Goal: Task Accomplishment & Management: Manage account settings

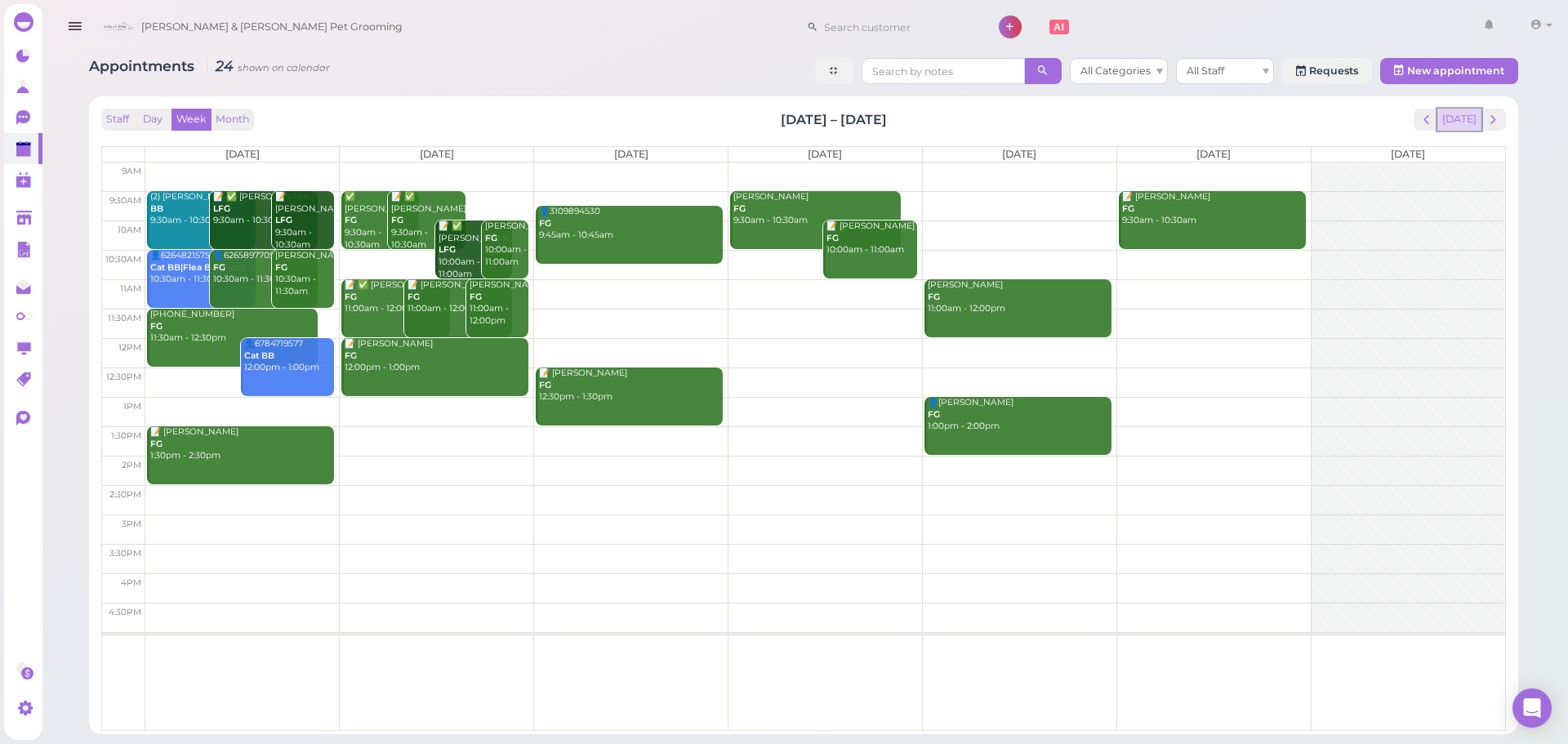
click at [1461, 111] on button "Today" at bounding box center [1458, 120] width 44 height 22
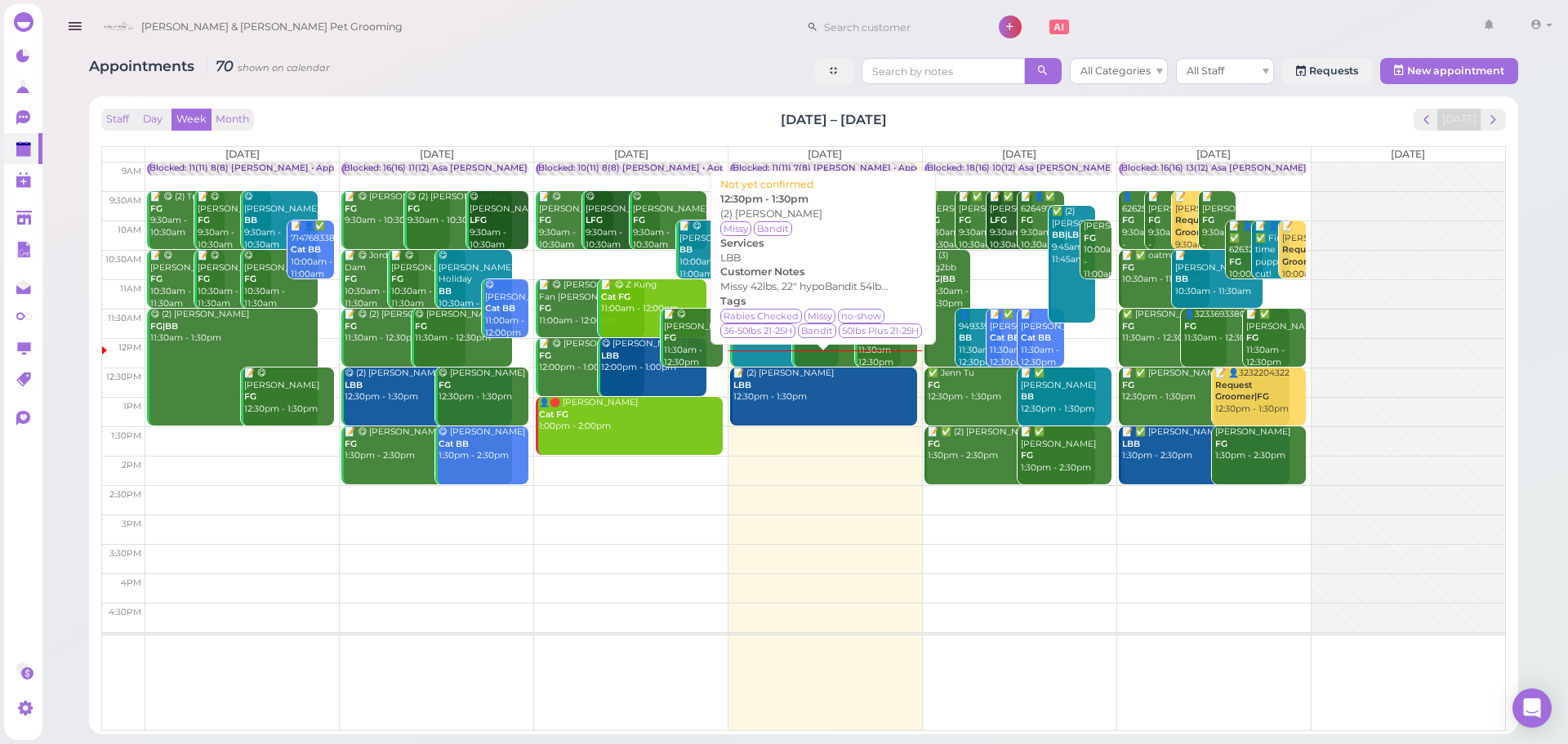
click at [802, 387] on div "📝 (2) Jacky Osorio LBB 12:30pm - 1:30pm" at bounding box center [824, 385] width 184 height 36
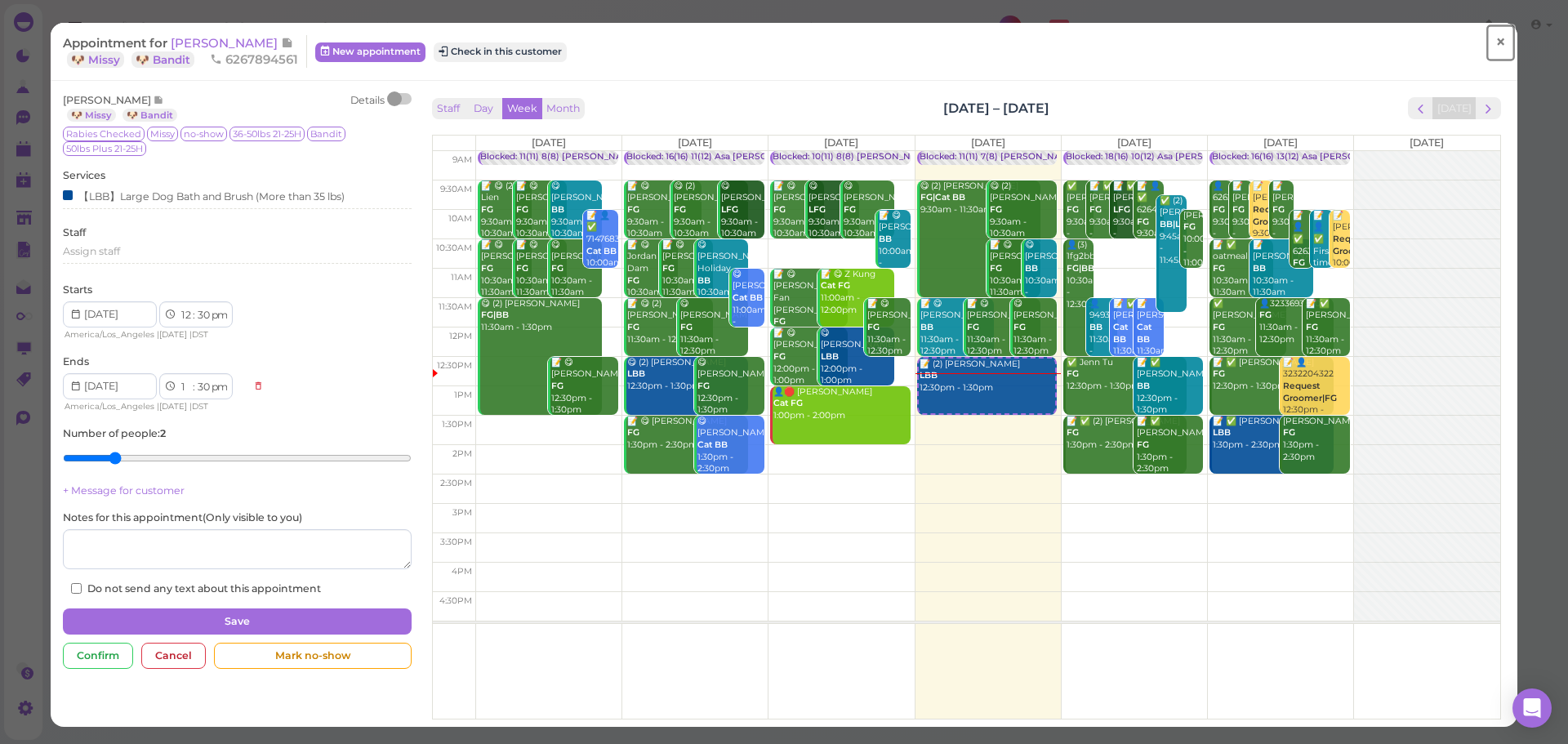
click at [1497, 49] on link "×" at bounding box center [1501, 42] width 31 height 39
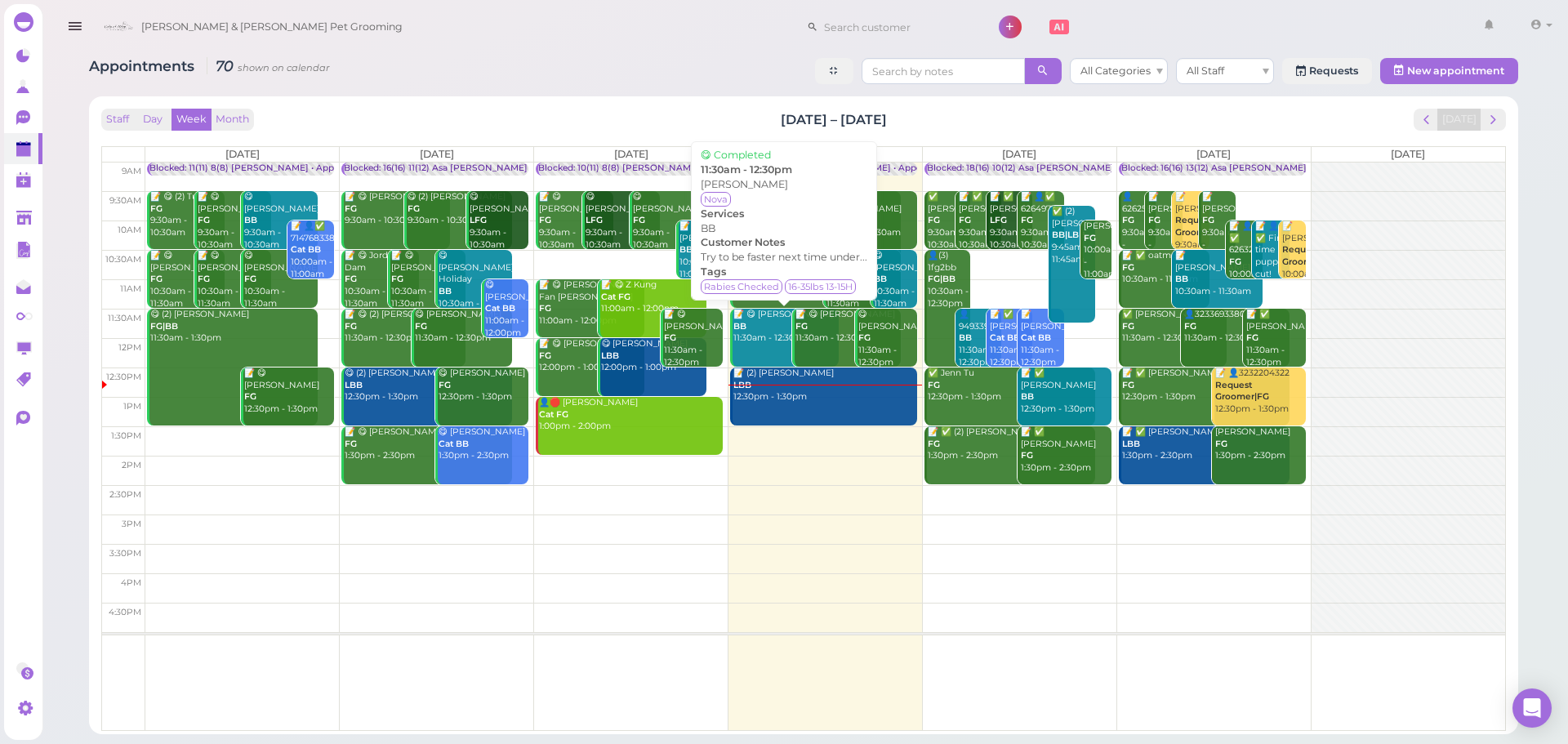
click at [749, 335] on div "📝 😋 Bilen Teclemariam BB 11:30am - 12:30pm" at bounding box center [786, 327] width 106 height 36
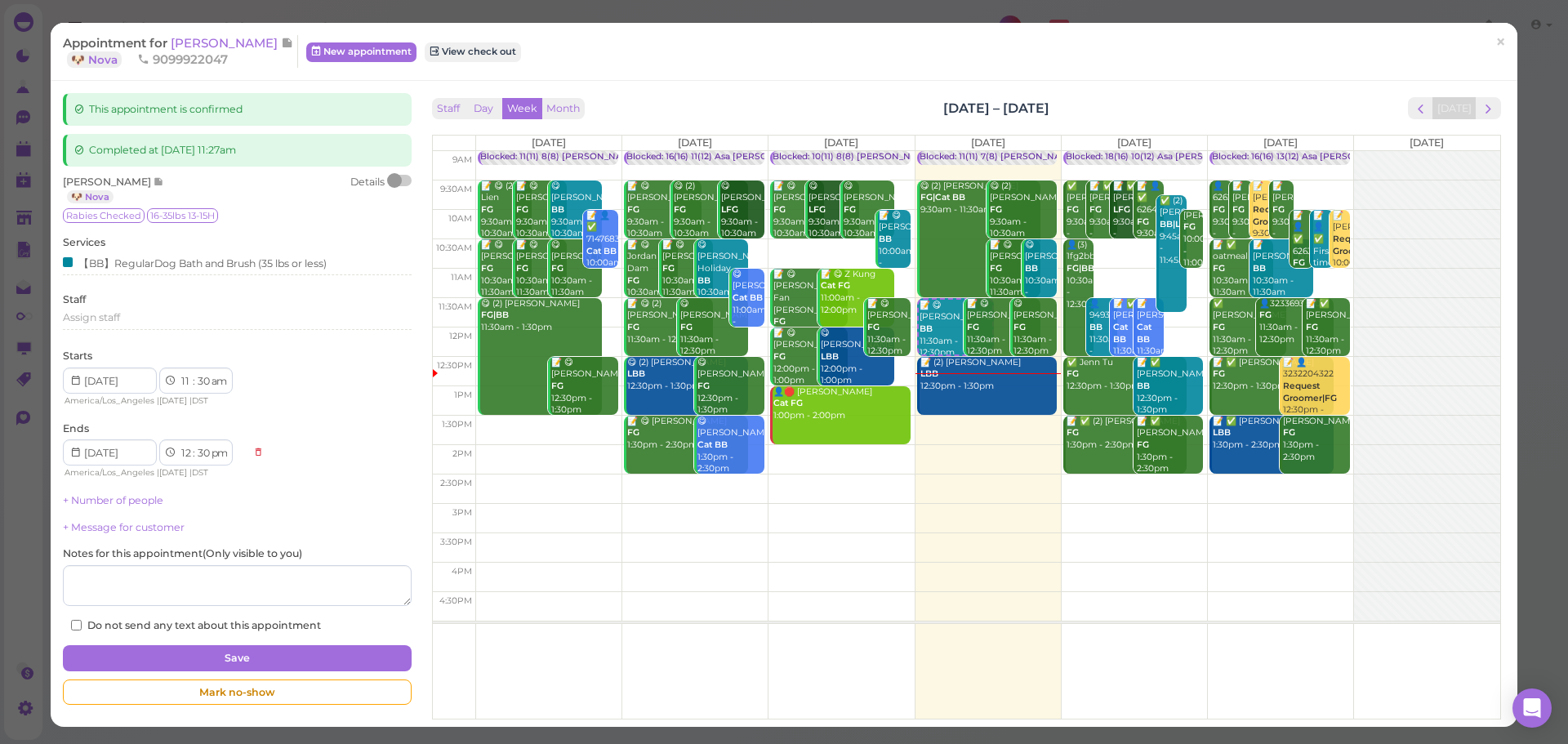
click at [217, 34] on div "Appointment for Bilen Teclemariam 🐶 Nova 9099922047 New appointment View check …" at bounding box center [783, 51] width 1467 height 58
click at [217, 45] on span "Bilen Teclemariam" at bounding box center [225, 42] width 110 height 15
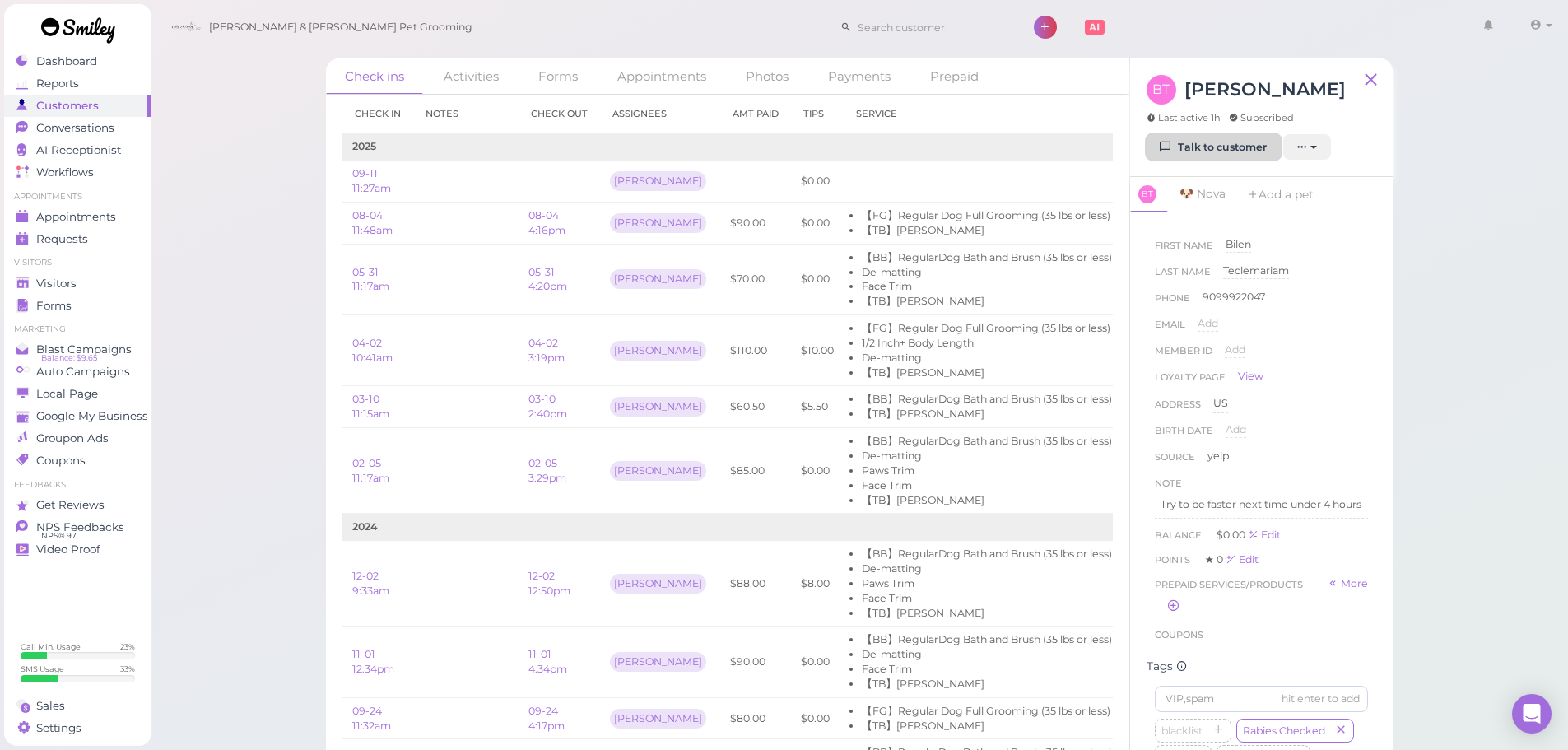
click at [1233, 147] on link "Talk to customer" at bounding box center [1213, 147] width 134 height 26
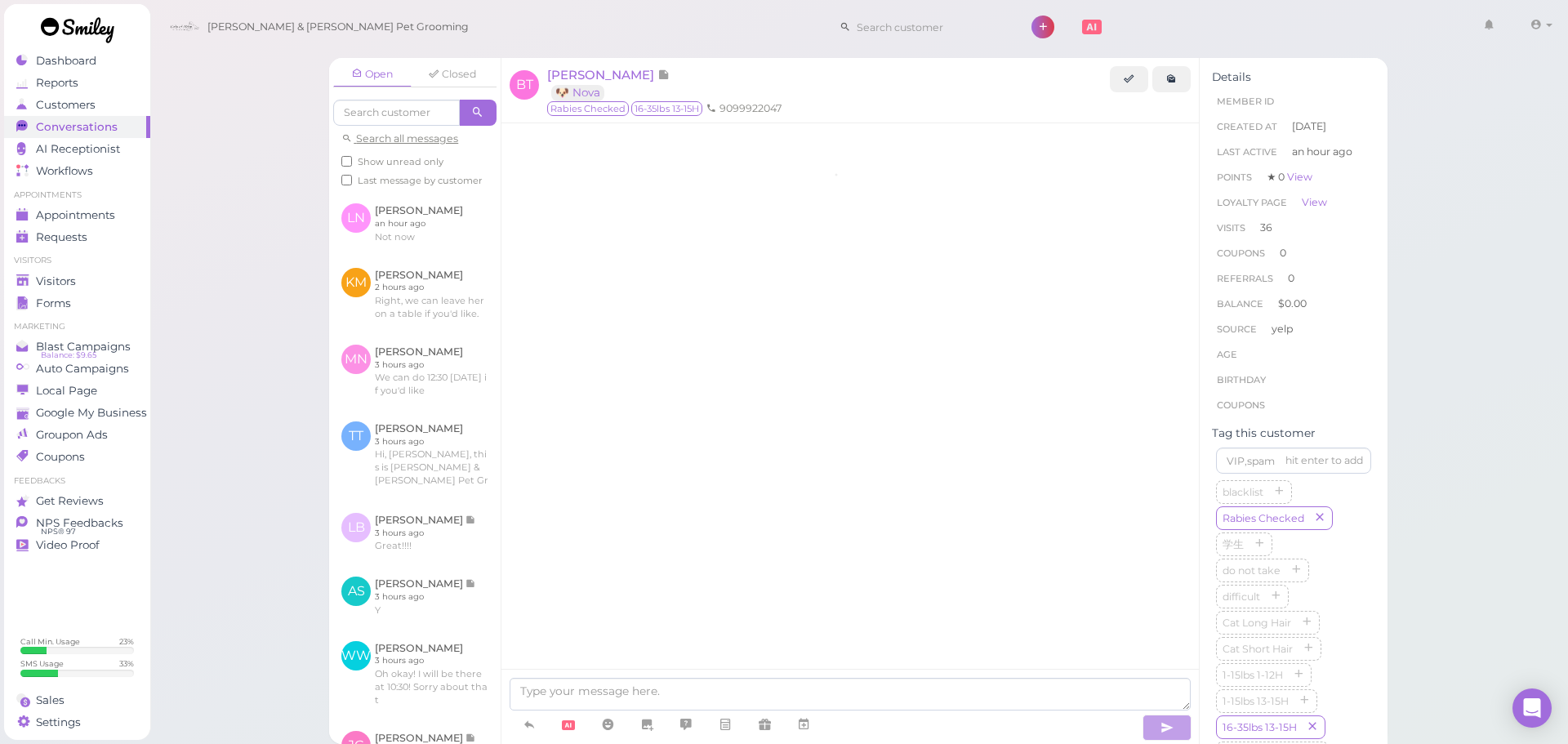
scroll to position [2715, 0]
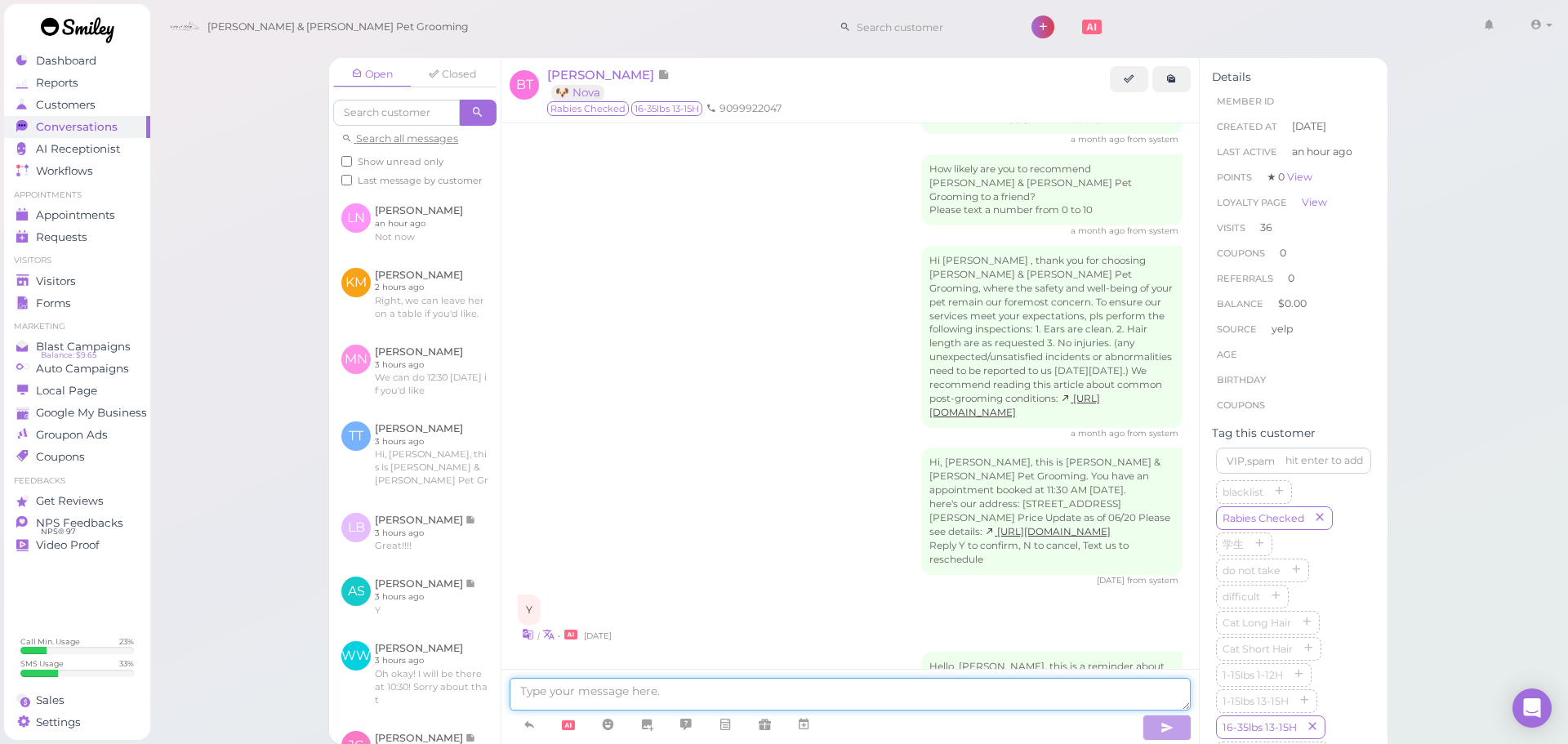
click at [841, 701] on textarea at bounding box center [850, 695] width 681 height 32
type textarea "Hi Bilen, Nova has a little bit of mattings on the ears and the tail. Would you…"
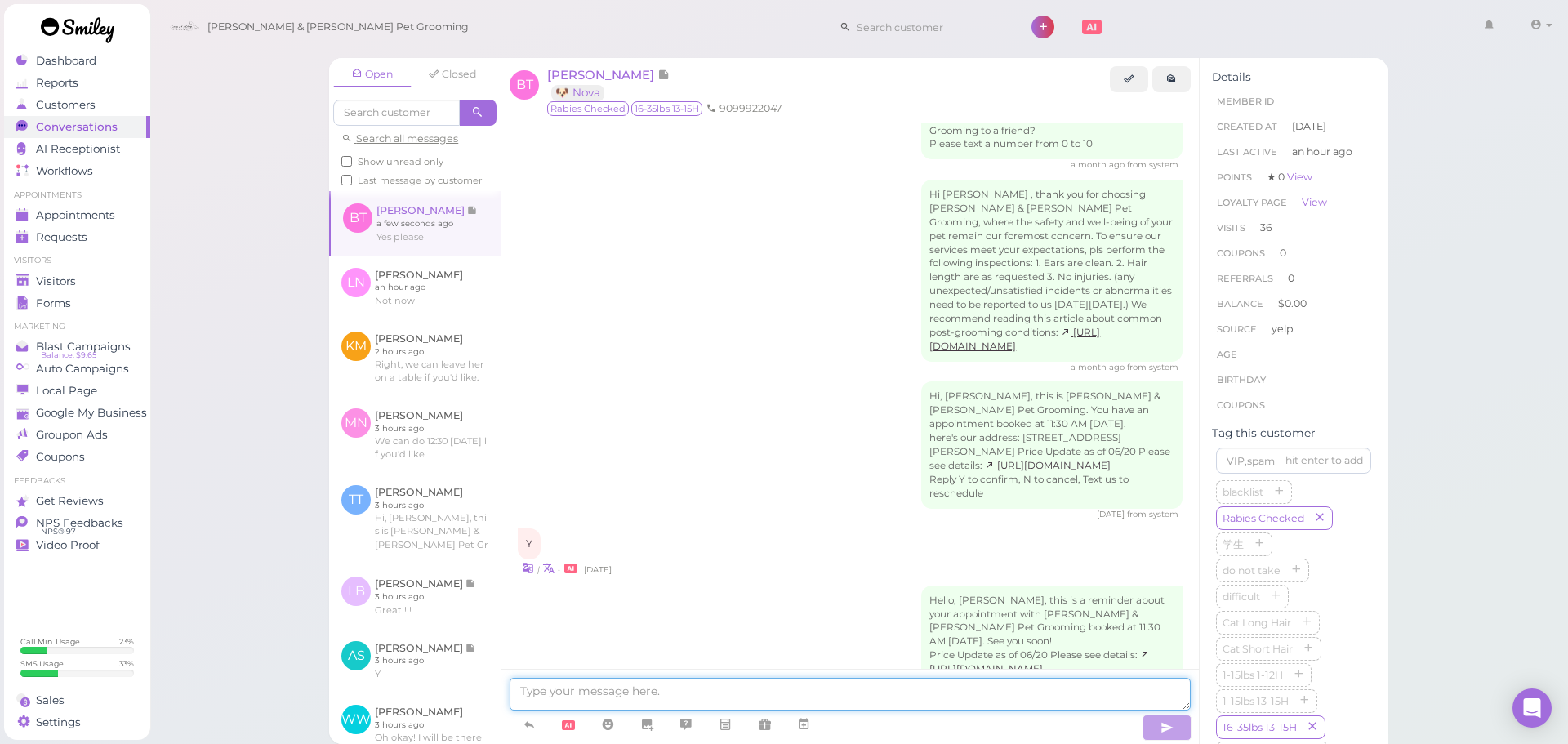
scroll to position [2849, 0]
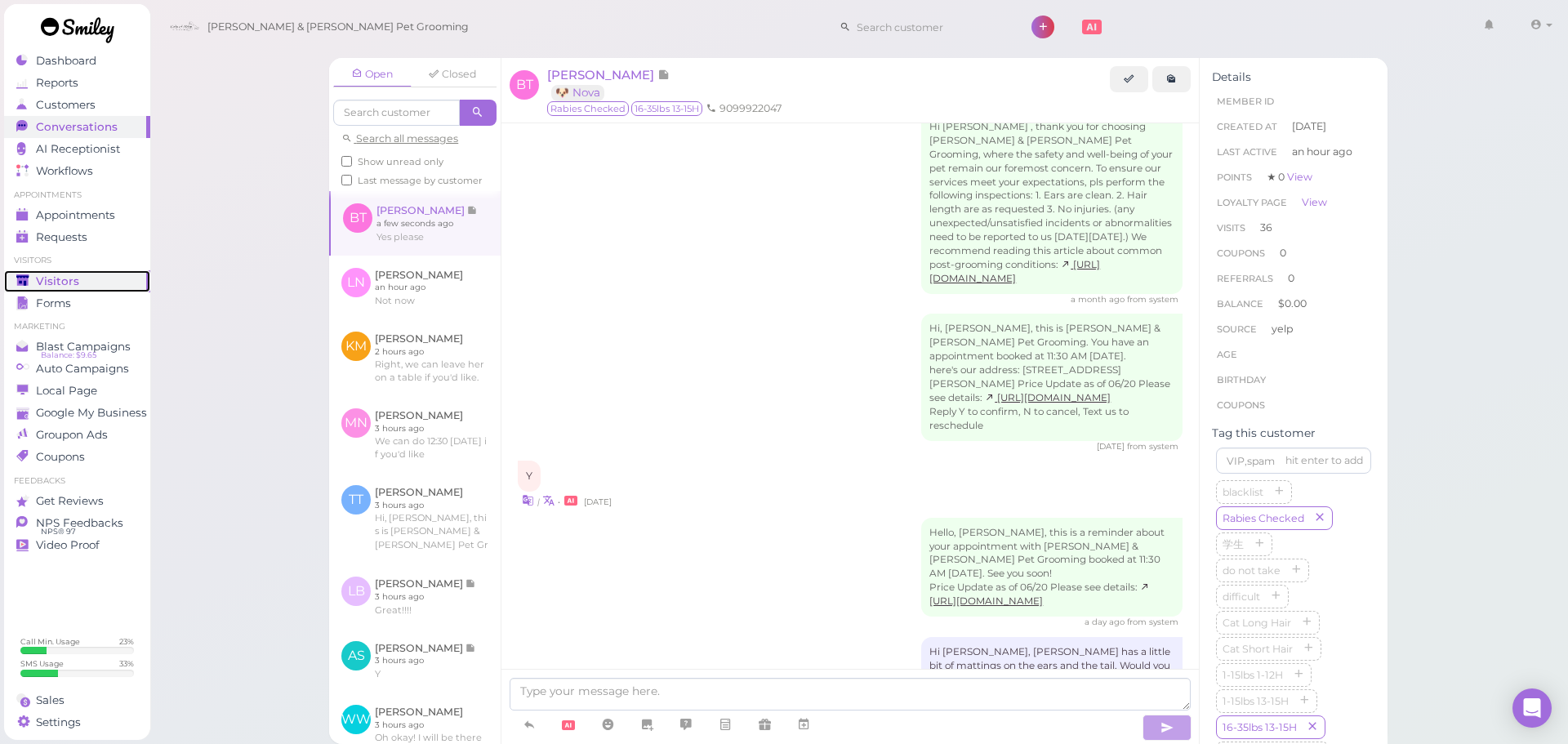
click at [128, 277] on div "Visitors" at bounding box center [75, 280] width 118 height 13
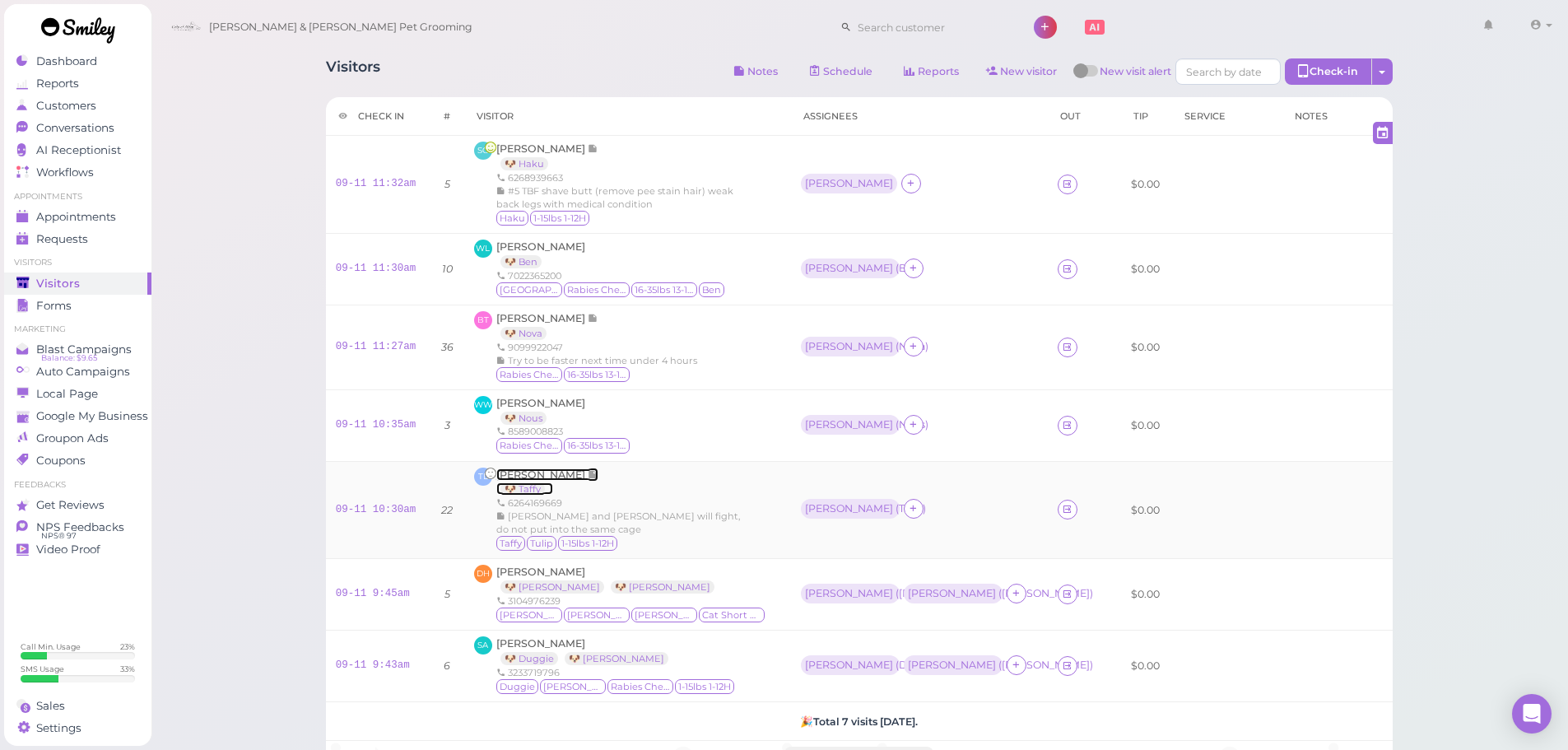
click at [530, 476] on span "[PERSON_NAME]" at bounding box center [541, 475] width 91 height 13
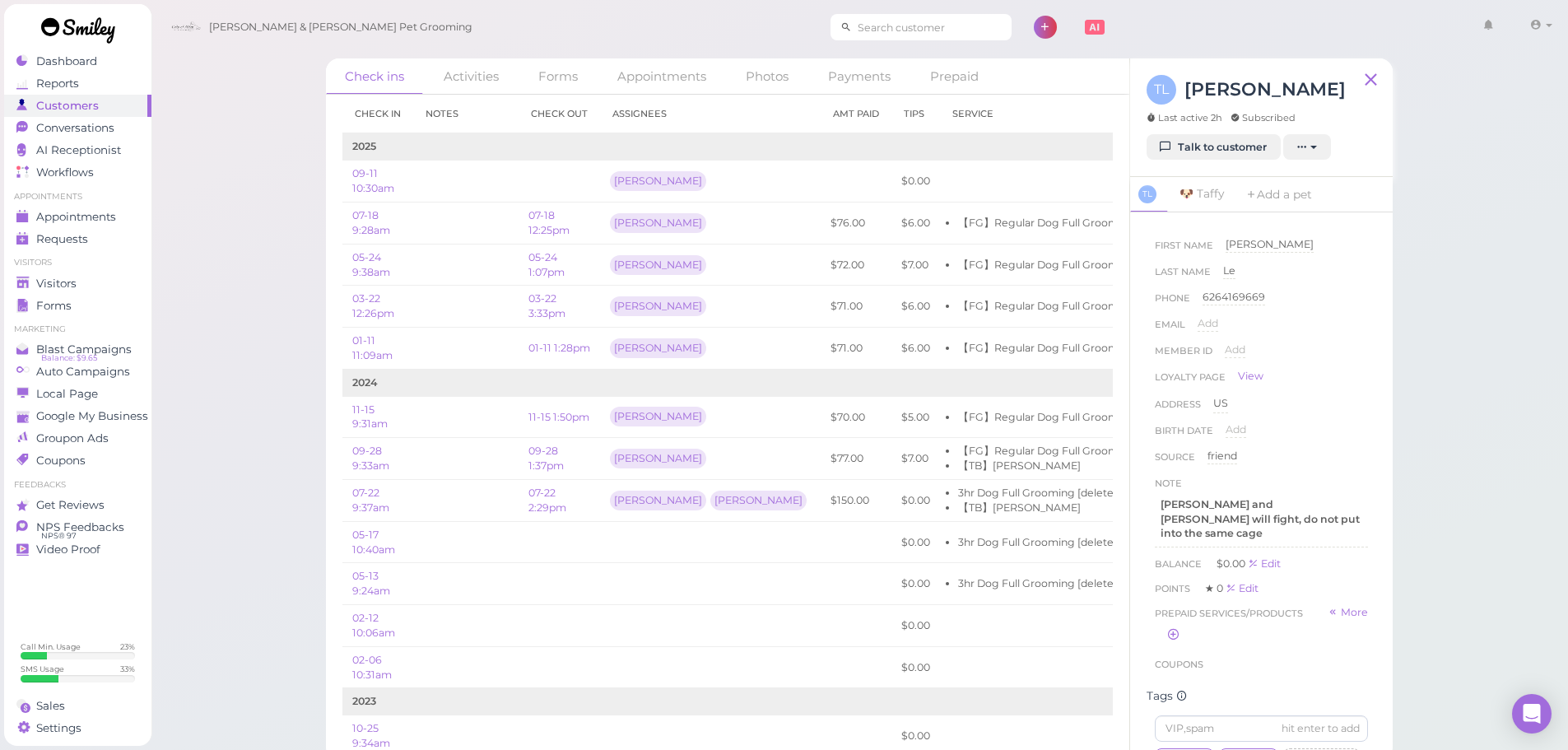
click at [892, 17] on input at bounding box center [932, 26] width 159 height 26
type input "6265516654"
click at [875, 54] on small "6265516654" at bounding box center [881, 56] width 56 height 12
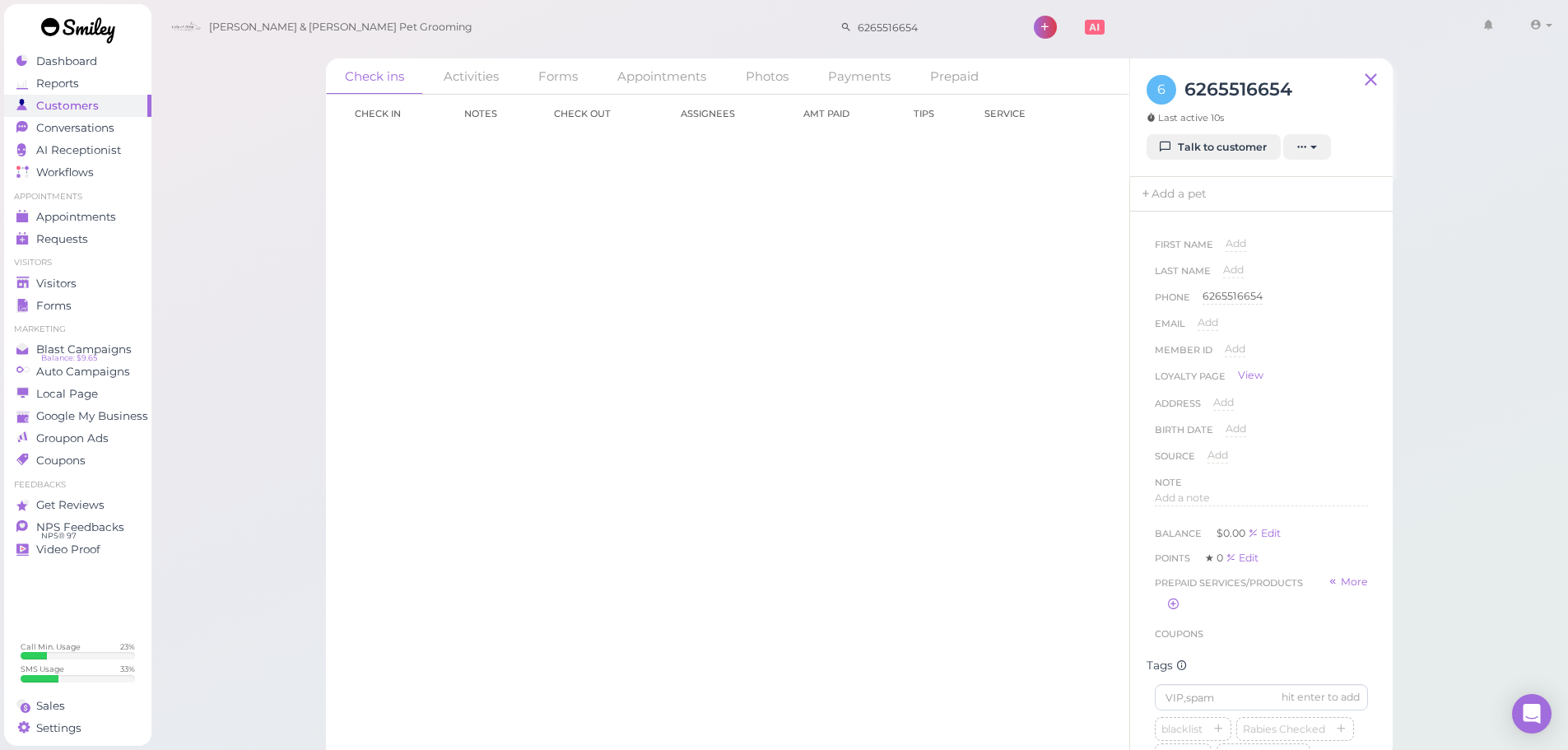
click at [1213, 130] on div "6 6265516654 Last active 10s" at bounding box center [1219, 104] width 146 height 59
click at [1209, 141] on link "Talk to customer" at bounding box center [1213, 147] width 134 height 26
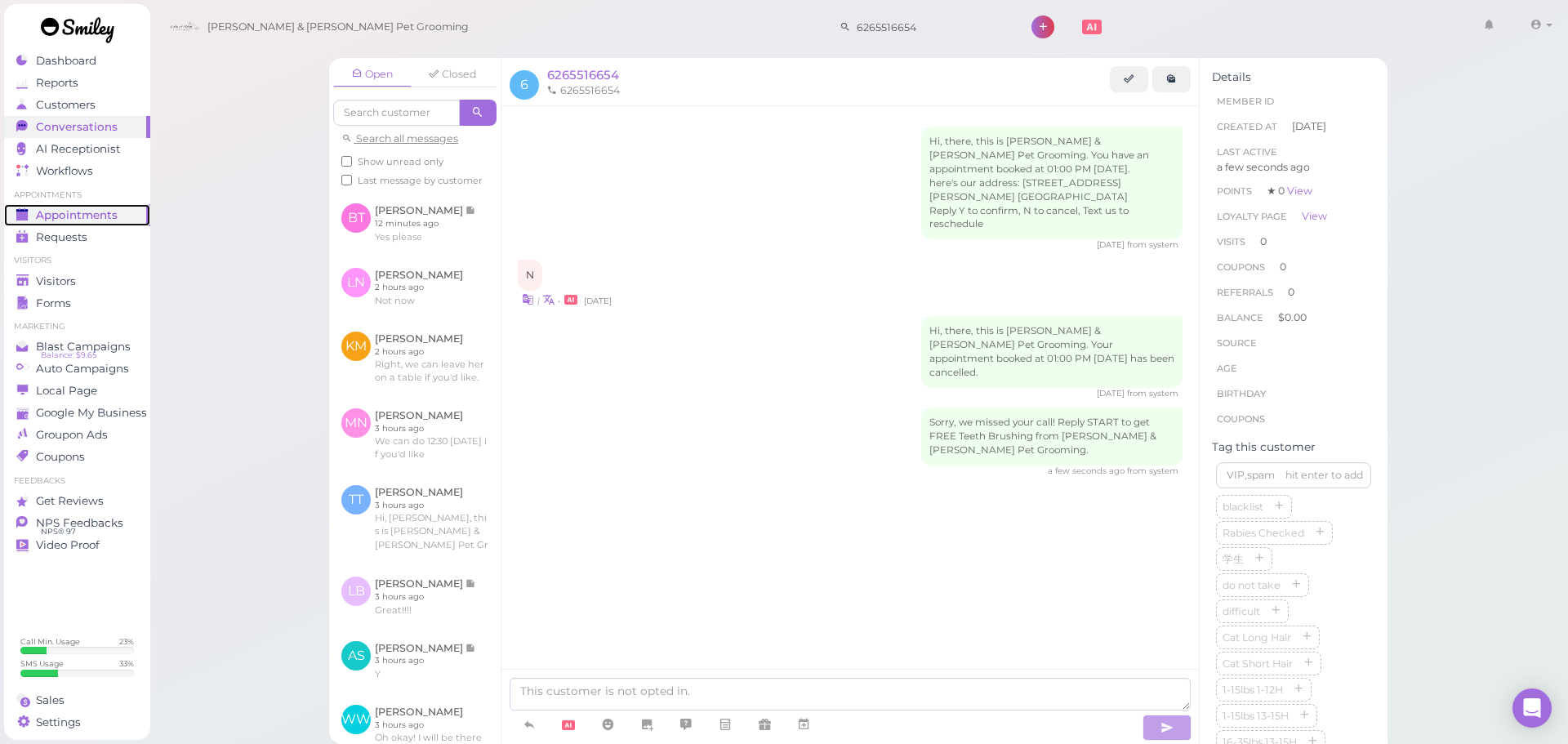
click at [94, 219] on span "Appointments" at bounding box center [76, 215] width 82 height 13
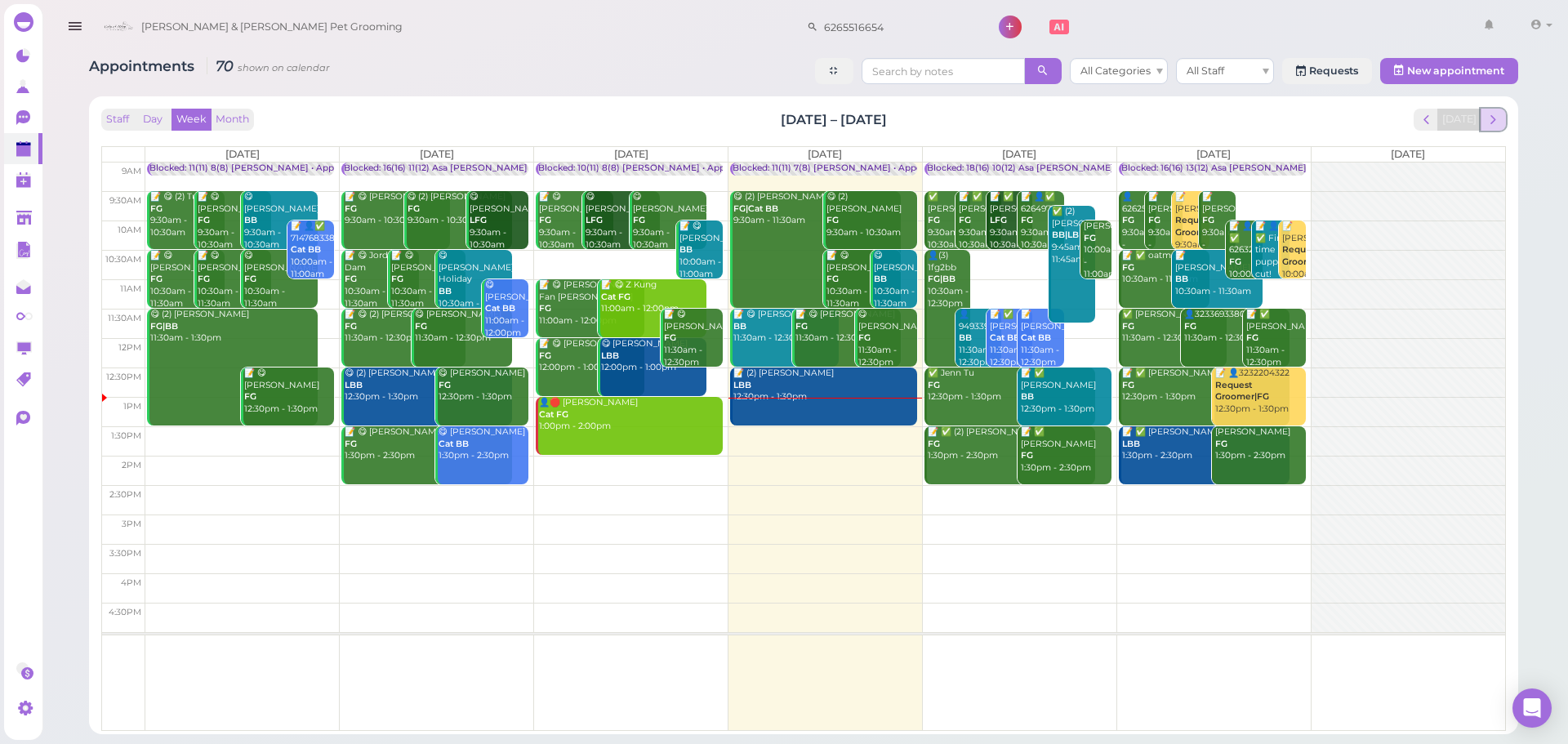
click at [1502, 114] on button "next" at bounding box center [1493, 120] width 25 height 22
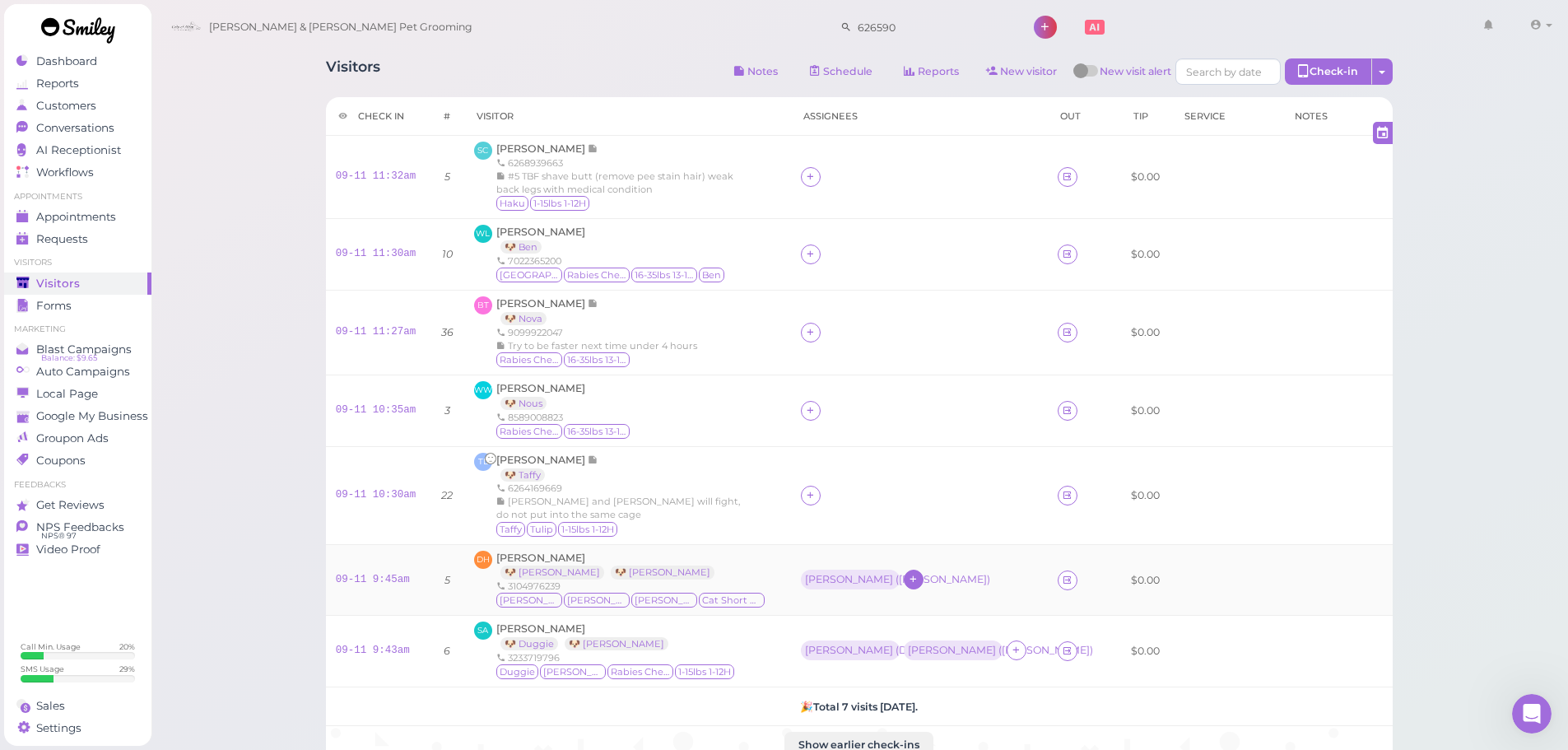
click at [905, 580] on div at bounding box center [913, 580] width 20 height 20
click at [933, 422] on div "[PERSON_NAME]" at bounding box center [1007, 418] width 231 height 32
click at [913, 582] on div "[PERSON_NAME]" at bounding box center [951, 580] width 88 height 12
click at [900, 649] on ul "Select pets" at bounding box center [880, 652] width 150 height 18
click at [875, 502] on div at bounding box center [920, 495] width 237 height 20
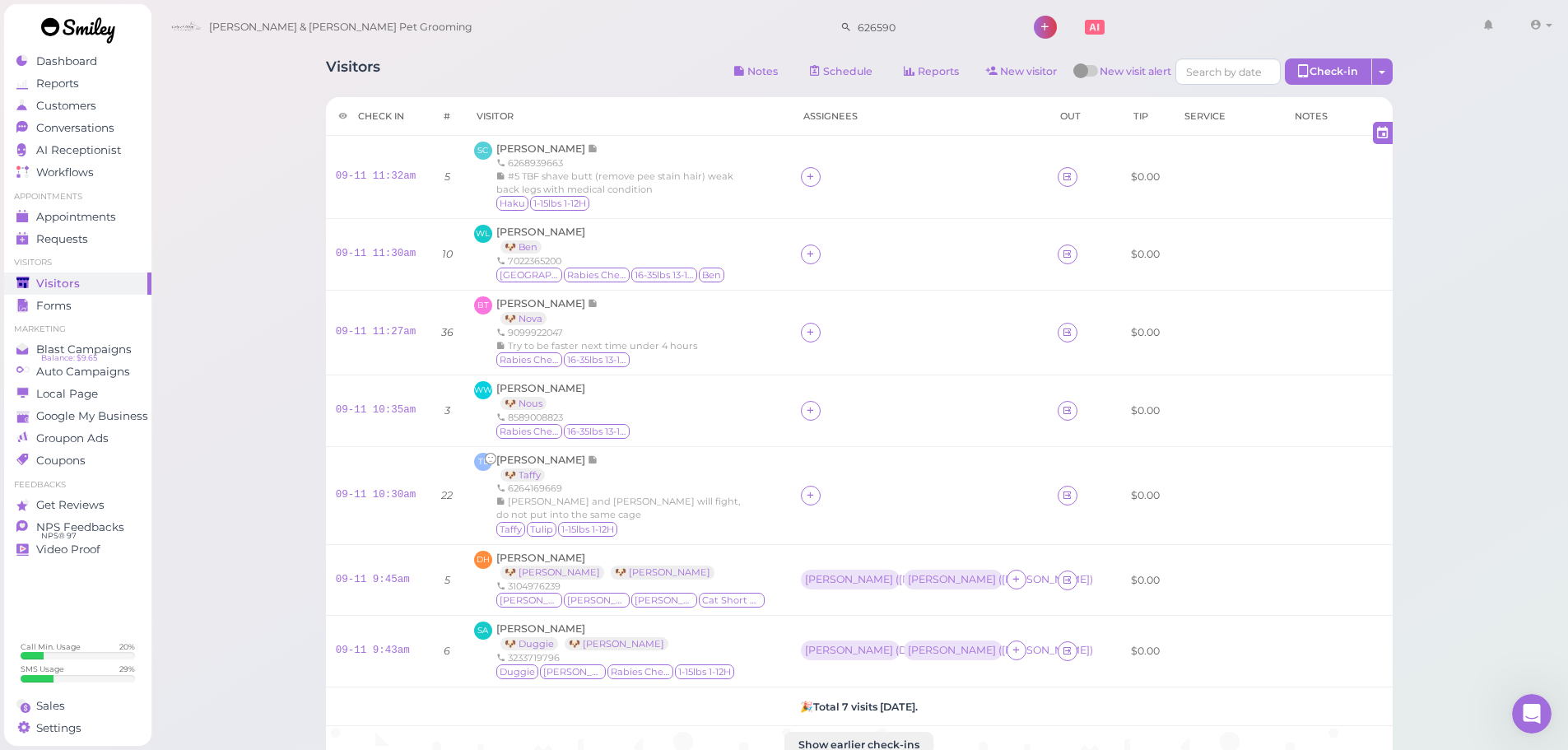
drag, startPoint x: 806, startPoint y: 498, endPoint x: 841, endPoint y: 5, distance: 494.2
click at [806, 493] on icon at bounding box center [810, 495] width 11 height 13
click at [837, 230] on input at bounding box center [903, 238] width 198 height 26
type input "re"
click at [838, 465] on span "[PERSON_NAME]" at bounding box center [852, 471] width 88 height 13
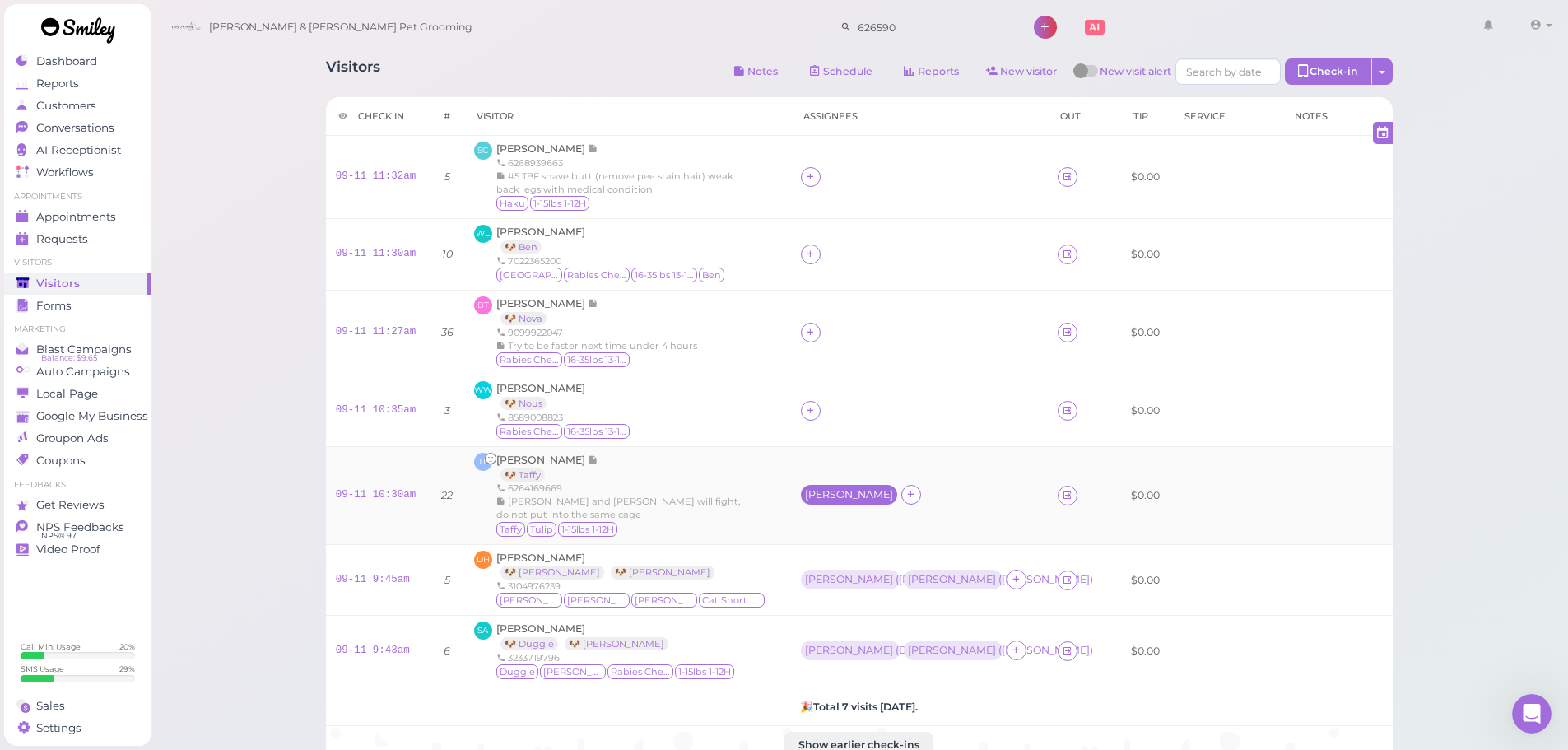
click at [817, 489] on div "[PERSON_NAME]" at bounding box center [848, 495] width 88 height 12
click at [832, 556] on div "for Select pets" at bounding box center [886, 582] width 166 height 87
click at [836, 572] on span "Select pets" at bounding box center [839, 567] width 57 height 18
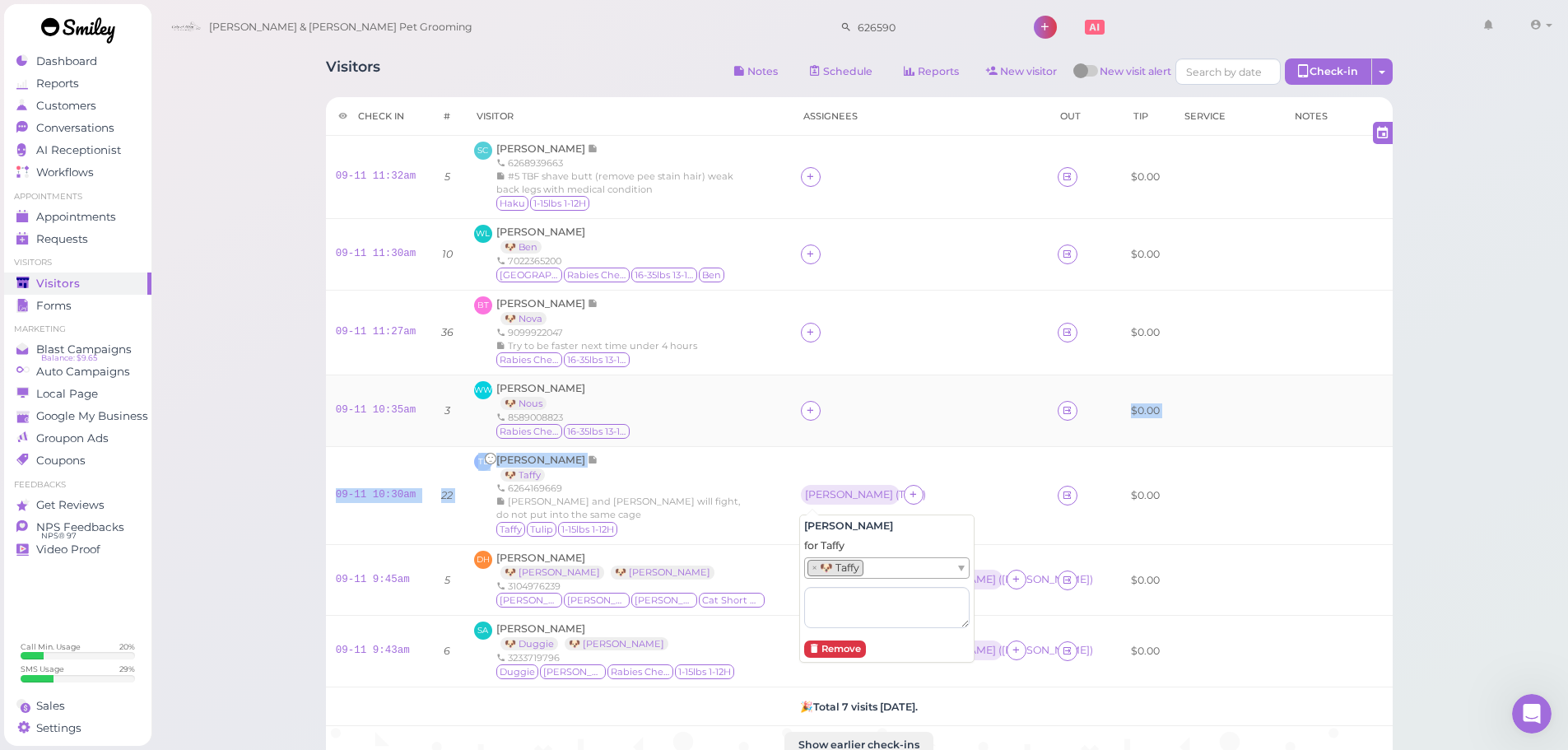
click at [761, 446] on tbody "09-11 11:32am 5 SC Sally Chen 6268939663 #5 TBF shave butt (remove pee stain ha…" at bounding box center [859, 450] width 1066 height 630
click at [811, 417] on icon at bounding box center [810, 410] width 11 height 13
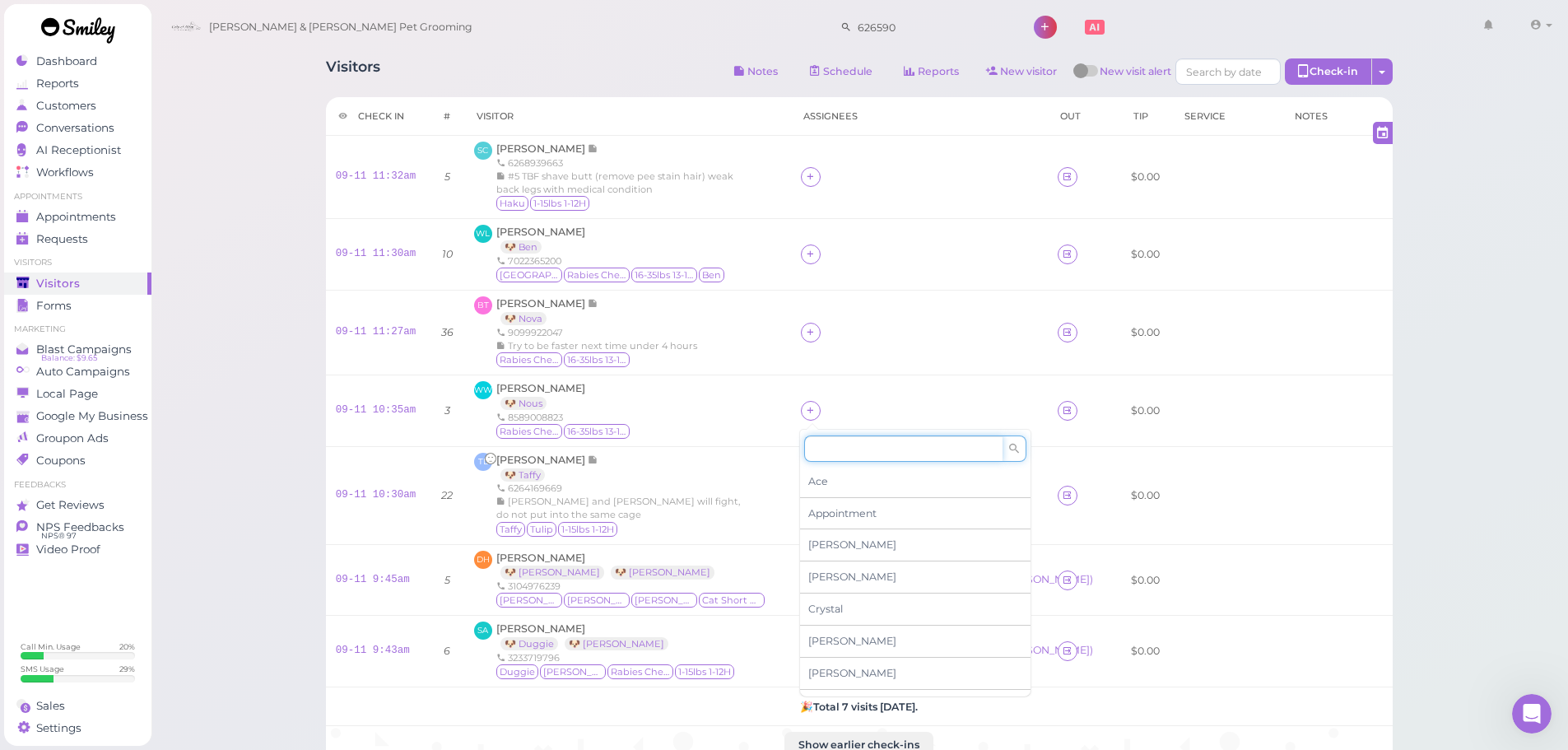
click at [832, 443] on input at bounding box center [903, 448] width 198 height 26
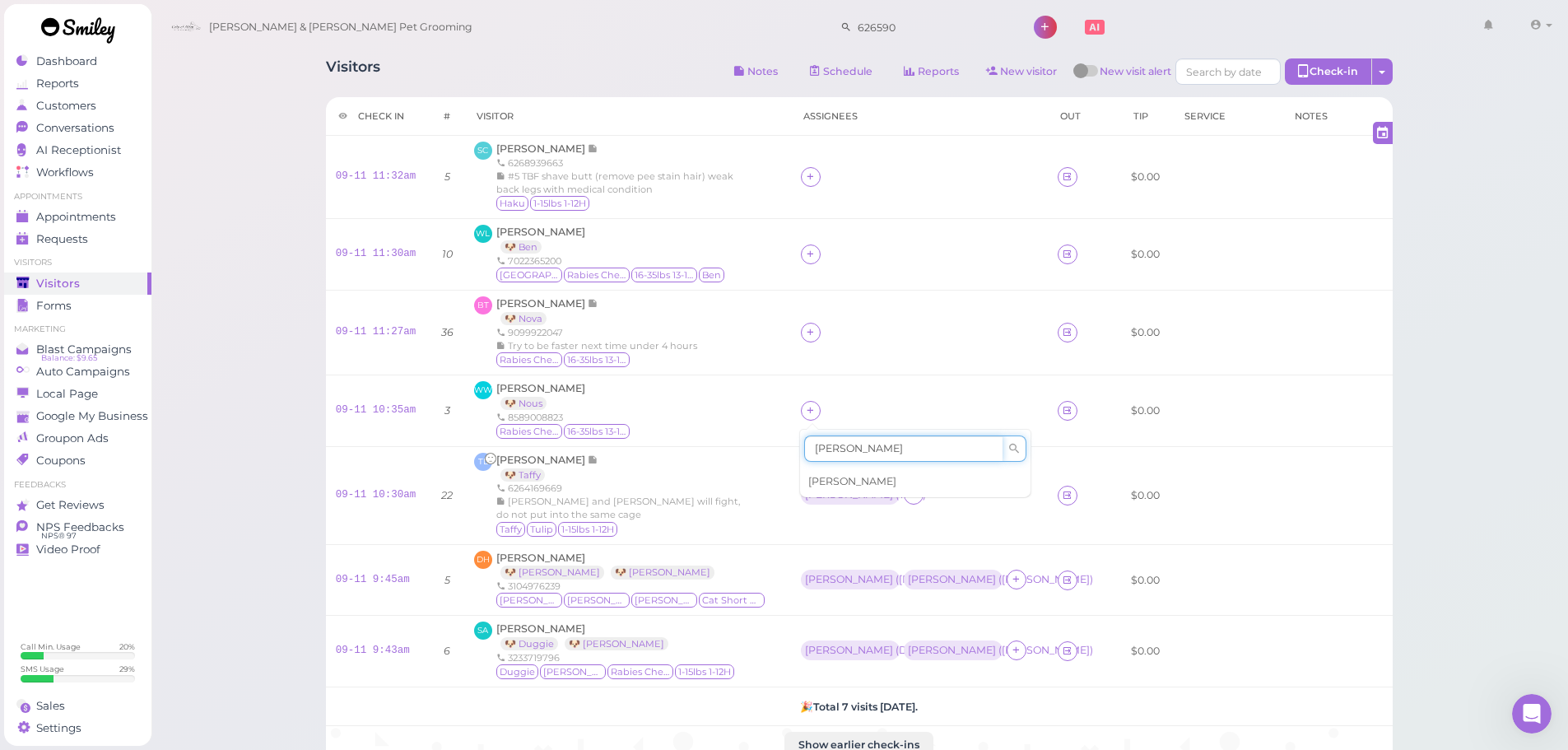
type input "[PERSON_NAME]"
click at [842, 476] on div "[PERSON_NAME]" at bounding box center [915, 482] width 231 height 32
click at [821, 417] on div "[PERSON_NAME]" at bounding box center [849, 410] width 96 height 20
drag, startPoint x: 824, startPoint y: 479, endPoint x: 828, endPoint y: 489, distance: 10.8
click at [827, 486] on span "Select pets" at bounding box center [839, 483] width 57 height 18
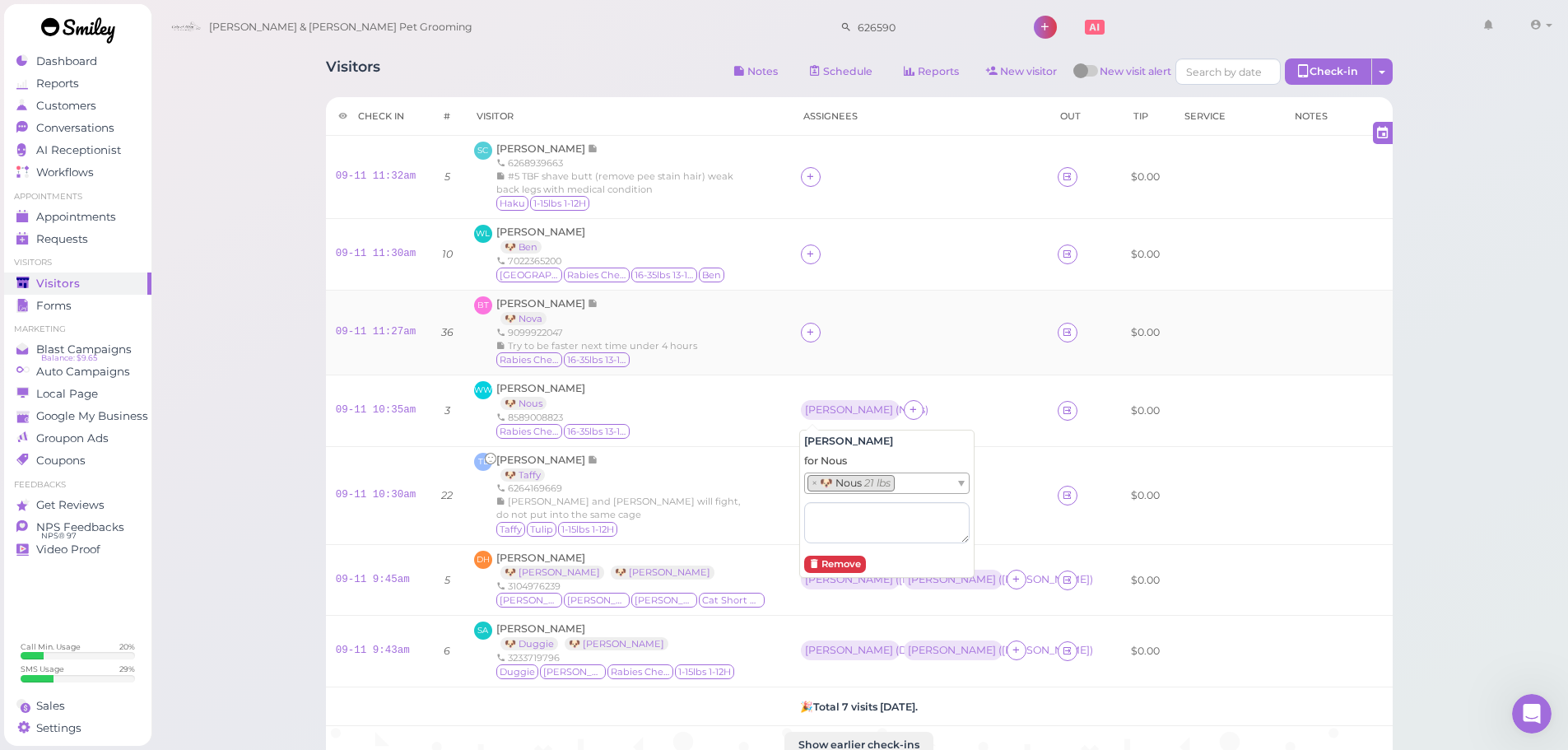
click at [905, 327] on div at bounding box center [920, 332] width 237 height 20
click at [807, 250] on icon at bounding box center [810, 255] width 11 height 13
click at [811, 385] on span "[PERSON_NAME]" at bounding box center [852, 389] width 88 height 13
click at [802, 330] on div at bounding box center [811, 332] width 20 height 20
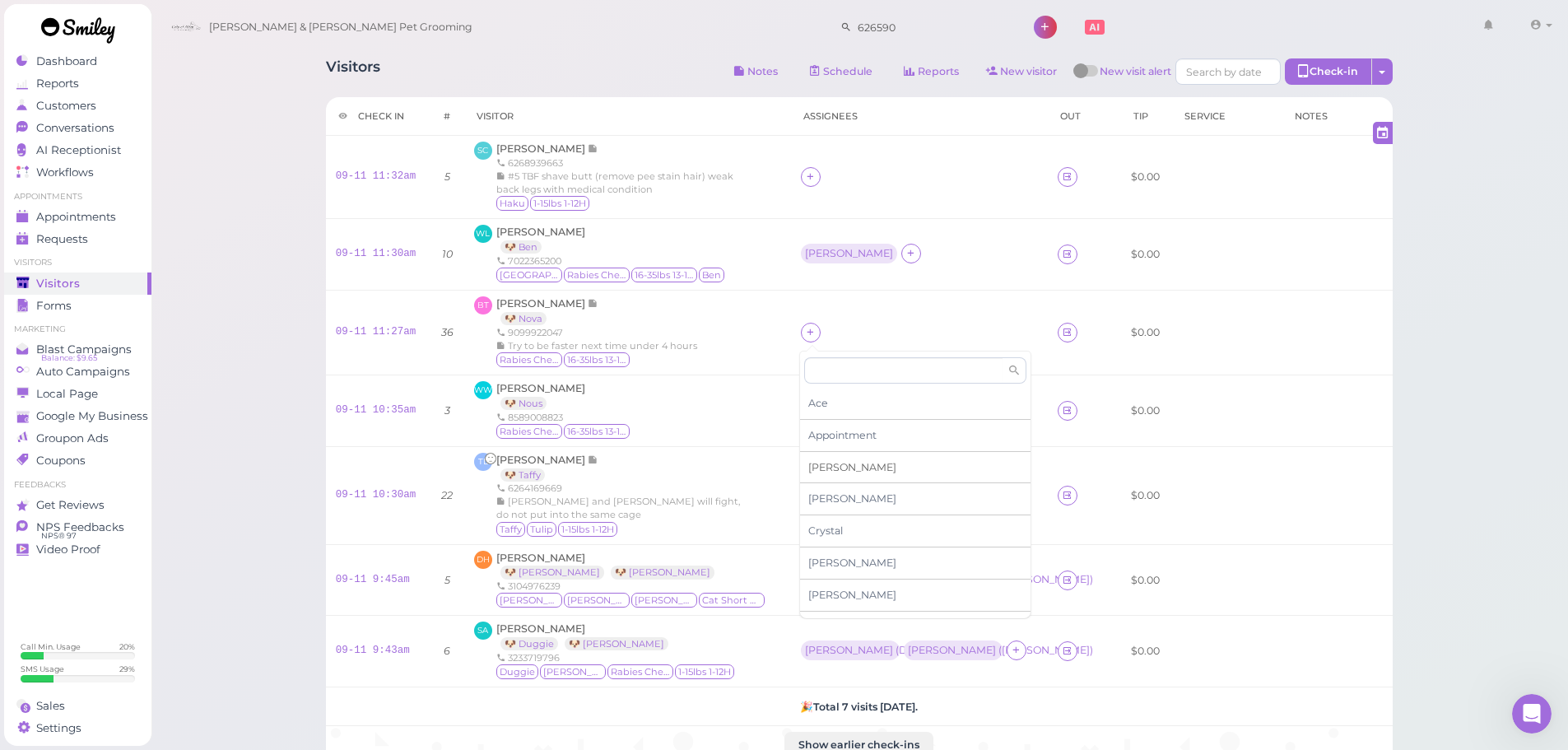
drag, startPoint x: 846, startPoint y: 466, endPoint x: 818, endPoint y: 405, distance: 67.1
click at [846, 464] on div "[PERSON_NAME]" at bounding box center [915, 467] width 231 height 32
click at [811, 172] on icon at bounding box center [810, 177] width 11 height 13
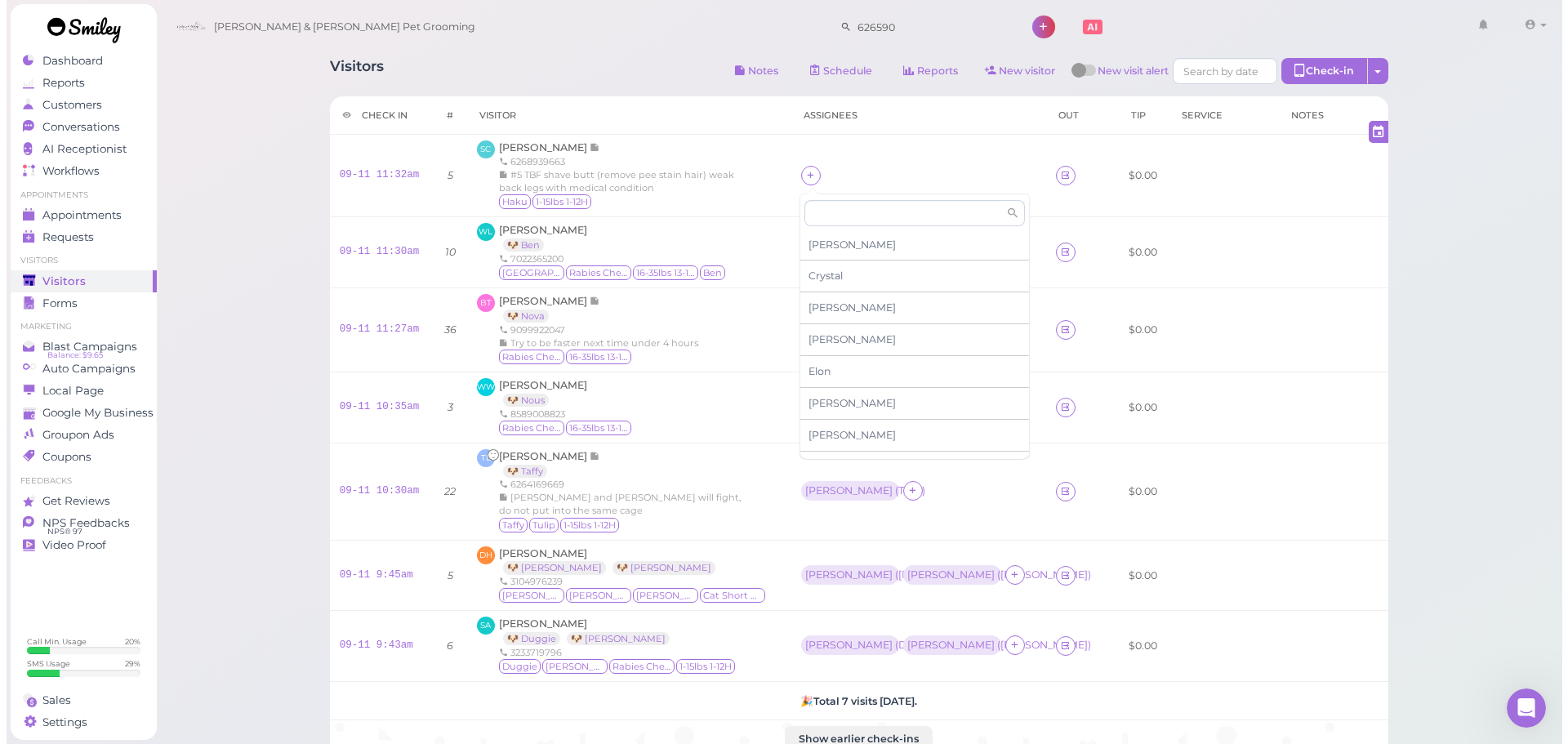
scroll to position [279, 0]
click at [832, 441] on span "[PERSON_NAME]" at bounding box center [845, 443] width 87 height 13
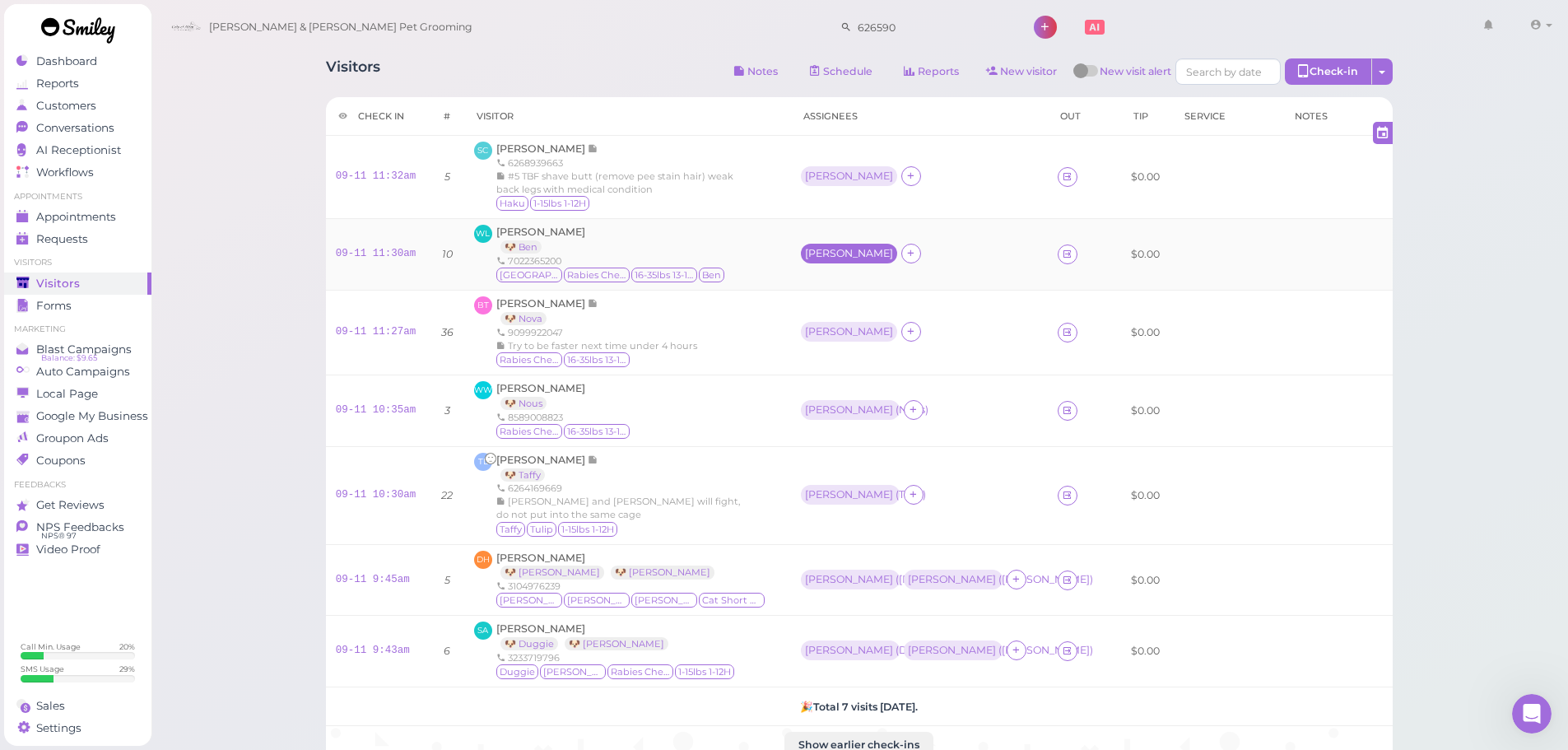
click at [808, 250] on div "[PERSON_NAME]" at bounding box center [848, 254] width 88 height 12
drag, startPoint x: 830, startPoint y: 320, endPoint x: 832, endPoint y: 338, distance: 18.1
click at [831, 324] on span "Select pets" at bounding box center [839, 326] width 57 height 18
drag, startPoint x: 780, startPoint y: 352, endPoint x: 811, endPoint y: 349, distance: 31.1
click at [781, 352] on td "BT Bilen Teclemariam 🐶 Nova 9099922047 Try to be faster next time under 4 hours…" at bounding box center [627, 332] width 327 height 85
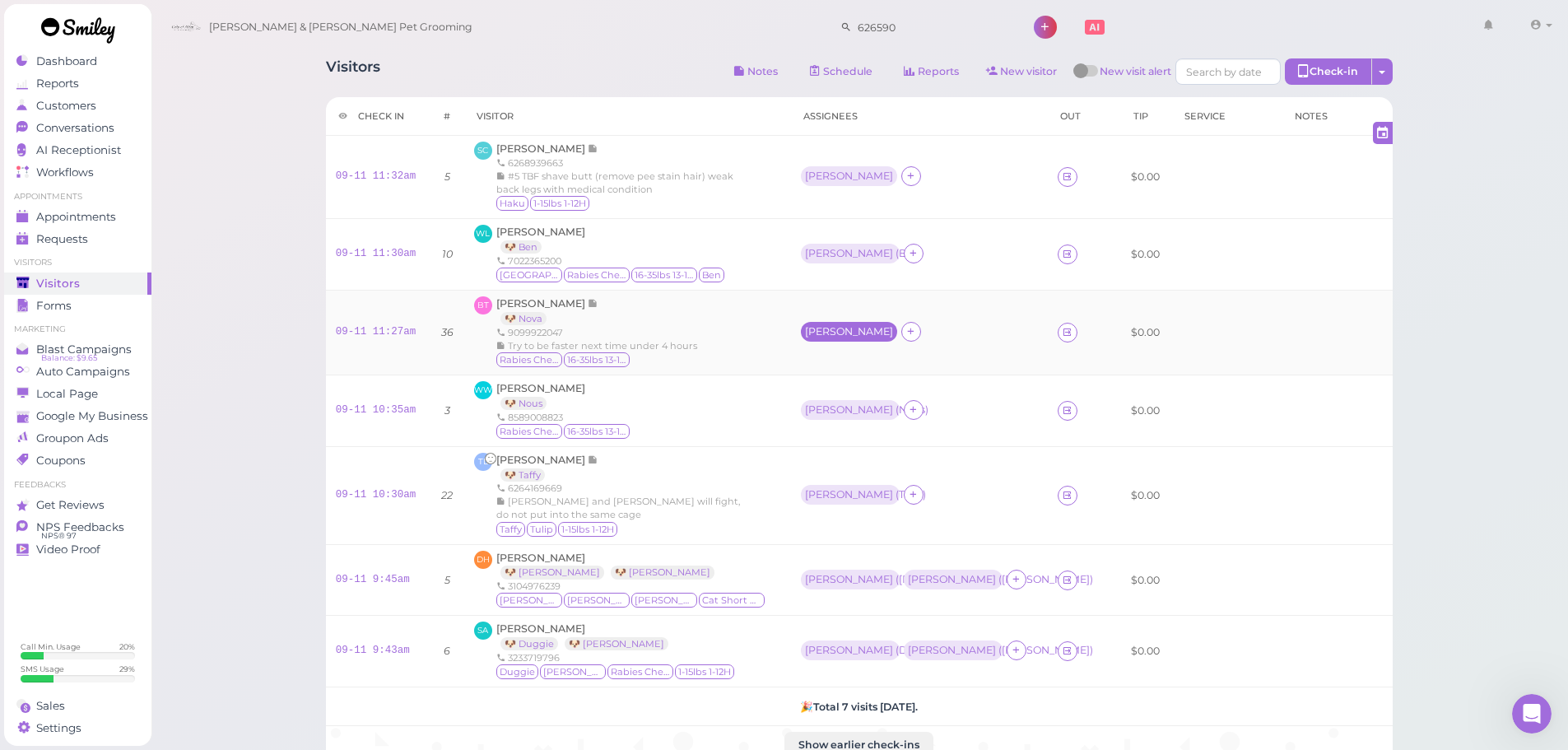
click at [815, 340] on div "[PERSON_NAME]" at bounding box center [849, 332] width 96 height 20
drag, startPoint x: 837, startPoint y: 394, endPoint x: 841, endPoint y: 409, distance: 15.5
click at [837, 397] on div "Select pets" at bounding box center [886, 404] width 166 height 20
click at [728, 278] on div "WL William Loh 🐶 Ben 7022365200 Fiji Rabies Checked 16-35lbs 13-15H Ben" at bounding box center [627, 254] width 307 height 59
click at [550, 150] on span "[PERSON_NAME]" at bounding box center [541, 149] width 91 height 13
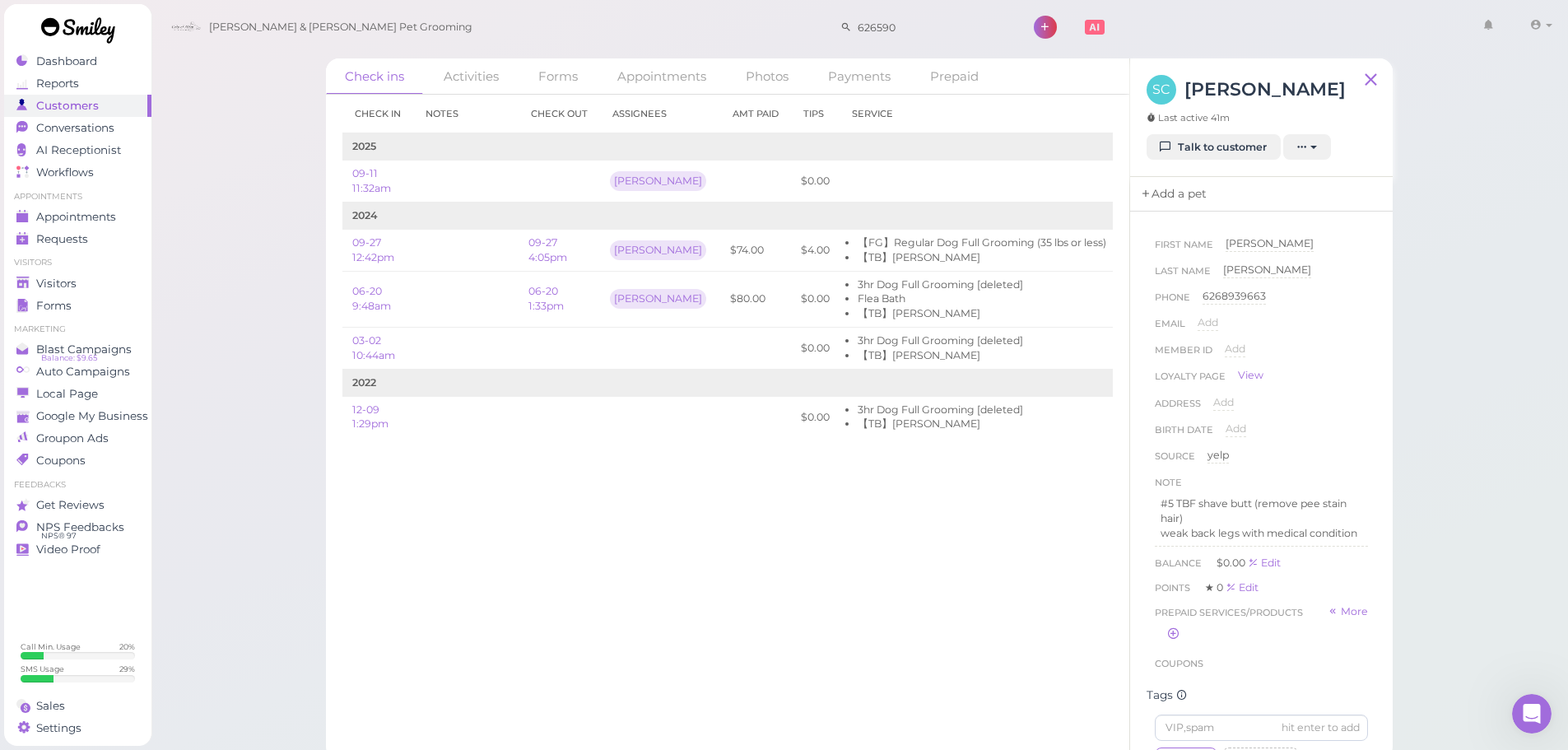
click at [1162, 195] on link "Add a pet" at bounding box center [1172, 194] width 86 height 34
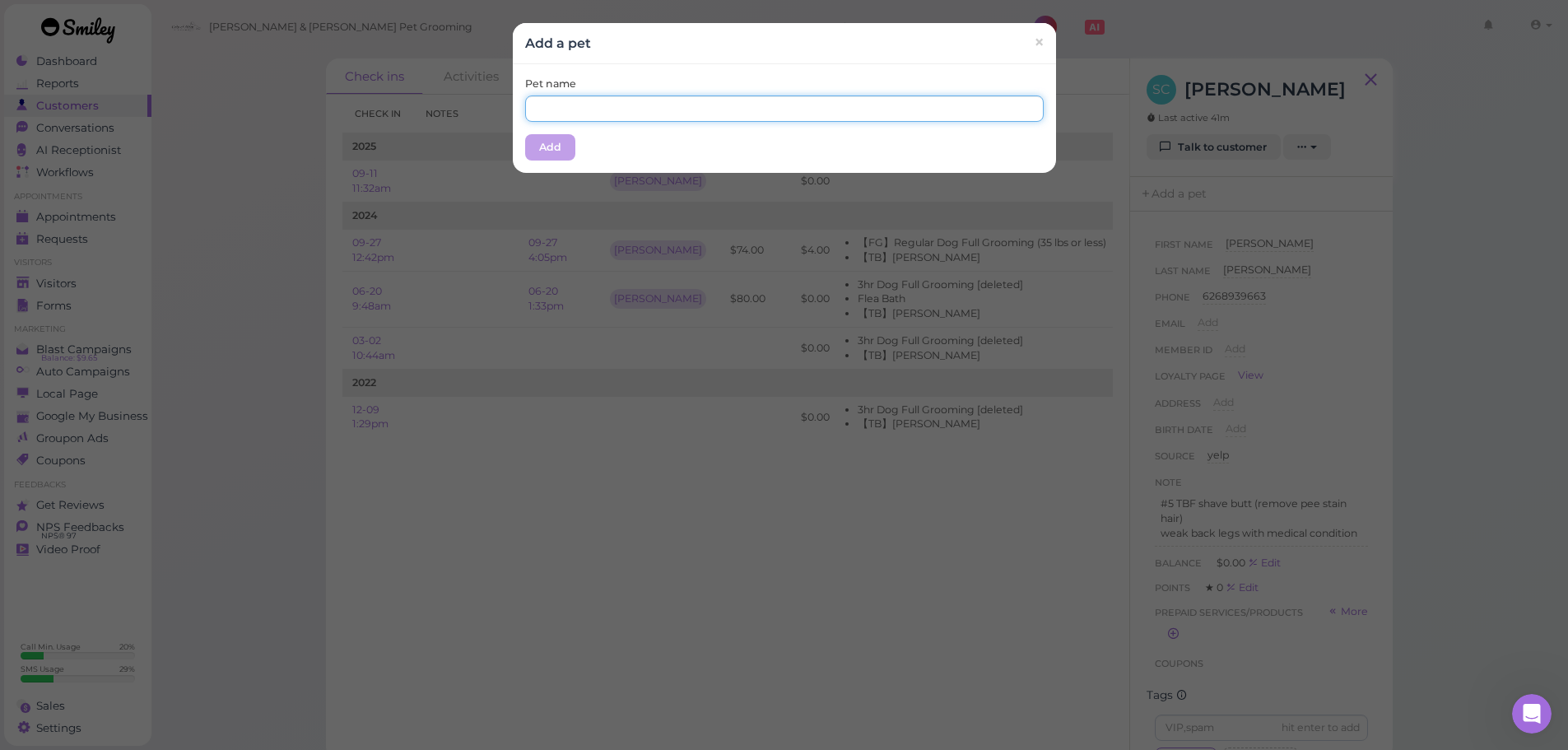
click at [764, 114] on input "text" at bounding box center [784, 108] width 519 height 26
type input "Haku"
click at [578, 71] on div "Pet name Haku Add" at bounding box center [784, 119] width 543 height 109
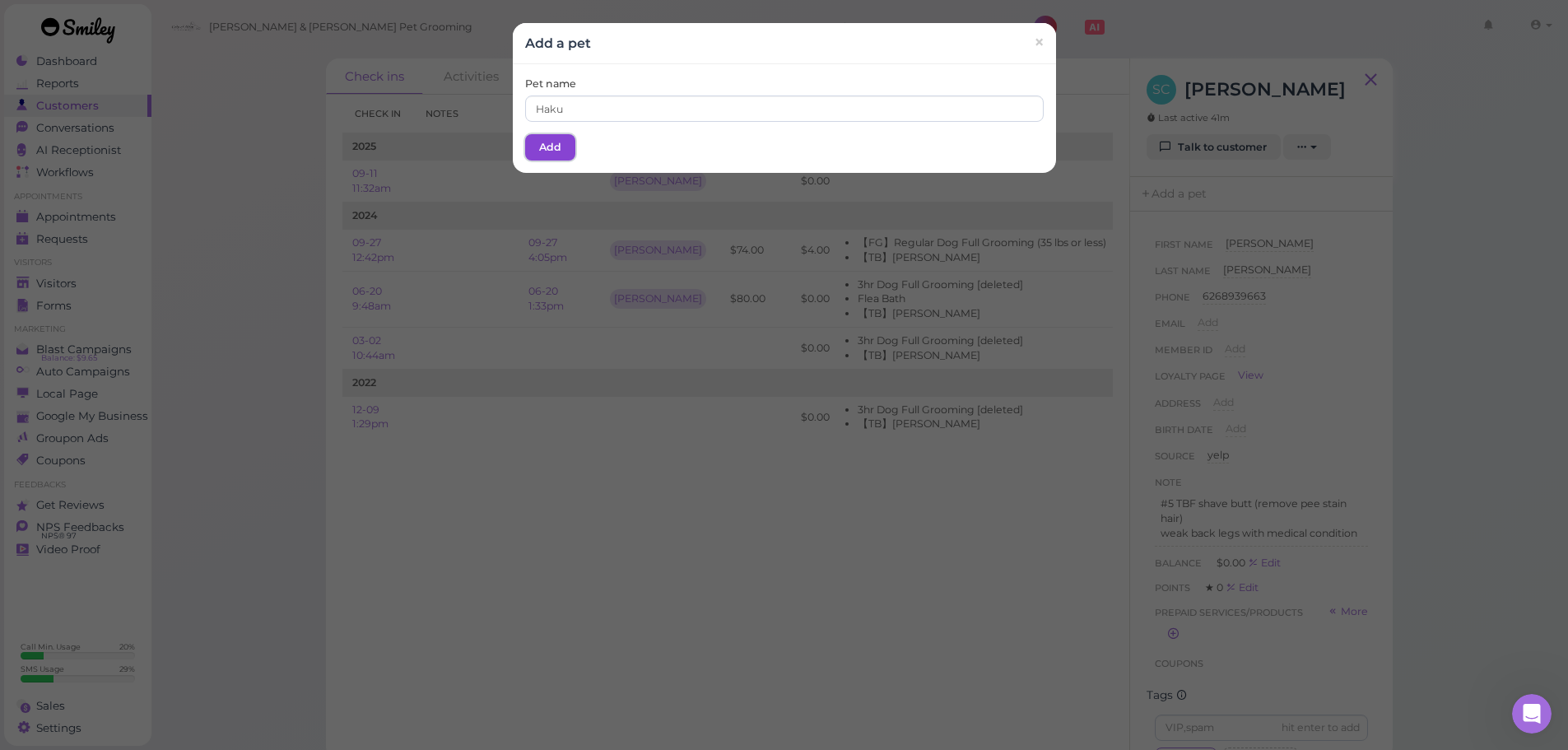
click at [568, 140] on button "Add" at bounding box center [550, 147] width 50 height 26
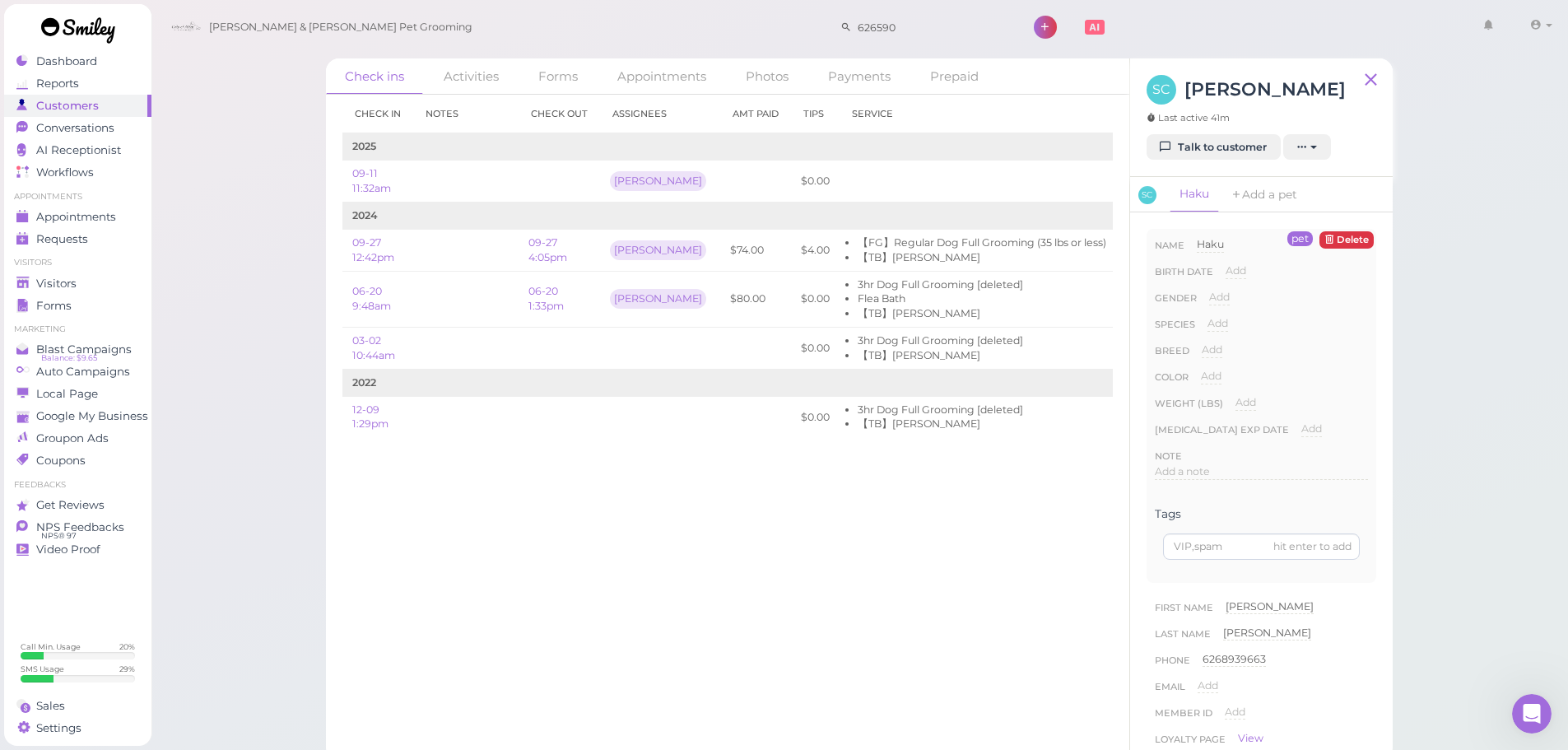
click at [1200, 322] on div "Species Add Dog Cat Bird Other" at bounding box center [1261, 329] width 213 height 26
click at [1206, 322] on div "Species Add Dog Cat Bird Other" at bounding box center [1261, 329] width 213 height 26
click at [1228, 323] on div "Add" at bounding box center [1218, 323] width 21 height 15
click at [1236, 326] on select "Dog Cat Bird Other" at bounding box center [1287, 328] width 160 height 24
select select "Dog"
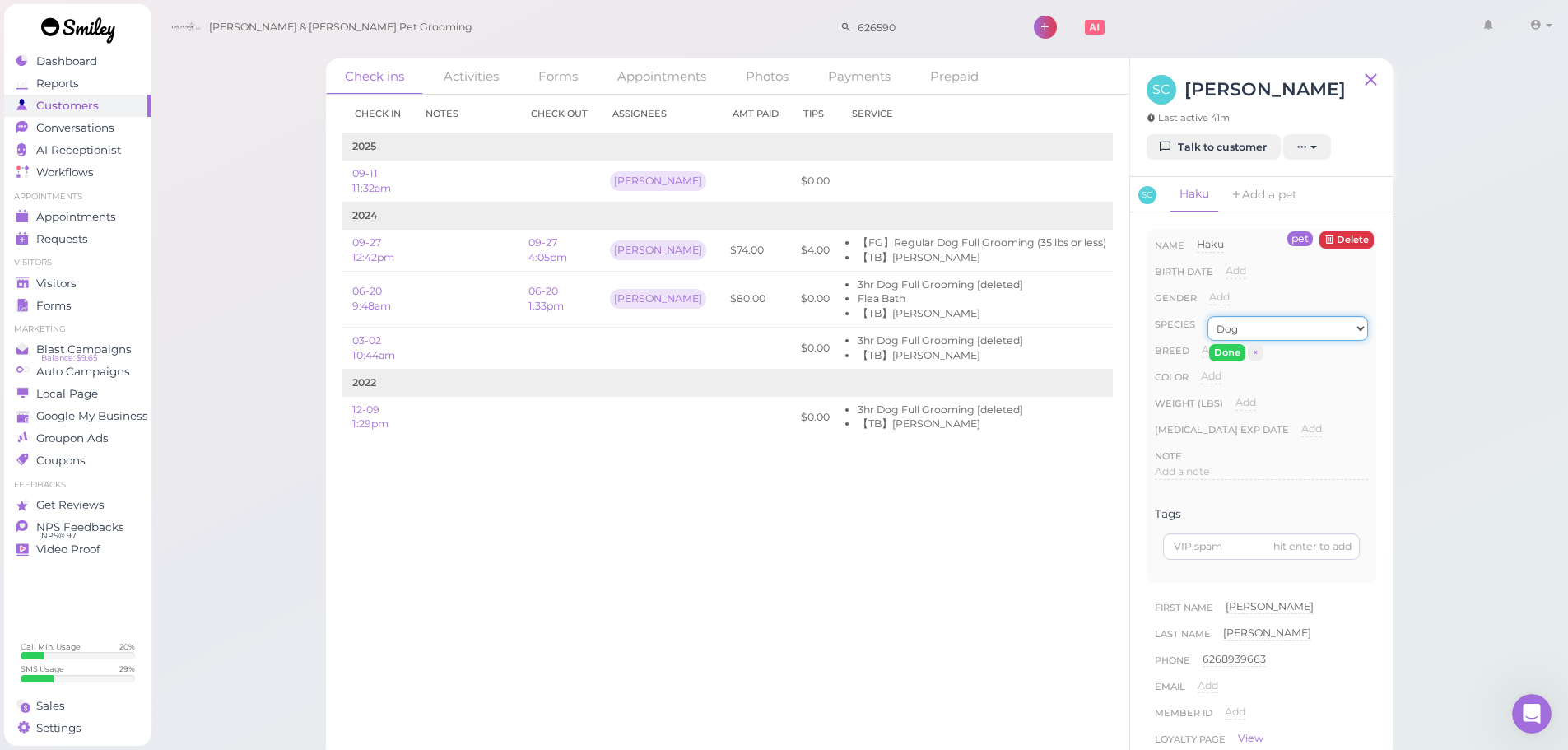
click at [1208, 316] on select "Dog Cat Bird Other" at bounding box center [1287, 328] width 160 height 24
click at [1224, 352] on button "Done" at bounding box center [1228, 352] width 36 height 17
click at [140, 280] on link "Visitors" at bounding box center [78, 284] width 148 height 23
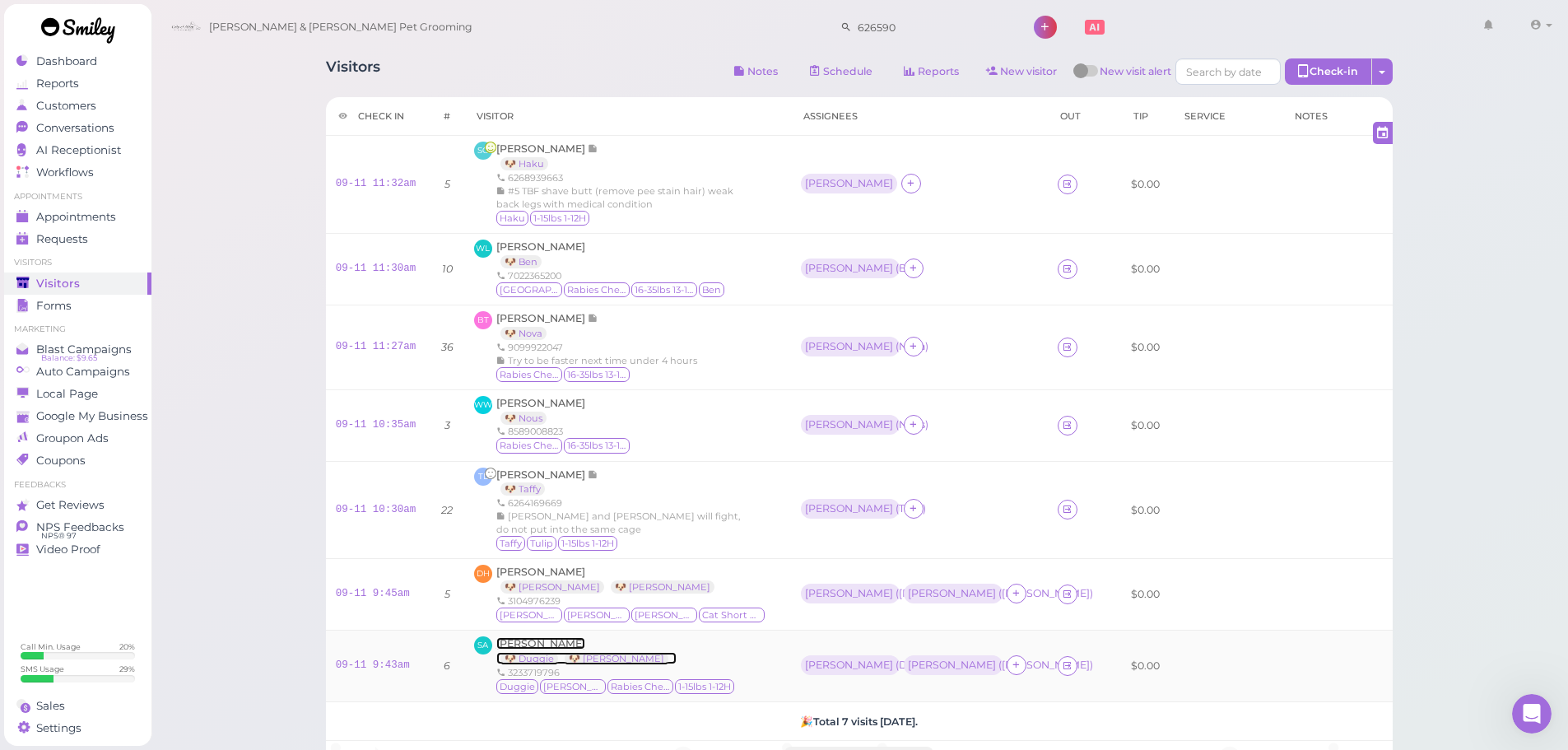
click at [550, 638] on span "Sandra Aquino" at bounding box center [540, 644] width 89 height 13
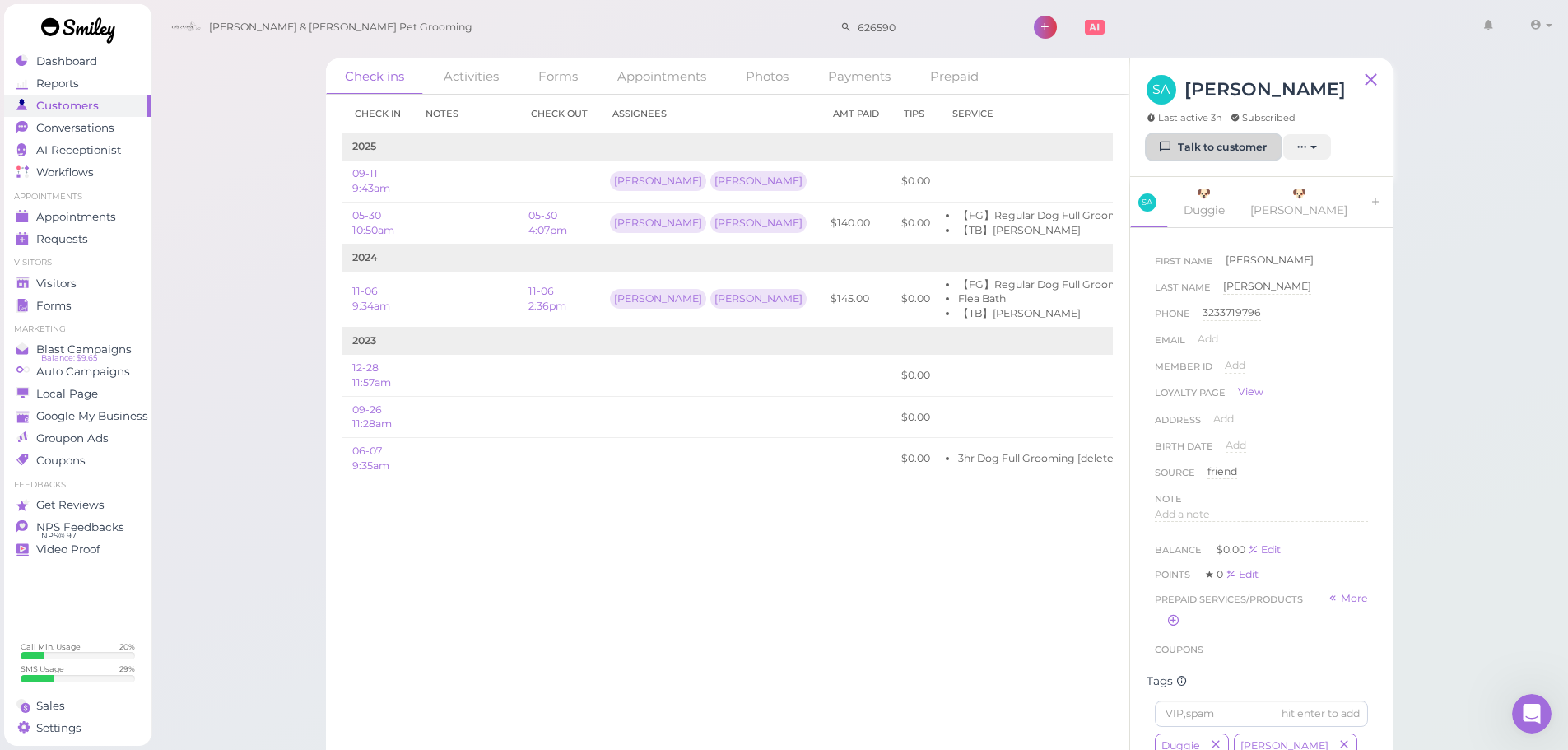
click at [1237, 147] on link "Talk to customer" at bounding box center [1213, 147] width 134 height 26
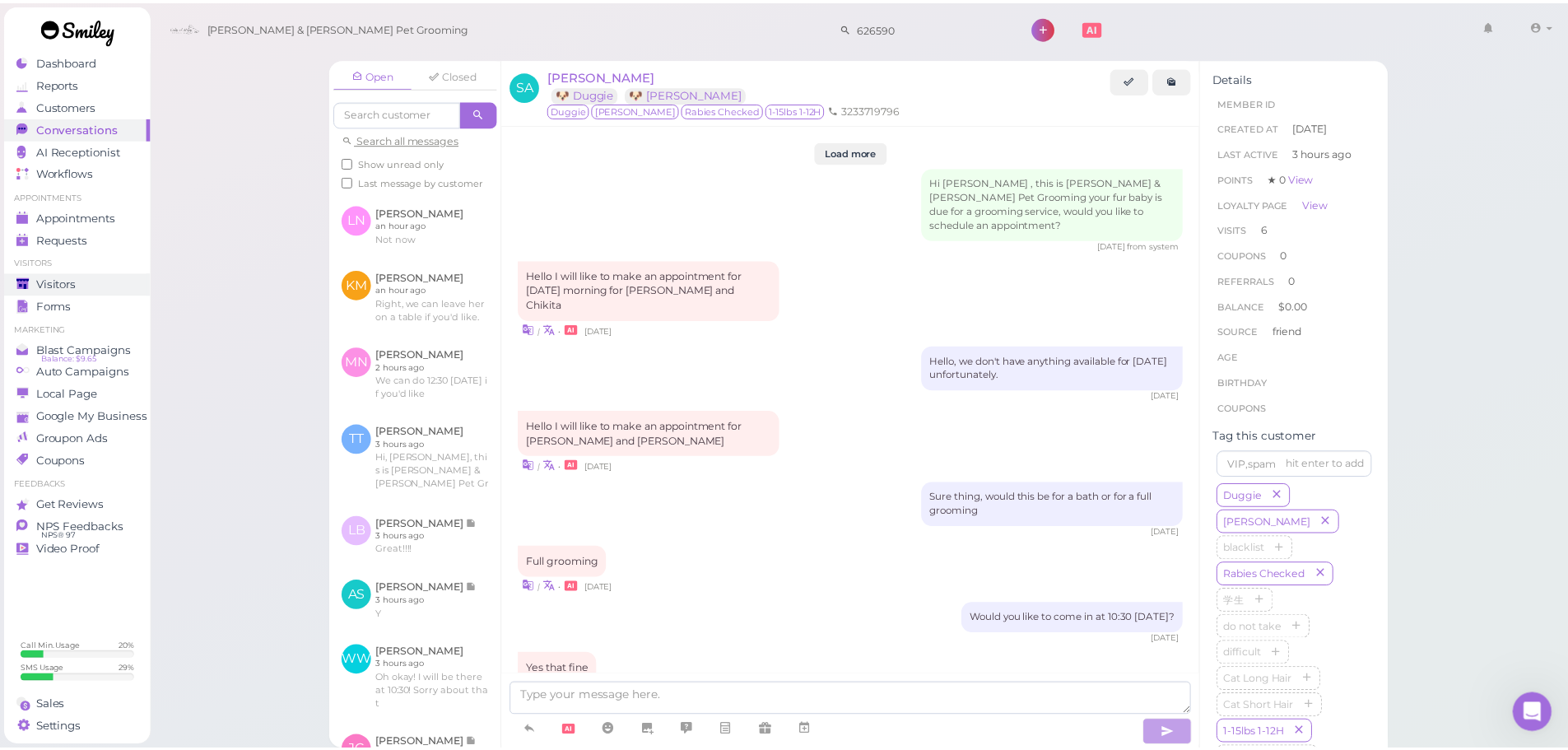
scroll to position [1843, 0]
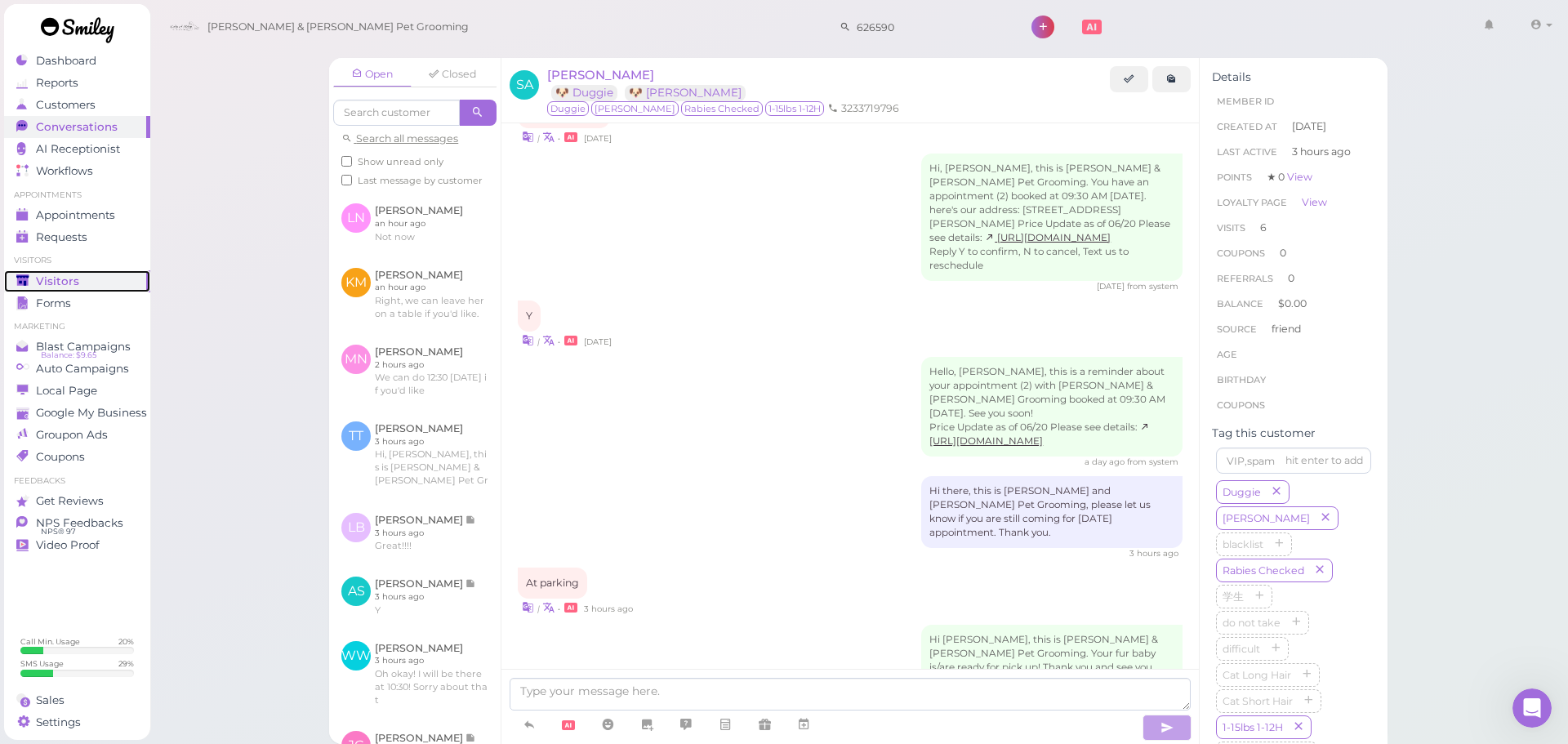
click at [48, 279] on span "Visitors" at bounding box center [57, 280] width 43 height 13
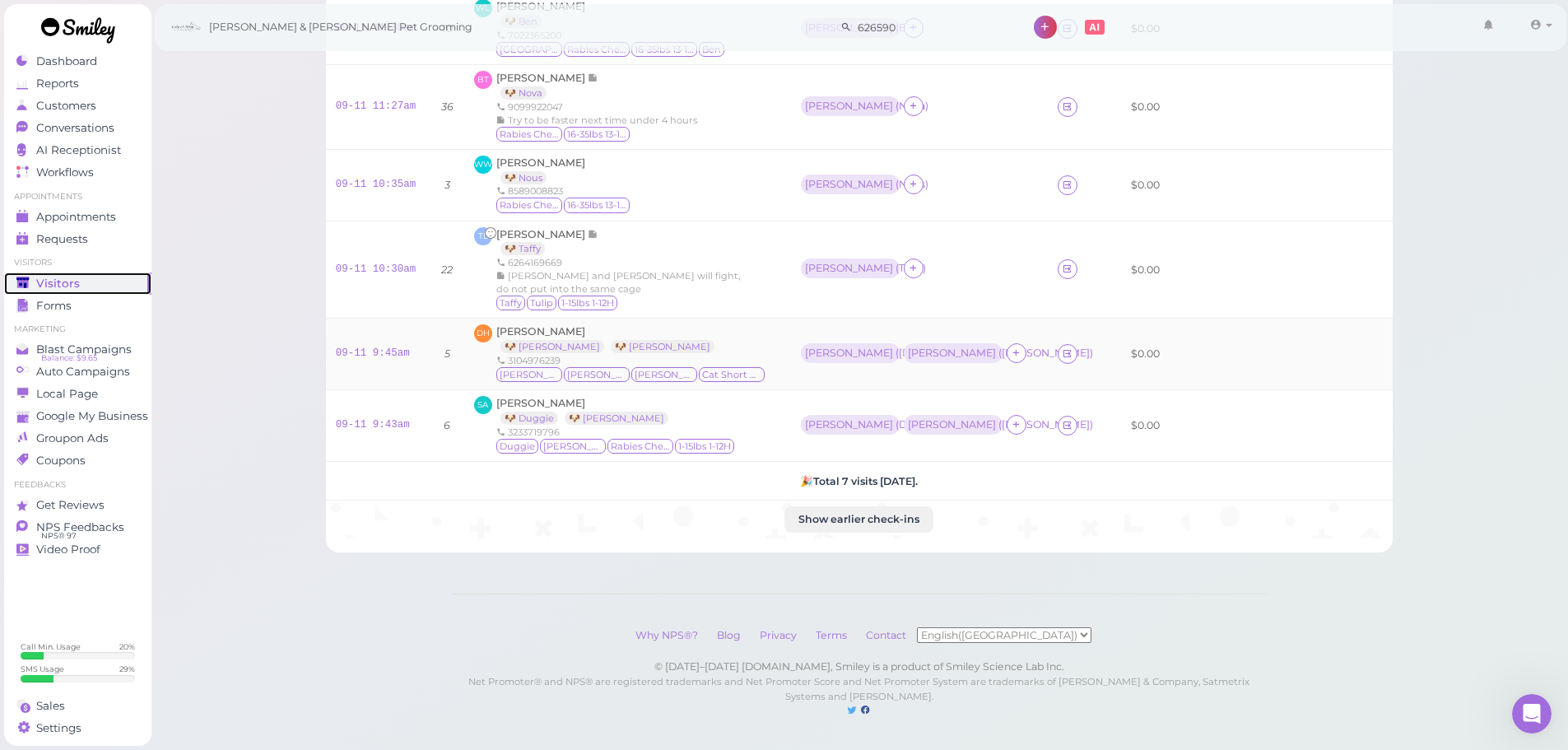
scroll to position [254, 0]
click at [526, 324] on span "Dan Holland" at bounding box center [540, 331] width 89 height 13
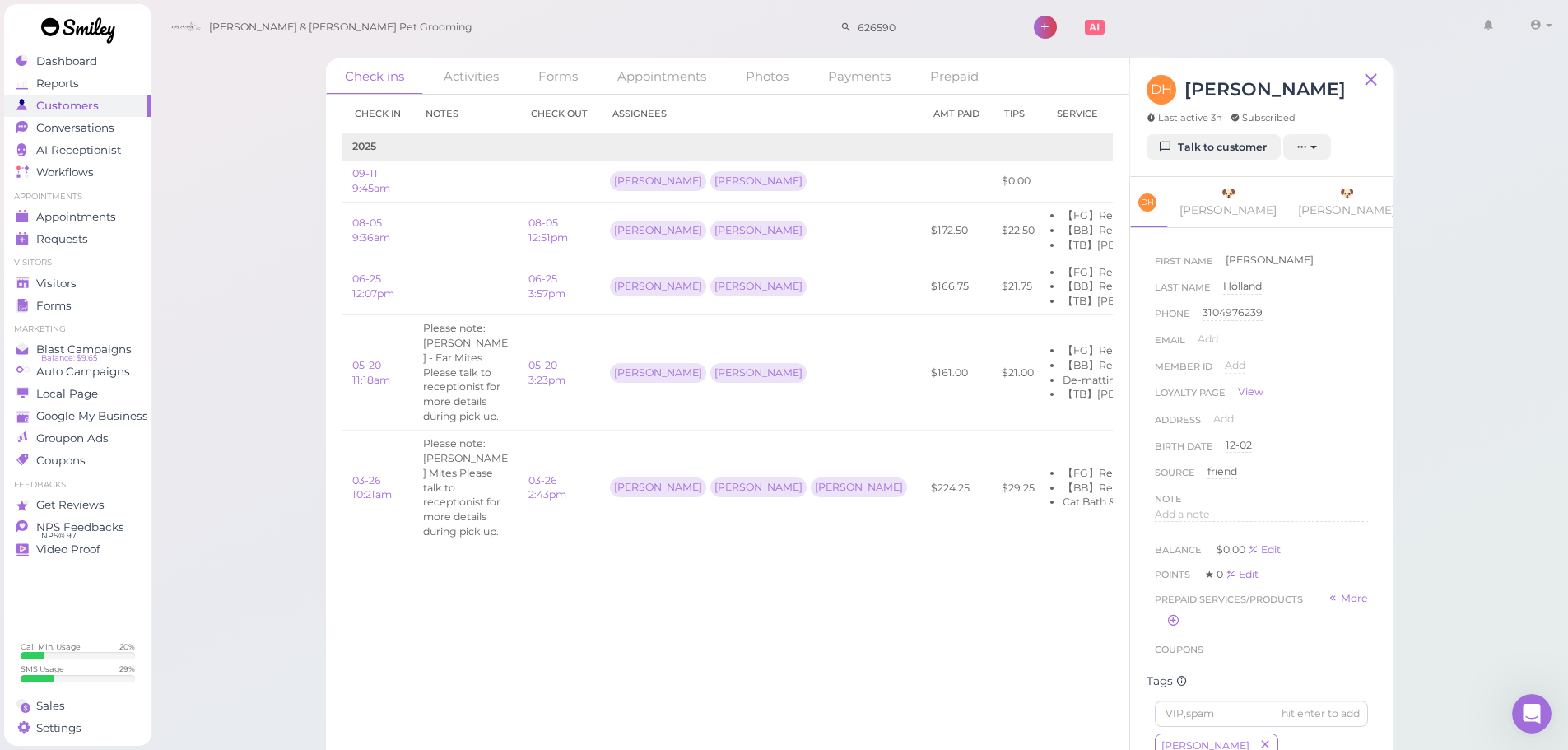
click at [1183, 164] on div "DH Dan Holland Last active 3h Subscribed Talk to customer New appointment Add s…" at bounding box center [1261, 118] width 263 height 119
click at [1186, 157] on link "Talk to customer" at bounding box center [1213, 147] width 134 height 26
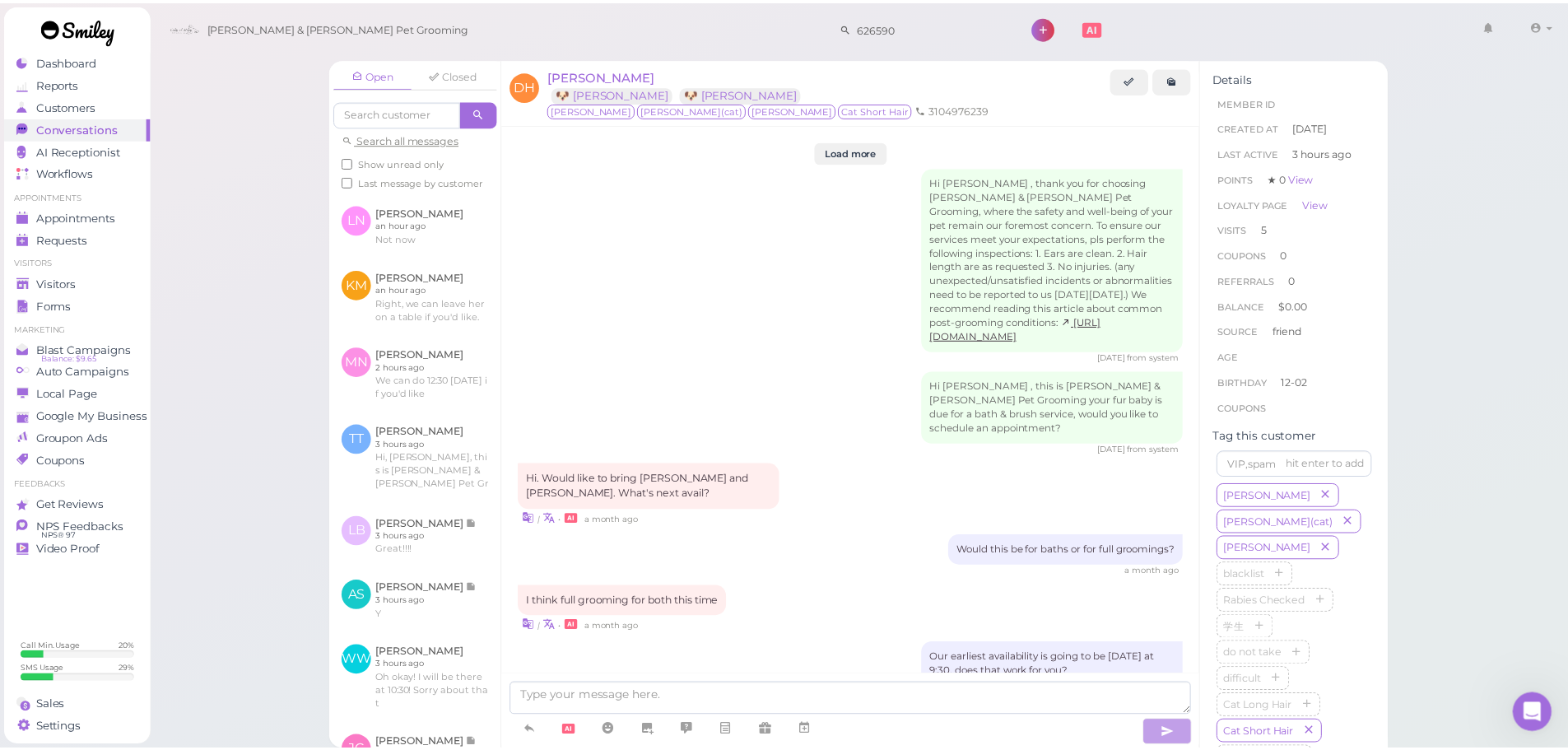
scroll to position [2197, 0]
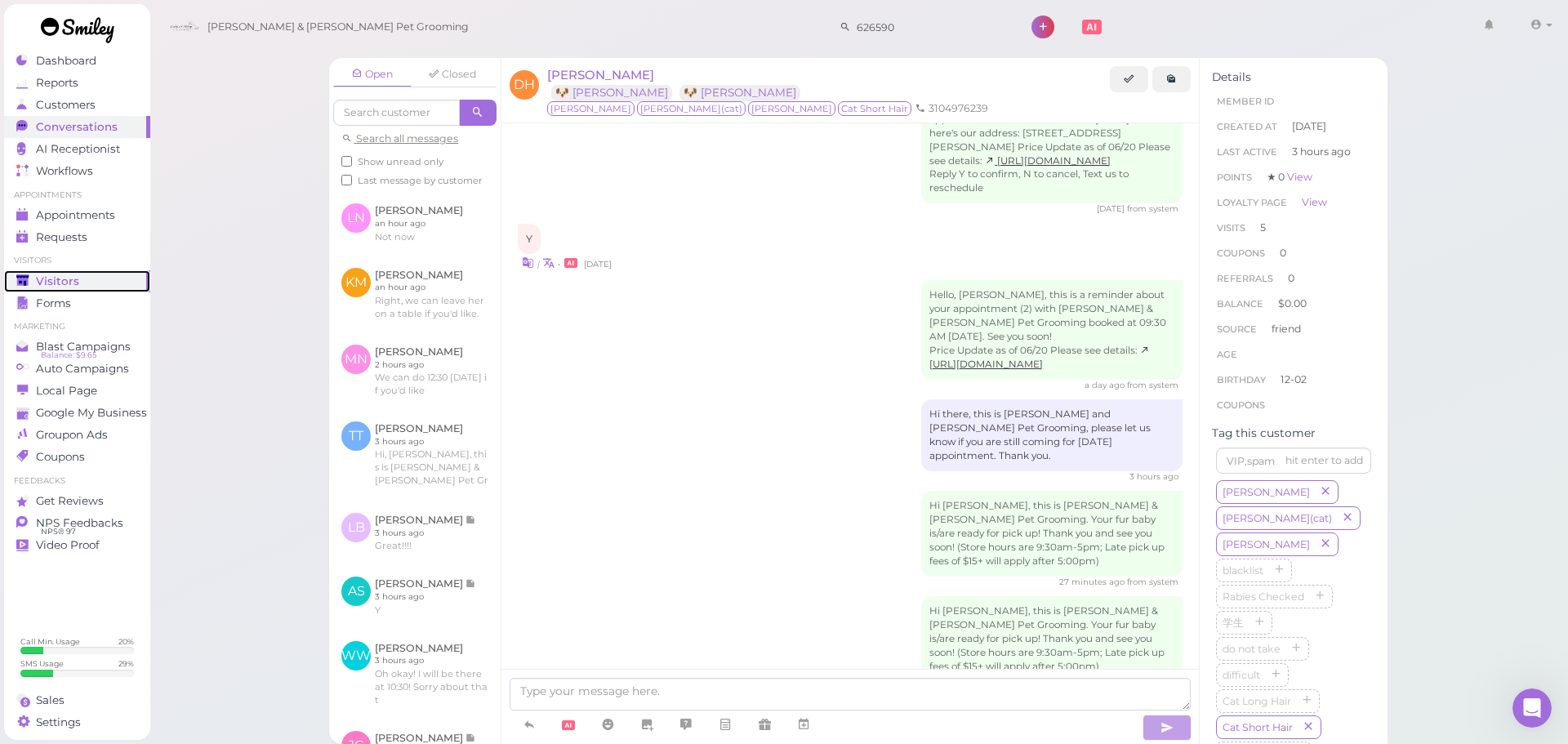
click at [76, 282] on div "Visitors" at bounding box center [75, 280] width 118 height 13
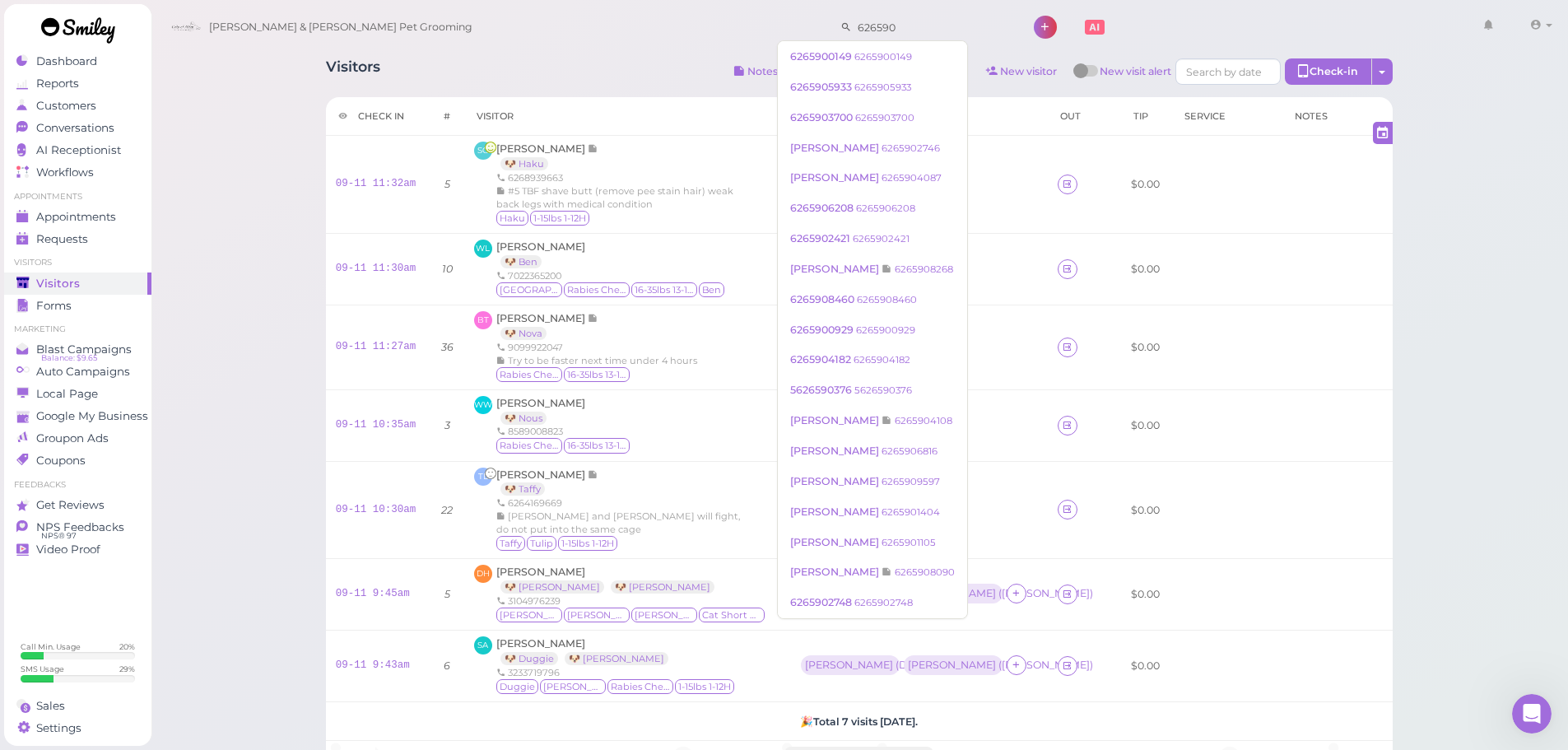
click at [863, 34] on input "626590" at bounding box center [932, 26] width 159 height 26
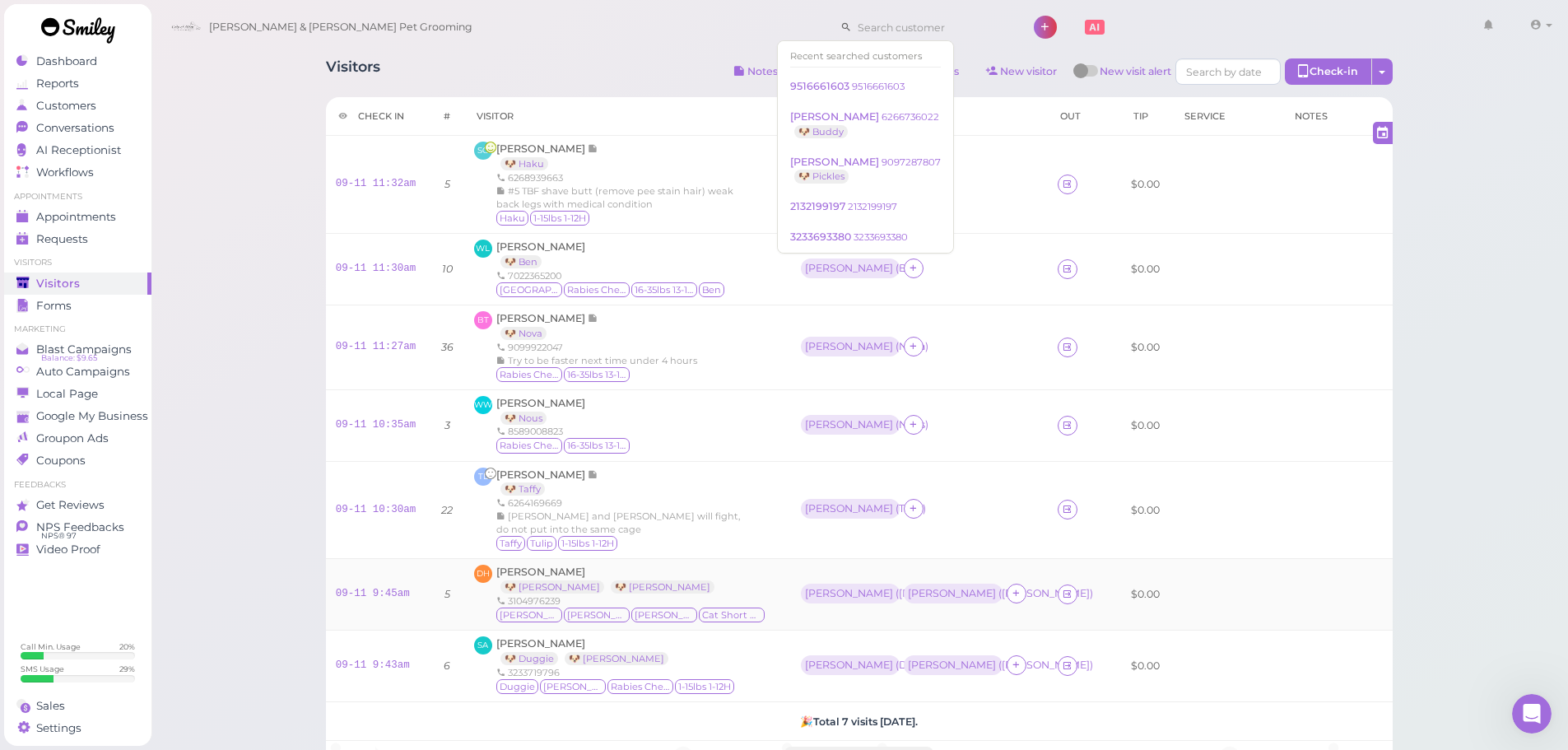
click at [662, 591] on div "Dan Holland 🐶 Mina 🐶 Albert 3104976239 Albert Jimin(cat) Mina Cat Short Hair" at bounding box center [631, 594] width 270 height 59
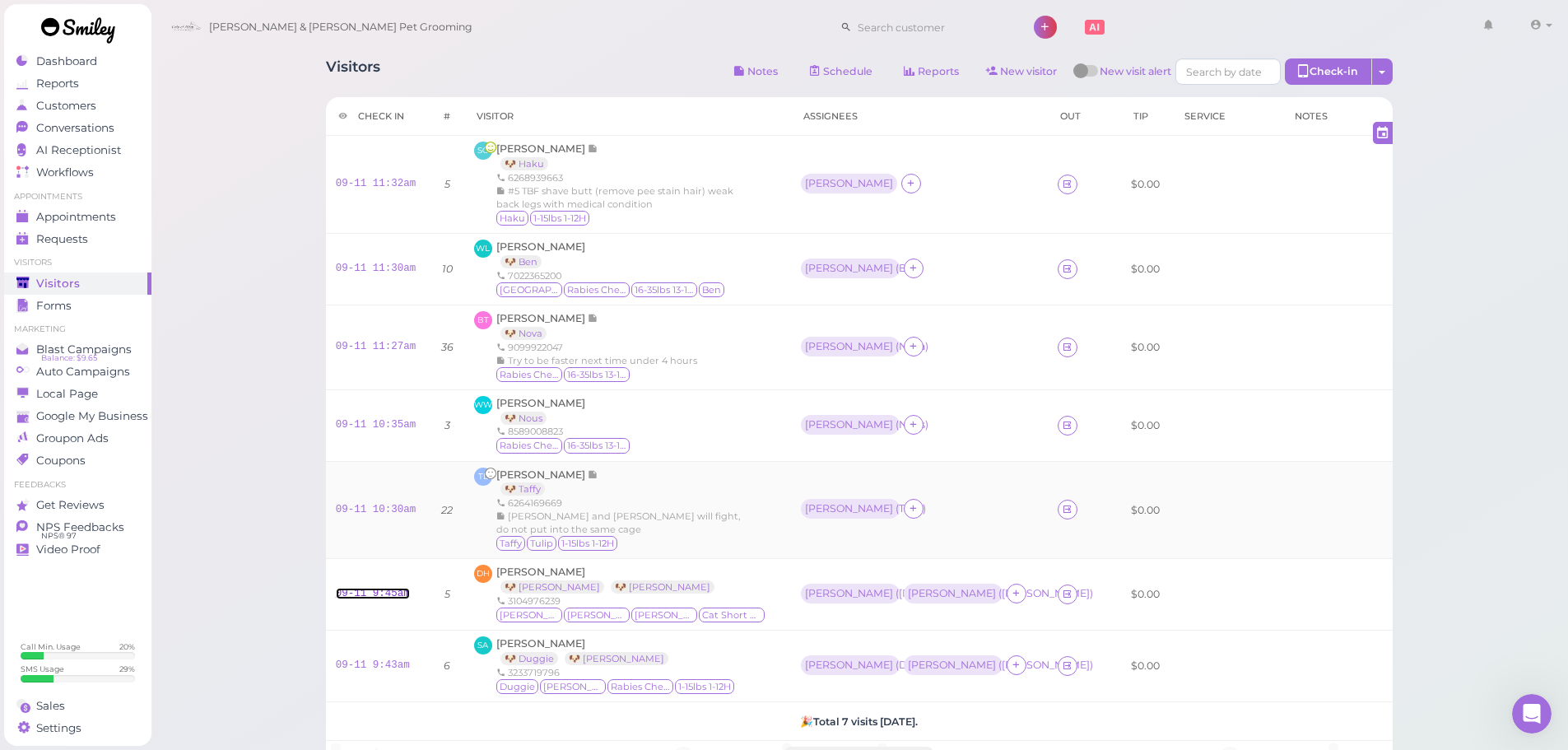
drag, startPoint x: 368, startPoint y: 592, endPoint x: 467, endPoint y: 557, distance: 105.0
click at [368, 592] on link "09-11 9:45am" at bounding box center [373, 593] width 74 height 12
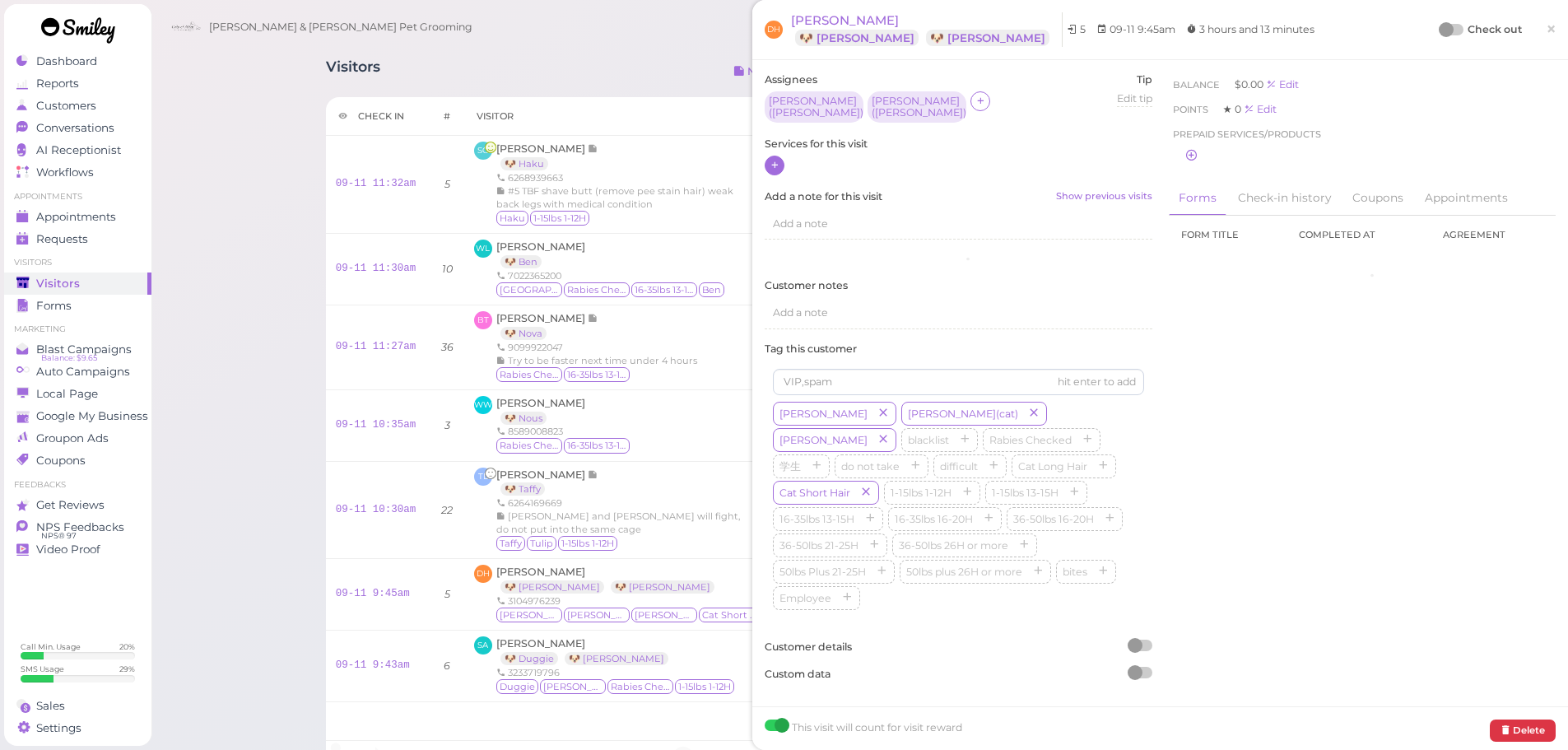
click at [766, 158] on div at bounding box center [775, 166] width 20 height 20
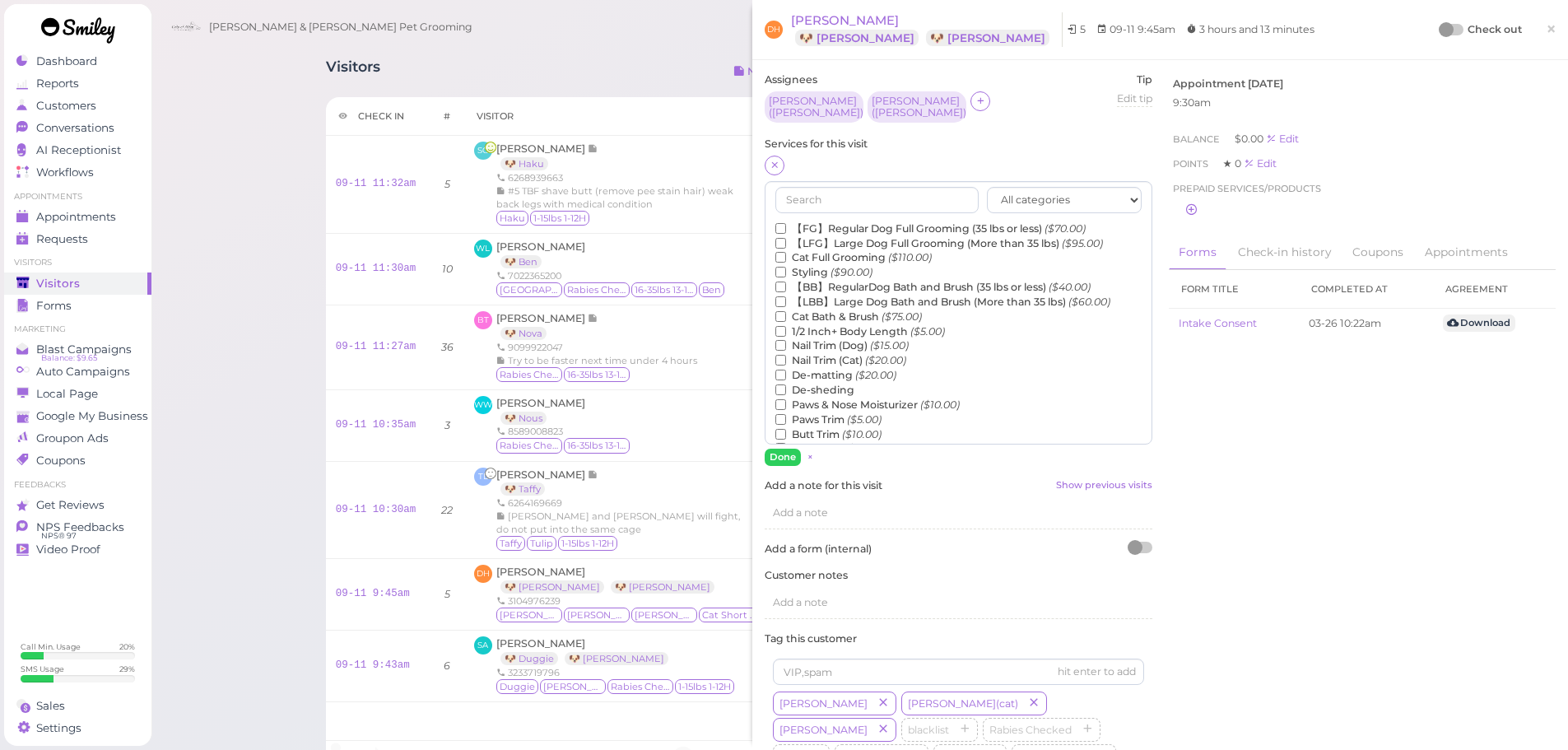
click at [817, 222] on label "【FG】Regular Dog Full Grooming (35 lbs or less) ($70.00)" at bounding box center [930, 229] width 311 height 14
click at [786, 223] on input "【FG】Regular Dog Full Grooming (35 lbs or less) ($70.00)" at bounding box center [780, 228] width 11 height 11
click at [825, 285] on label "【BB】RegularDog Bath and Brush (35 lbs or less) ($40.00)" at bounding box center [932, 287] width 315 height 14
click at [786, 285] on input "【BB】RegularDog Bath and Brush (35 lbs or less) ($40.00)" at bounding box center [780, 287] width 11 height 11
click at [819, 368] on label "De-matting ($20.00)" at bounding box center [836, 375] width 121 height 14
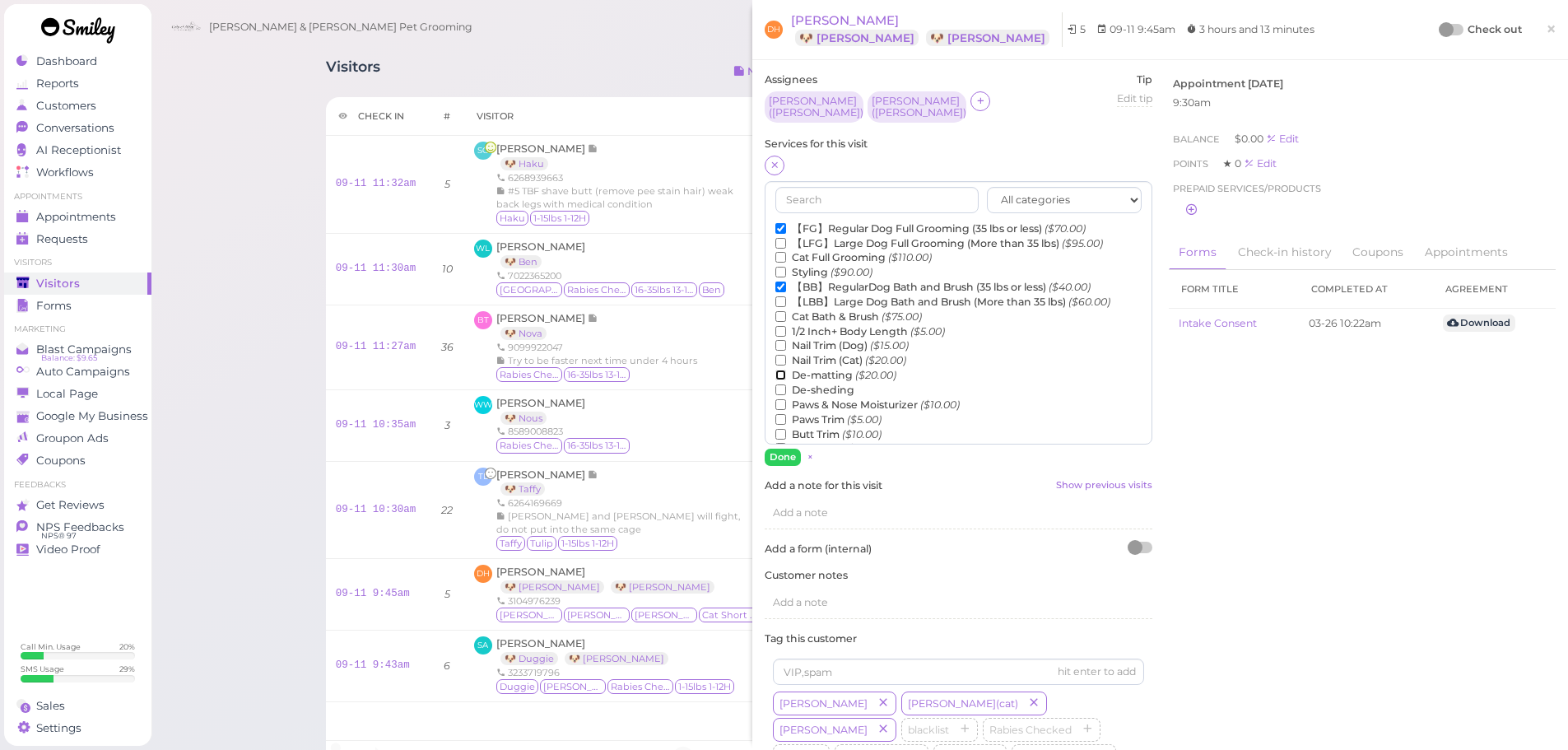
click at [786, 370] on input "De-matting ($20.00)" at bounding box center [780, 375] width 11 height 11
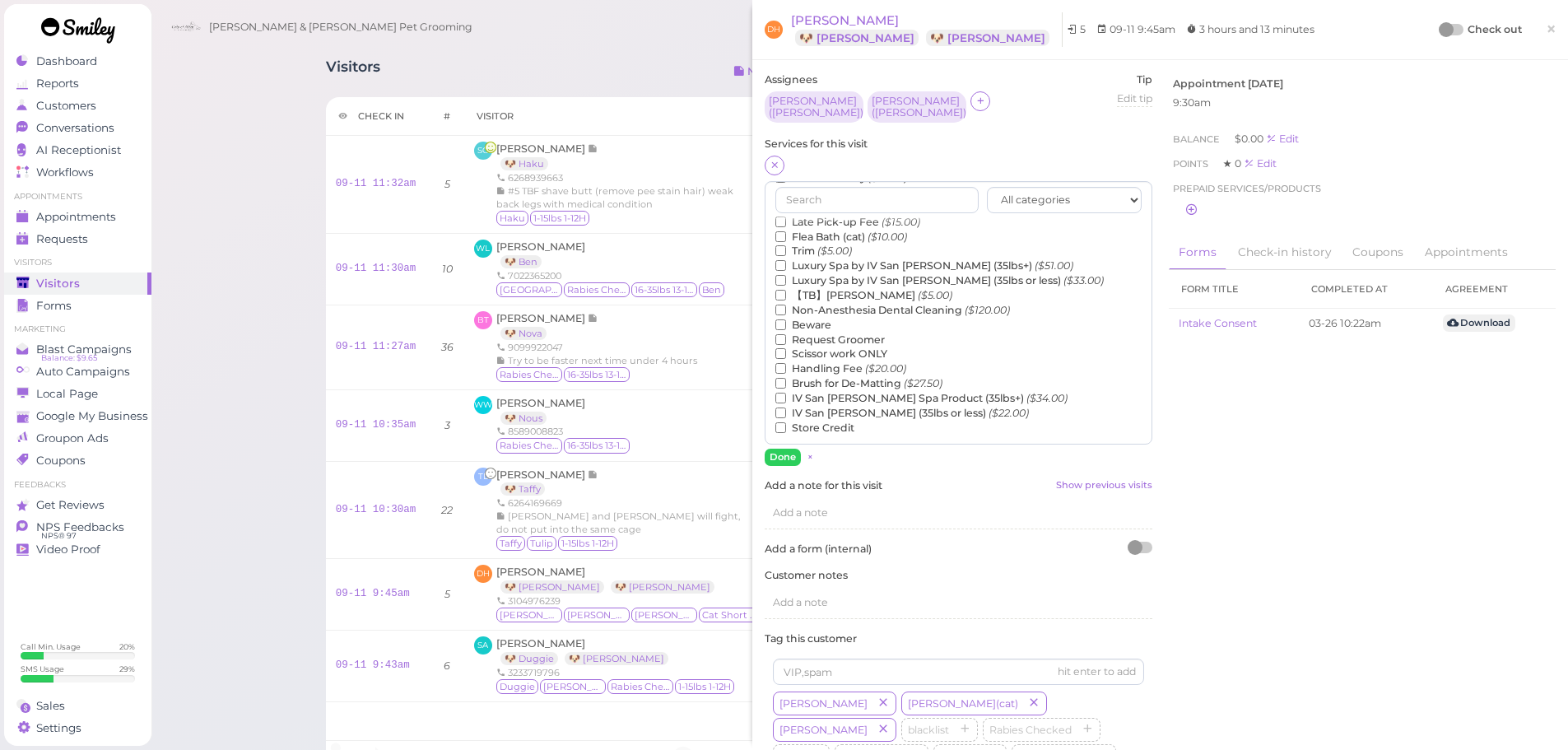
click at [850, 291] on label "【TB】Teeth Brushing ($5.00)" at bounding box center [863, 295] width 177 height 14
click at [786, 291] on input "【TB】Teeth Brushing ($5.00)" at bounding box center [780, 295] width 11 height 11
click at [779, 448] on button "Done" at bounding box center [783, 457] width 36 height 17
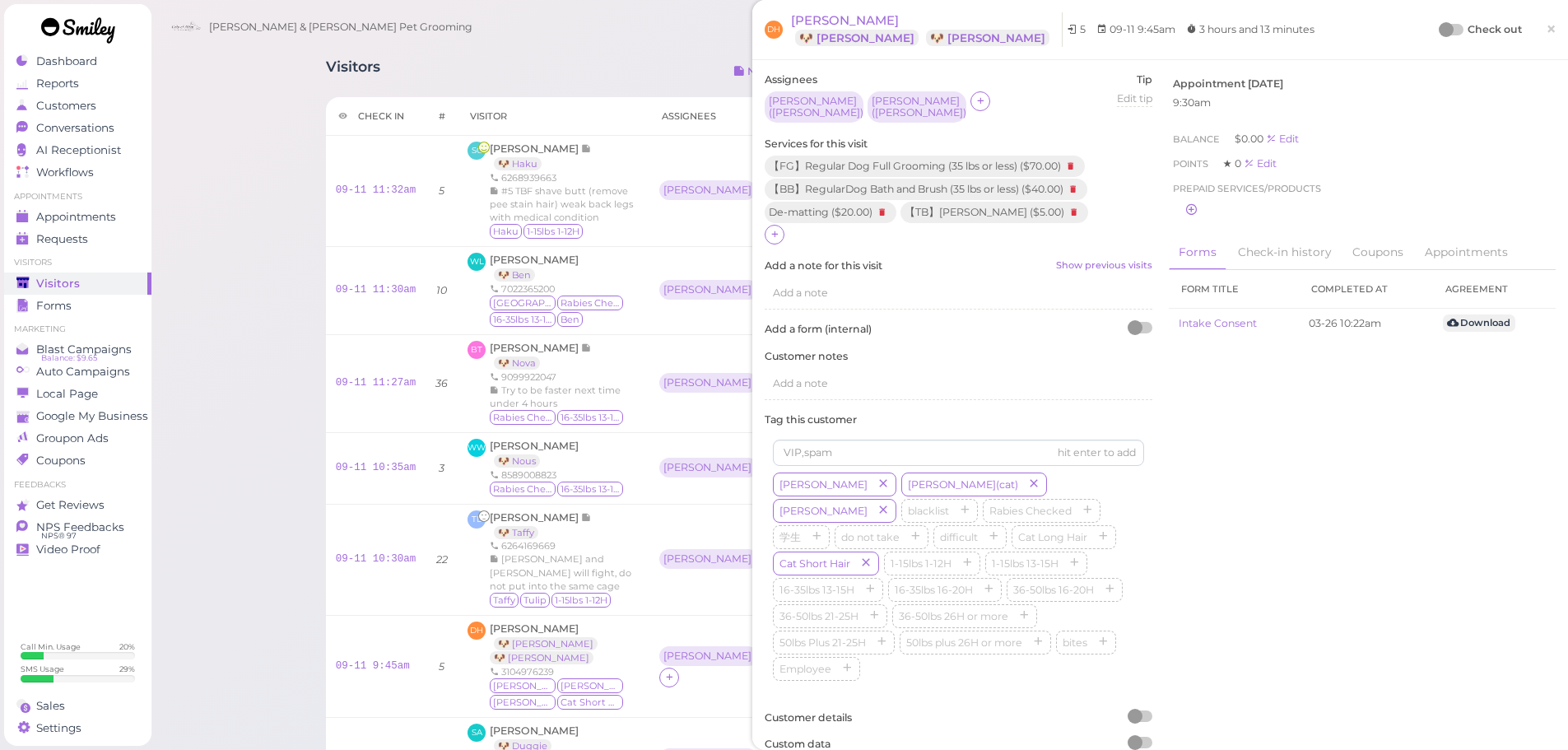
click at [1439, 32] on div at bounding box center [1446, 30] width 14 height 14
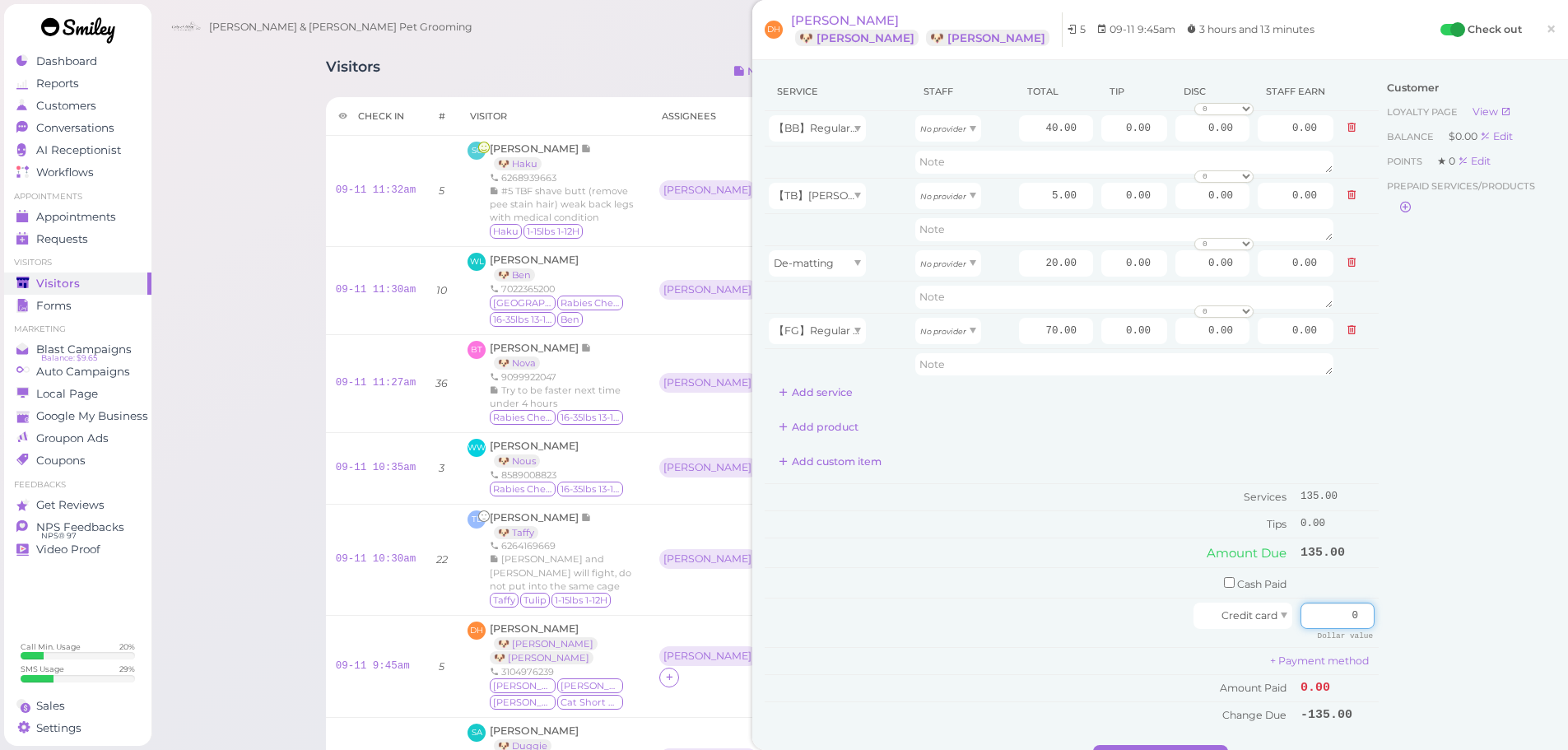
drag, startPoint x: 1316, startPoint y: 613, endPoint x: 1530, endPoint y: 601, distance: 214.3
click at [1535, 612] on div "Service Staff Total Tip Disc Staff earn 【BB】RegularDog Bath and Brush (35 lbs o…" at bounding box center [1161, 409] width 791 height 673
type input "172.5"
click at [1475, 574] on div "Customer Loyalty page View Balance $0.00 Edit Points ★ 0 Edit Prepaid services/…" at bounding box center [1467, 409] width 177 height 673
drag, startPoint x: 956, startPoint y: 139, endPoint x: 944, endPoint y: 172, distance: 35.1
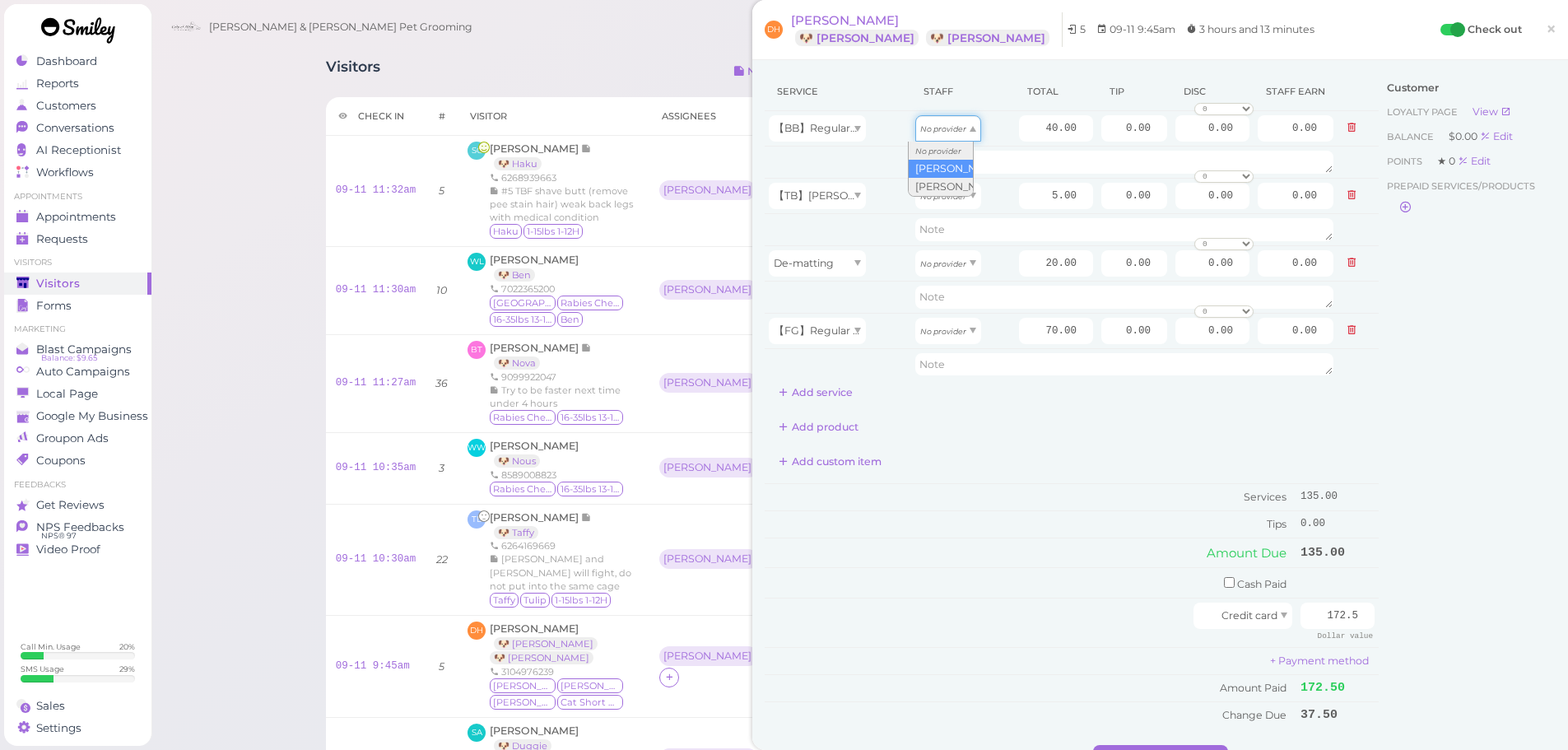
type input "17.20"
drag, startPoint x: 928, startPoint y: 195, endPoint x: 926, endPoint y: 233, distance: 38.1
type input "2.15"
drag, startPoint x: 925, startPoint y: 268, endPoint x: 927, endPoint y: 307, distance: 39.1
type input "8.60"
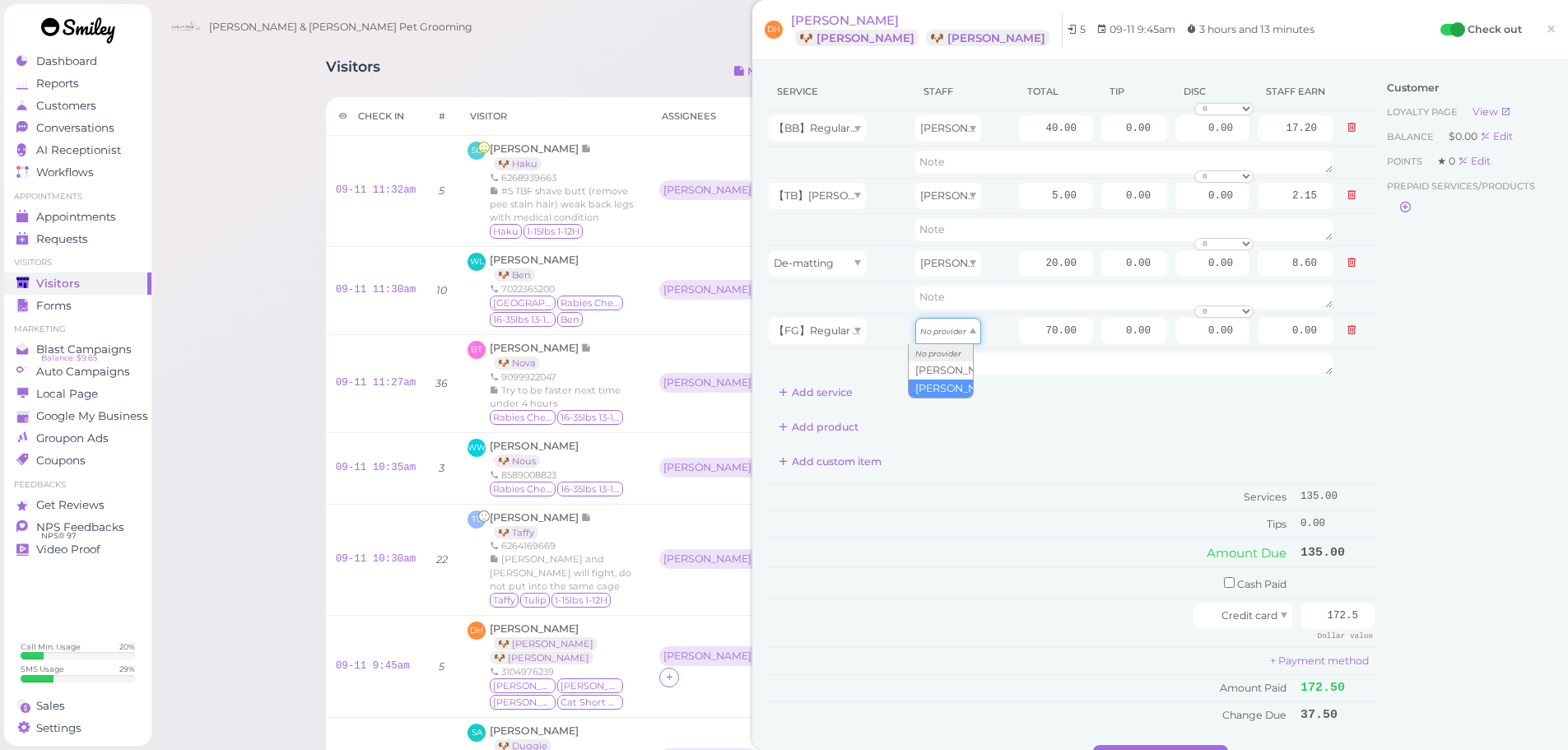
drag, startPoint x: 930, startPoint y: 330, endPoint x: 929, endPoint y: 390, distance: 60.0
type input "36.40"
click at [853, 391] on button "Add service" at bounding box center [816, 392] width 102 height 26
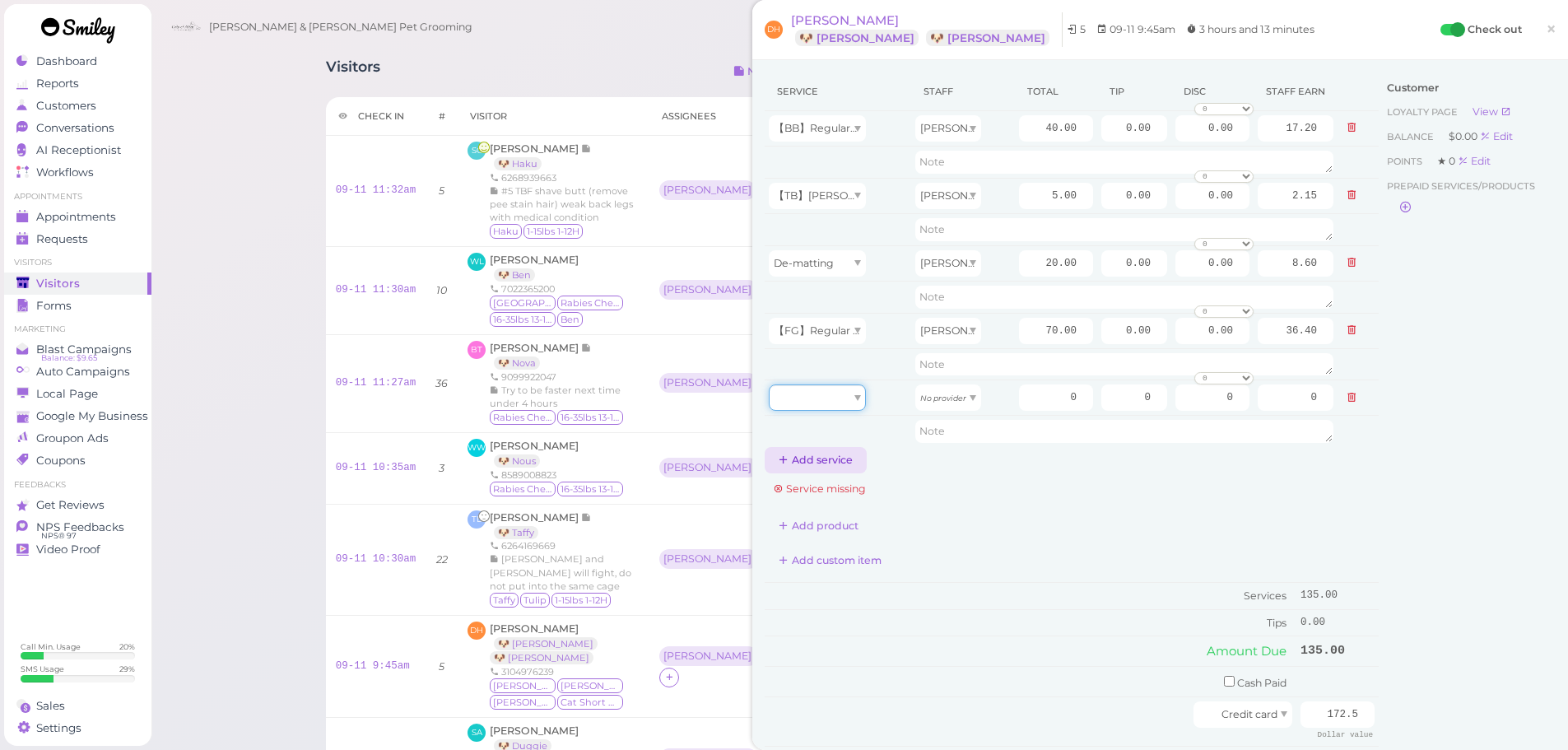
click at [850, 392] on div at bounding box center [817, 398] width 97 height 26
type input "5.00"
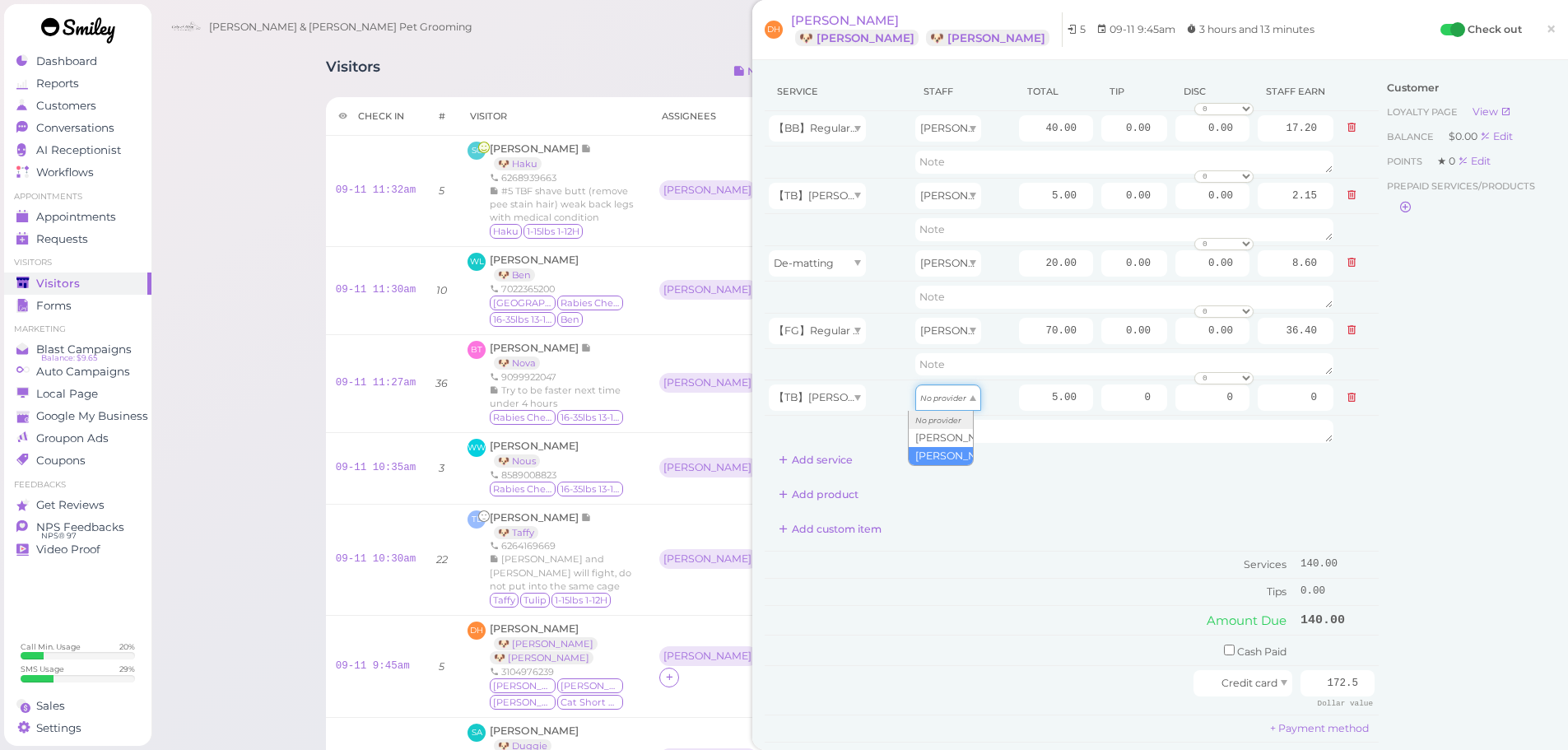
drag, startPoint x: 938, startPoint y: 394, endPoint x: 931, endPoint y: 458, distance: 64.4
type input "2.60"
click at [1028, 327] on input "70.00" at bounding box center [1056, 331] width 74 height 26
type input "80.00"
type input "41.60"
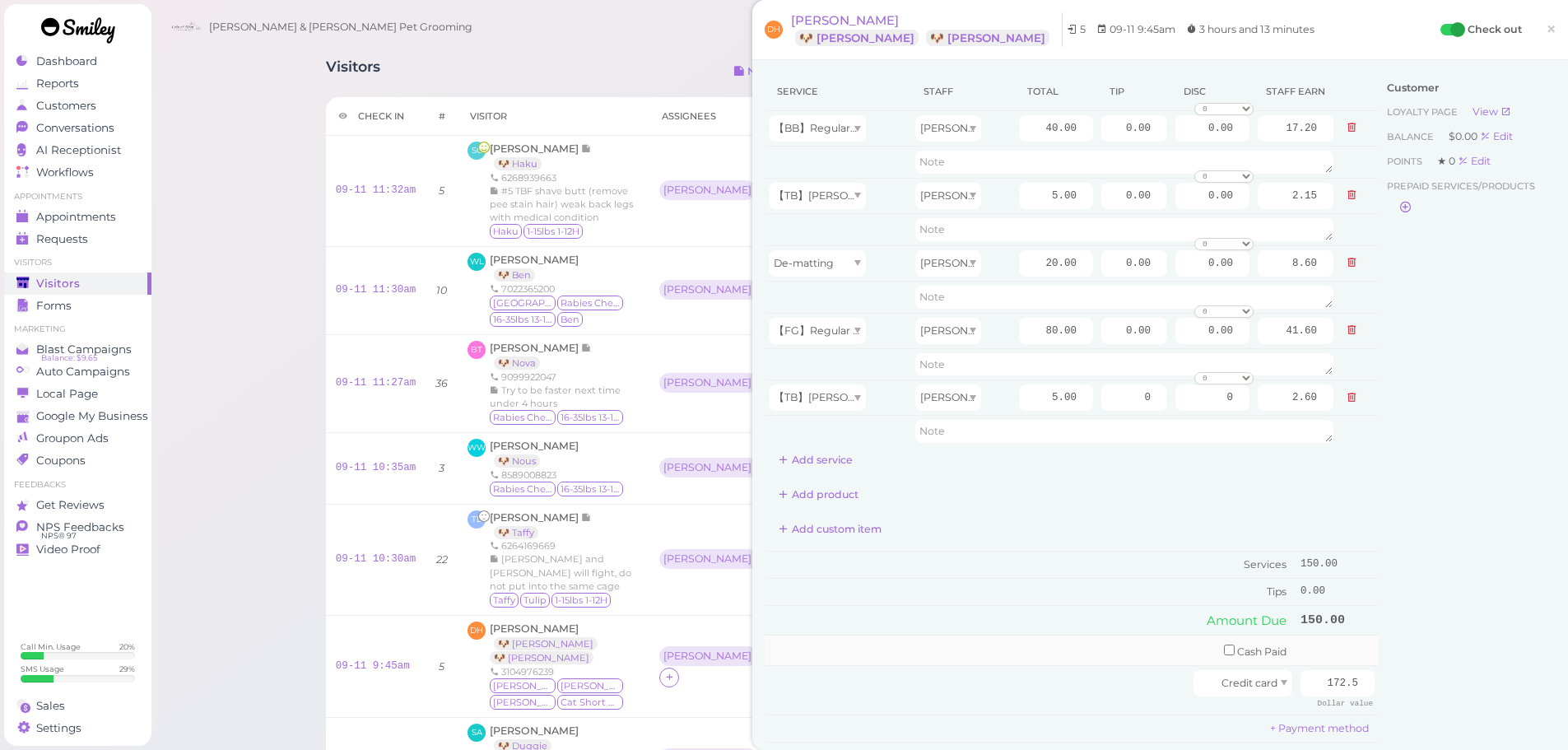
click at [1009, 646] on td "Cash Paid" at bounding box center [1030, 650] width 531 height 31
click at [1023, 129] on input "40.00" at bounding box center [1056, 128] width 74 height 26
type input "55.00"
type input "23.65"
click at [1023, 264] on input "20.00" at bounding box center [1056, 263] width 74 height 26
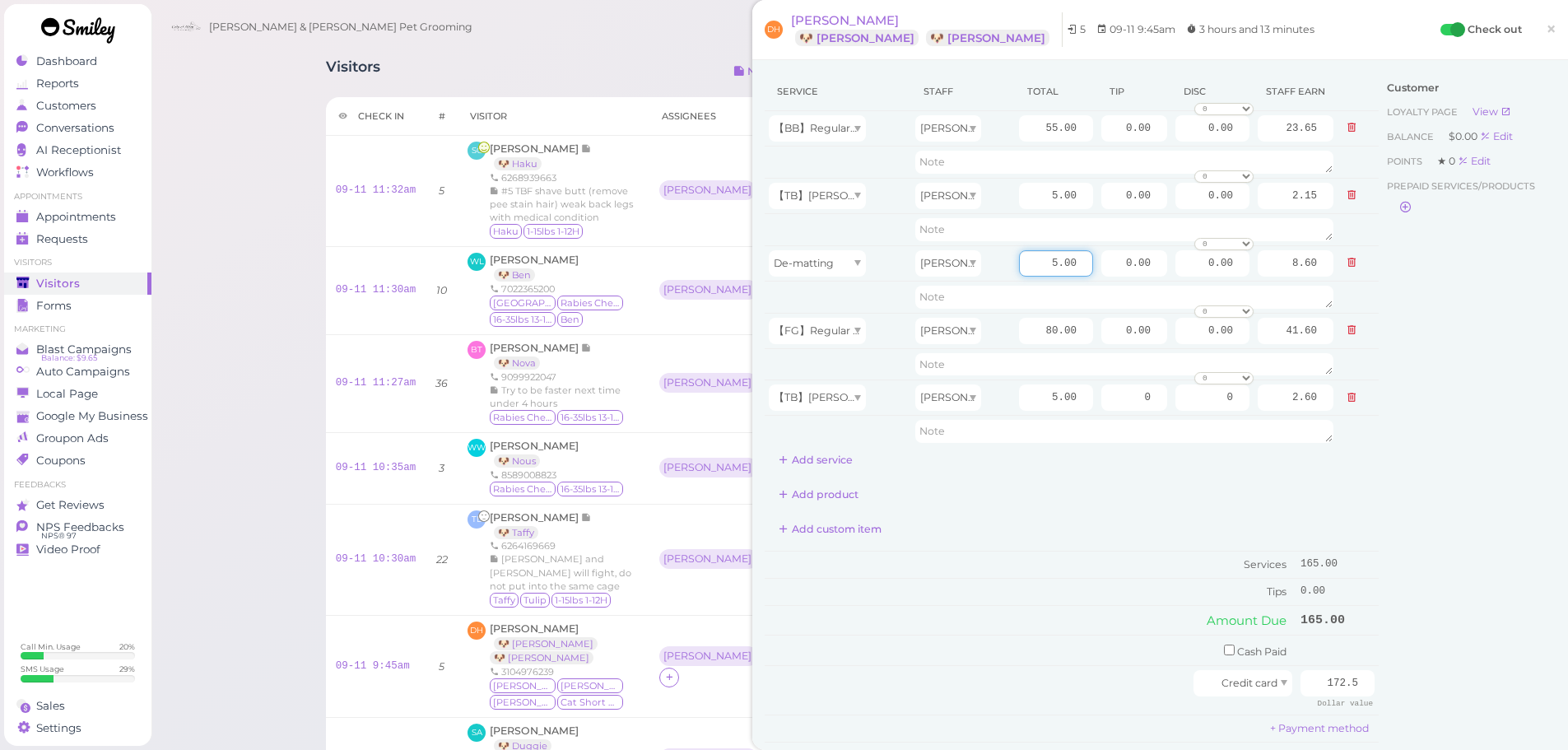
type input "5.00"
type input "2.15"
click at [1033, 477] on div "Service Staff Total Tip Disc Staff earn 【BB】RegularDog Bath and Brush (35 lbs o…" at bounding box center [1072, 434] width 614 height 724
click at [1453, 496] on div "Customer Loyalty page View Balance $0.00 Edit Points ★ 0 Edit Prepaid services/…" at bounding box center [1467, 442] width 177 height 740
drag, startPoint x: 1107, startPoint y: 340, endPoint x: 1168, endPoint y: 341, distance: 61.0
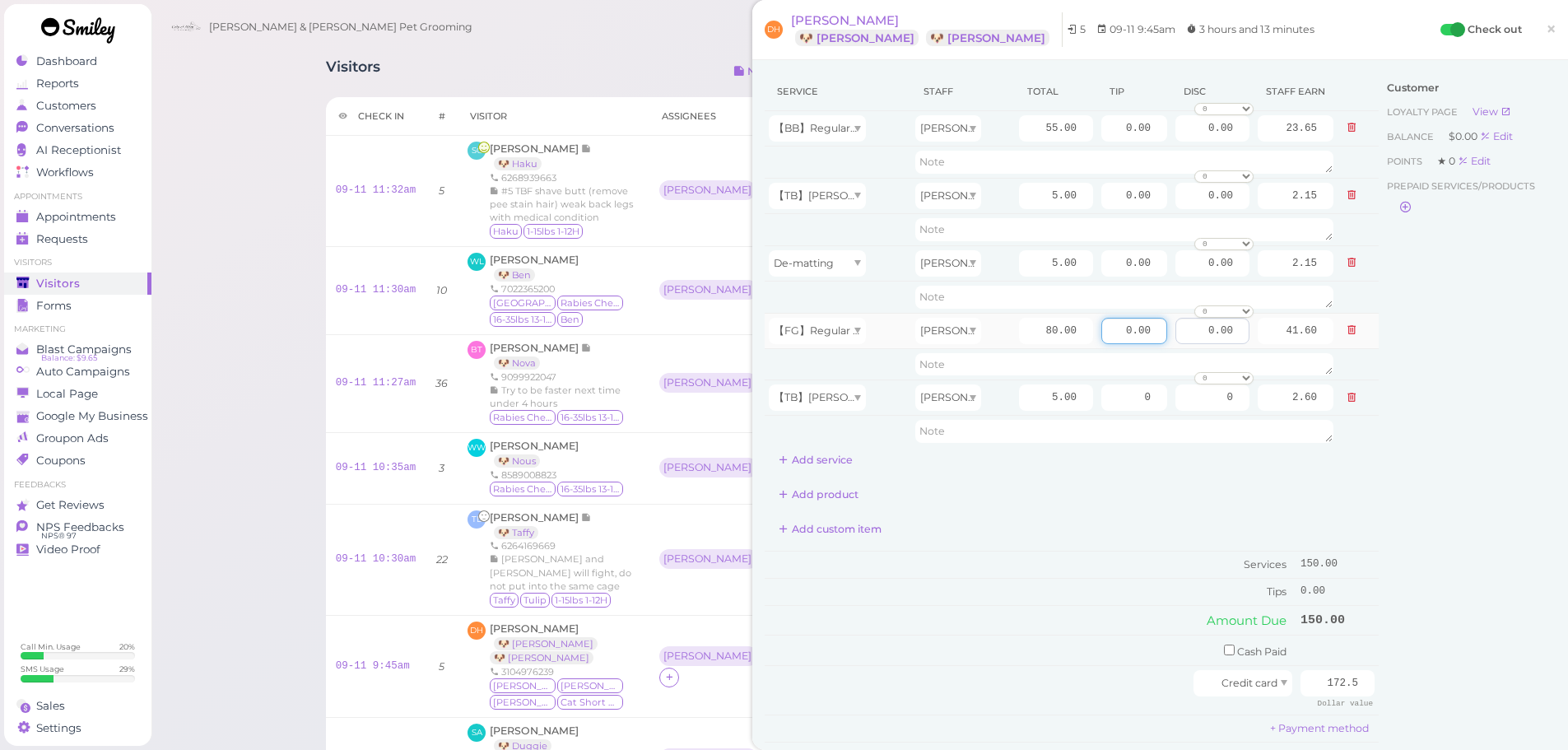
click at [1168, 341] on tr "【FG】Regular Dog Full Grooming (35 lbs or less) Asa 80.00 0.00 0.00 0 10% off 15…" at bounding box center [1072, 330] width 614 height 35
click at [1070, 538] on div "Add custom item" at bounding box center [1072, 529] width 614 height 26
drag, startPoint x: 1101, startPoint y: 126, endPoint x: 1401, endPoint y: 178, distance: 304.5
click at [1401, 172] on div "Service Staff Total Tip Disc Staff earn 【BB】RegularDog Bath and Brush (35 lbs o…" at bounding box center [1161, 442] width 791 height 740
type input "9.75"
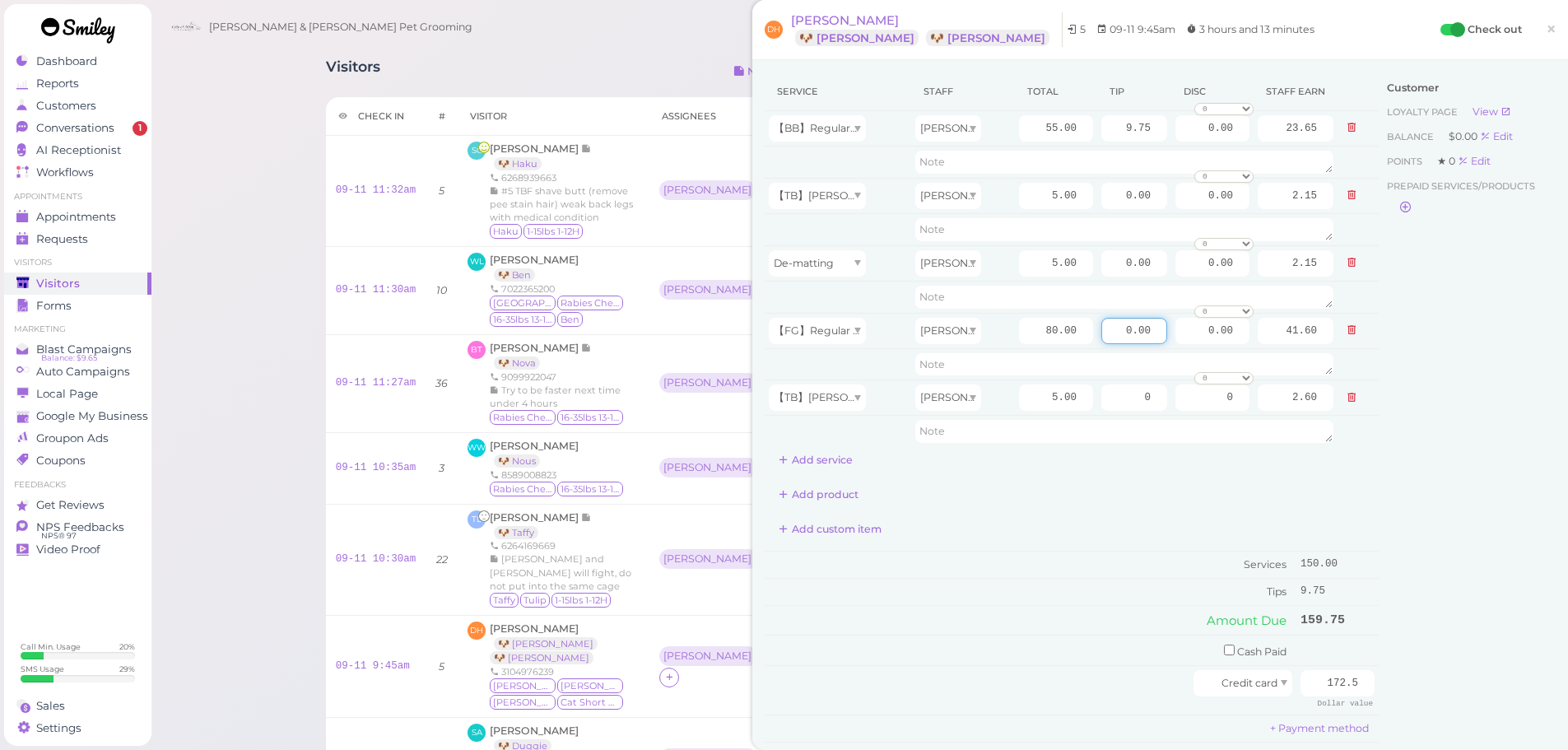
drag, startPoint x: 1114, startPoint y: 330, endPoint x: 1401, endPoint y: 350, distance: 287.7
click at [1401, 350] on div "Service Staff Total Tip Disc Staff earn 【BB】RegularDog Bath and Brush (35 lbs o…" at bounding box center [1161, 442] width 791 height 740
type input "12.75"
click at [1400, 365] on div "Customer Loyalty page View Balance $0.00 Edit Points ★ 0 Edit Prepaid services/…" at bounding box center [1467, 442] width 177 height 740
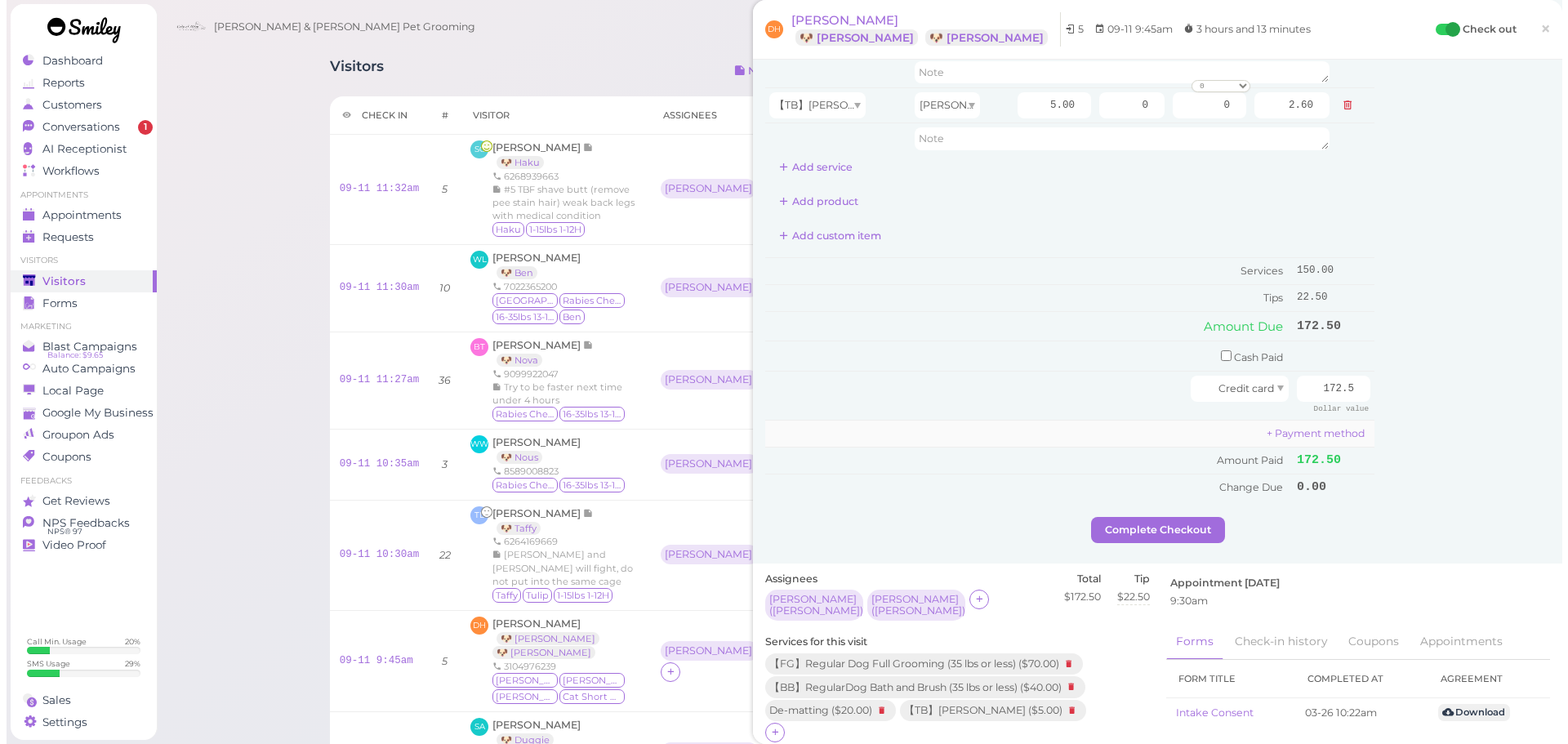
scroll to position [327, 0]
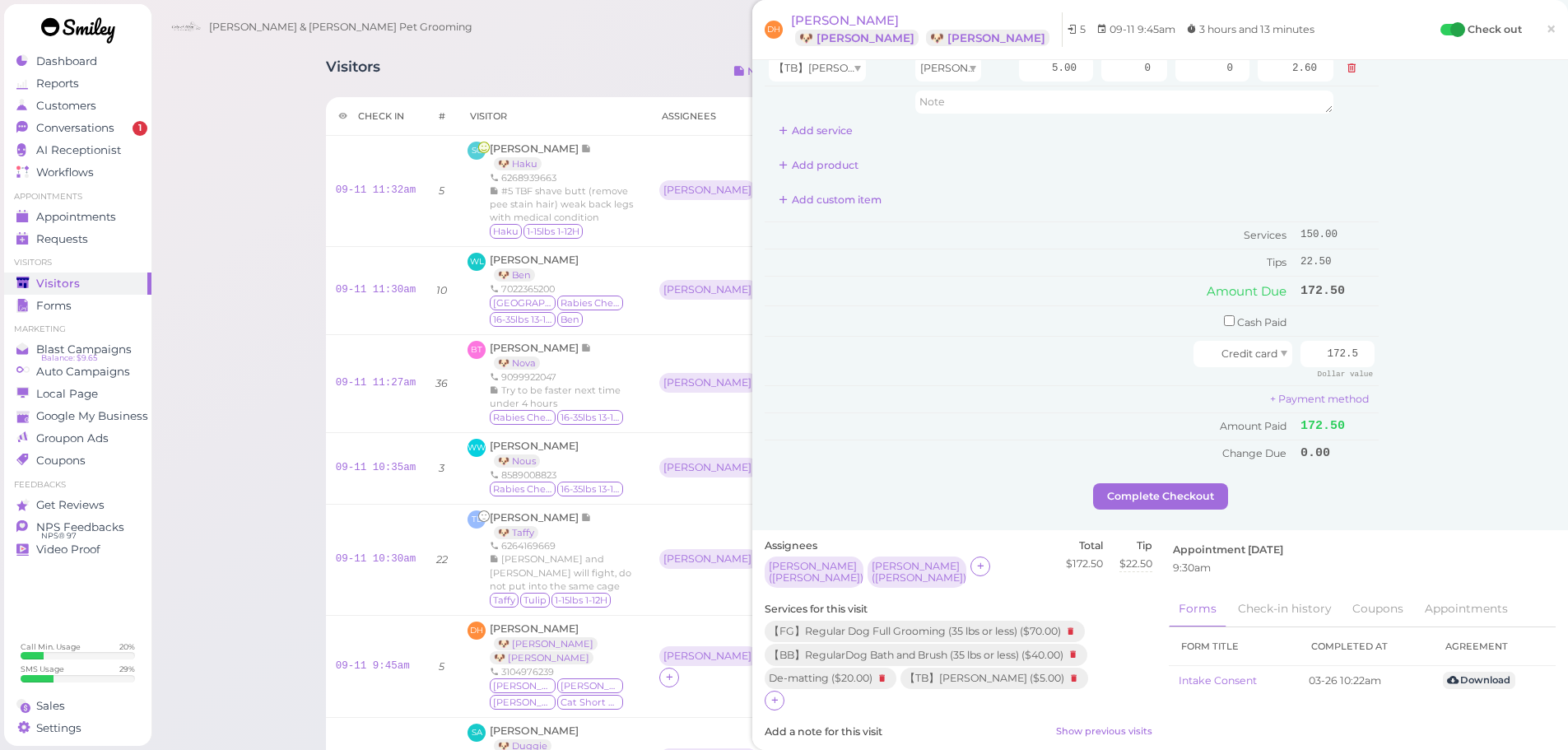
click at [1176, 513] on div "Service Staff Total Tip Disc Staff earn 【BB】RegularDog Bath and Brush (35 lbs o…" at bounding box center [1160, 130] width 816 height 800
click at [1173, 503] on button "Complete Checkout" at bounding box center [1160, 496] width 135 height 26
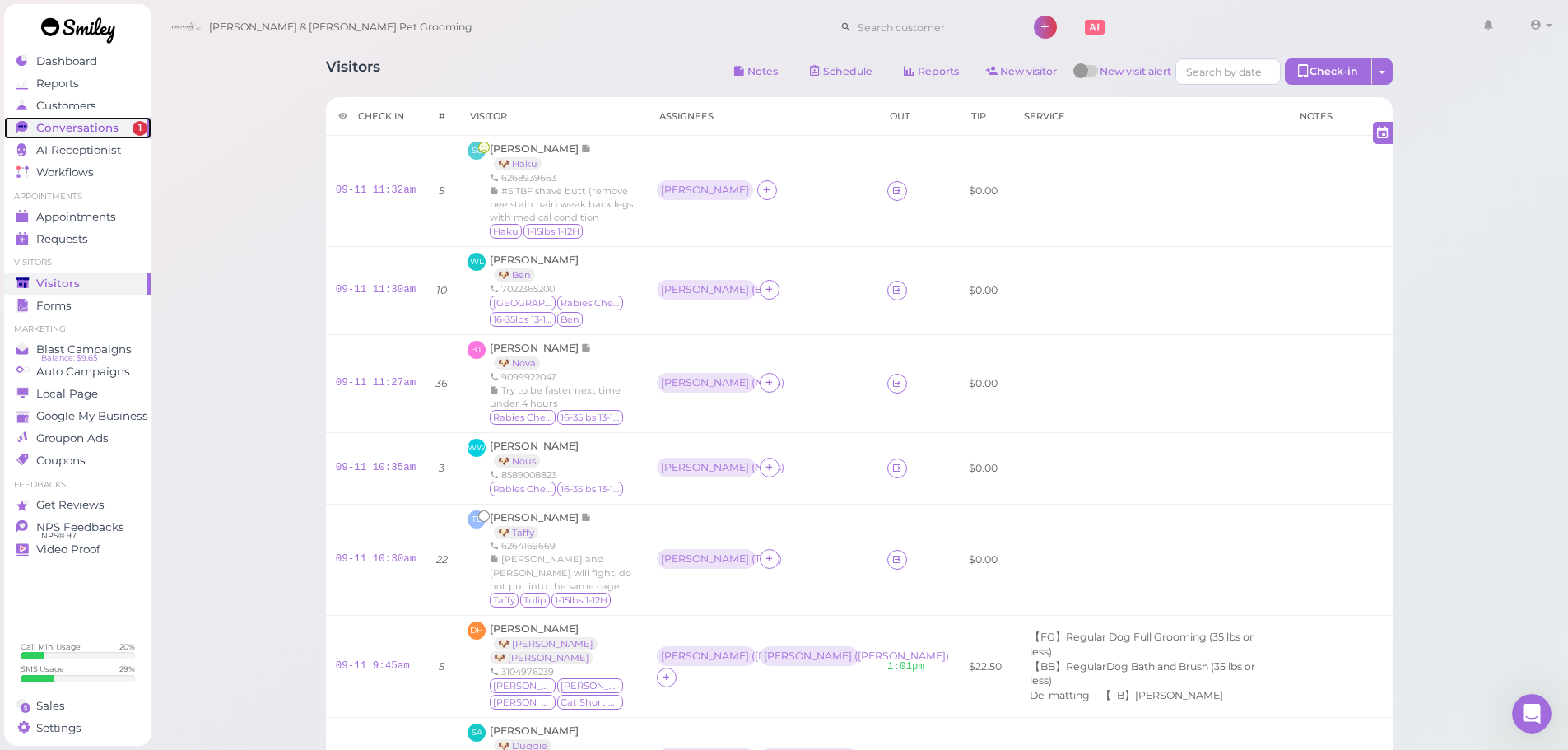
click at [101, 133] on span "Conversations" at bounding box center [77, 128] width 82 height 14
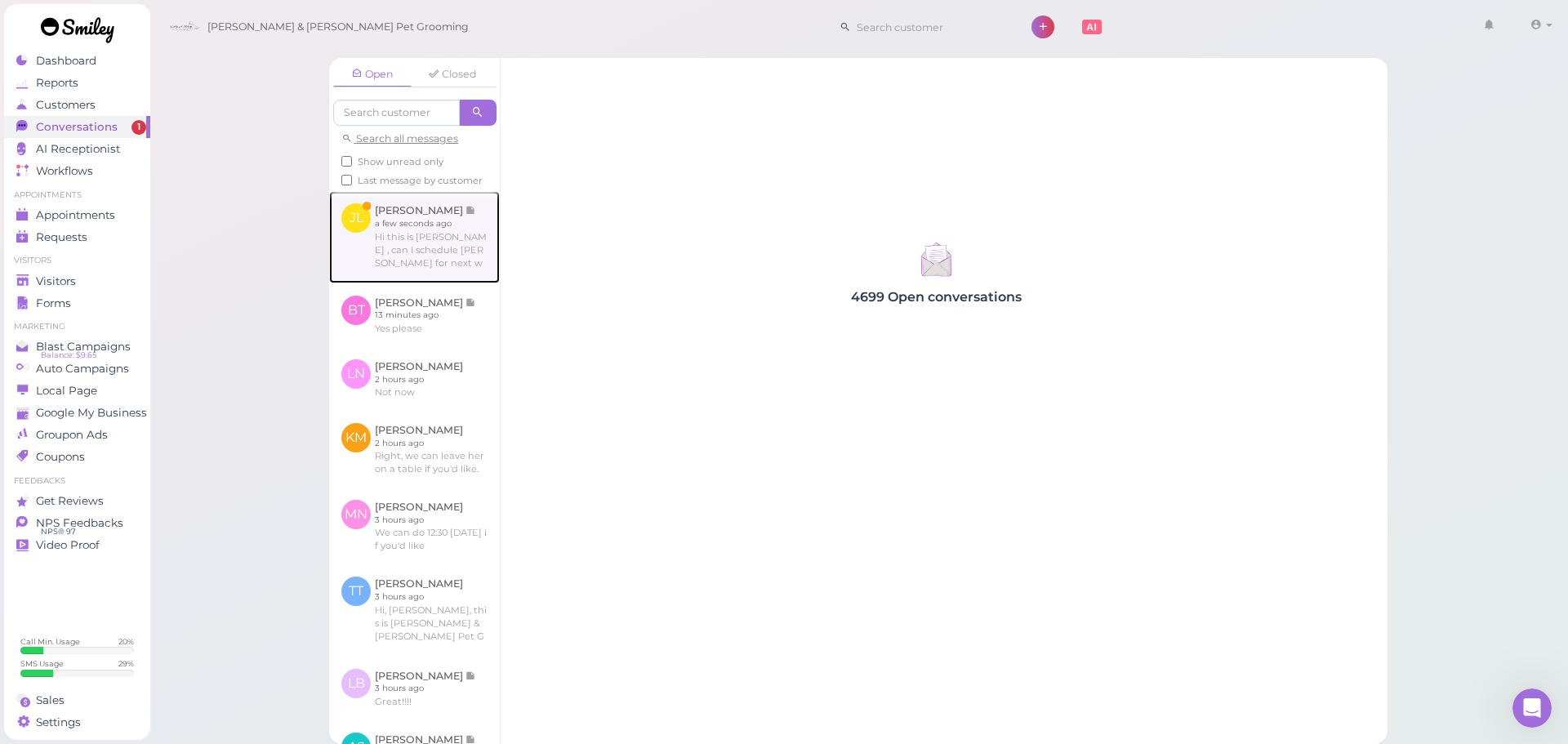
click at [462, 263] on link at bounding box center [414, 237] width 171 height 92
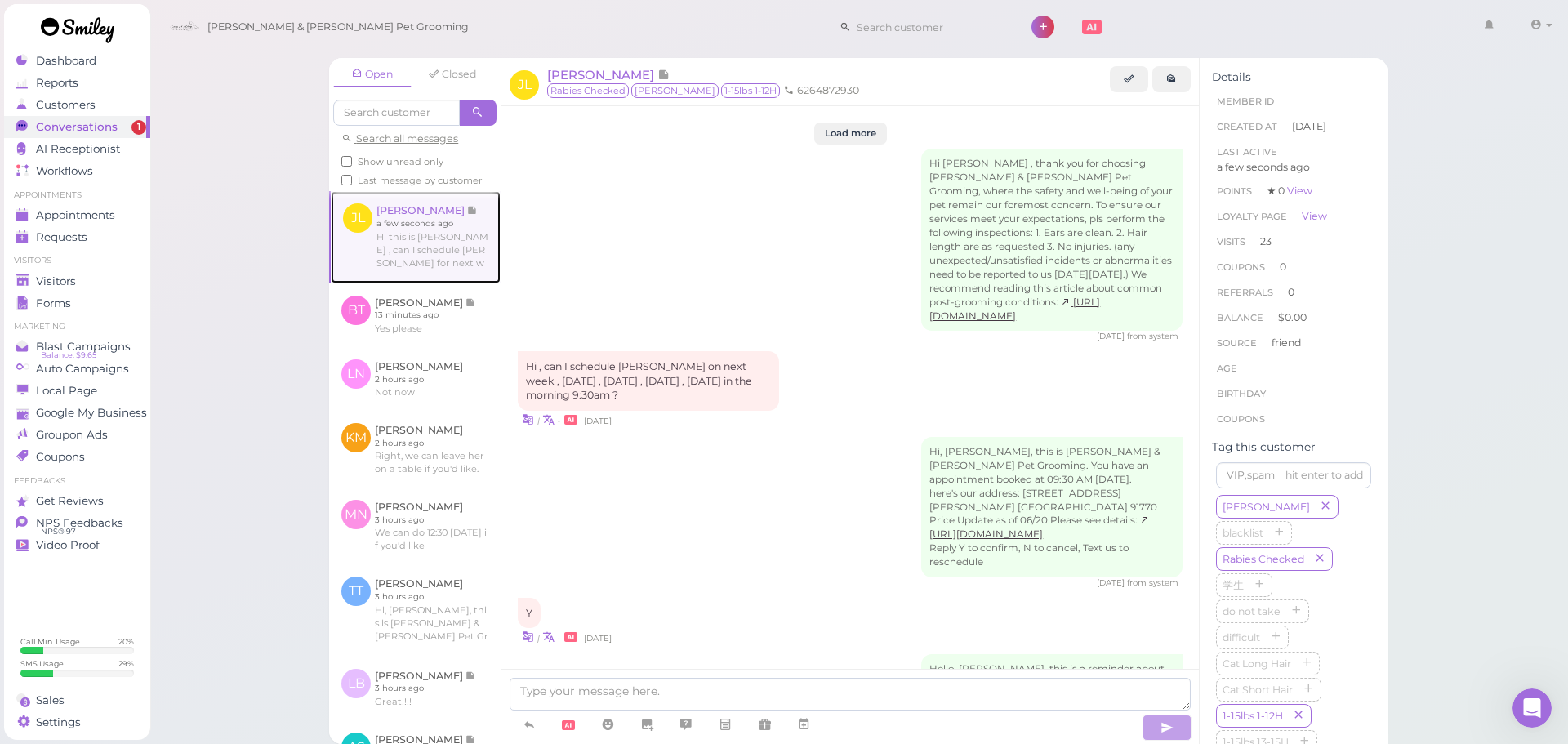
scroll to position [2740, 0]
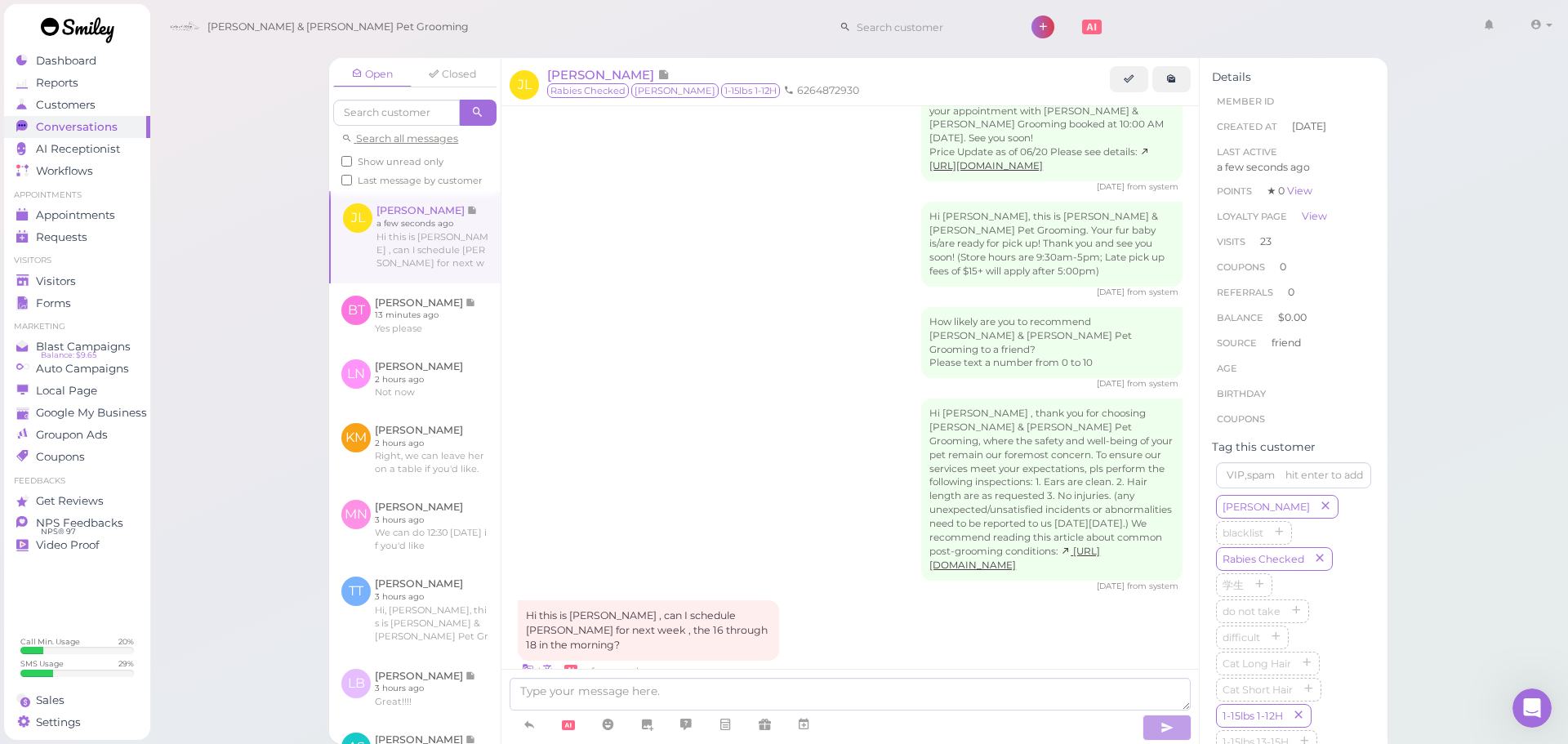
click at [736, 677] on div at bounding box center [850, 707] width 697 height 75
click at [726, 690] on textarea at bounding box center [850, 695] width 681 height 32
type textarea "We can do the 17th at 9:30!"
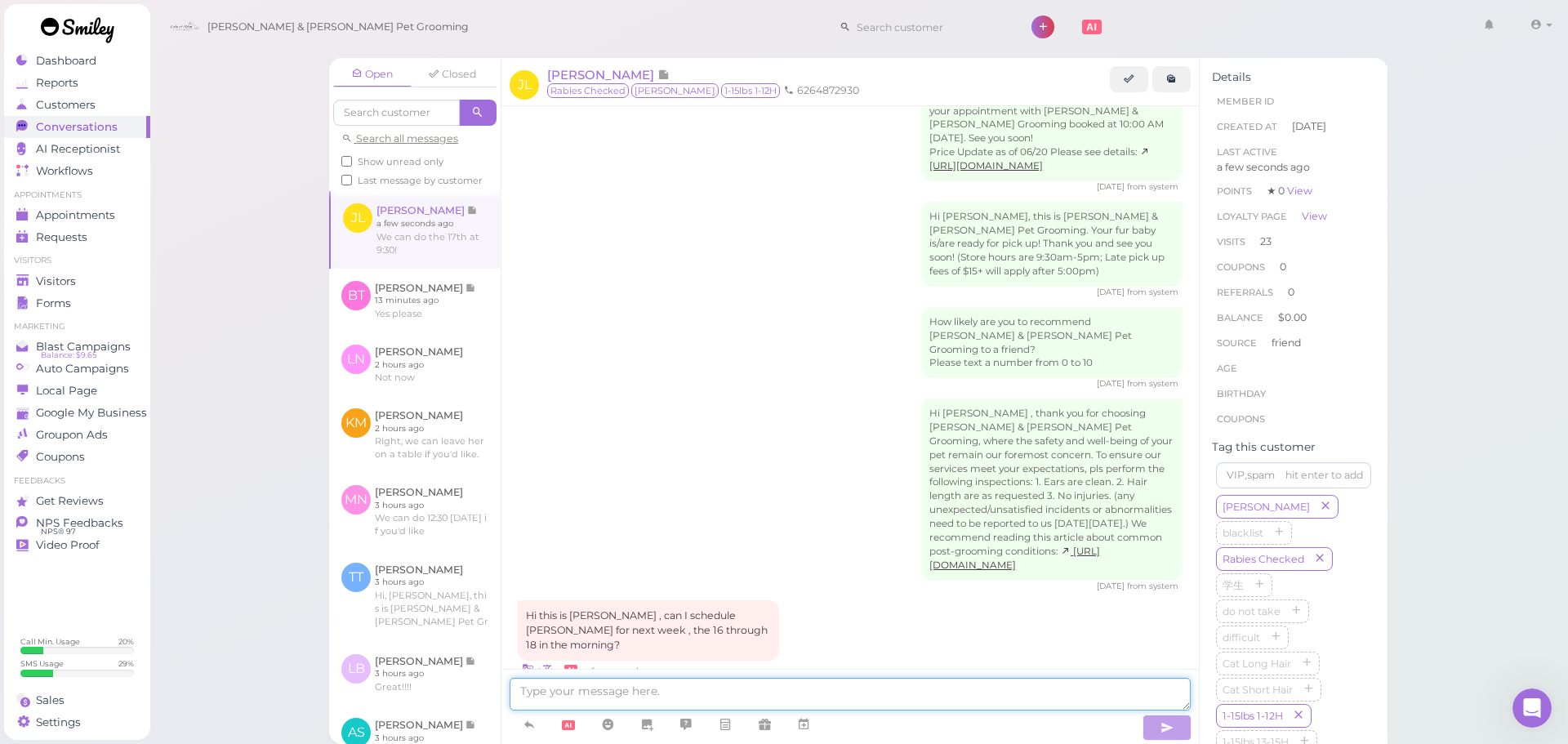
scroll to position [2778, 0]
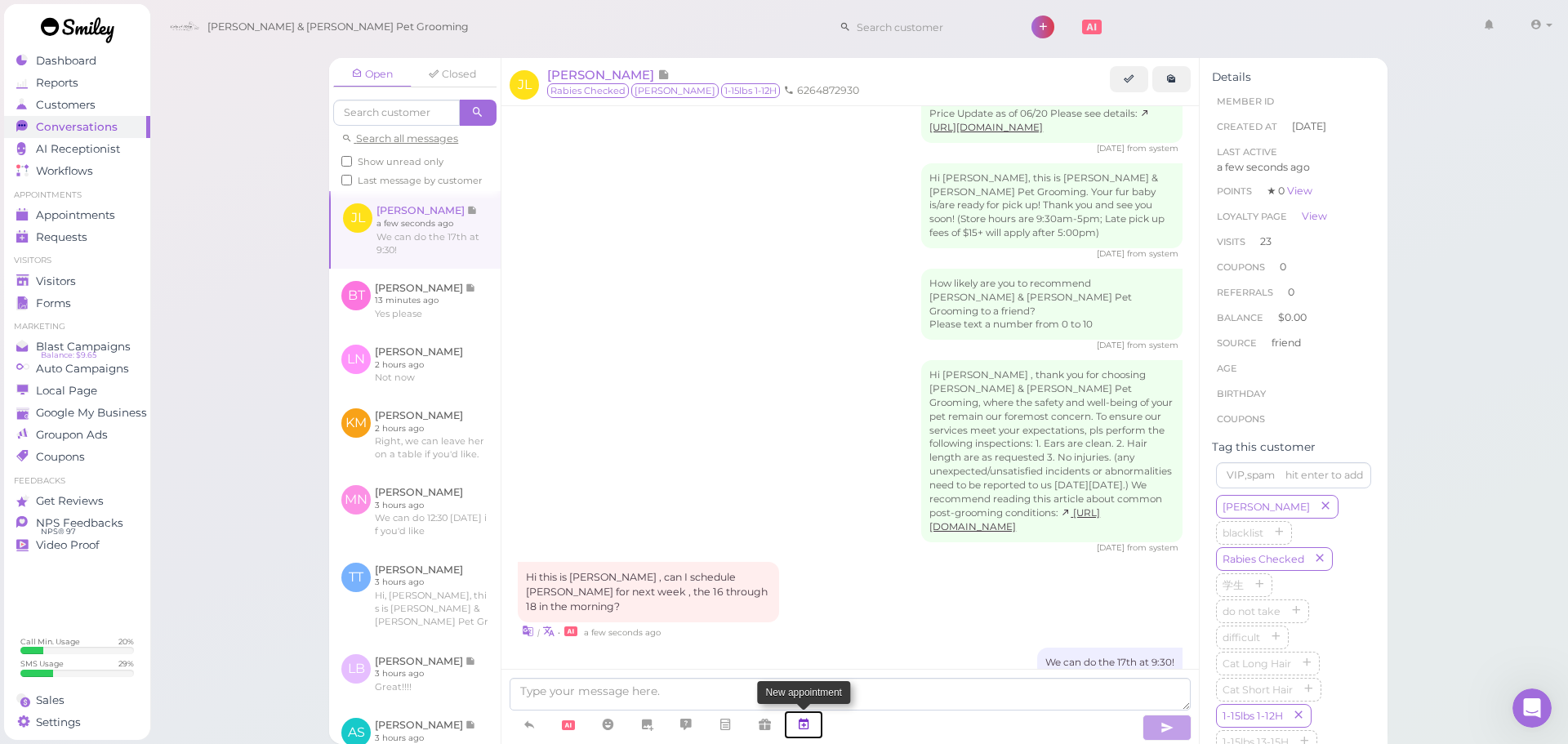
click at [809, 726] on icon at bounding box center [803, 724] width 13 height 16
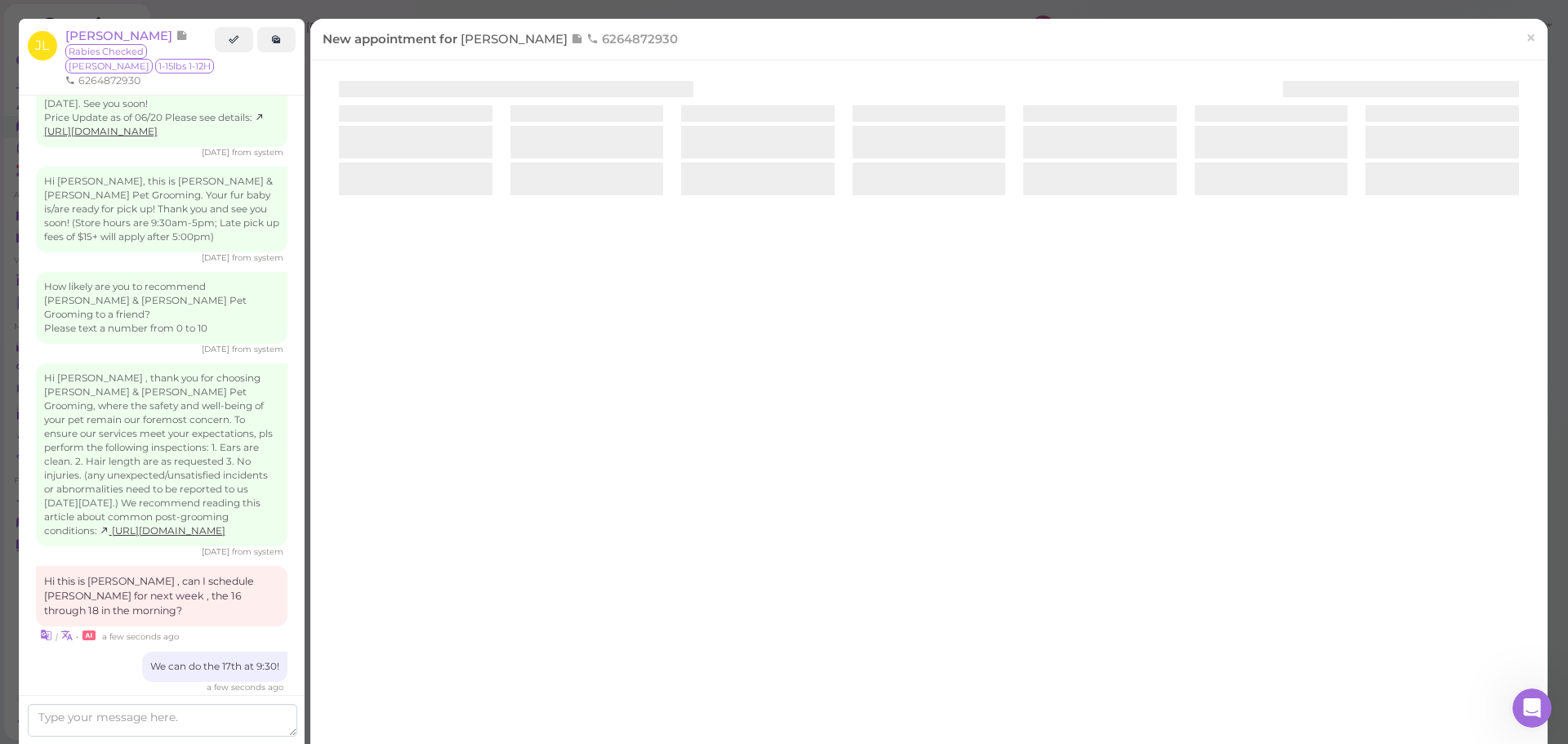
scroll to position [2945, 0]
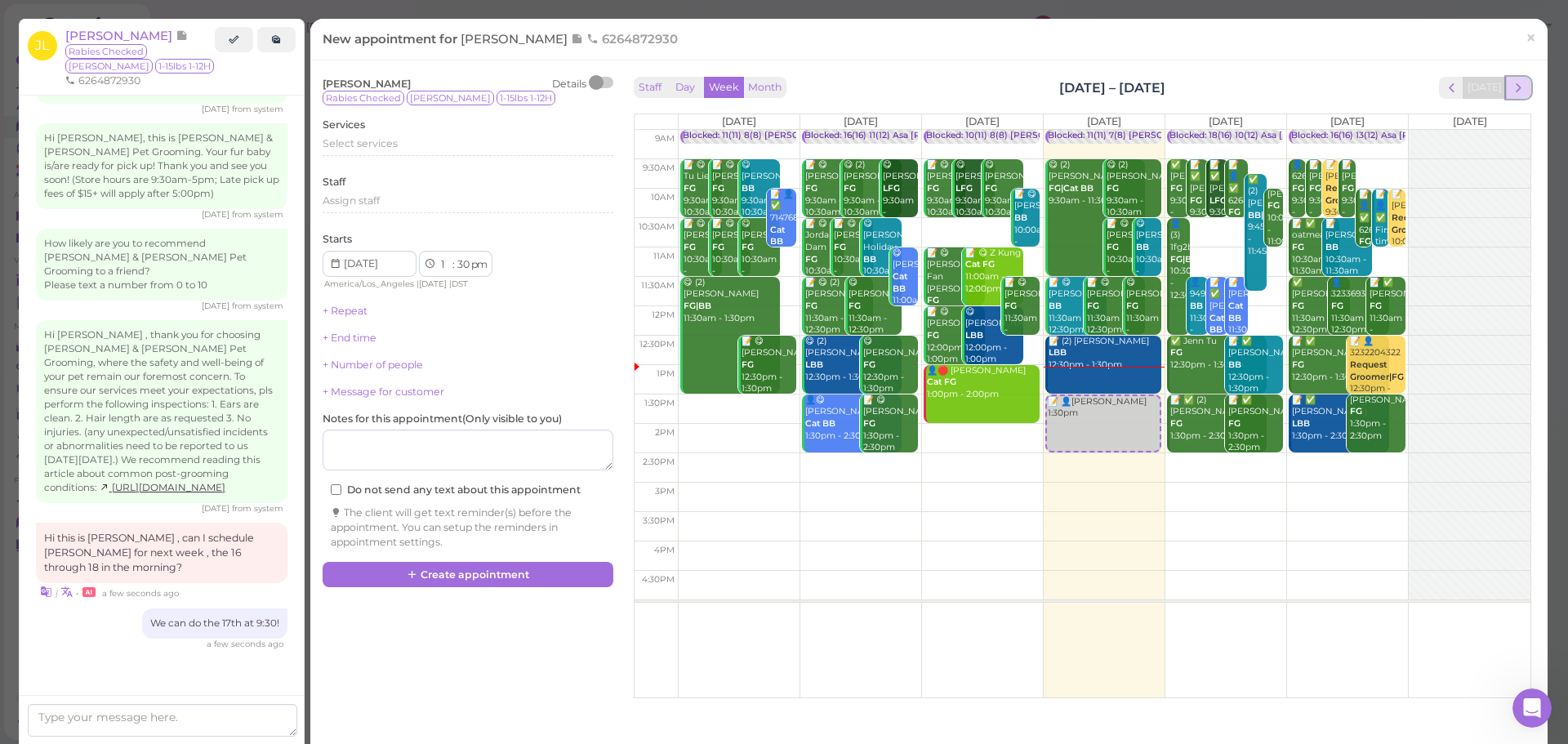
click at [1511, 80] on span "next" at bounding box center [1518, 87] width 15 height 15
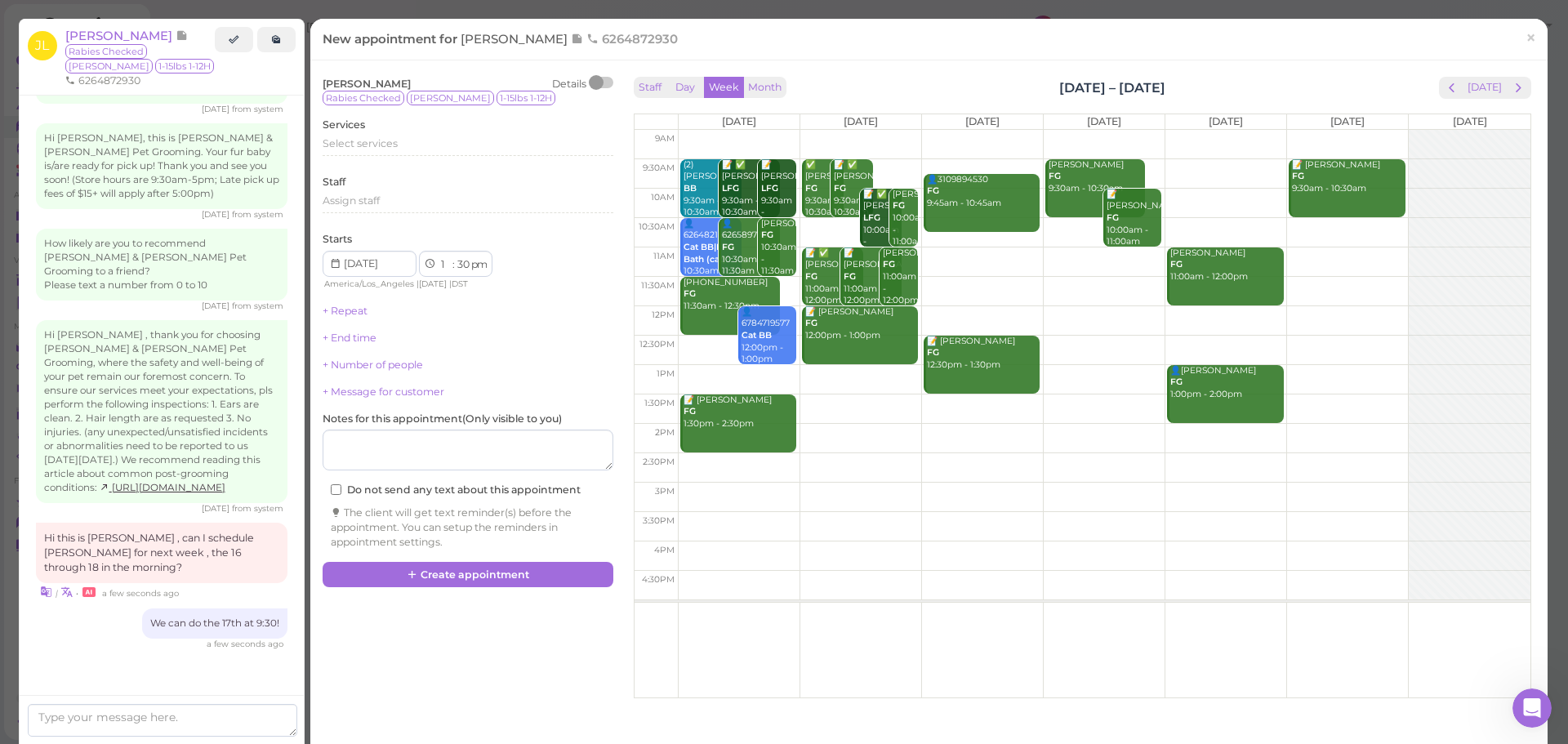
click at [985, 163] on td at bounding box center [1104, 173] width 852 height 30
type input "2025-09-17"
select select "9"
select select "am"
click at [440, 139] on div "Select services" at bounding box center [468, 144] width 291 height 14
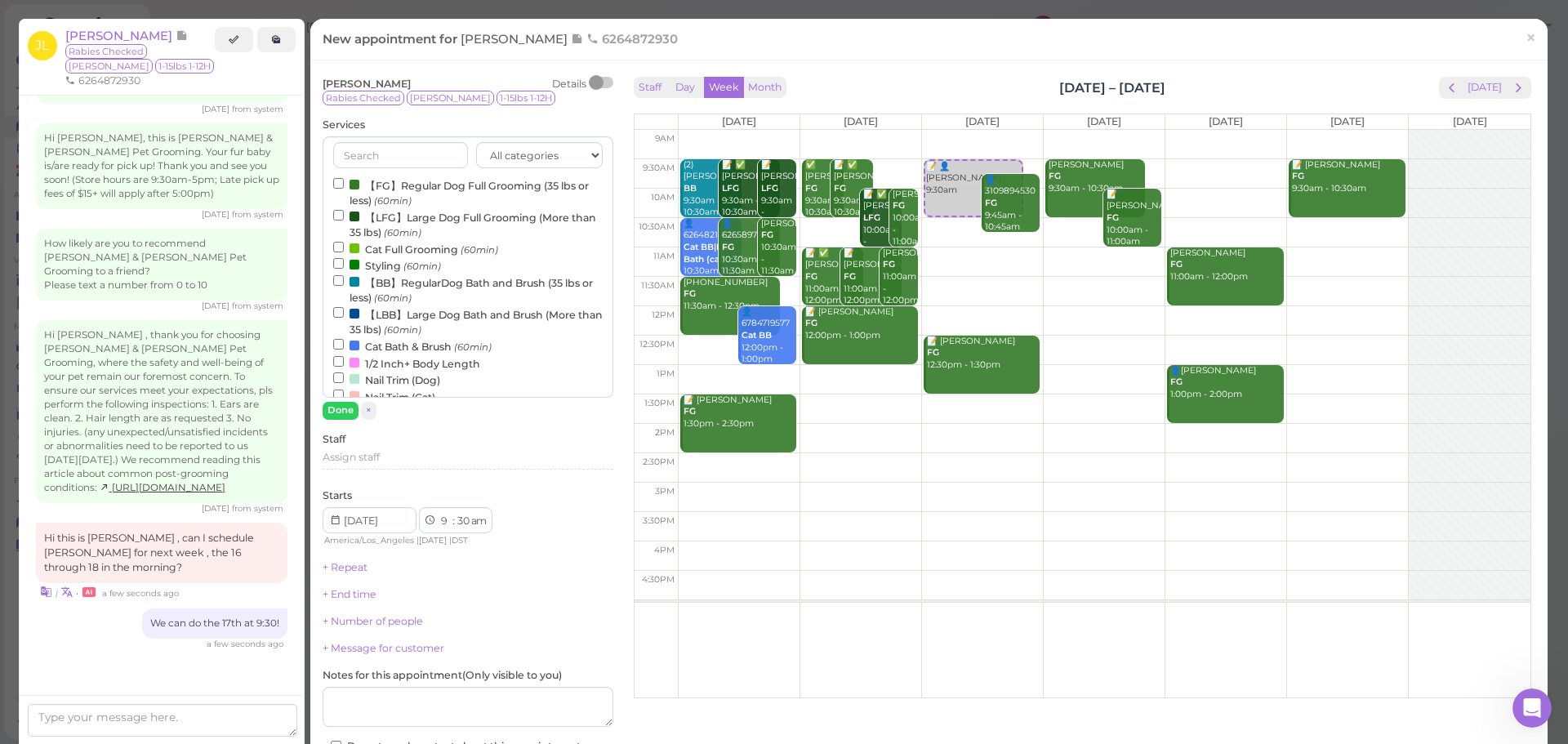
click at [370, 188] on label "【FG】Regular Dog Full Grooming (35 lbs or less) (60min)" at bounding box center [468, 191] width 269 height 31
click at [344, 188] on input "【FG】Regular Dog Full Grooming (35 lbs or less) (60min)" at bounding box center [339, 183] width 11 height 11
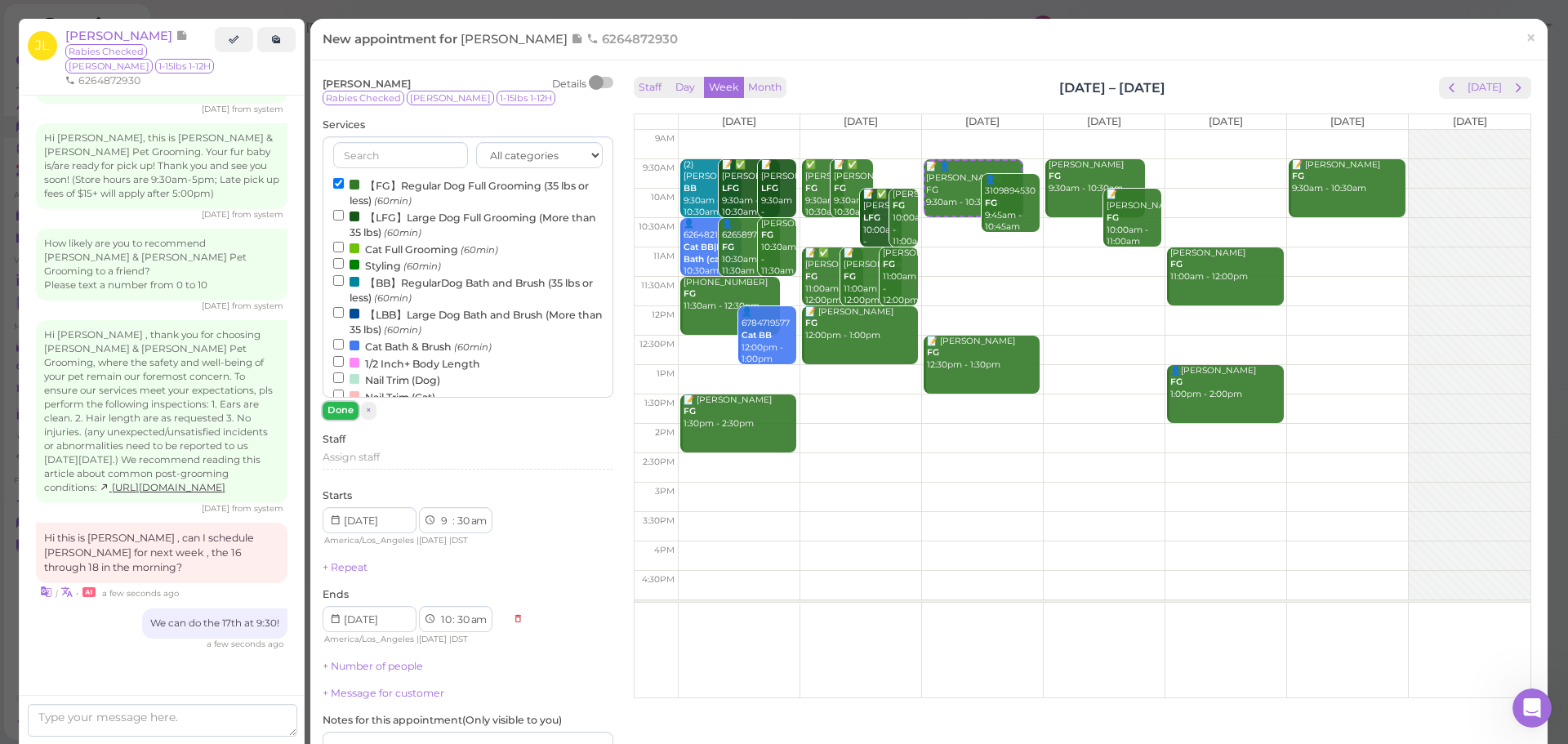
click at [337, 411] on button "Done" at bounding box center [340, 410] width 36 height 17
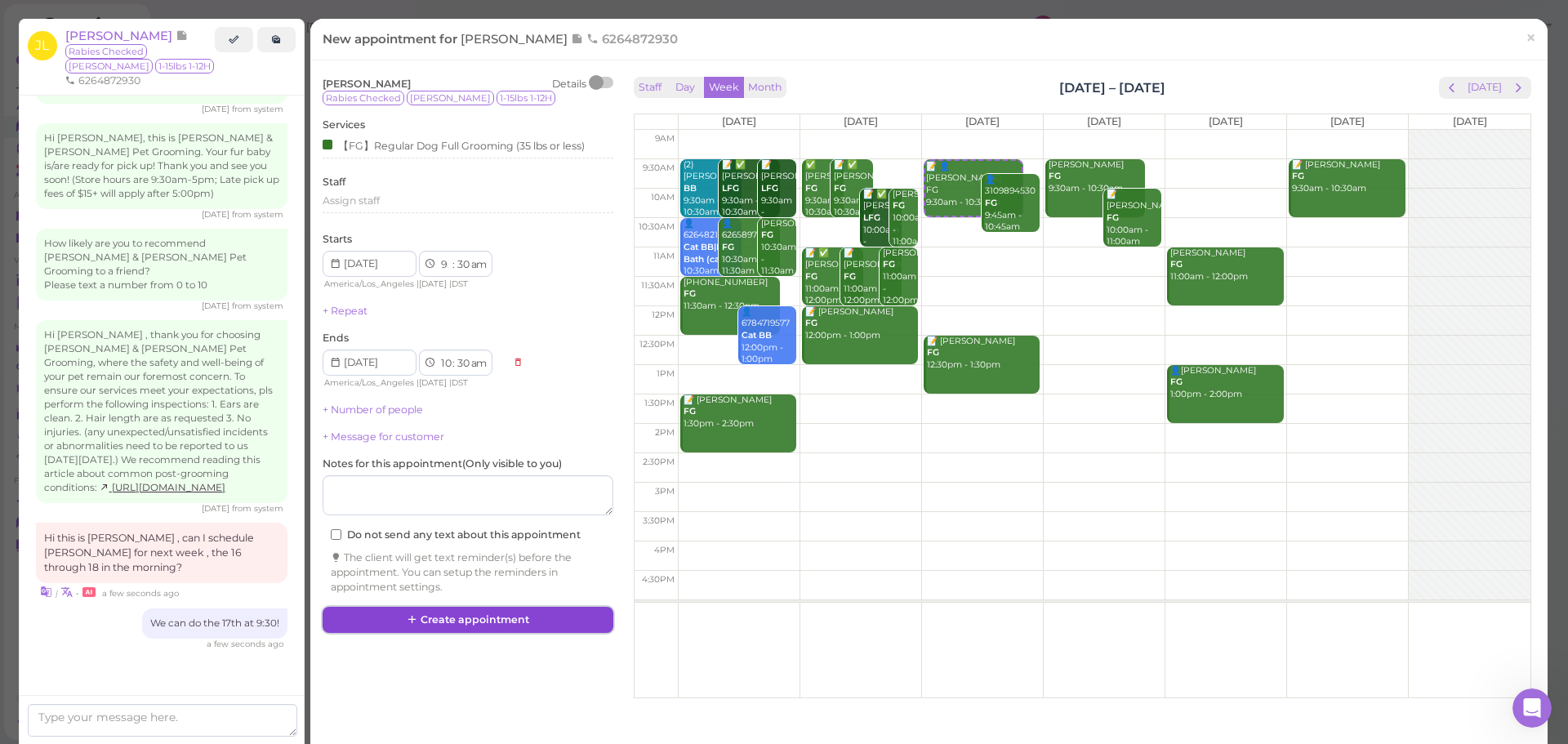
drag, startPoint x: 453, startPoint y: 614, endPoint x: 695, endPoint y: 343, distance: 363.3
click at [454, 614] on button "Create appointment" at bounding box center [468, 620] width 291 height 26
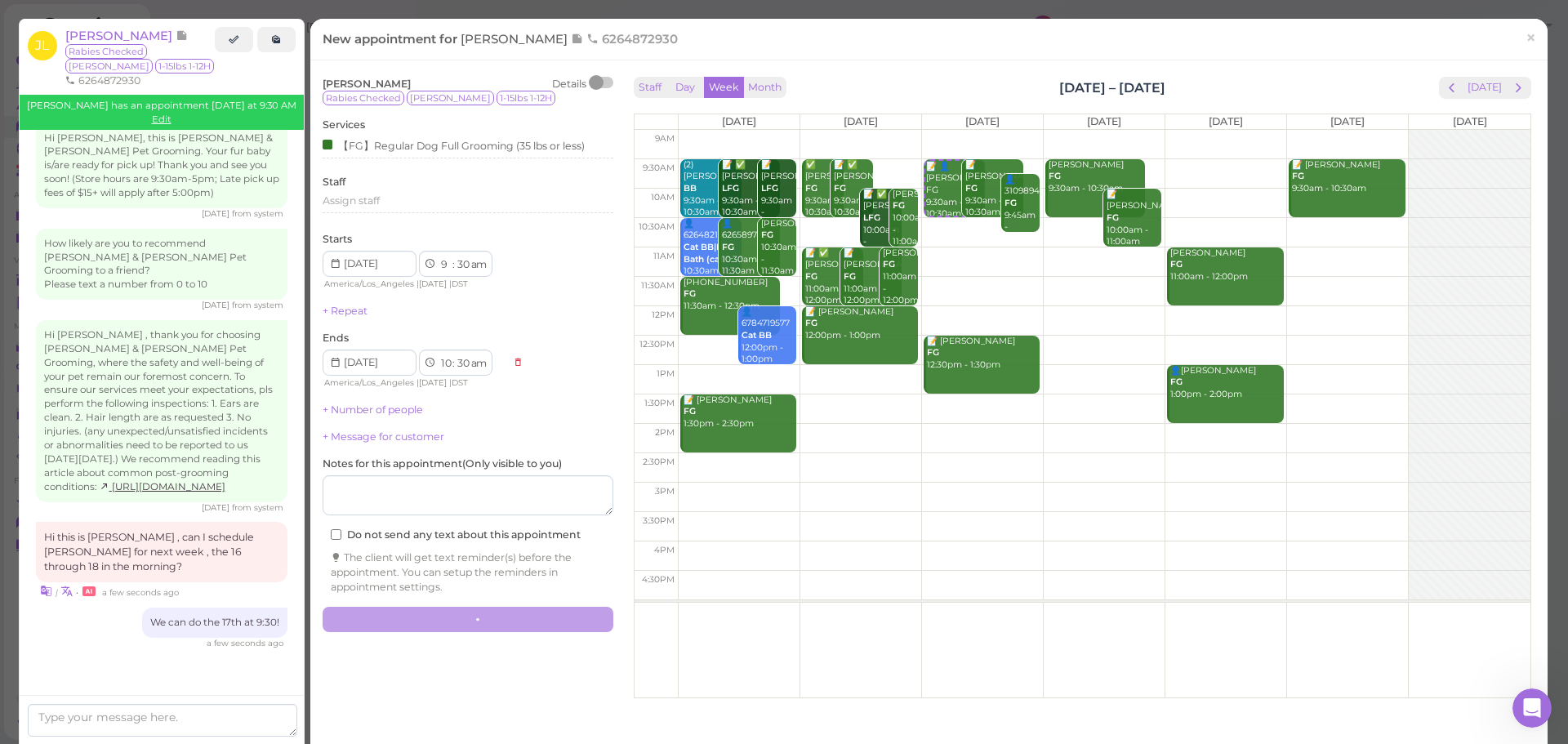
scroll to position [2778, 0]
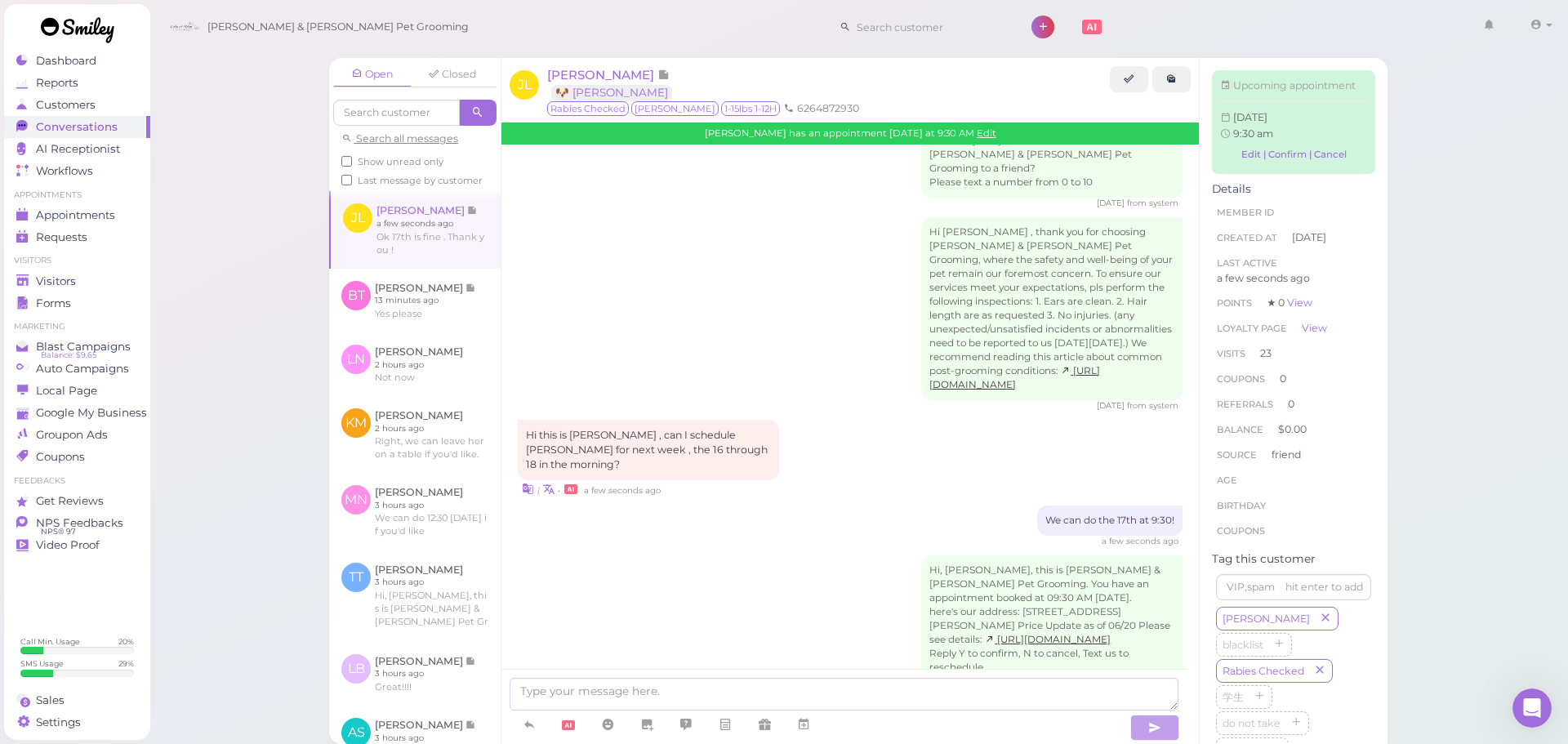
scroll to position [3016, 0]
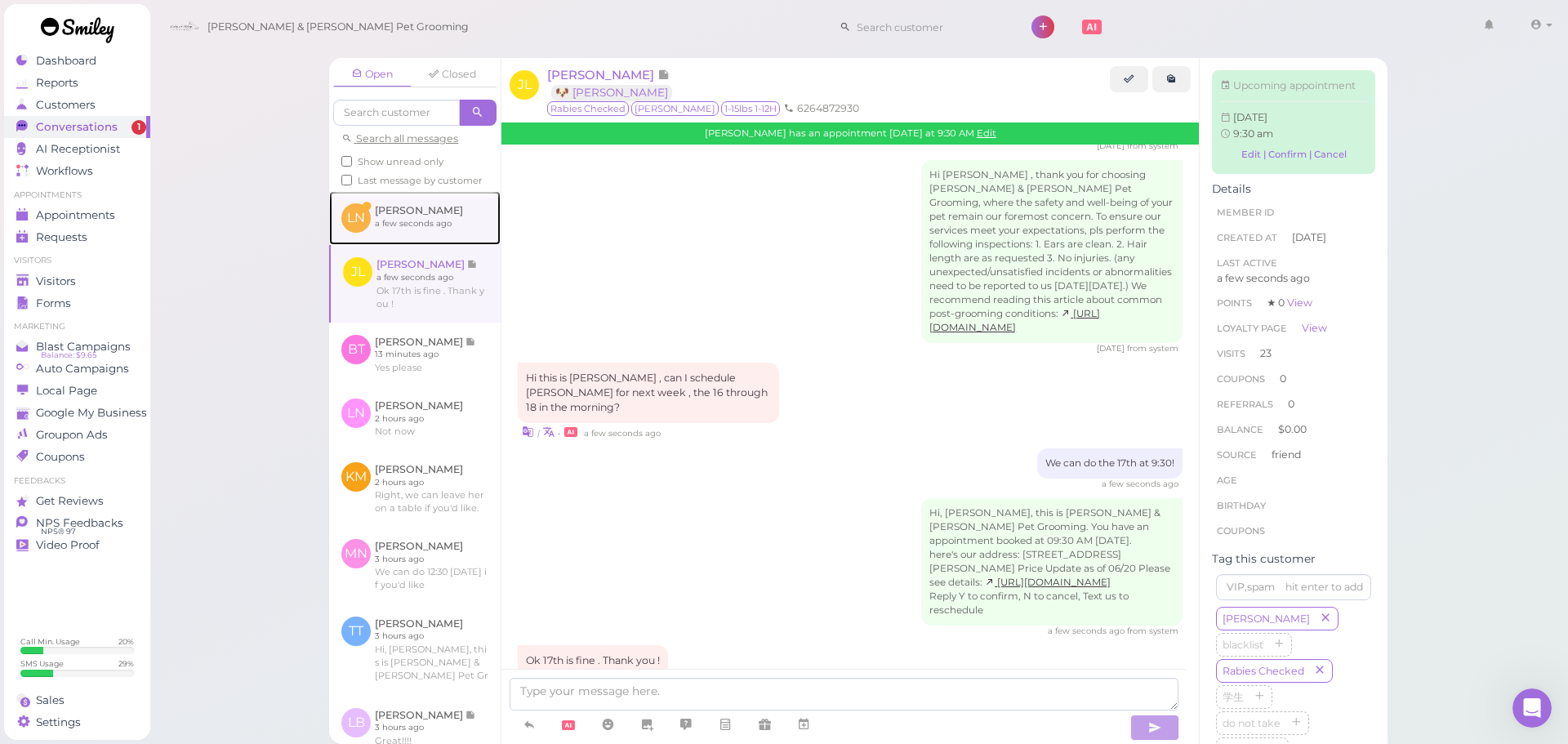
click at [436, 245] on link at bounding box center [414, 218] width 172 height 54
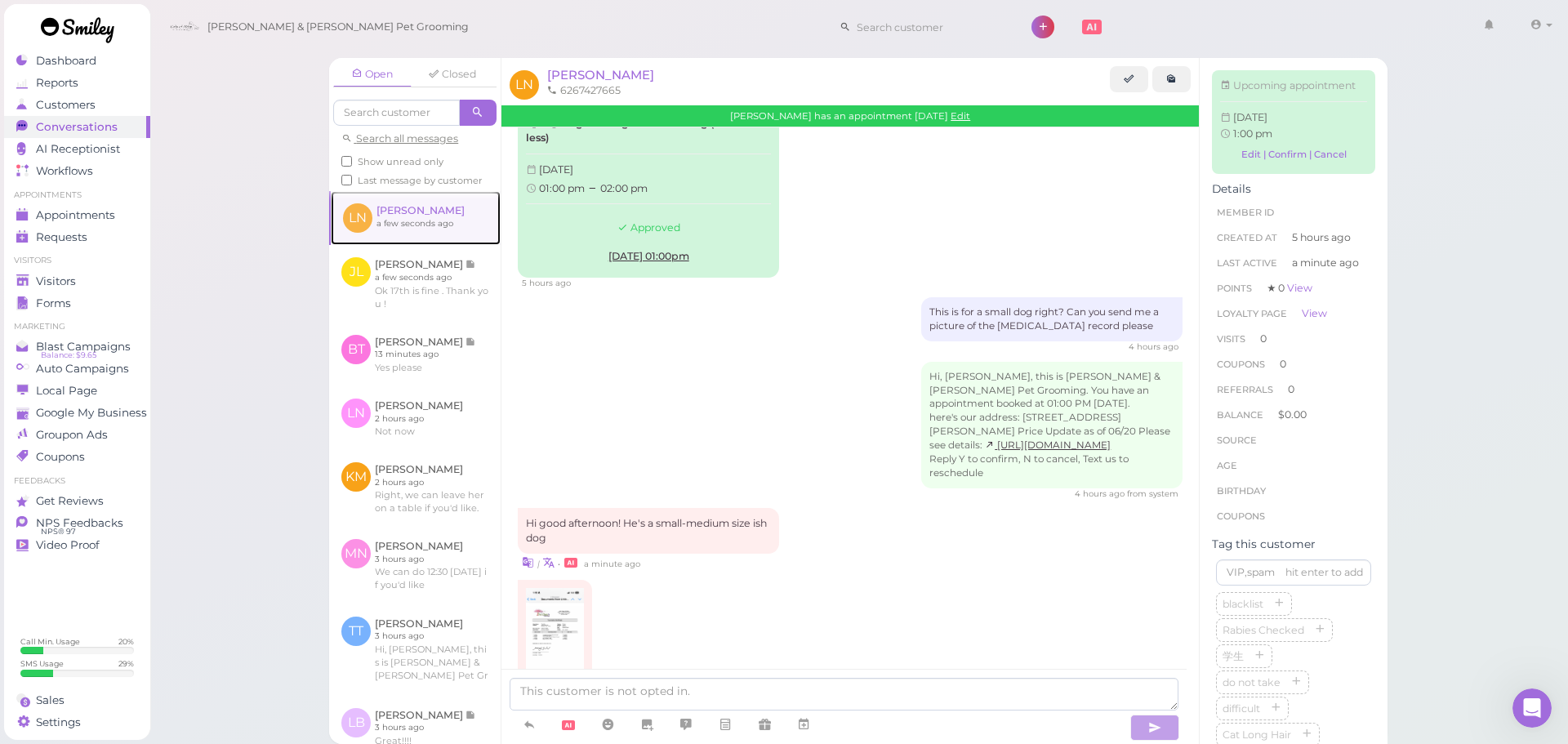
scroll to position [138, 0]
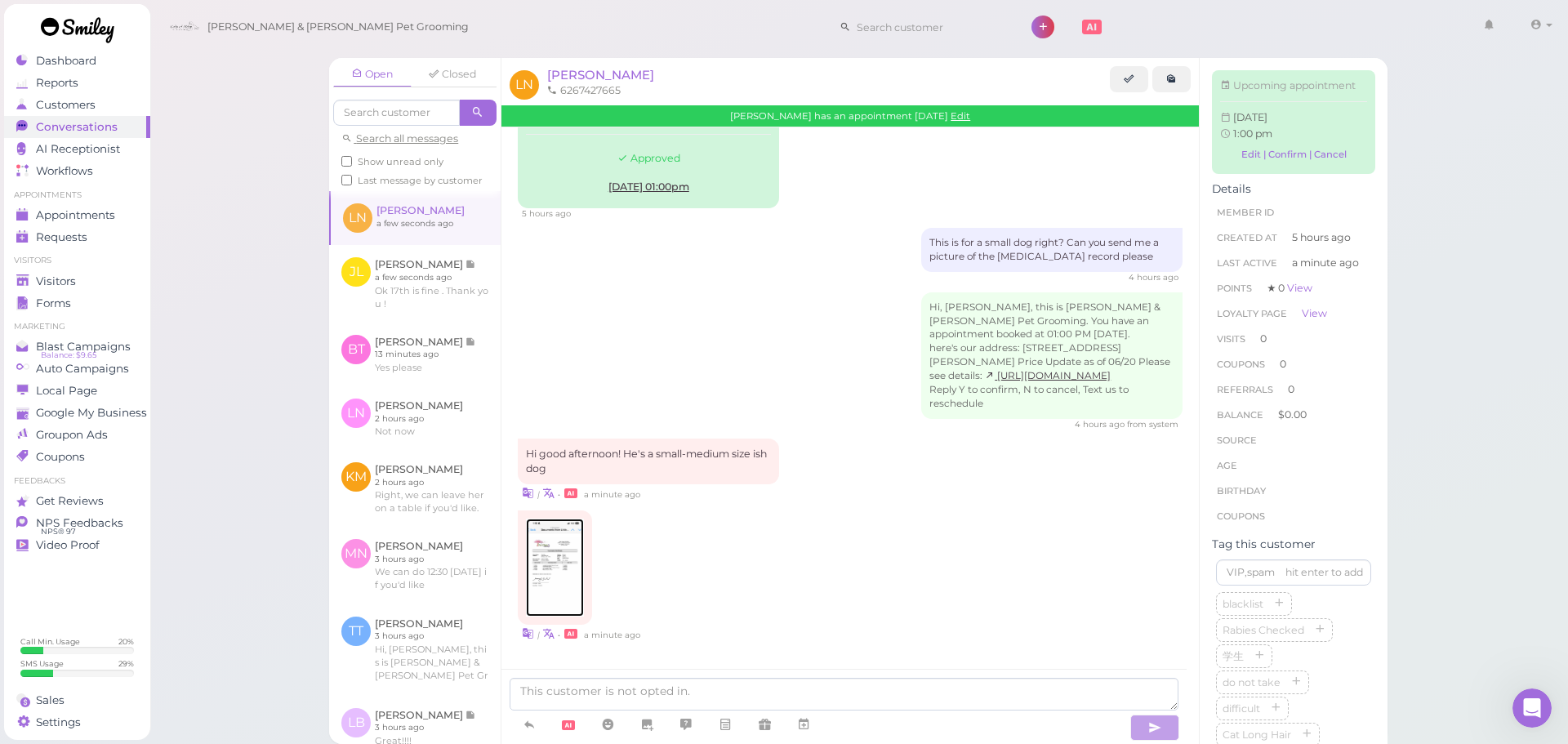
click at [548, 554] on img at bounding box center [555, 567] width 58 height 98
click at [586, 71] on span "[PERSON_NAME]" at bounding box center [600, 75] width 107 height 15
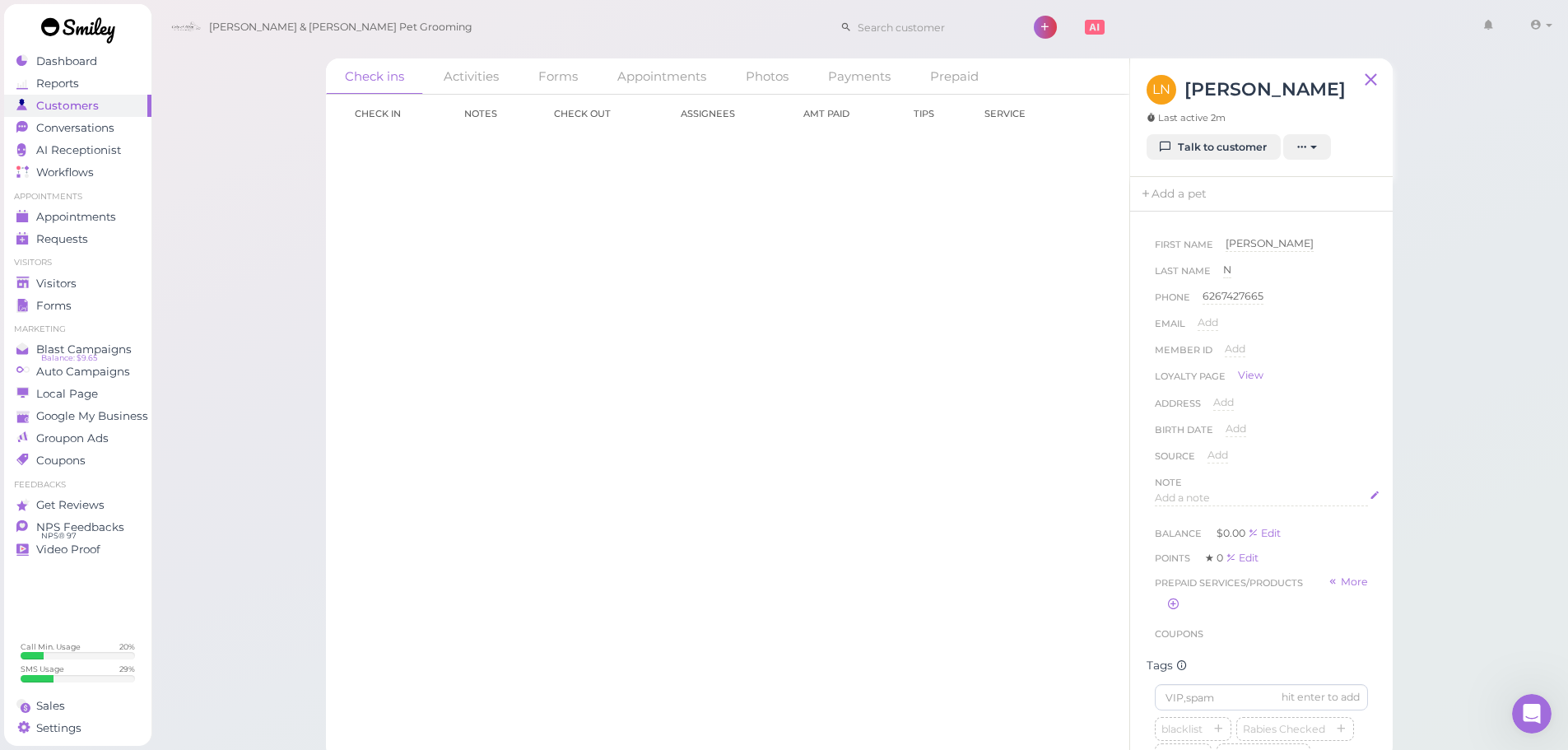
drag, startPoint x: 1193, startPoint y: 486, endPoint x: 1192, endPoint y: 499, distance: 13.0
click at [1192, 499] on div "Note Add a note" at bounding box center [1261, 495] width 213 height 43
click at [1192, 499] on span "Add a note" at bounding box center [1182, 498] width 55 height 13
click at [1167, 658] on button "Done" at bounding box center [1173, 657] width 36 height 17
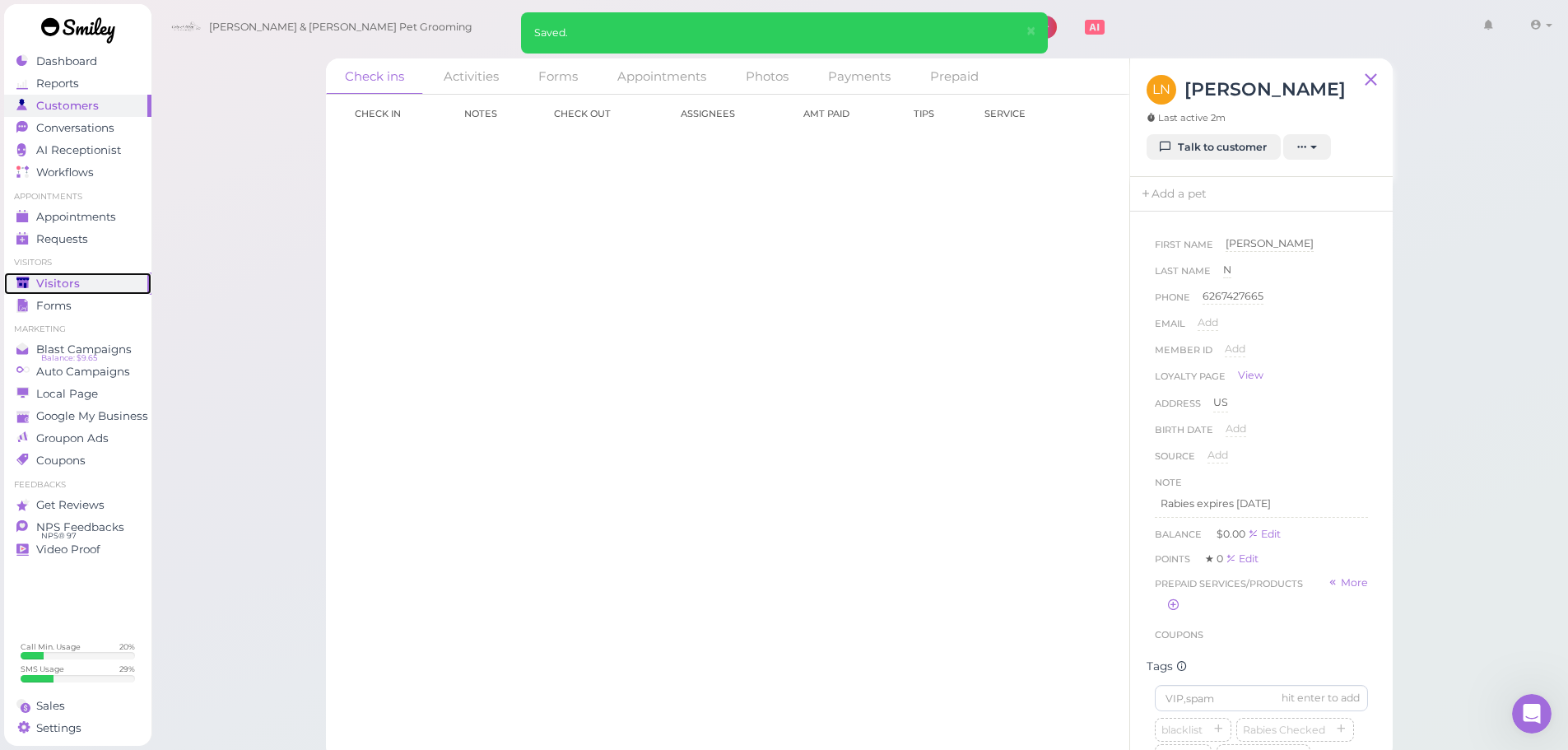
click at [26, 287] on icon at bounding box center [23, 282] width 13 height 10
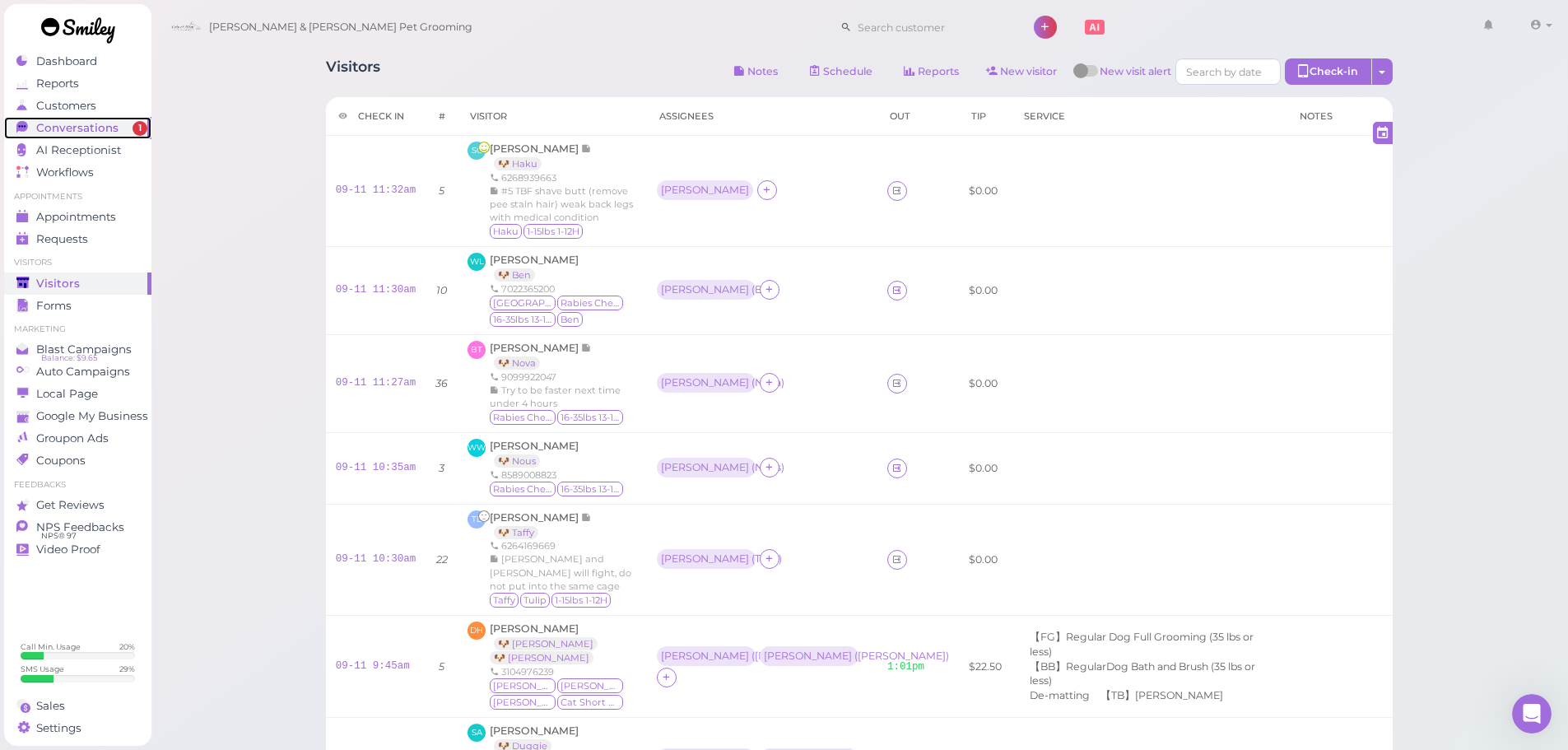
click at [112, 122] on span "Conversations" at bounding box center [77, 128] width 82 height 14
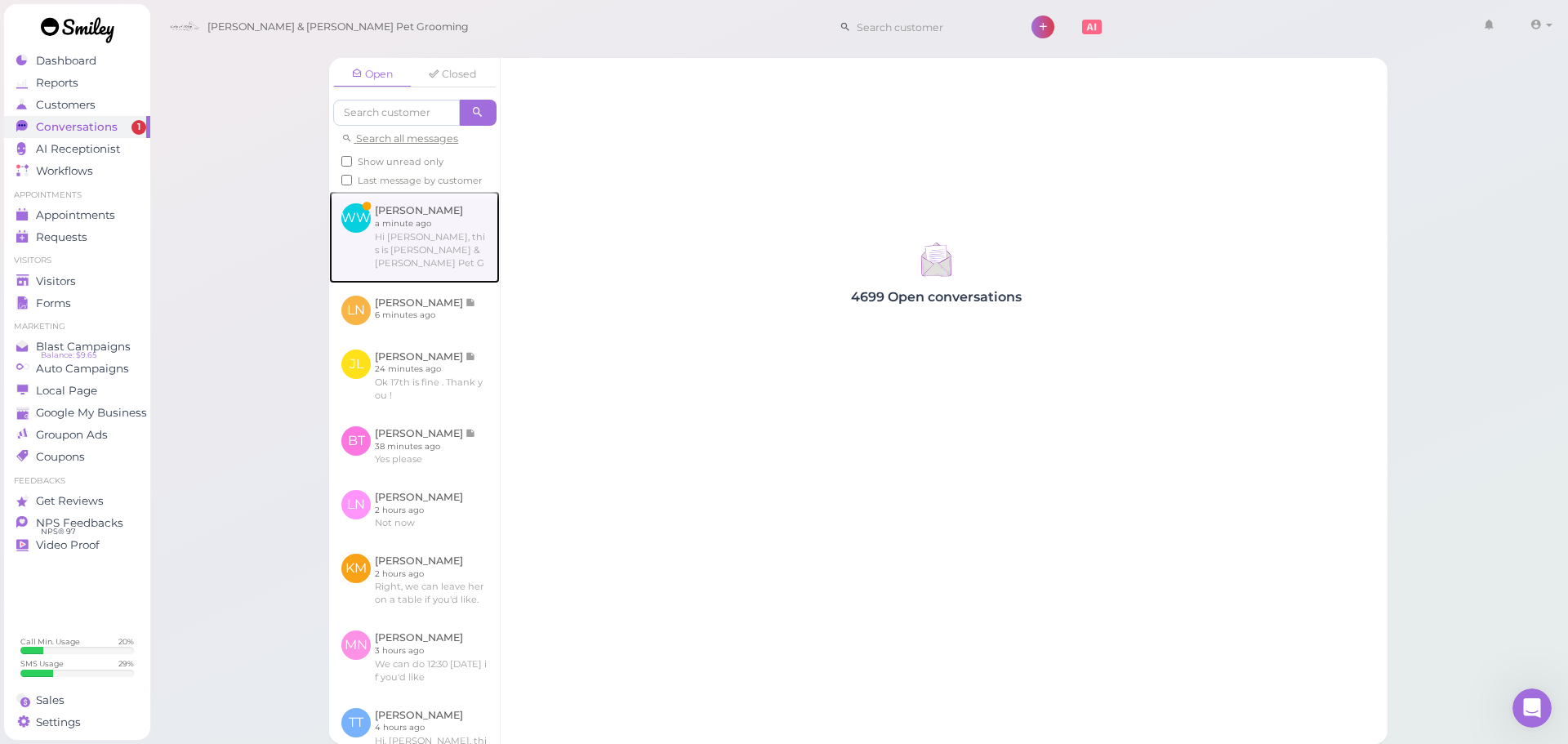
click at [448, 227] on link at bounding box center [414, 237] width 171 height 92
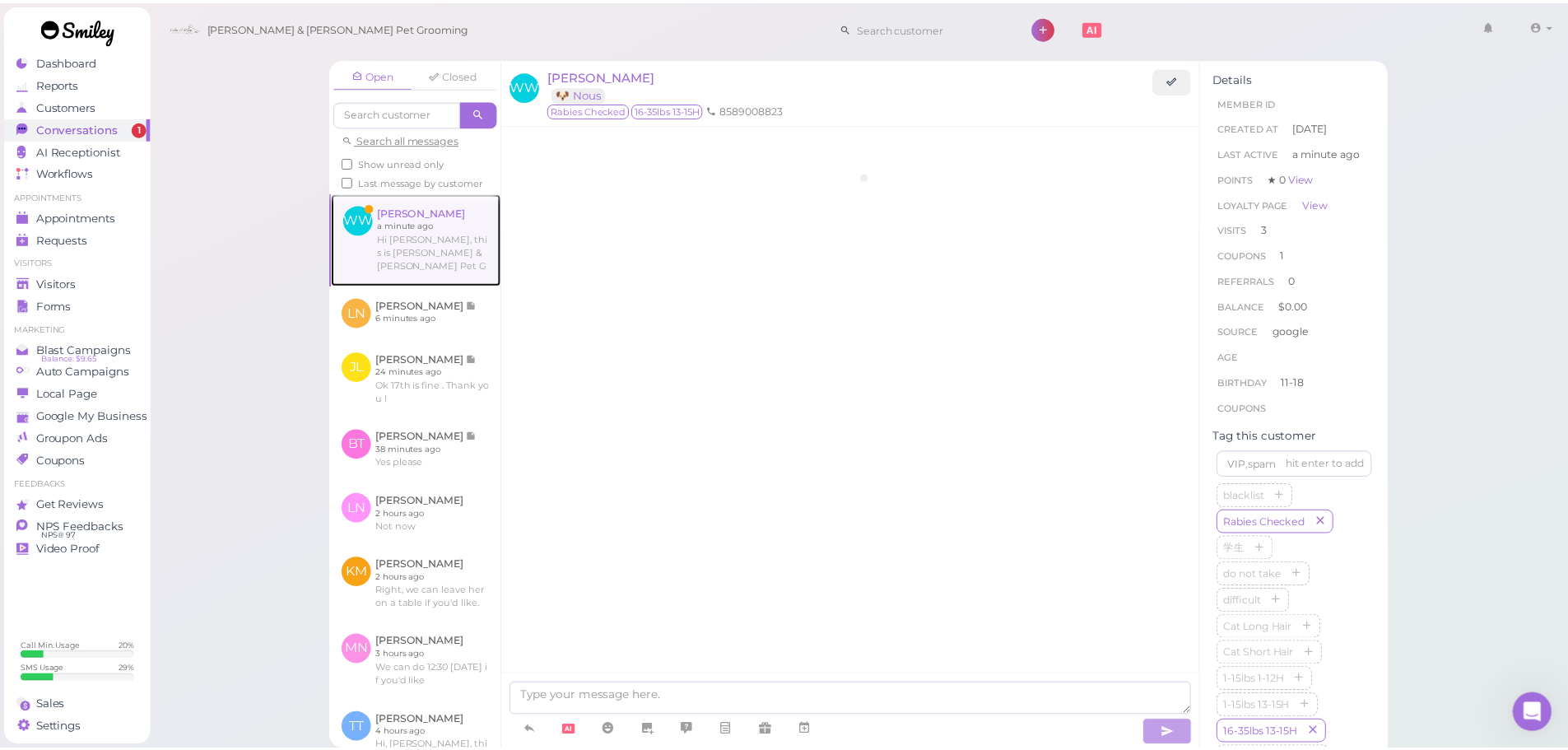
scroll to position [1935, 0]
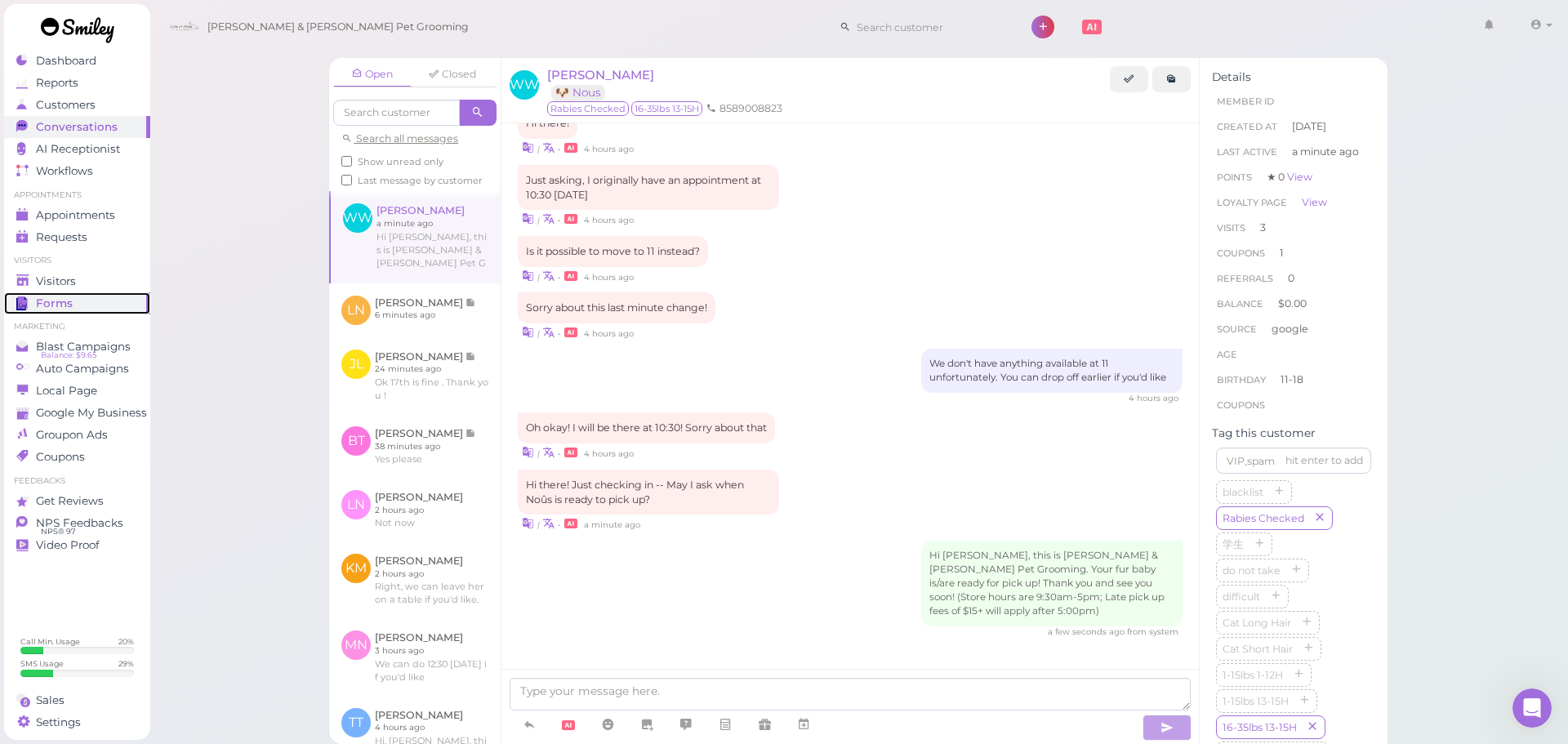
click at [97, 299] on div "Forms" at bounding box center [75, 303] width 118 height 13
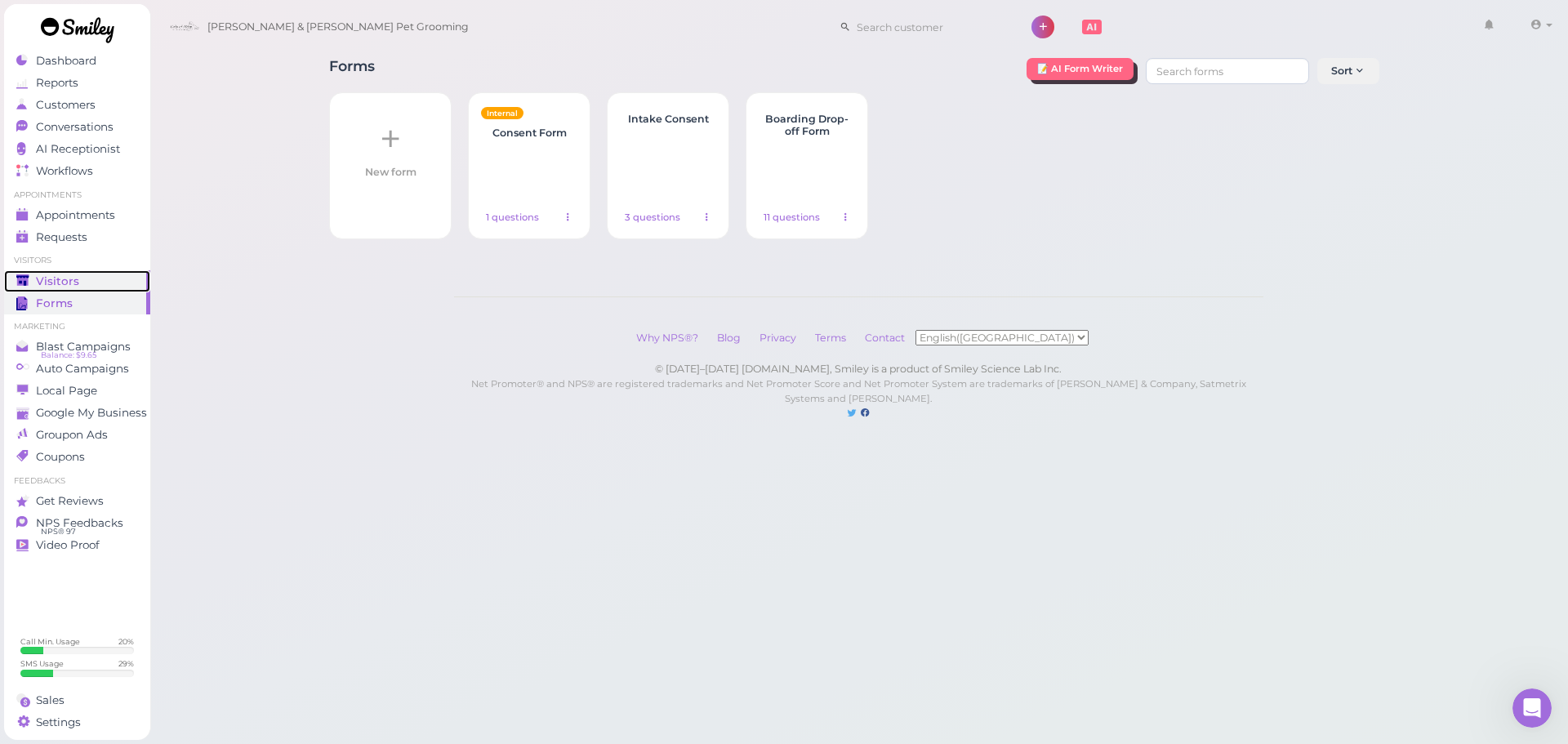
click at [111, 287] on div "Visitors" at bounding box center [75, 280] width 118 height 13
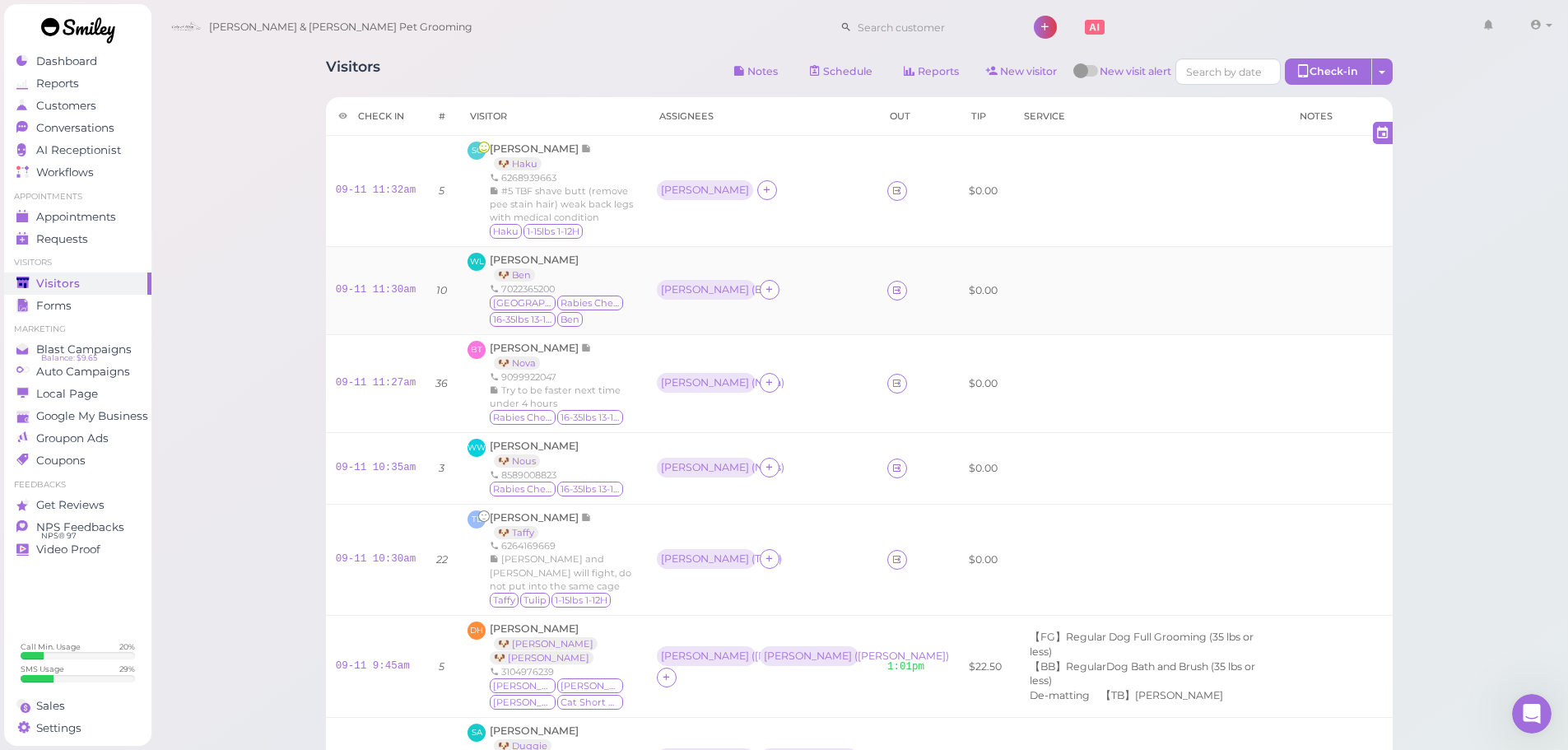
click at [796, 306] on td "Asa ( Ben )" at bounding box center [762, 291] width 231 height 88
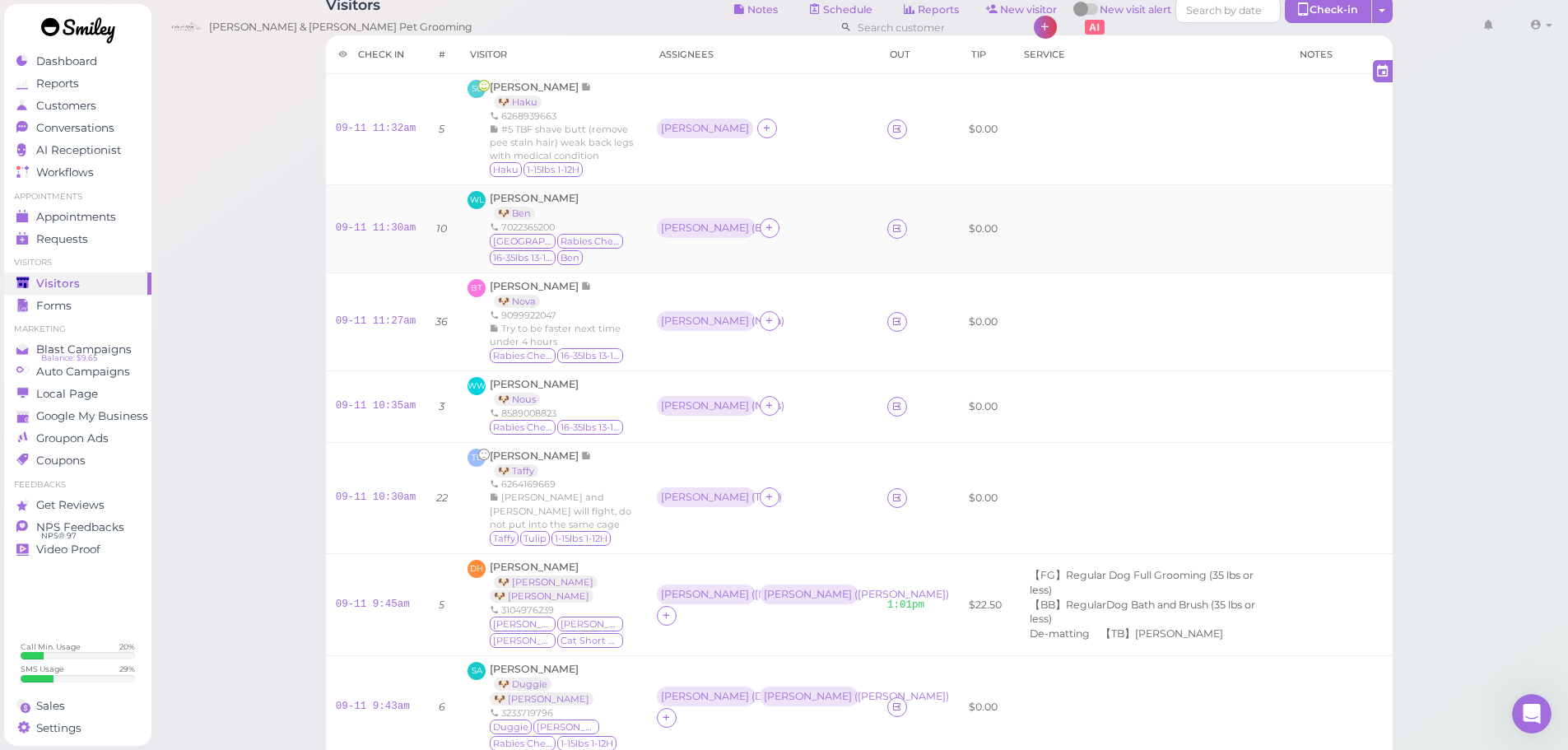
scroll to position [331, 0]
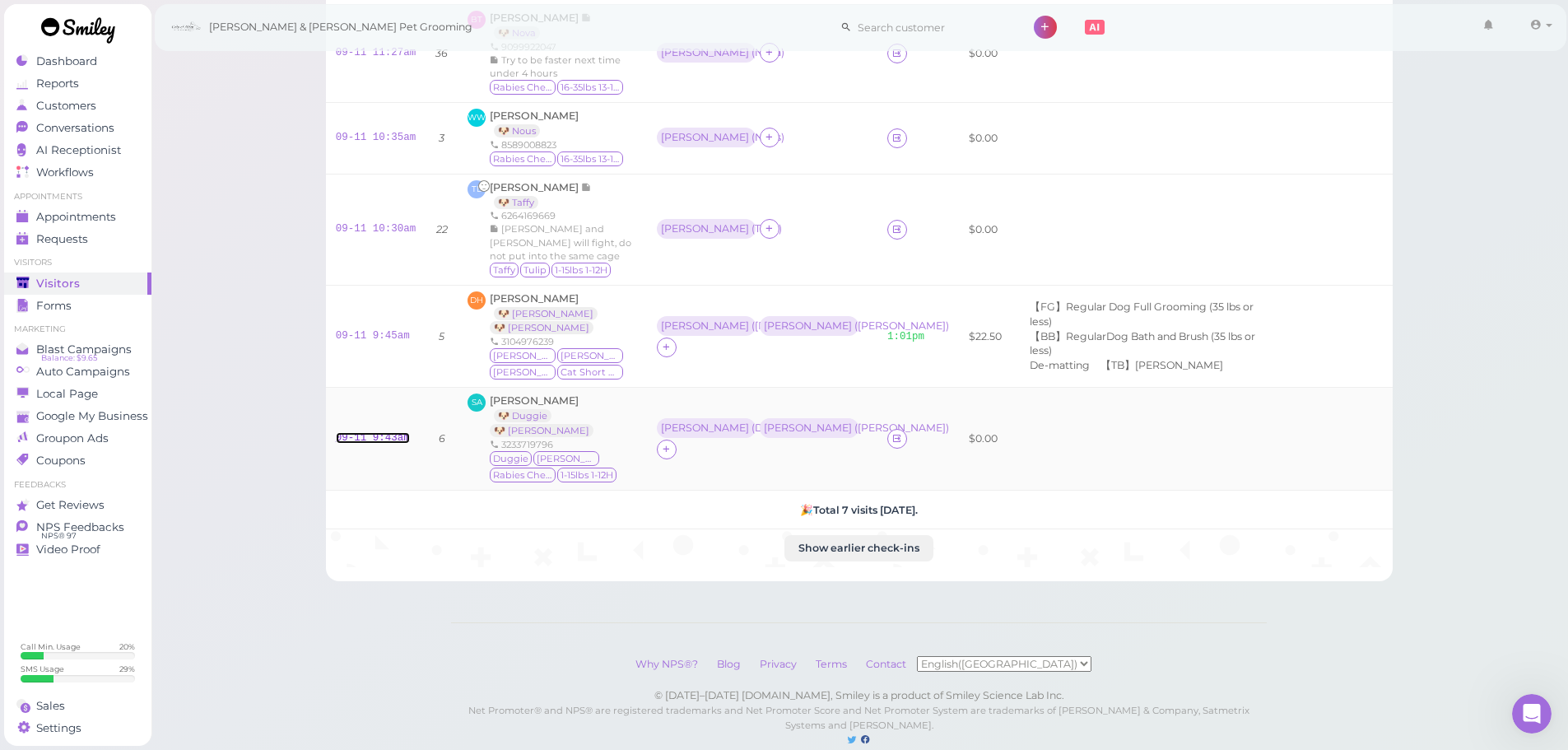
click at [379, 432] on link "09-11 9:43am" at bounding box center [373, 438] width 74 height 12
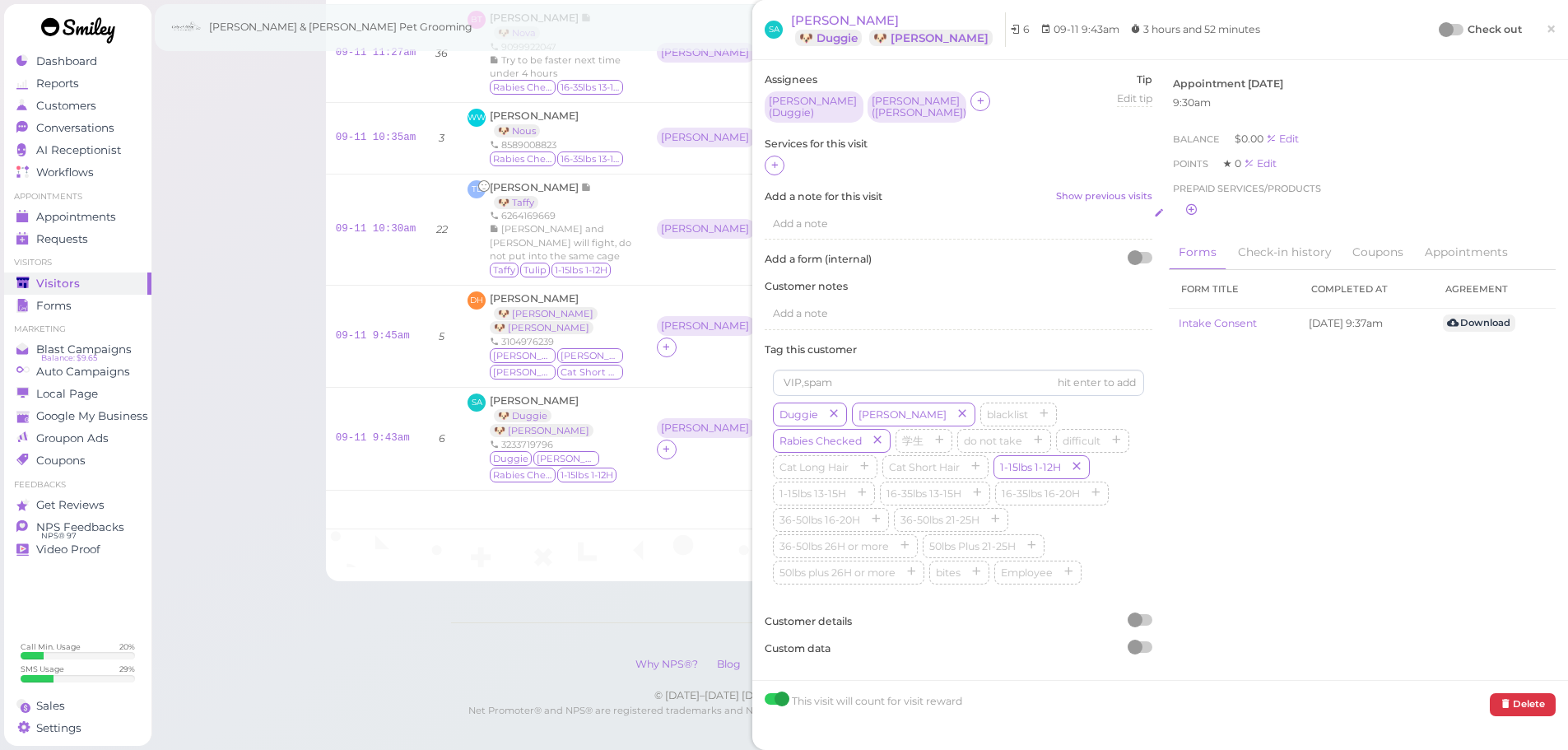
click at [810, 231] on div "Add a note" at bounding box center [959, 224] width 387 height 32
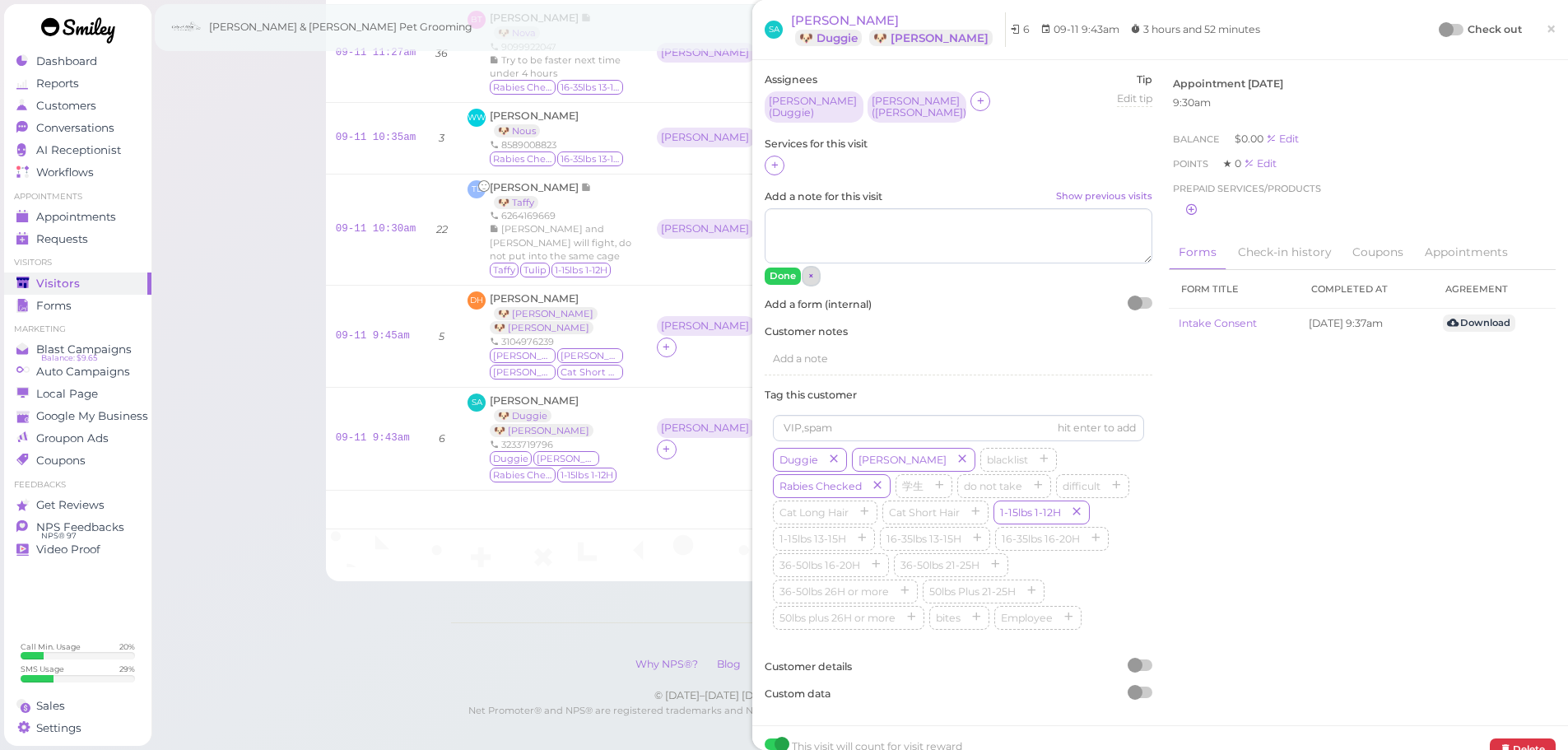
click at [816, 276] on button "×" at bounding box center [810, 275] width 15 height 17
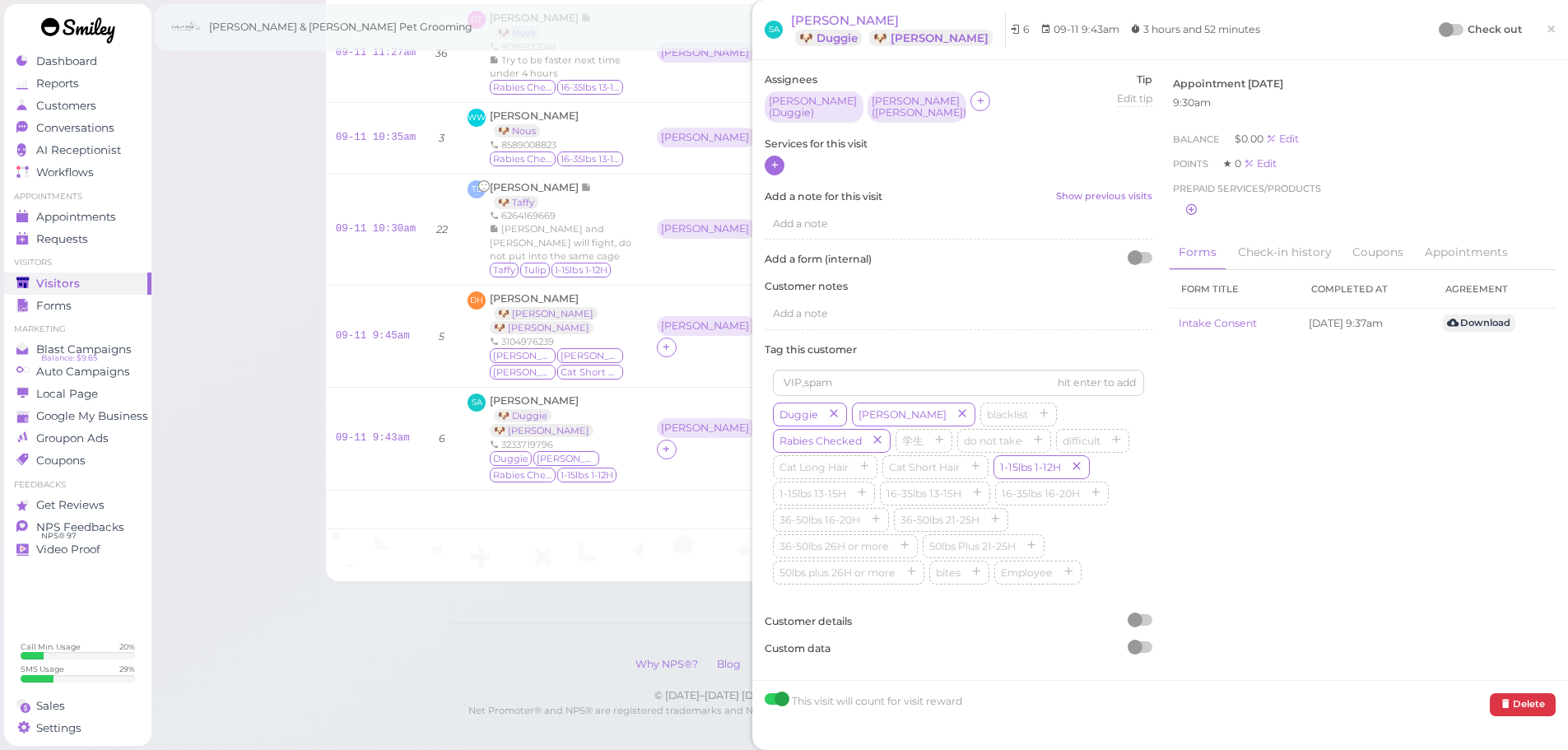
click at [776, 166] on icon at bounding box center [775, 165] width 11 height 13
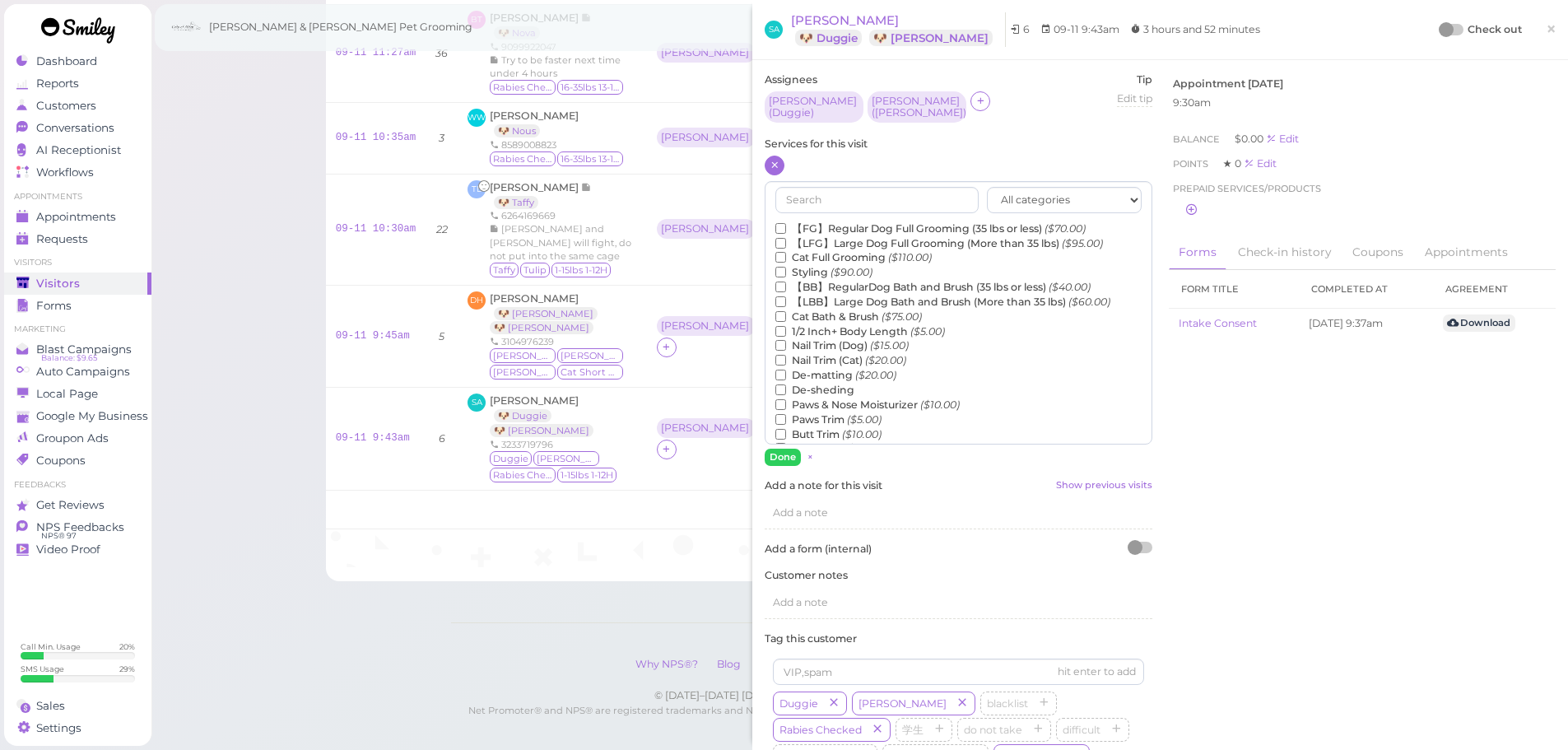
click at [817, 229] on label "【FG】Regular Dog Full Grooming (35 lbs or less) ($70.00)" at bounding box center [930, 229] width 311 height 14
click at [786, 229] on input "【FG】Regular Dog Full Grooming (35 lbs or less) ($70.00)" at bounding box center [780, 228] width 11 height 11
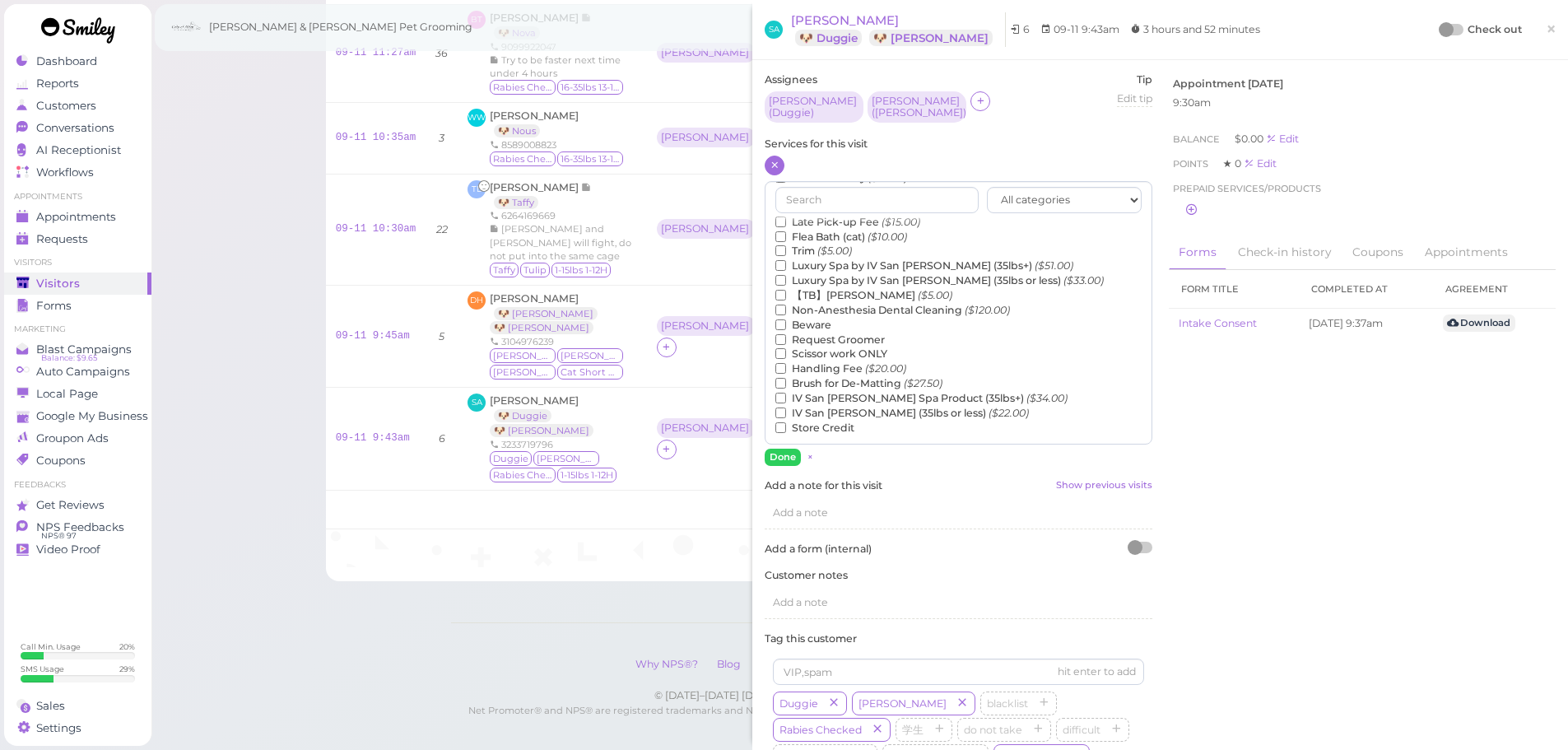
click at [835, 297] on label "【TB】Teeth Brushing ($5.00)" at bounding box center [863, 295] width 177 height 14
click at [786, 297] on input "【TB】Teeth Brushing ($5.00)" at bounding box center [780, 295] width 11 height 11
click at [787, 455] on button "Done" at bounding box center [783, 457] width 36 height 17
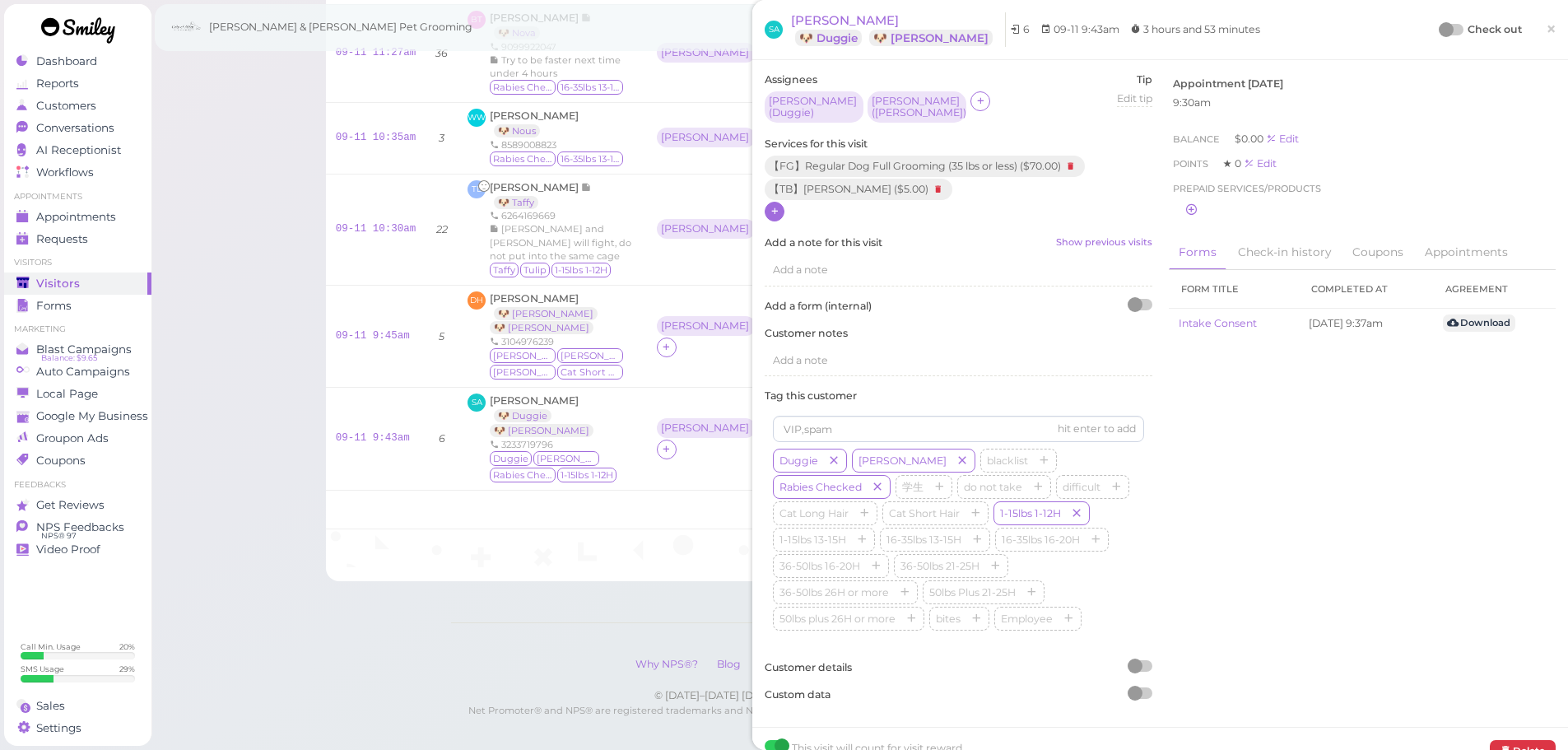
click at [1445, 23] on div "Check out" at bounding box center [1481, 30] width 81 height 16
click at [1441, 29] on div at bounding box center [1446, 30] width 14 height 14
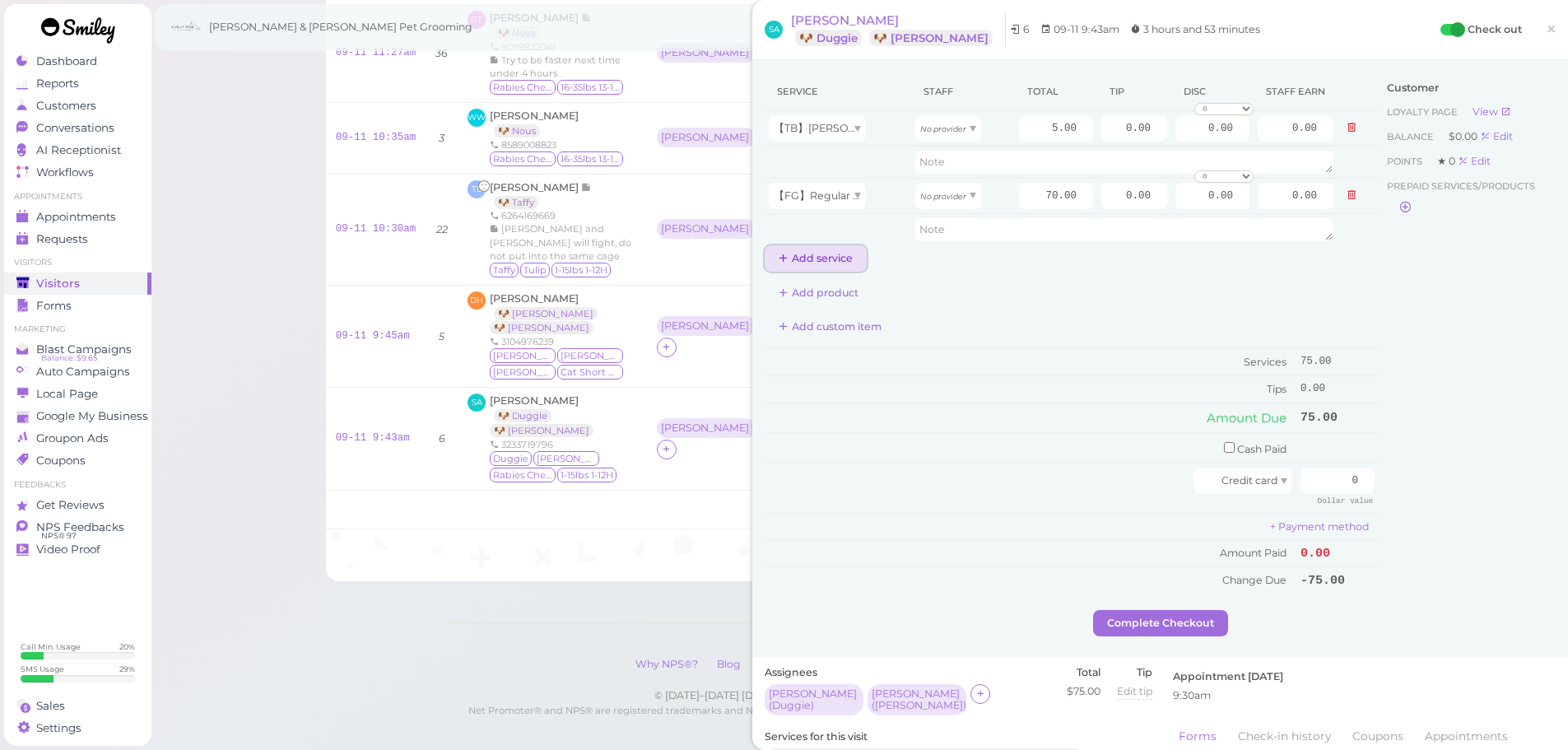
click at [826, 262] on button "Add service" at bounding box center [816, 258] width 102 height 26
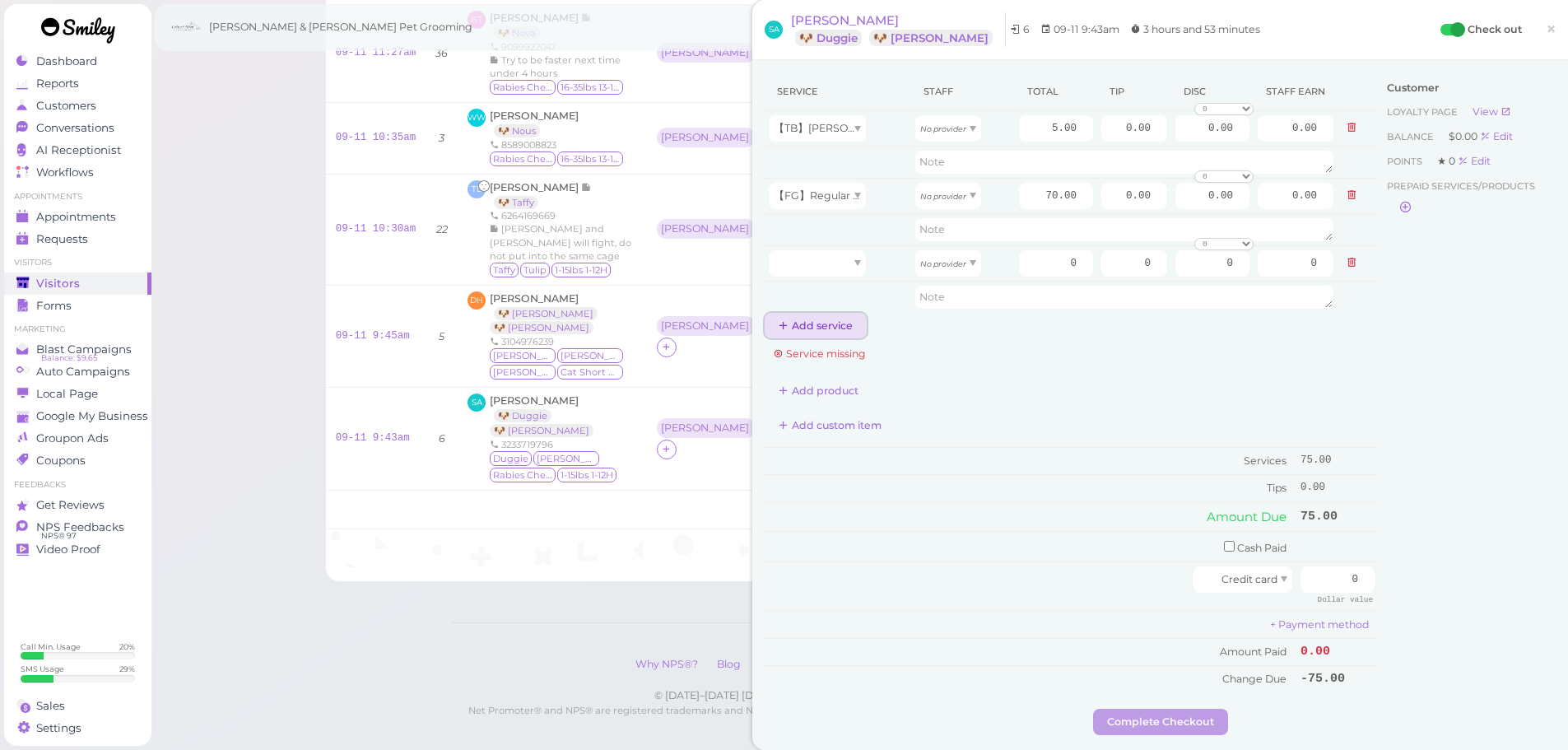
click at [834, 322] on button "Add service" at bounding box center [816, 325] width 102 height 26
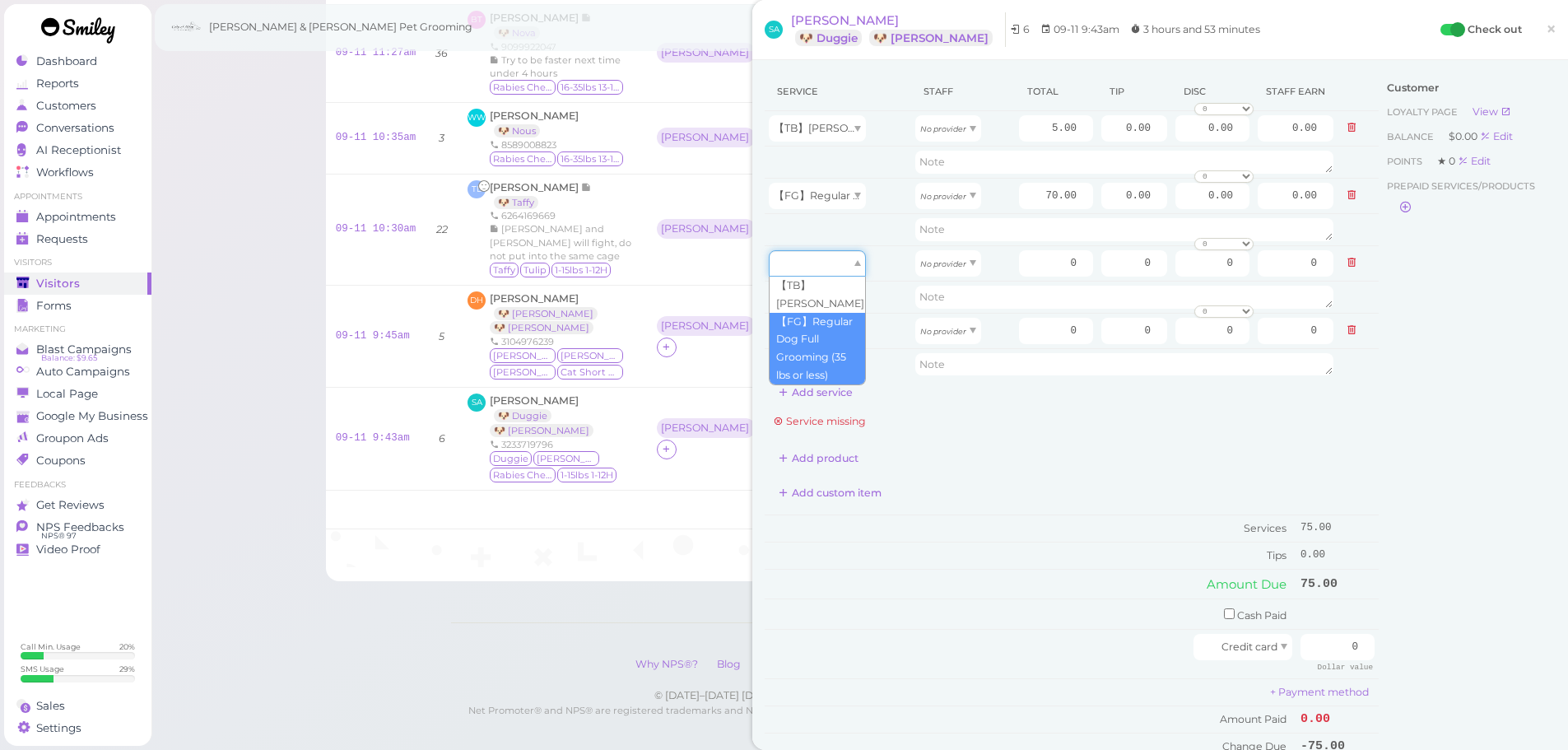
drag, startPoint x: 831, startPoint y: 273, endPoint x: 828, endPoint y: 344, distance: 71.1
type input "70.00"
drag, startPoint x: 827, startPoint y: 335, endPoint x: 827, endPoint y: 361, distance: 26.0
type input "5.00"
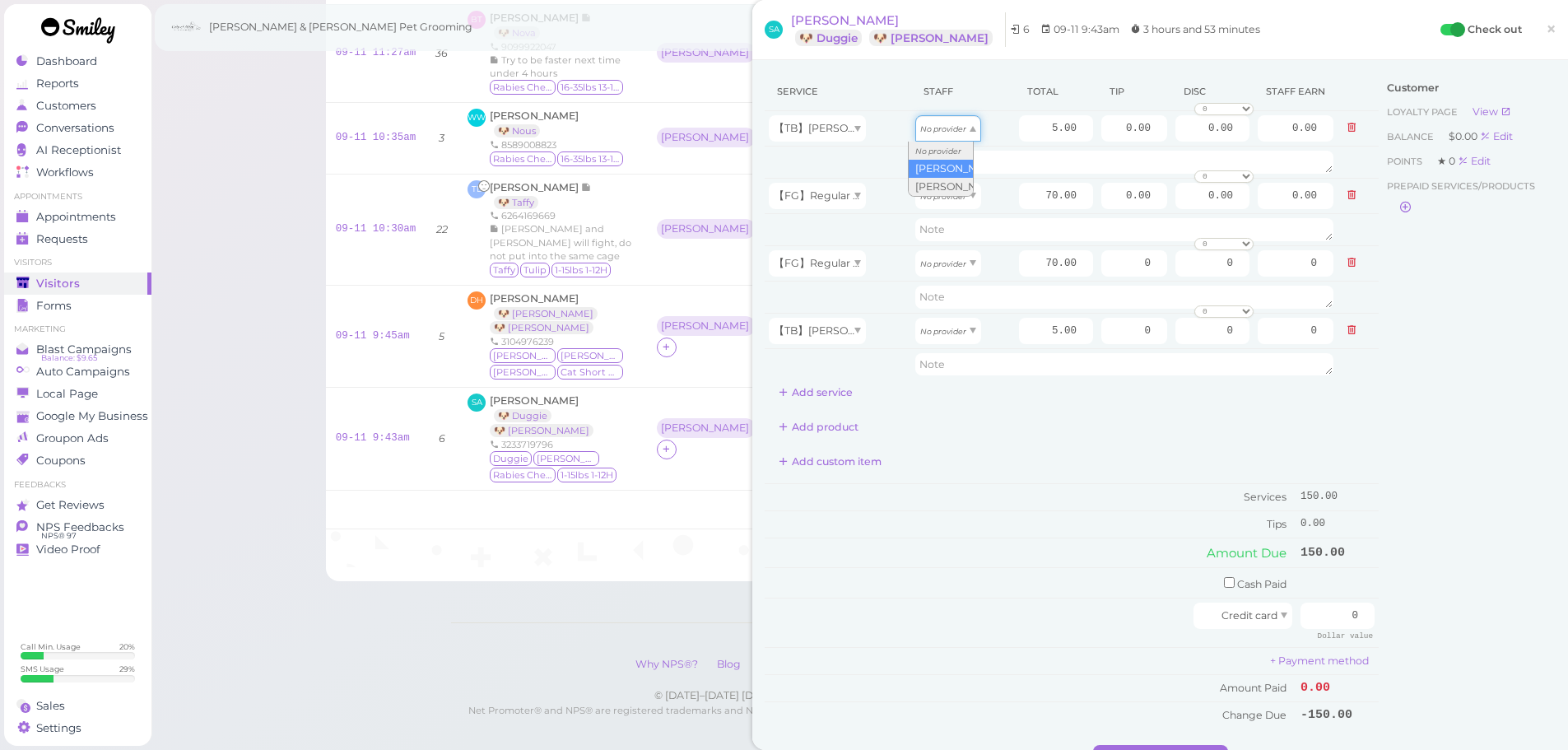
drag, startPoint x: 933, startPoint y: 126, endPoint x: 932, endPoint y: 168, distance: 42.0
type input "2.60"
drag, startPoint x: 932, startPoint y: 199, endPoint x: 932, endPoint y: 232, distance: 33.0
type input "36.40"
drag, startPoint x: 930, startPoint y: 262, endPoint x: 930, endPoint y: 320, distance: 58.0
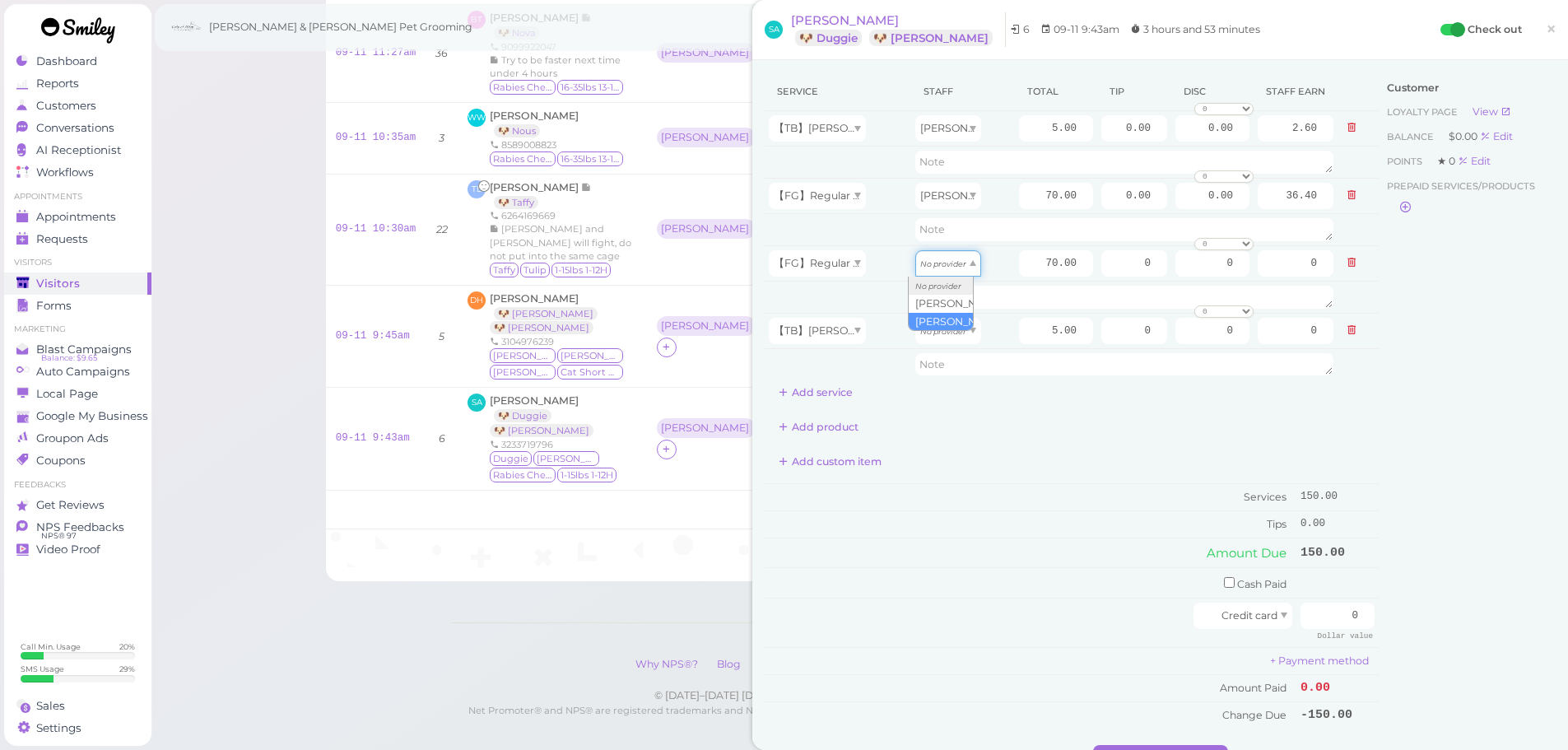
type input "30.10"
drag, startPoint x: 930, startPoint y: 336, endPoint x: 936, endPoint y: 385, distance: 49.4
type input "2.15"
click at [1224, 584] on input "checkbox" at bounding box center [1229, 582] width 11 height 11
checkbox input "true"
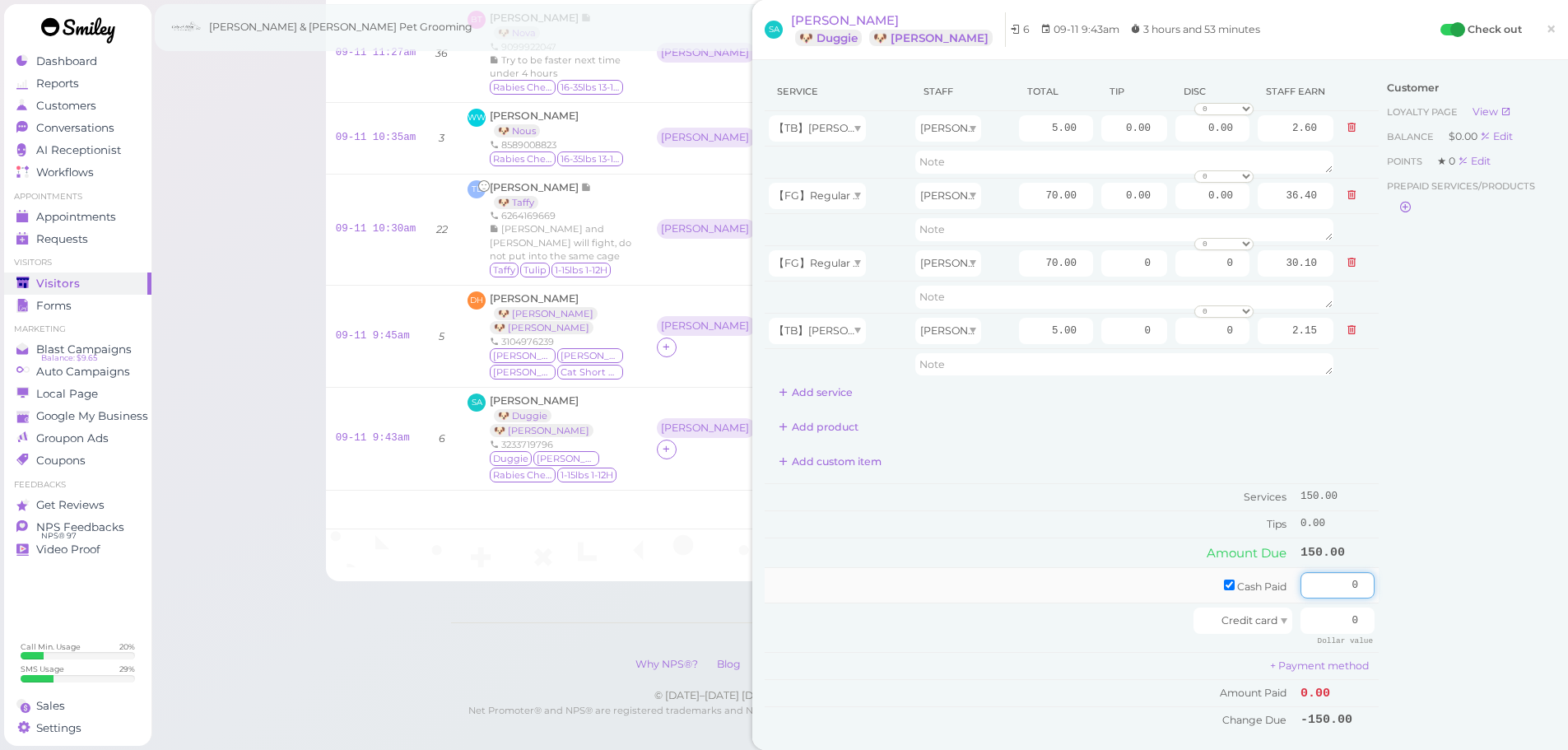
click at [1312, 591] on input "0" at bounding box center [1337, 585] width 74 height 26
type input "150"
click at [1457, 591] on div "Customer Loyalty page View Balance $0.00 Edit Points ★ 0 Edit Prepaid services/…" at bounding box center [1467, 411] width 177 height 678
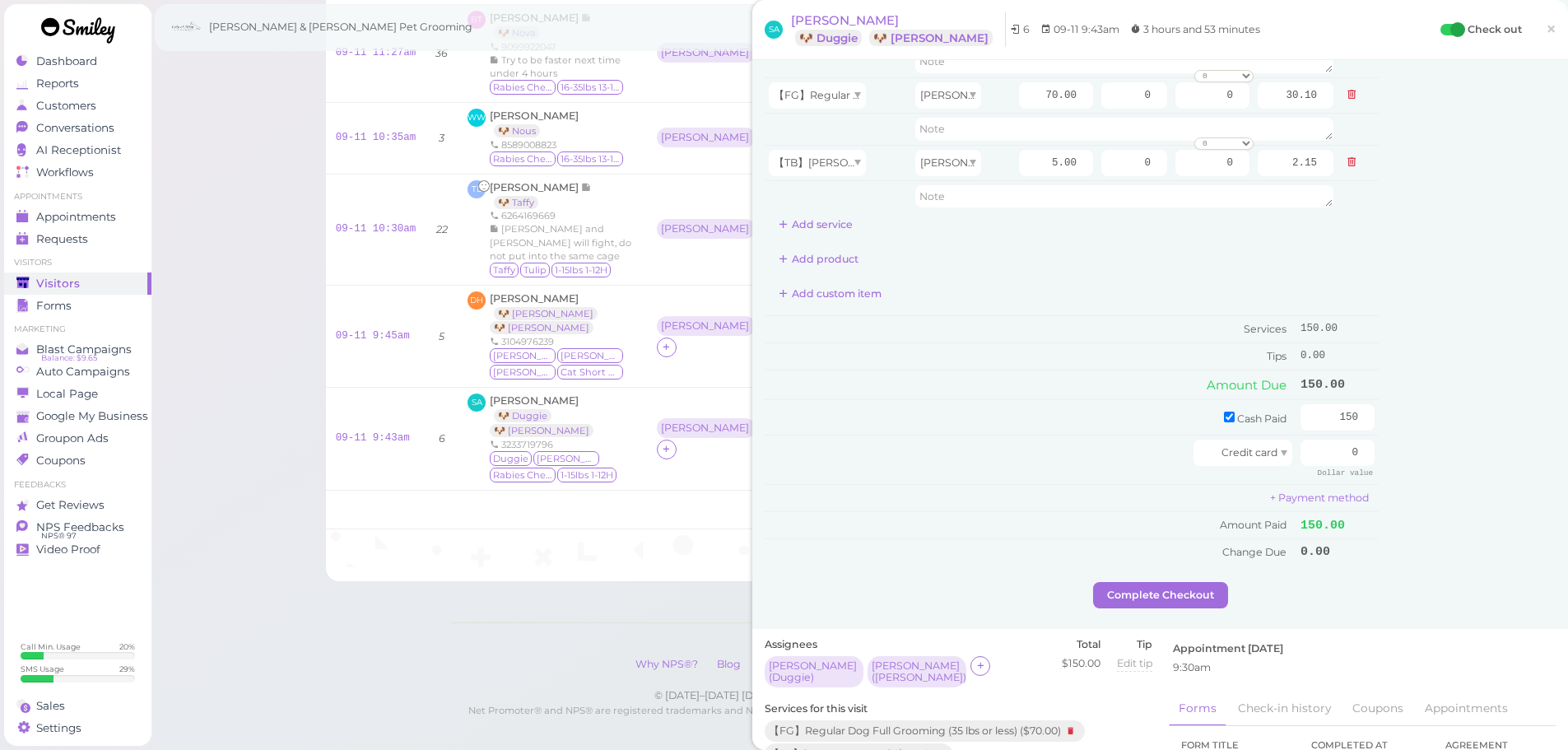
scroll to position [330, 0]
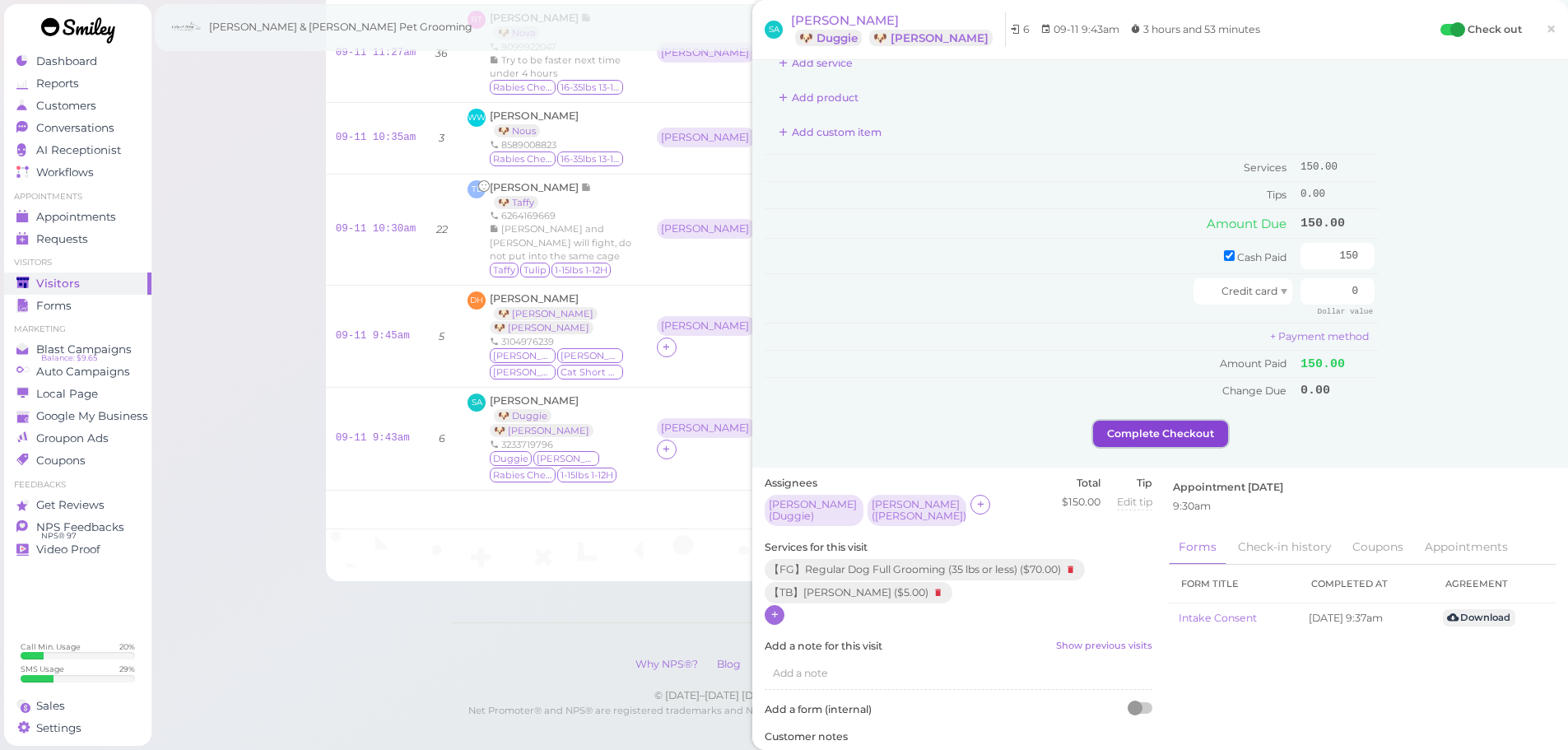
click at [1123, 439] on button "Complete Checkout" at bounding box center [1160, 434] width 135 height 26
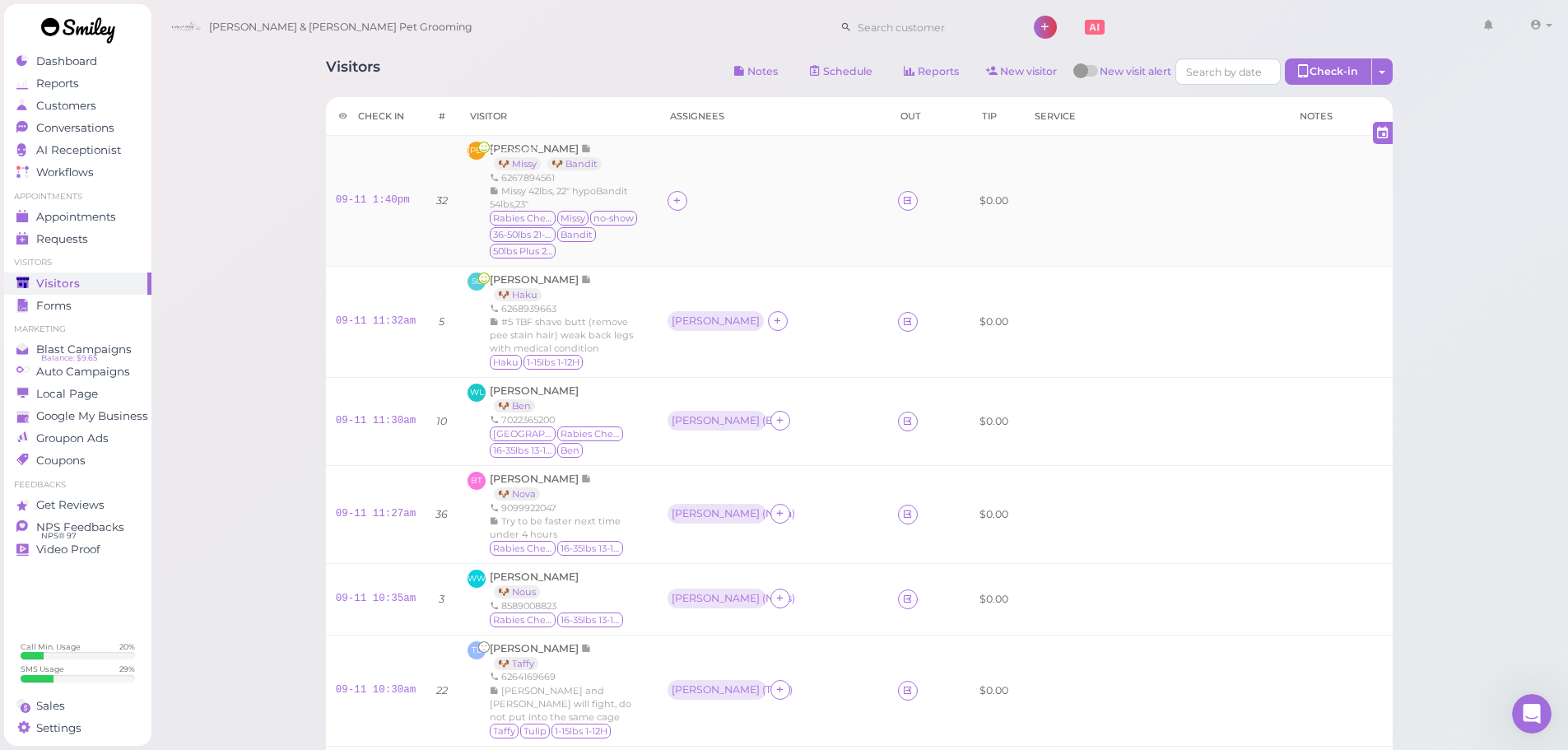
click at [627, 240] on div "Rabies Checked Missy no-show 36-50lbs 21-25H Bandit 50lbs Plus 21-25H" at bounding box center [569, 236] width 158 height 50
click at [506, 144] on span "[PERSON_NAME]" at bounding box center [535, 149] width 91 height 13
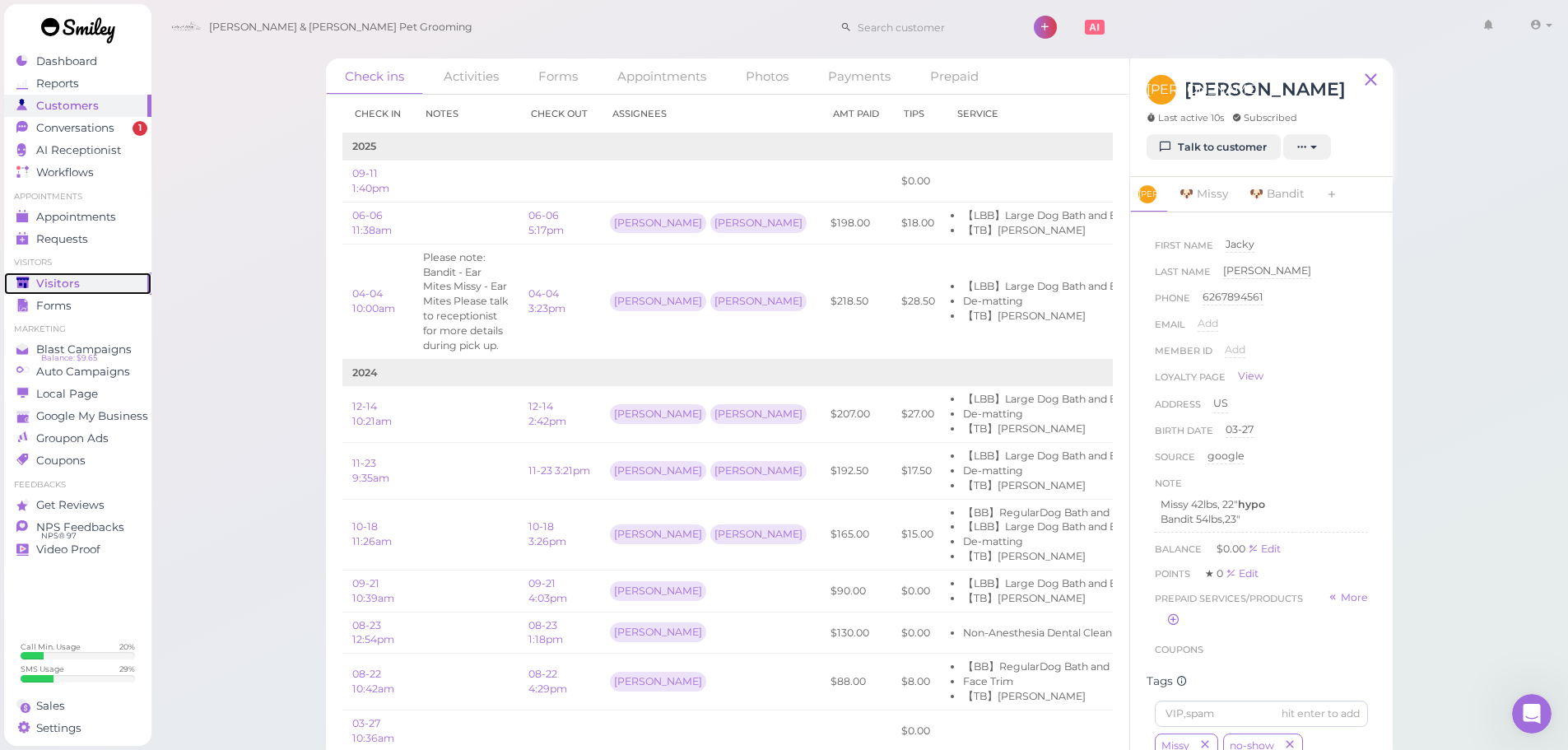
click at [40, 284] on span "Visitors" at bounding box center [58, 283] width 43 height 14
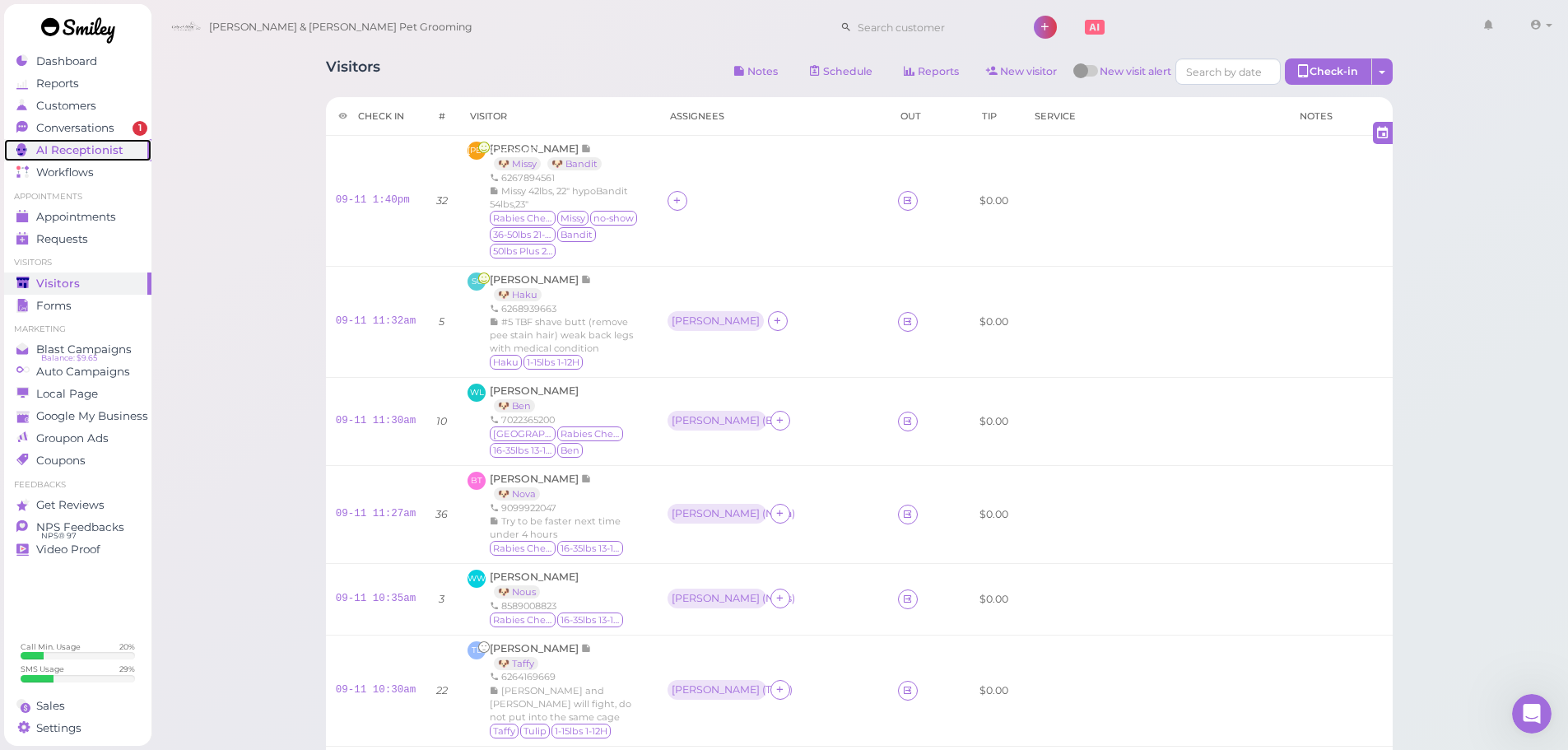
click at [77, 140] on link "AI Receptionist" at bounding box center [78, 150] width 148 height 23
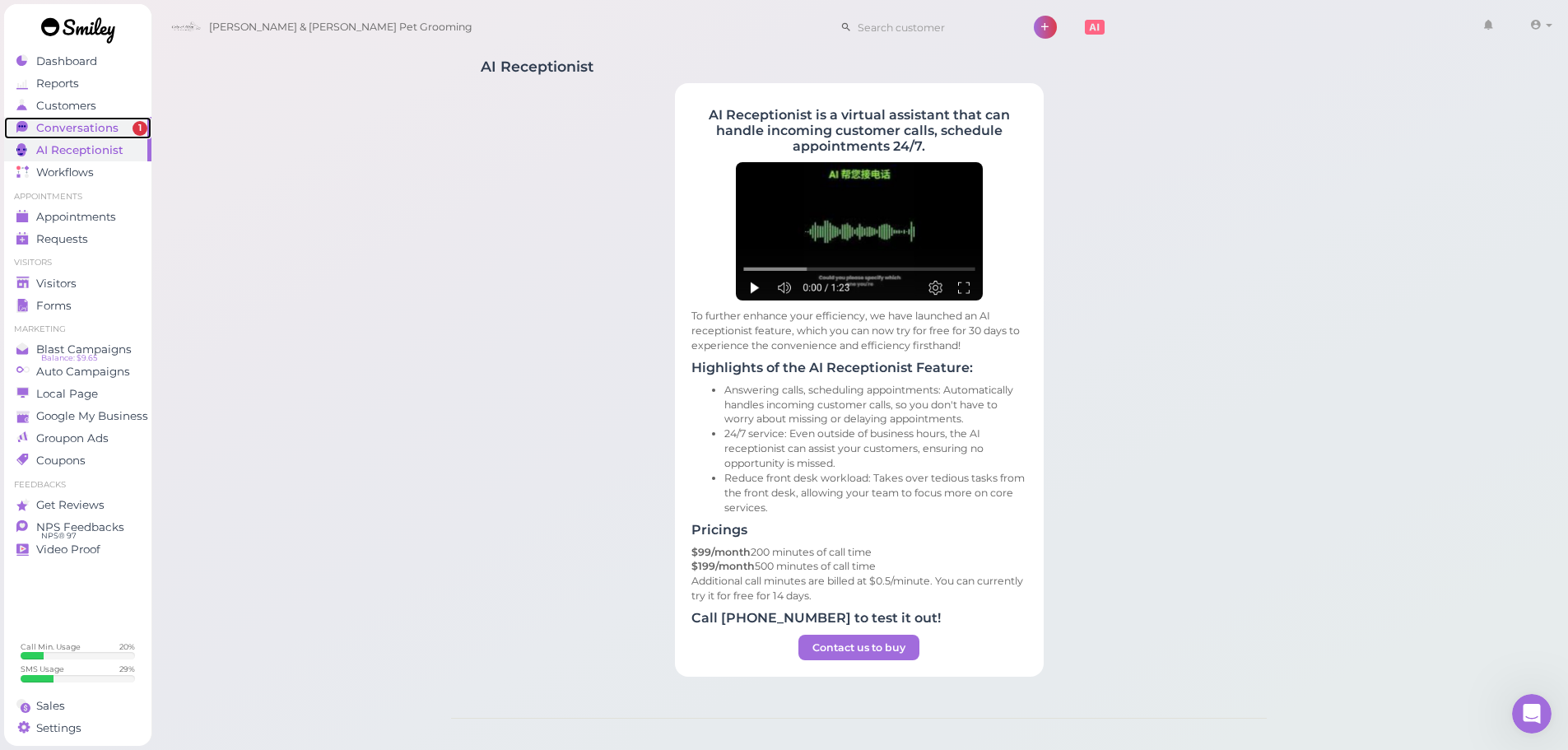
click at [78, 130] on span "Conversations" at bounding box center [77, 128] width 82 height 14
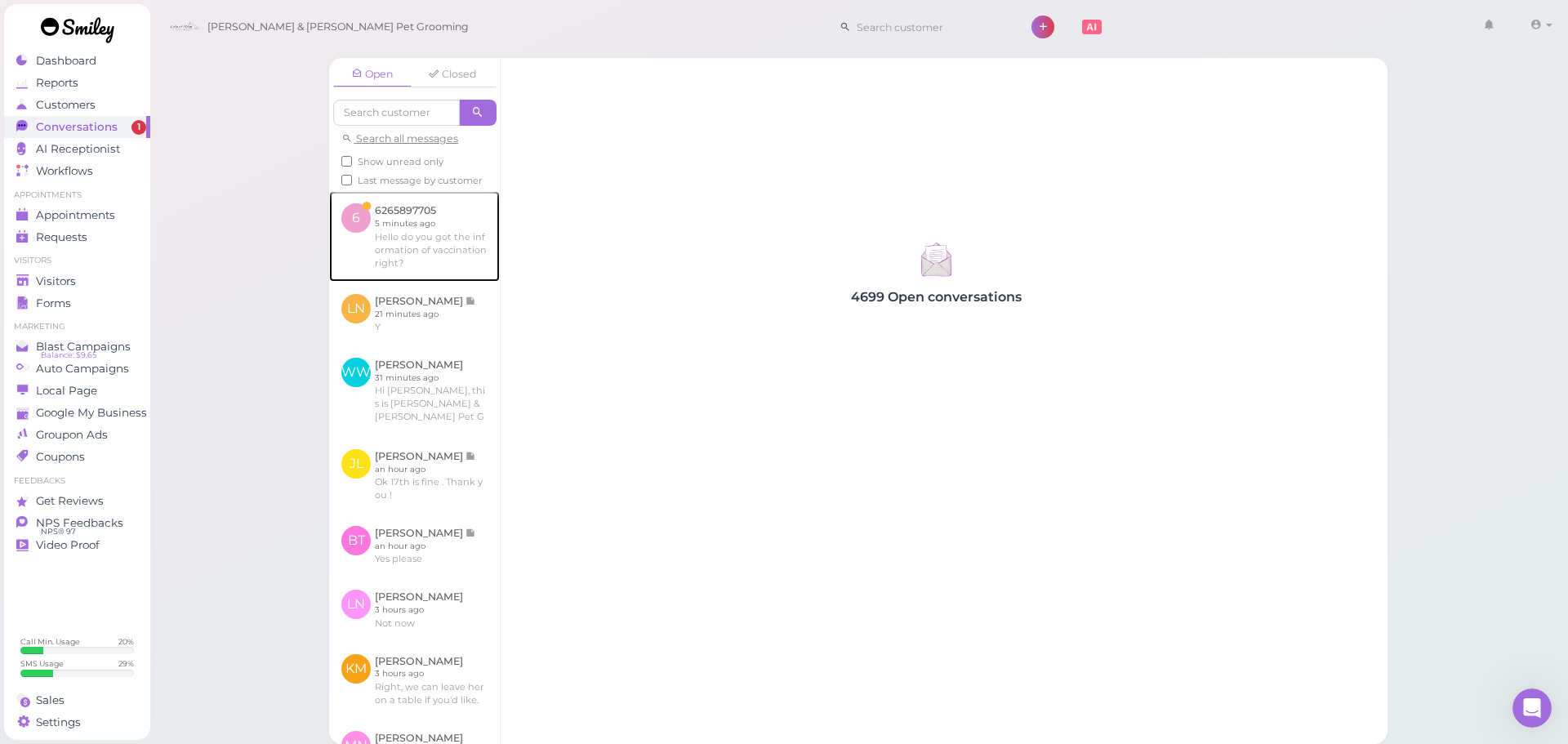
click at [410, 247] on link at bounding box center [414, 236] width 171 height 90
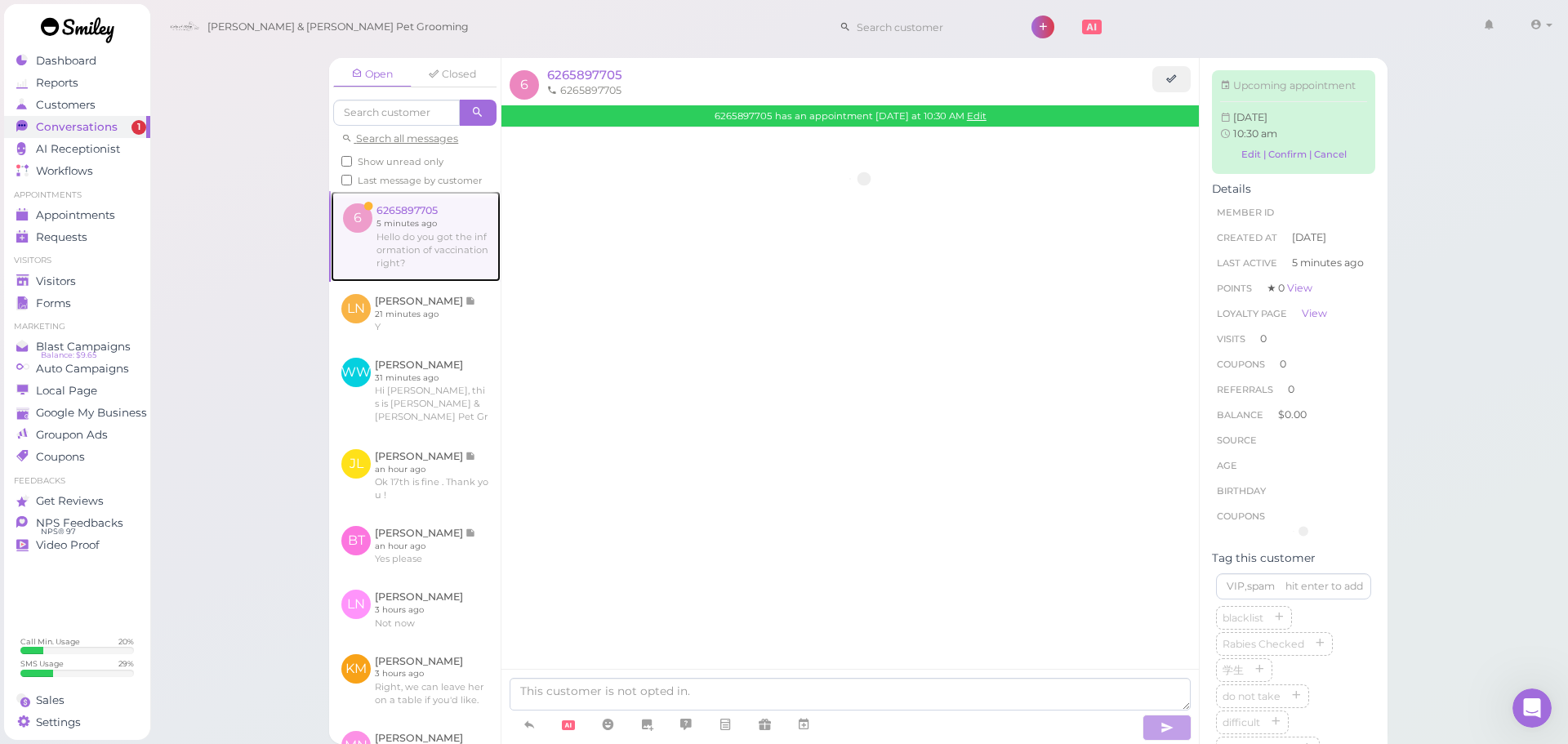
scroll to position [24, 0]
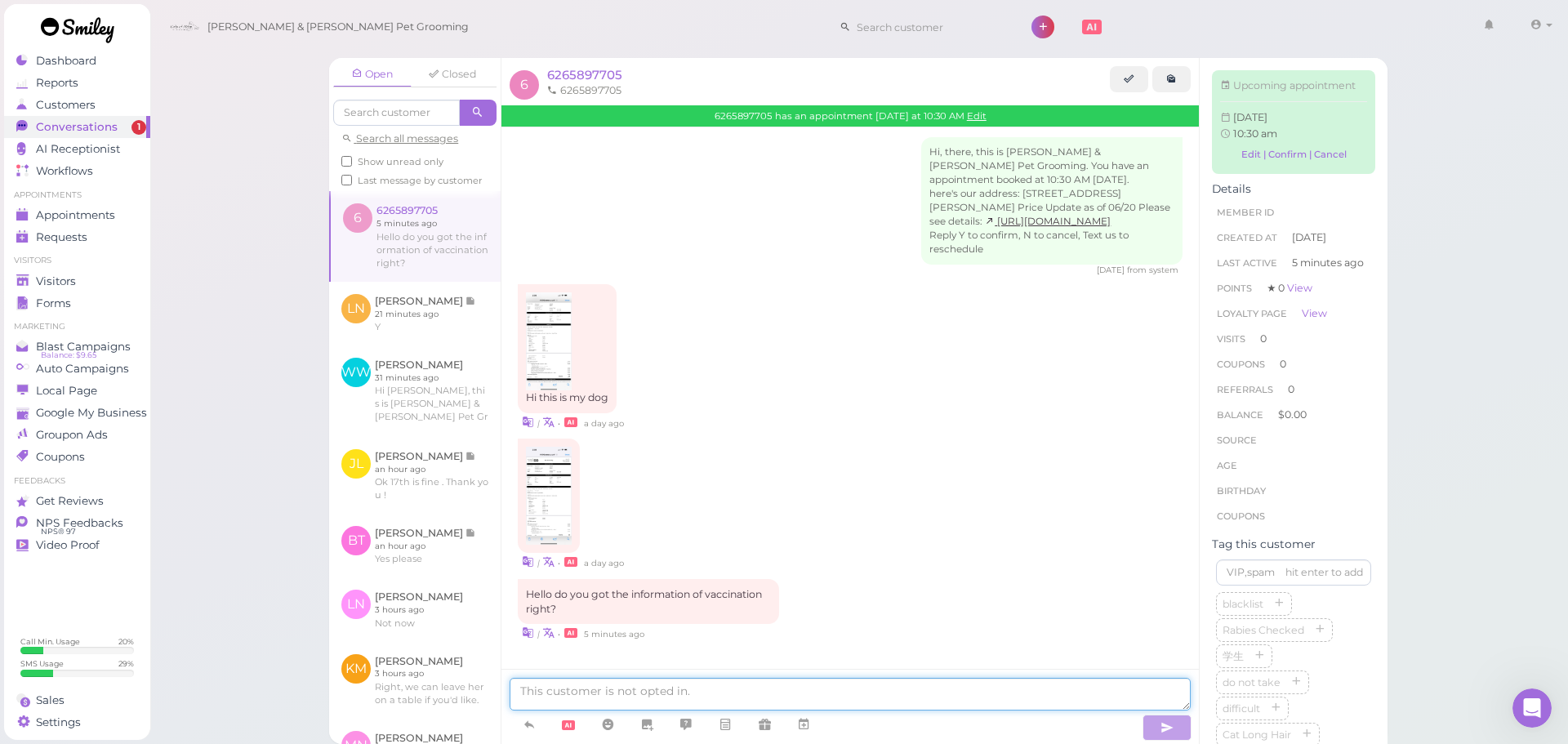
click at [716, 688] on textarea at bounding box center [850, 695] width 681 height 32
click at [1037, 704] on textarea at bounding box center [850, 695] width 681 height 32
type textarea "Yes, we received it thank you"
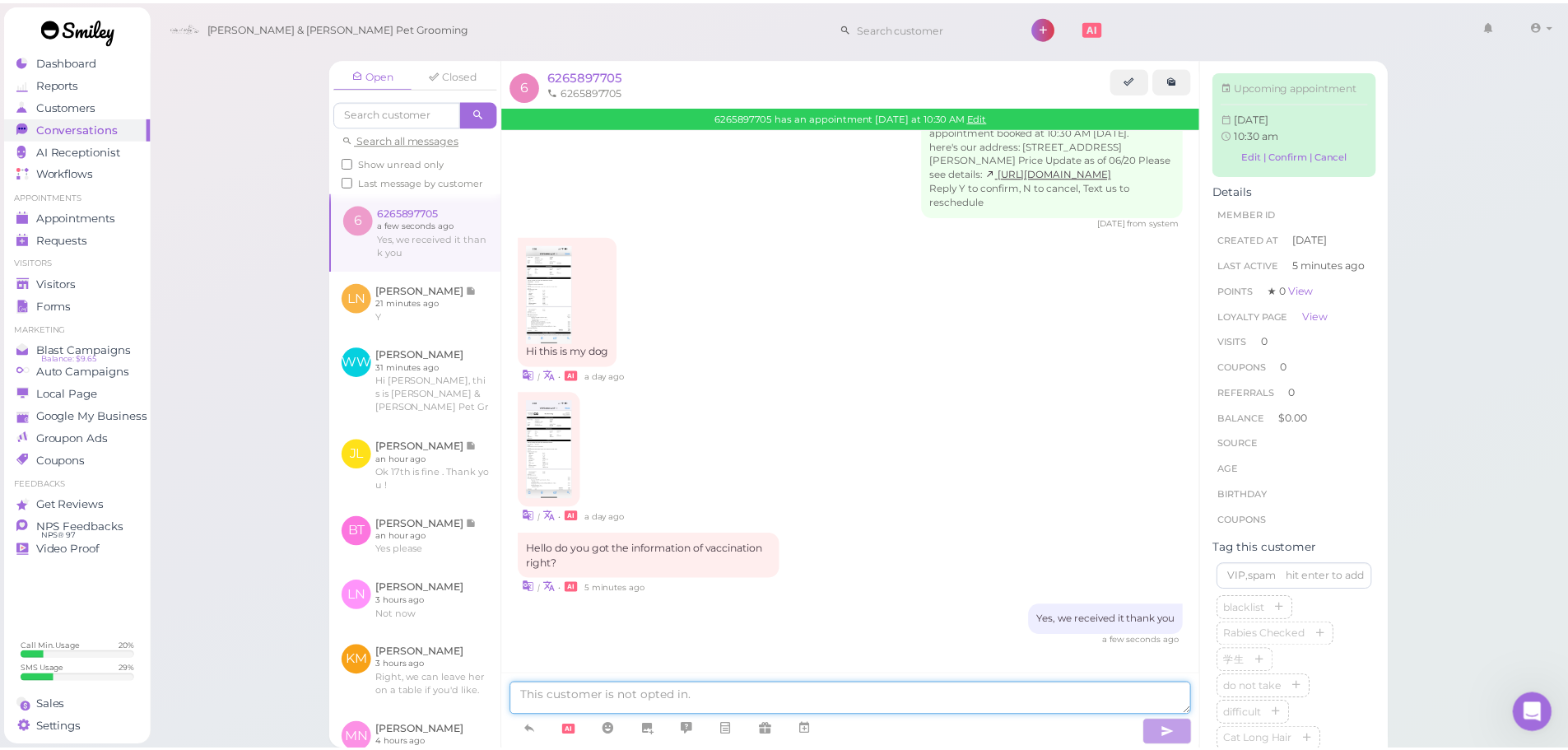
scroll to position [72, 0]
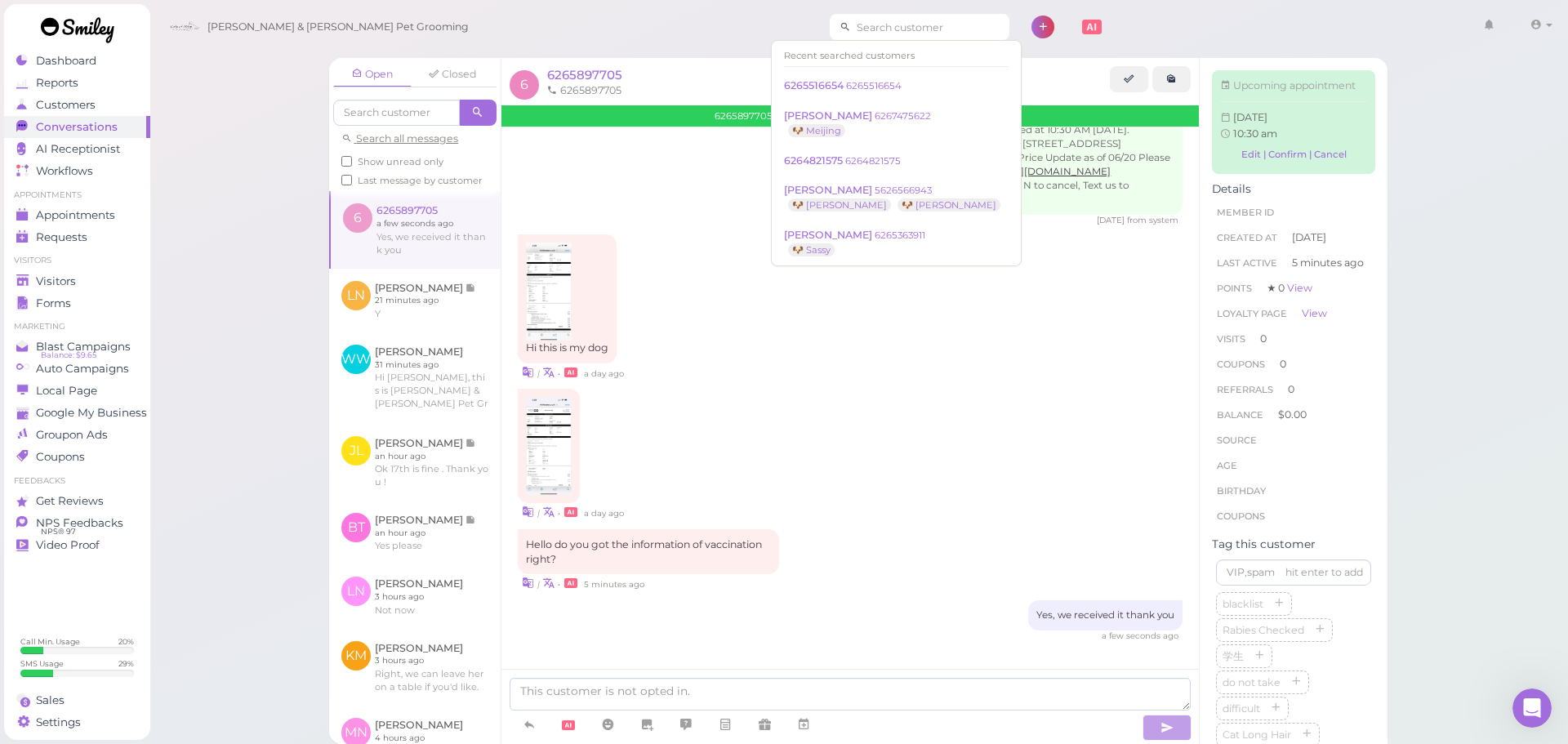
click at [850, 24] on input at bounding box center [929, 26] width 158 height 26
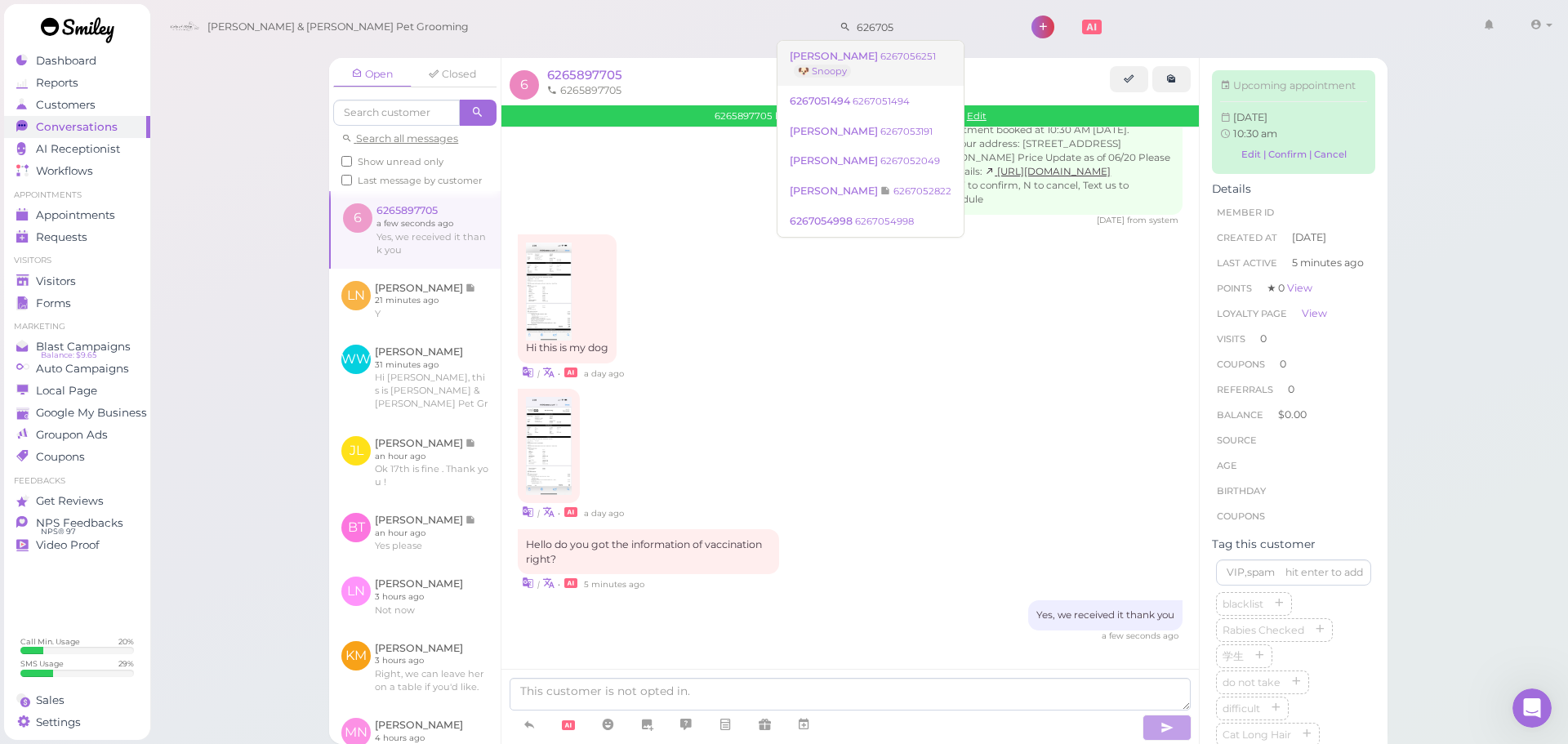
type input "626705"
click at [902, 66] on link "Mike Do 6267056251 🐶 Snoopy" at bounding box center [870, 63] width 186 height 46
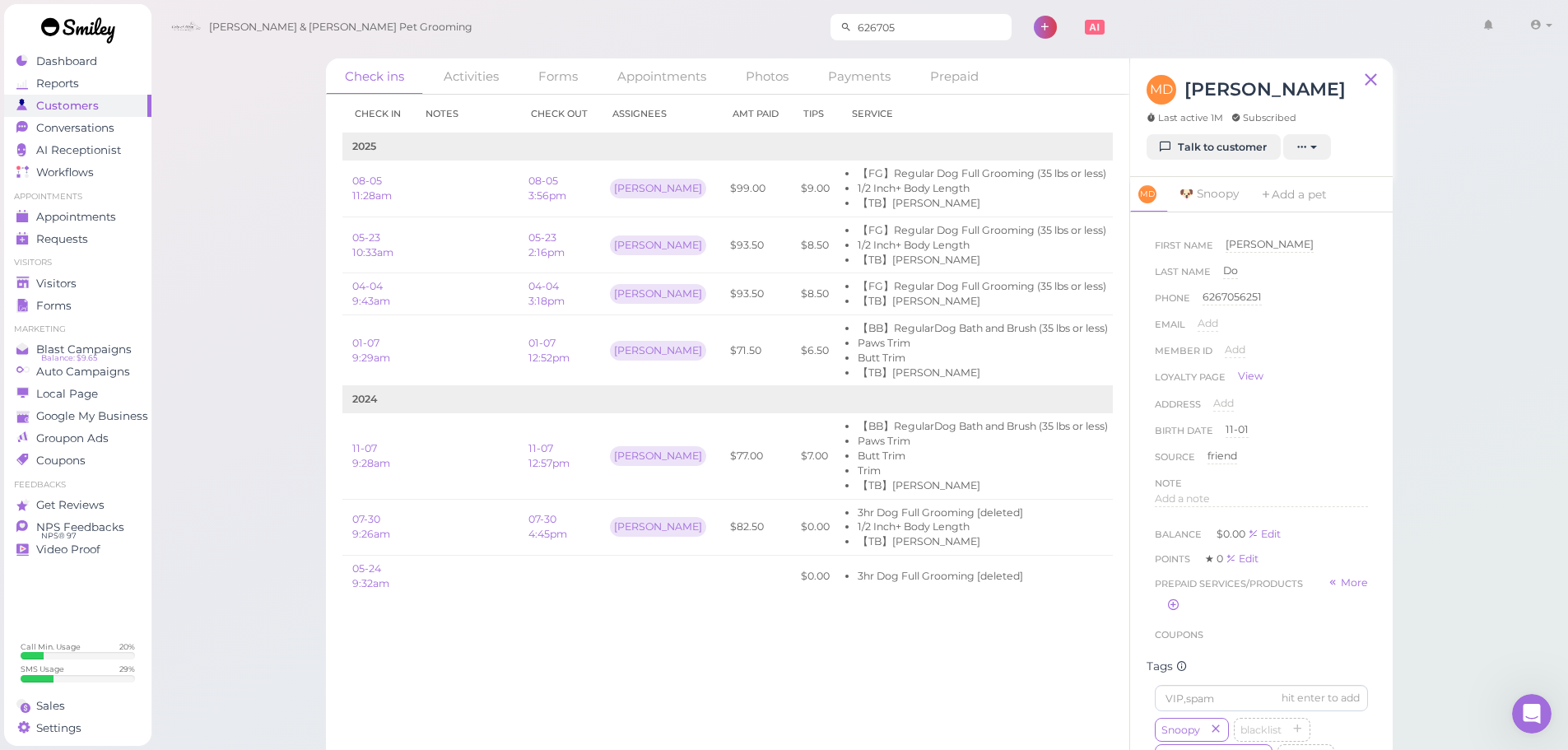
click at [855, 27] on input "626705" at bounding box center [932, 26] width 159 height 26
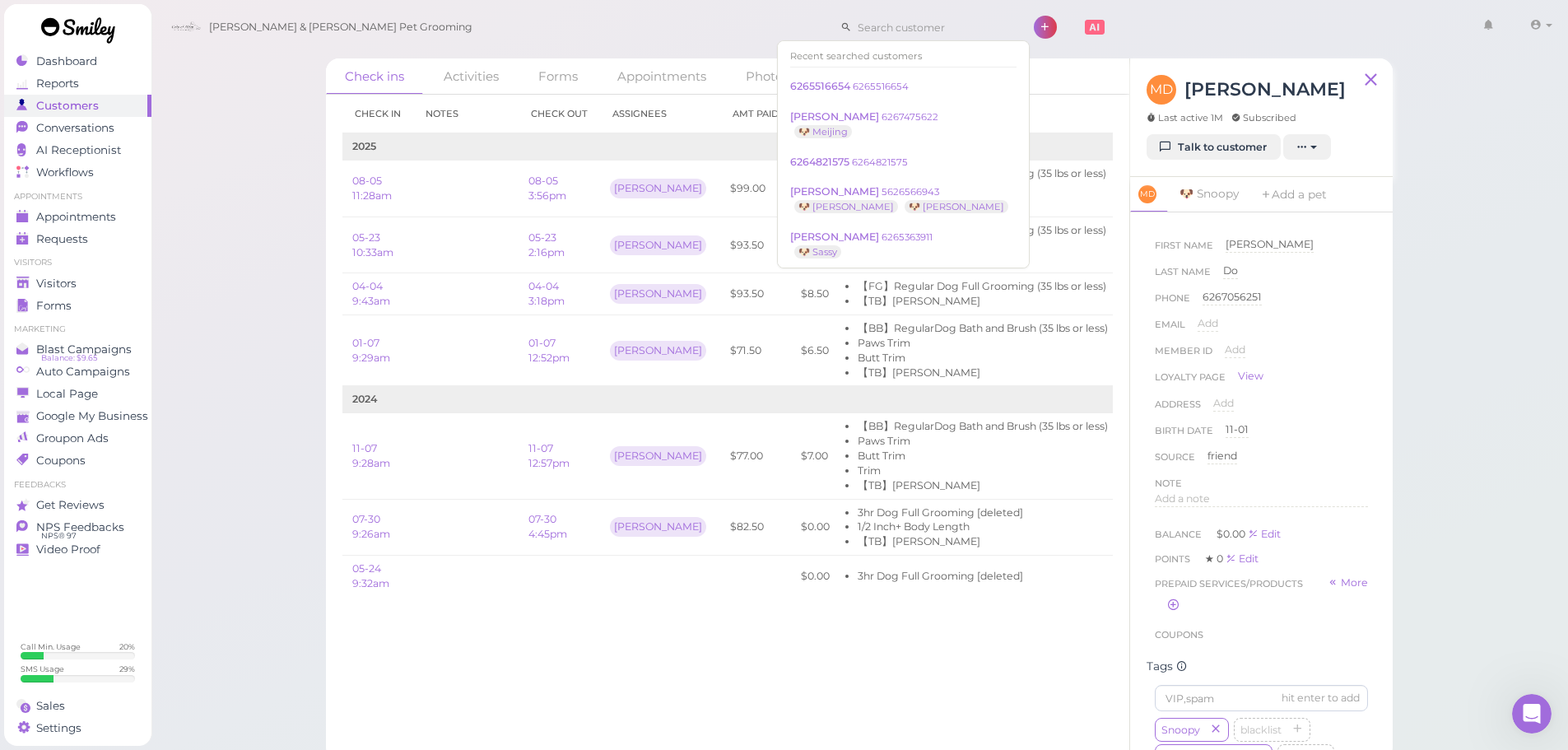
click at [599, 33] on div "[PERSON_NAME] & [PERSON_NAME] Pet Grooming 1 Account" at bounding box center [860, 28] width 1395 height 47
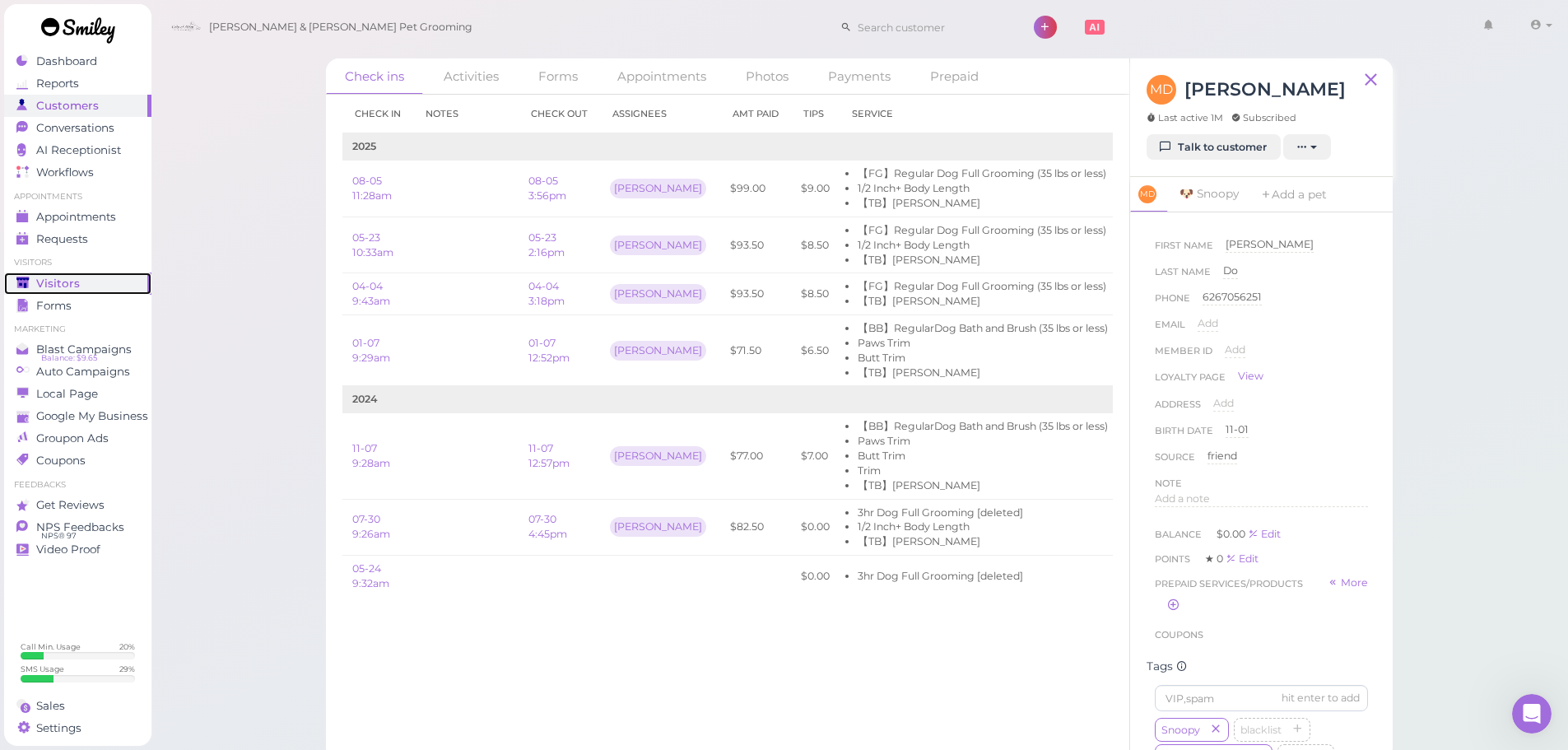
click at [66, 285] on span "Visitors" at bounding box center [58, 283] width 43 height 14
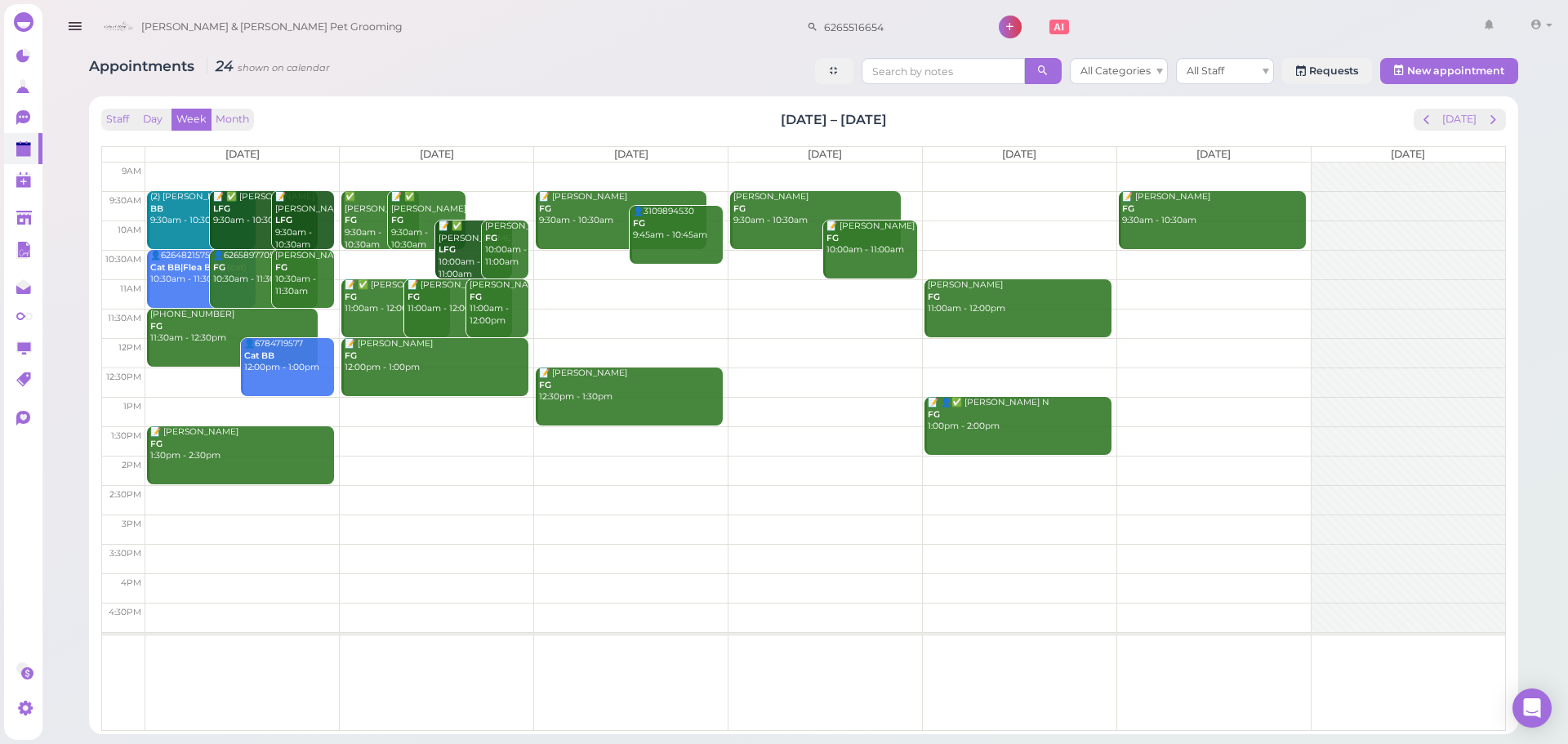
click at [1455, 100] on div "Staff Day Week Month [DATE] – [DATE] [DATE] [DATE] [DATE] [DATE] [DATE] [DATE] …" at bounding box center [803, 415] width 1429 height 638
click at [1456, 112] on button "[DATE]" at bounding box center [1458, 120] width 44 height 22
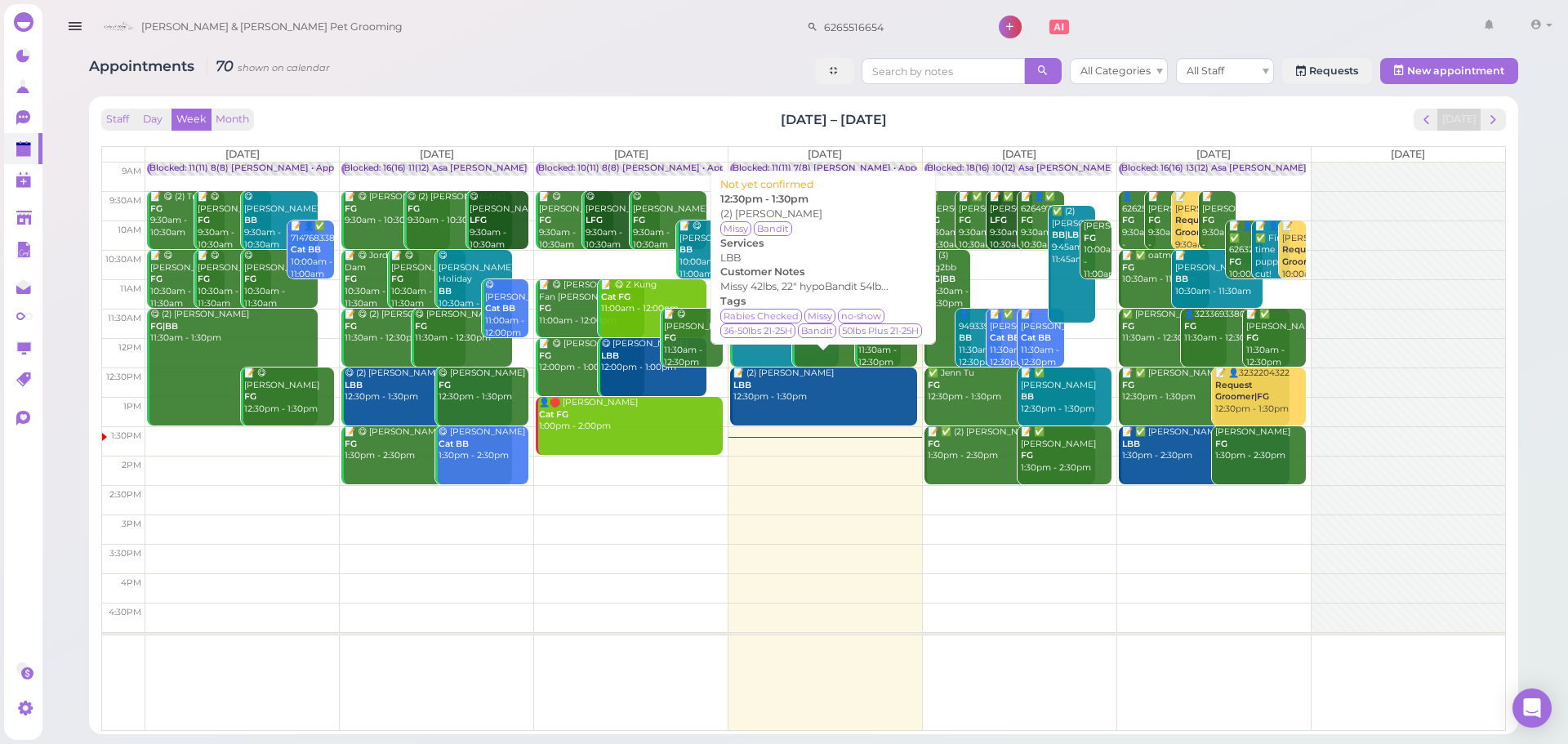
click at [869, 396] on div "📝 (2) [PERSON_NAME] LBB 12:30pm - 1:30pm" at bounding box center [824, 385] width 184 height 36
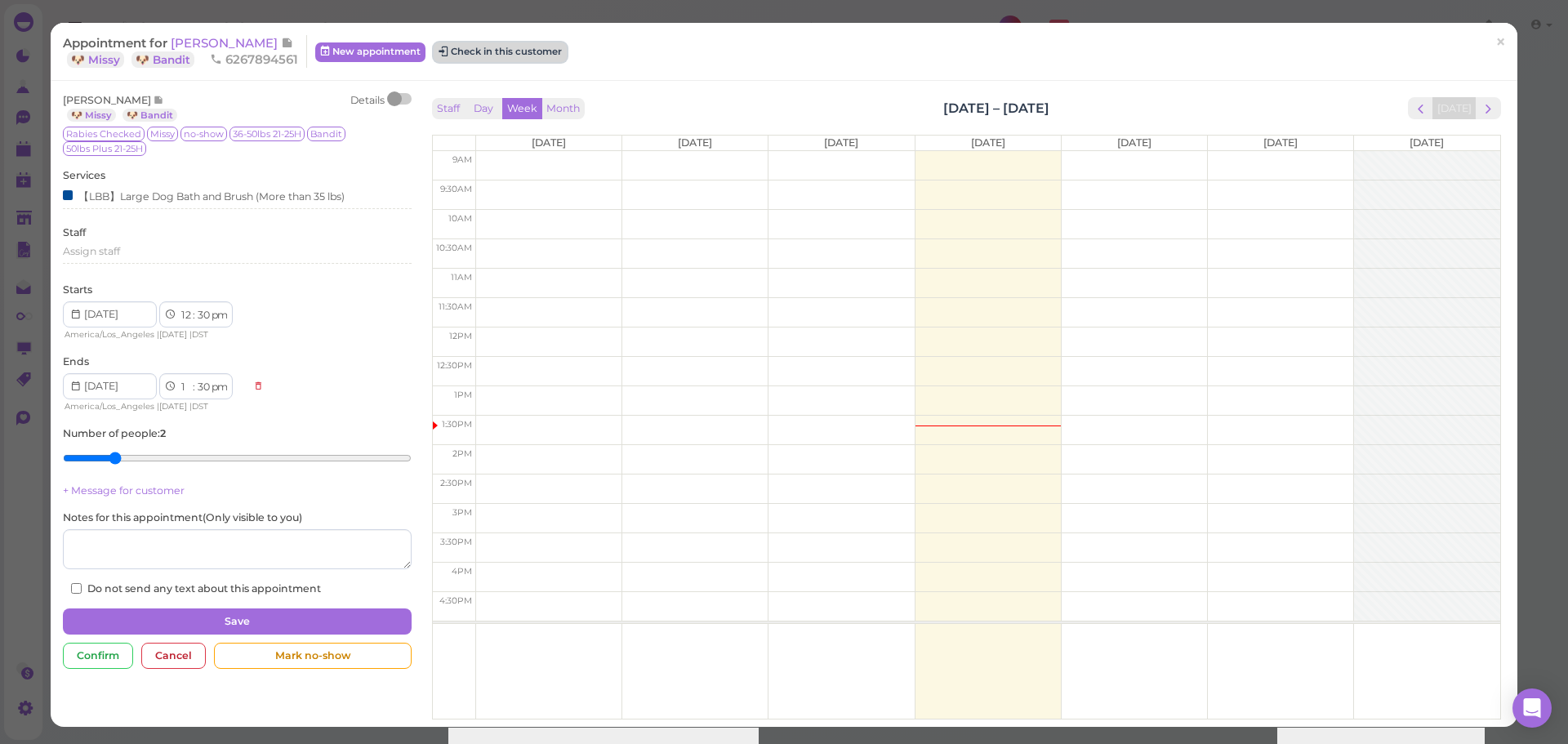
click at [508, 55] on button "Check in this customer" at bounding box center [500, 52] width 133 height 20
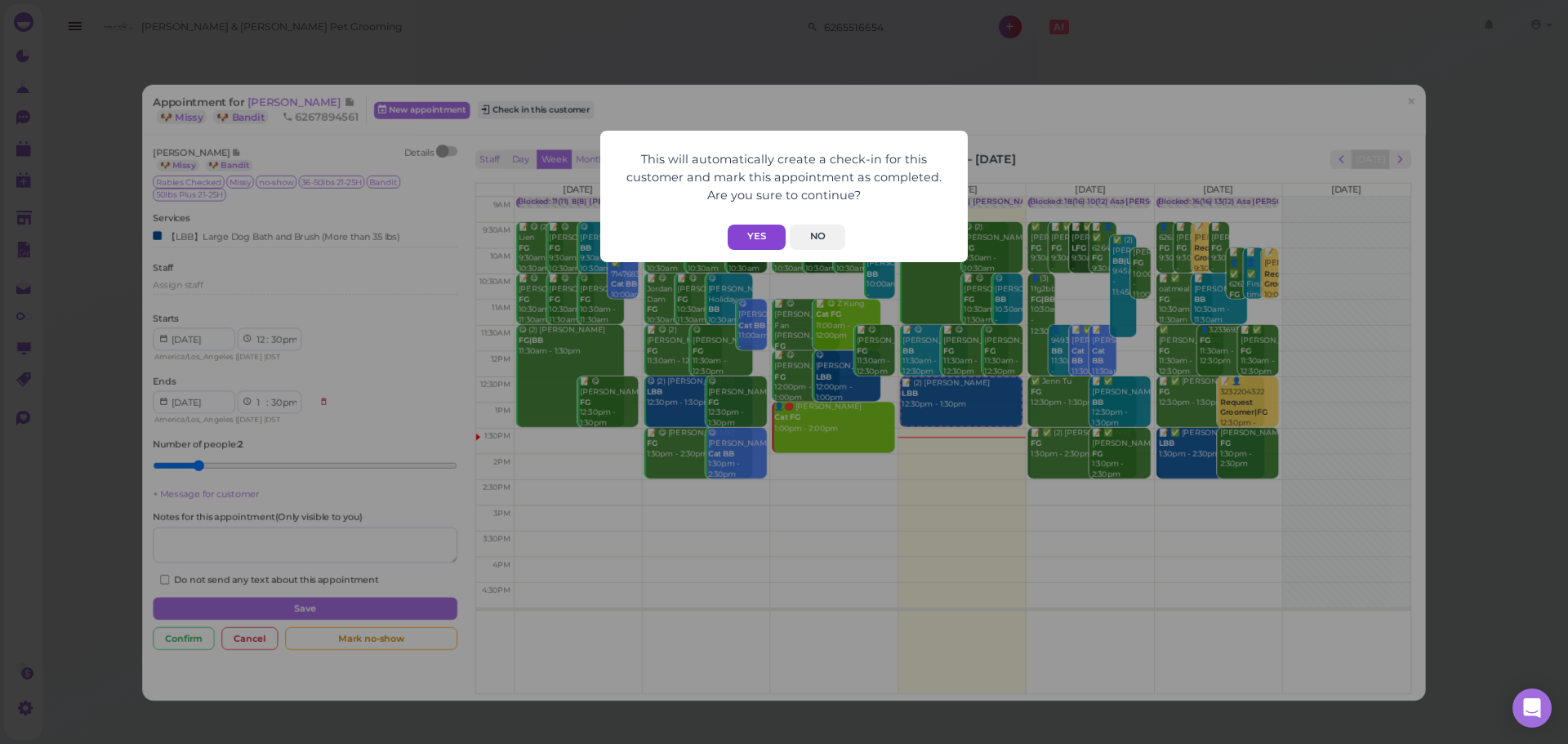
click at [747, 225] on button "Yes" at bounding box center [756, 237] width 58 height 25
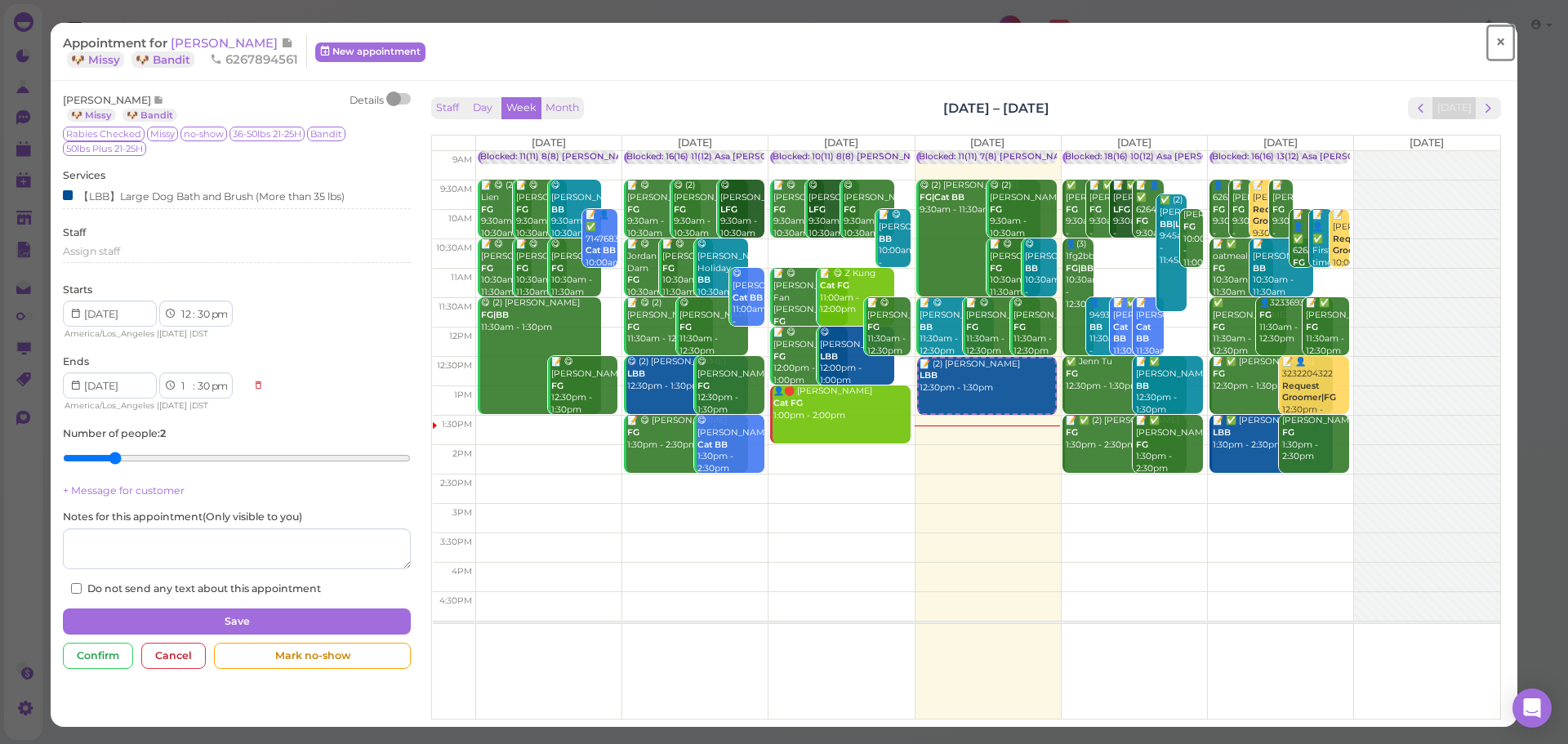
click at [1495, 38] on span "×" at bounding box center [1501, 42] width 11 height 22
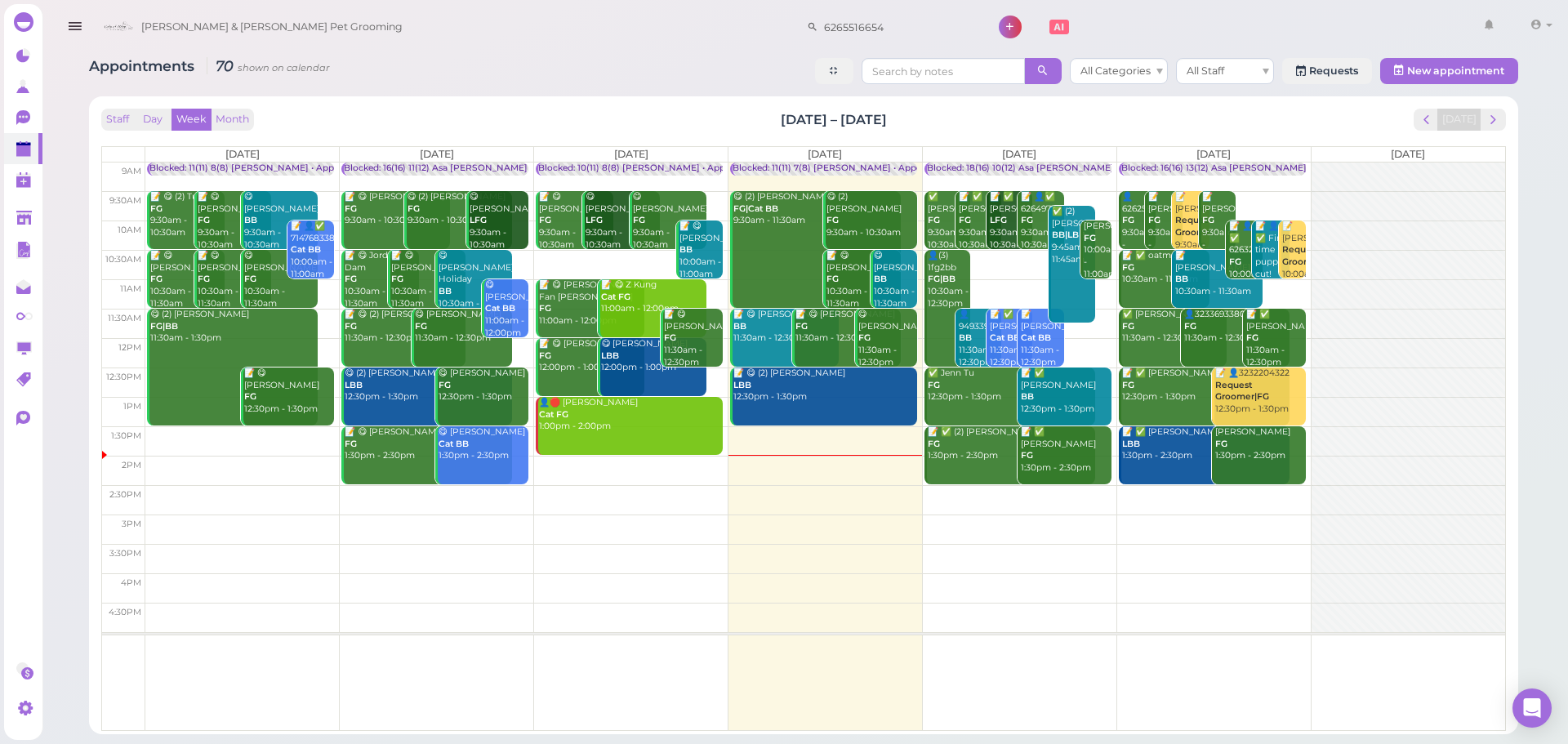
drag, startPoint x: 912, startPoint y: 121, endPoint x: 726, endPoint y: 109, distance: 186.4
click at [726, 109] on div "Staff Day Week Month [DATE] – [DATE] [DATE]" at bounding box center [804, 120] width 1405 height 22
click at [725, 109] on div "Staff Day Week Month [DATE] – [DATE] [DATE]" at bounding box center [804, 120] width 1405 height 22
drag, startPoint x: 725, startPoint y: 109, endPoint x: 891, endPoint y: 121, distance: 166.4
click at [891, 121] on div "Staff Day Week Month [DATE] – [DATE] [DATE]" at bounding box center [804, 120] width 1405 height 22
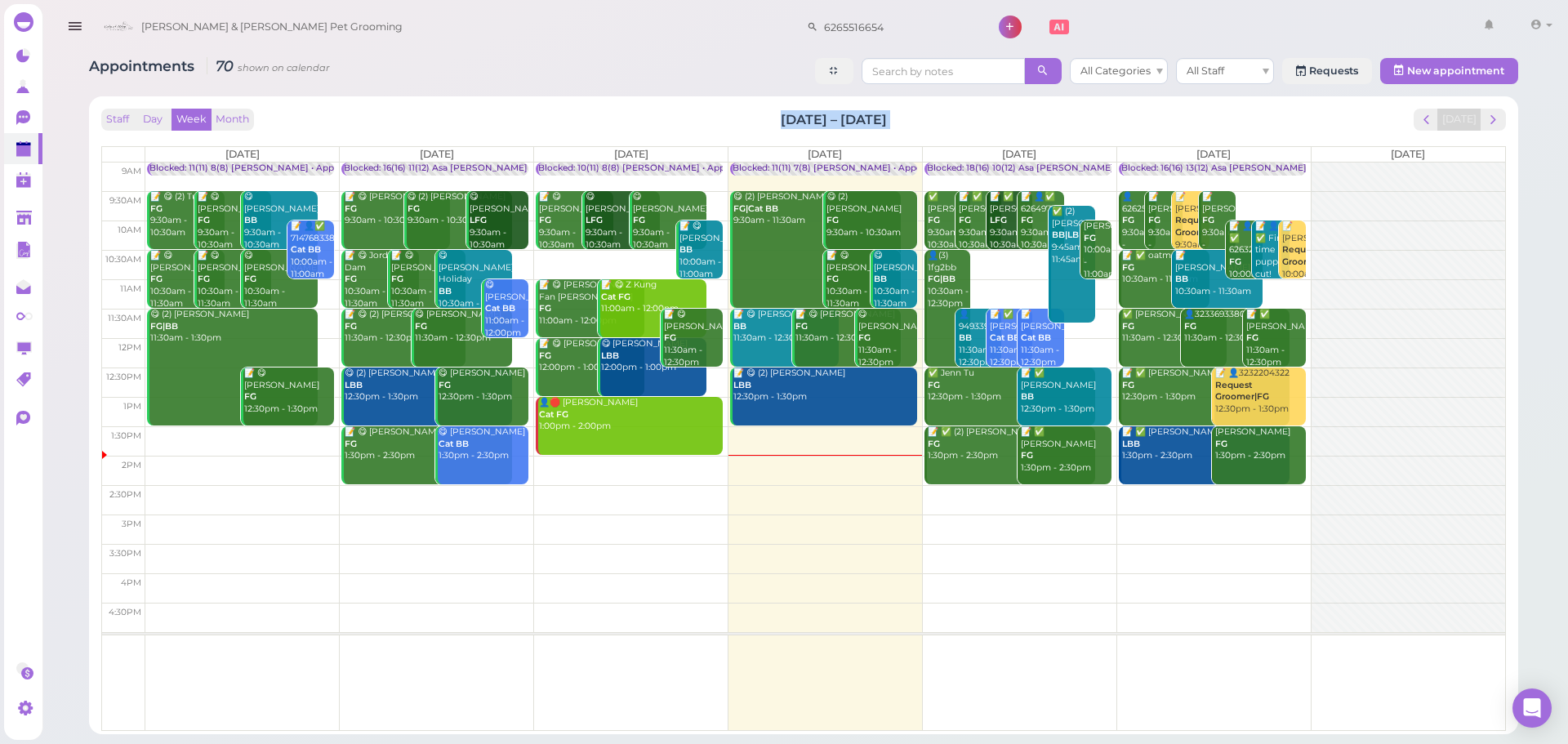
click at [891, 121] on div "Staff Day Week Month [DATE] – [DATE] [DATE]" at bounding box center [804, 120] width 1405 height 22
drag, startPoint x: 891, startPoint y: 121, endPoint x: 693, endPoint y: 121, distance: 198.0
click at [693, 121] on div "Staff Day Week Month [DATE] – [DATE] [DATE]" at bounding box center [804, 120] width 1405 height 22
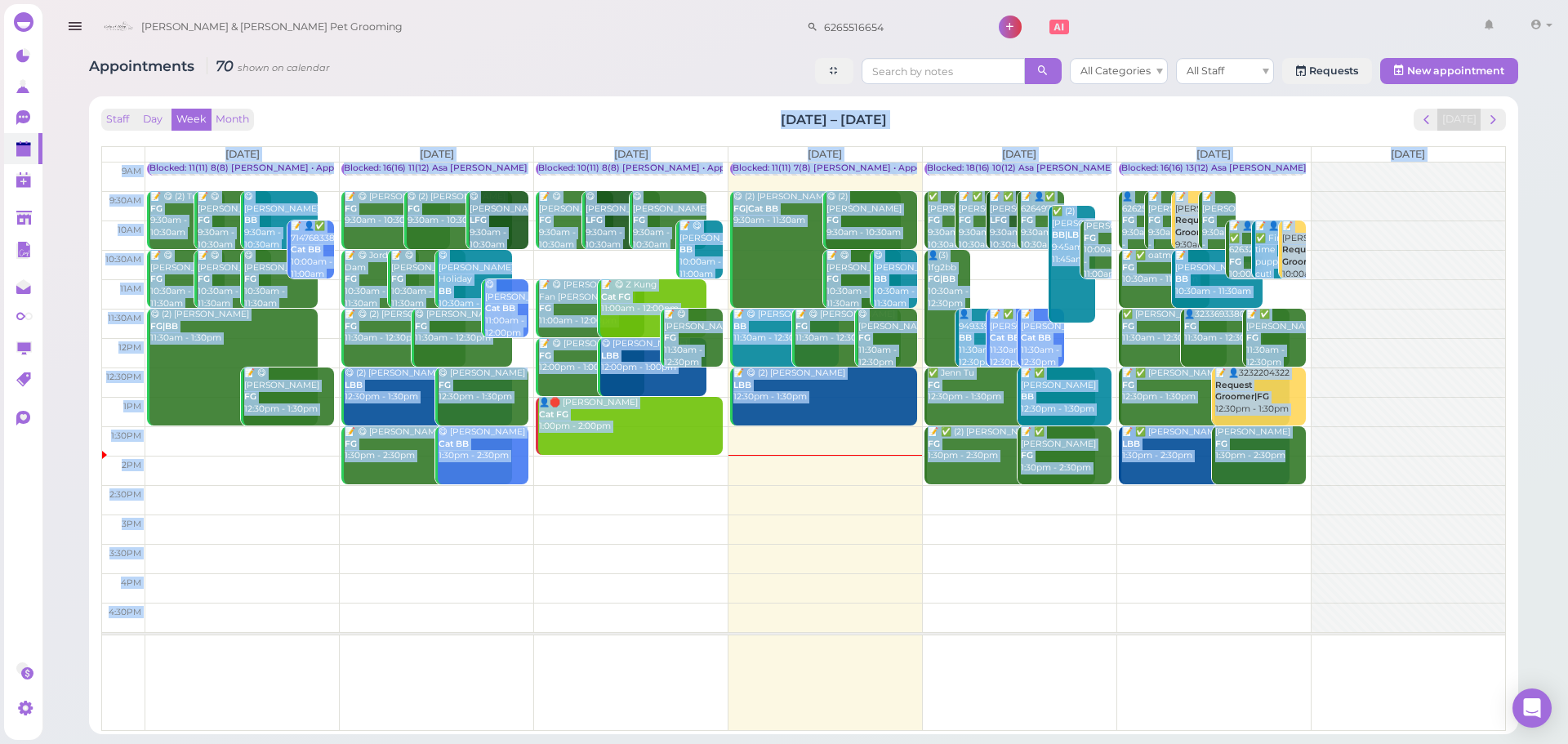
drag, startPoint x: 693, startPoint y: 121, endPoint x: 990, endPoint y: 133, distance: 297.2
click at [990, 133] on div "Staff Day Week Month [DATE] – [DATE] [DATE] [DATE] [DATE] [DATE] [DATE] [DATE] …" at bounding box center [804, 420] width 1405 height 623
click at [987, 133] on div "Staff Day Week Month [DATE] – [DATE] [DATE] [DATE] [DATE] [DATE] [DATE] [DATE] …" at bounding box center [804, 420] width 1405 height 623
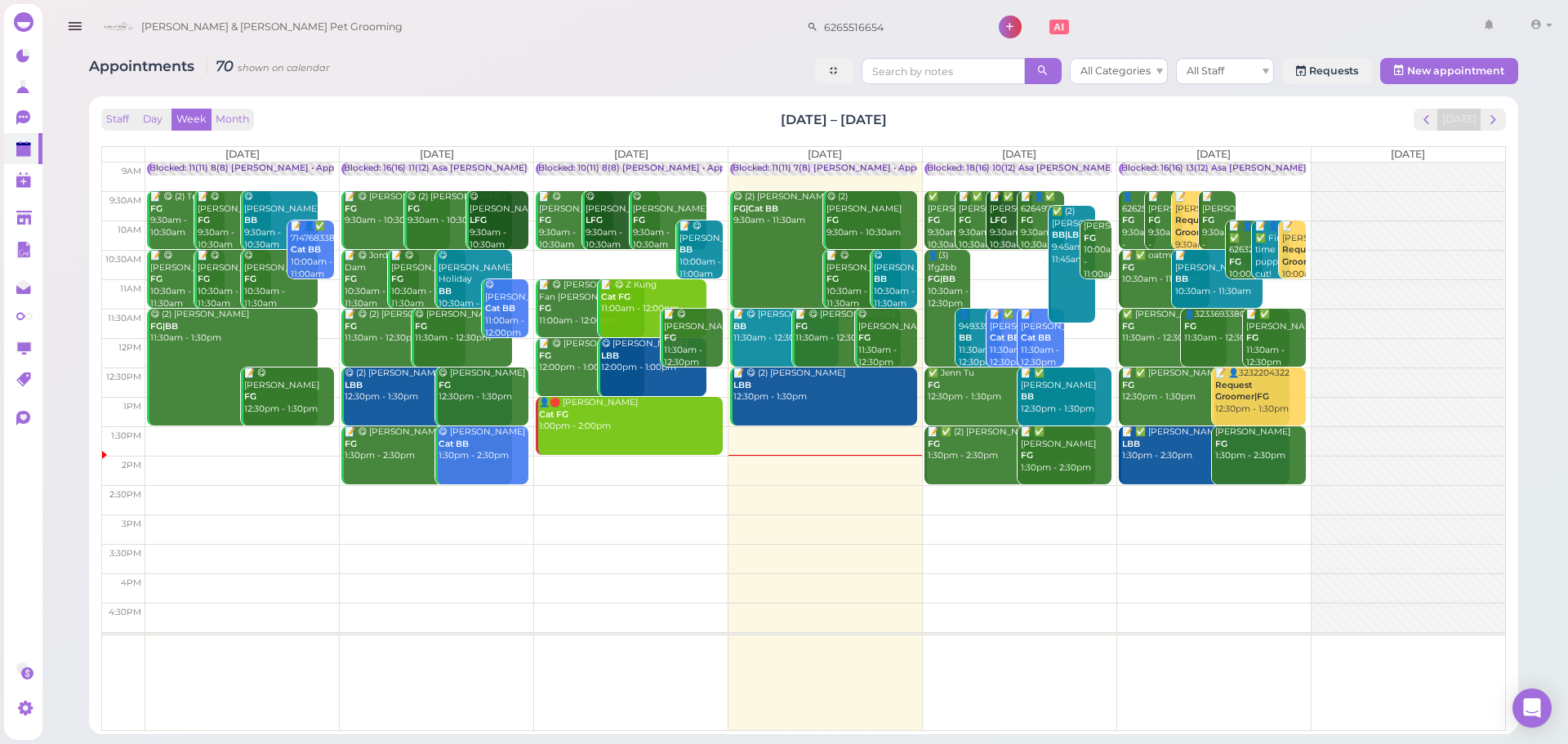
drag, startPoint x: 982, startPoint y: 130, endPoint x: 706, endPoint y: 116, distance: 276.4
click at [706, 116] on div "Staff Day Week Month [DATE] – [DATE] [DATE]" at bounding box center [804, 120] width 1405 height 22
drag, startPoint x: 706, startPoint y: 116, endPoint x: 995, endPoint y: 117, distance: 289.0
click at [995, 117] on div "Staff Day Week Month [DATE] – [DATE] [DATE]" at bounding box center [804, 120] width 1405 height 22
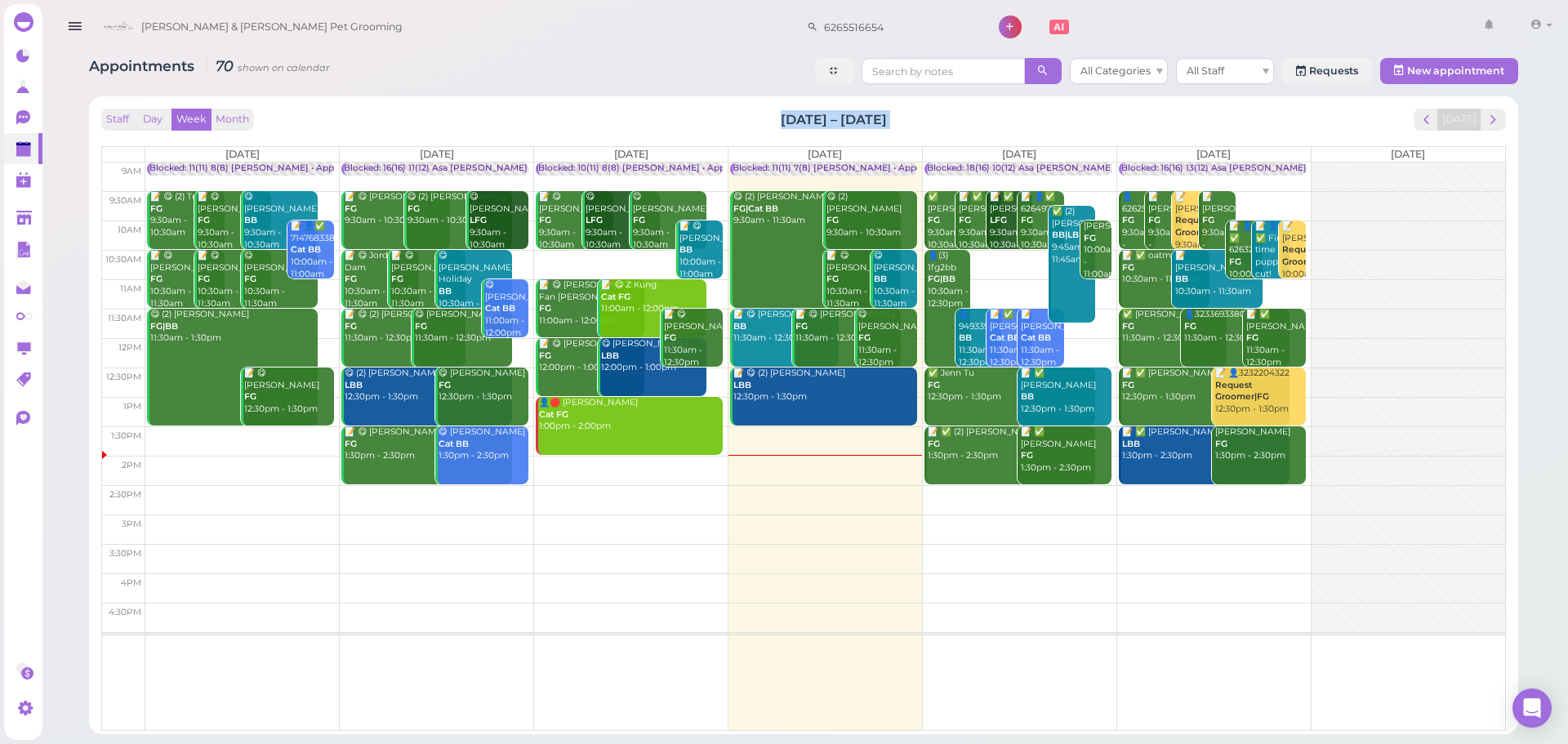
click at [995, 117] on div "Staff Day Week Month [DATE] – [DATE] [DATE]" at bounding box center [804, 120] width 1405 height 22
drag, startPoint x: 995, startPoint y: 117, endPoint x: 744, endPoint y: 110, distance: 251.1
click at [746, 110] on div "Staff Day Week Month [DATE] – [DATE] [DATE]" at bounding box center [804, 120] width 1405 height 22
click at [744, 110] on div "Staff Day Week Month [DATE] – [DATE] [DATE]" at bounding box center [804, 120] width 1405 height 22
drag, startPoint x: 744, startPoint y: 110, endPoint x: 910, endPoint y: 112, distance: 166.0
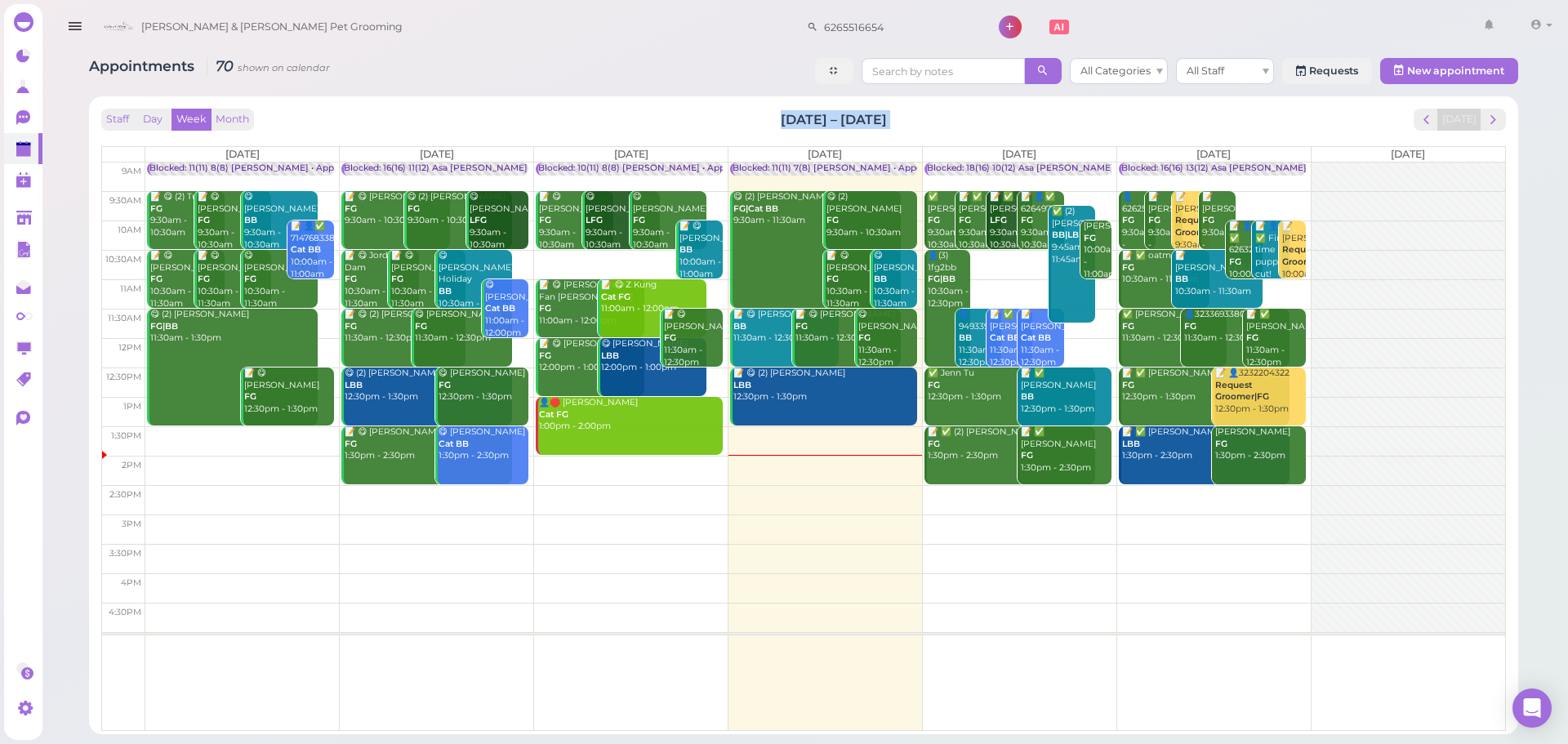
click at [910, 112] on div "Staff Day Week Month [DATE] – [DATE] [DATE]" at bounding box center [804, 120] width 1405 height 22
click at [1484, 118] on button "next" at bounding box center [1493, 120] width 25 height 22
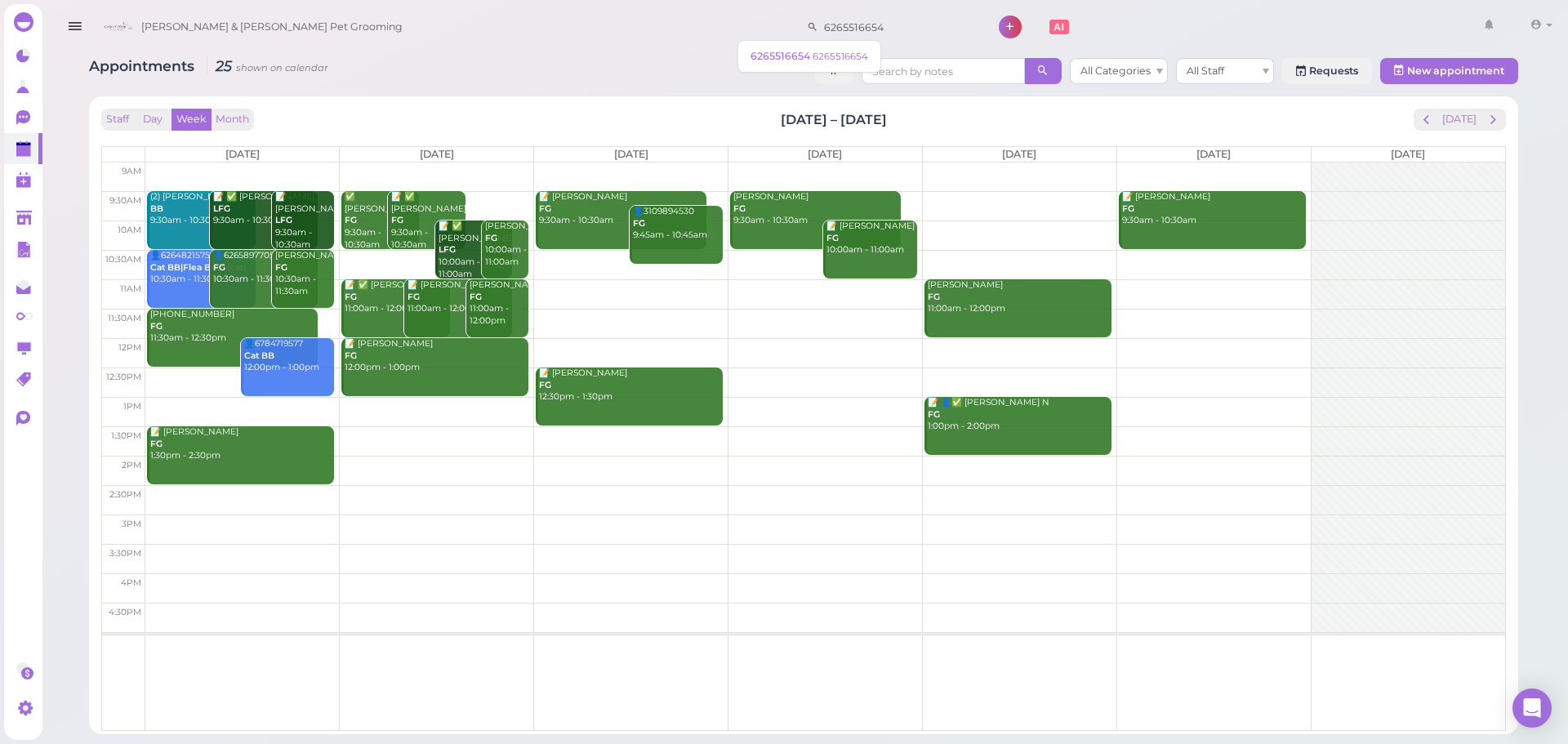
drag, startPoint x: 870, startPoint y: 19, endPoint x: 576, endPoint y: 28, distance: 294.1
click at [576, 28] on div "[PERSON_NAME] & [PERSON_NAME] Pet Grooming 6265516654 1 Account Logout" at bounding box center [826, 28] width 1462 height 47
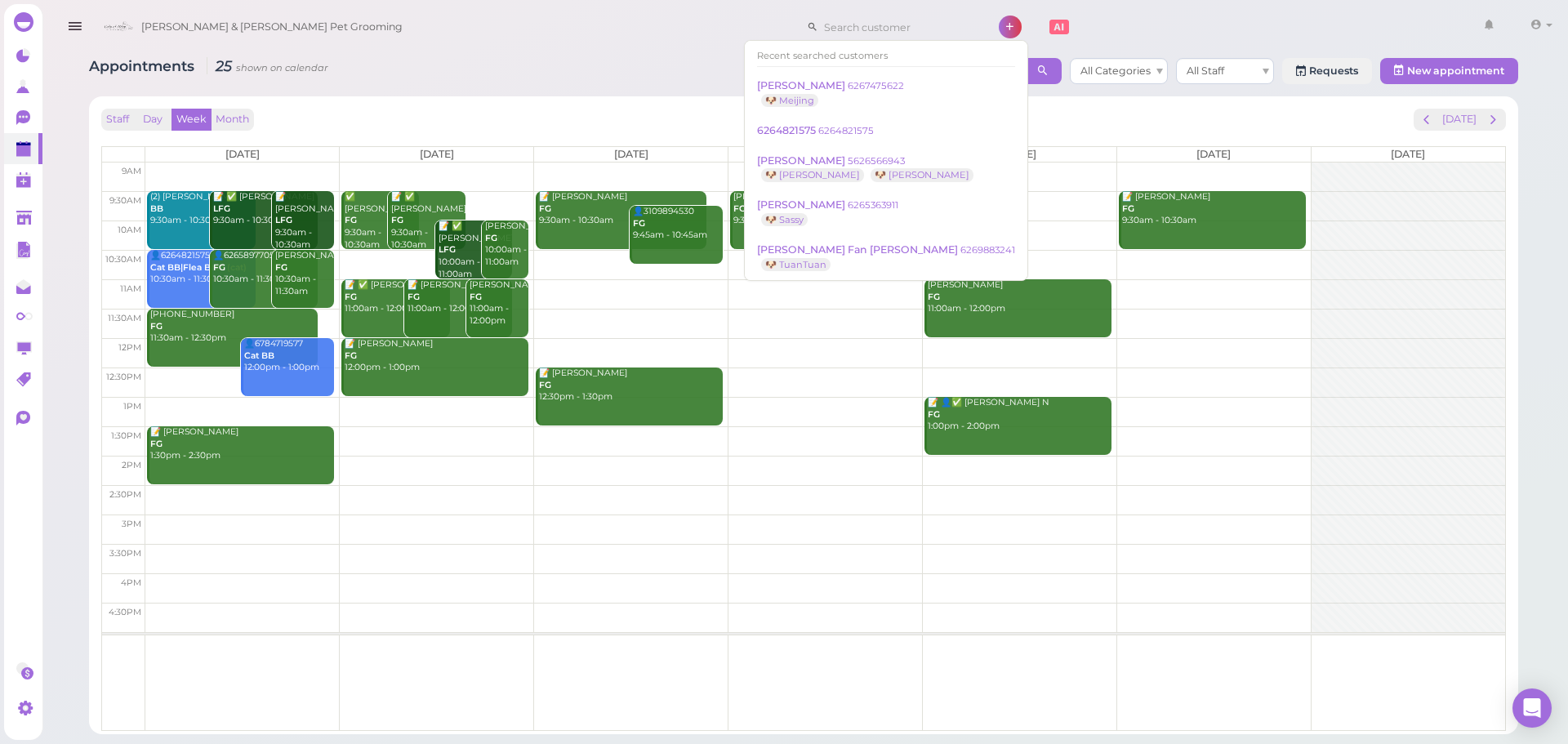
click at [574, 28] on div "[PERSON_NAME] & [PERSON_NAME] Pet Grooming 1 Account" at bounding box center [826, 28] width 1462 height 47
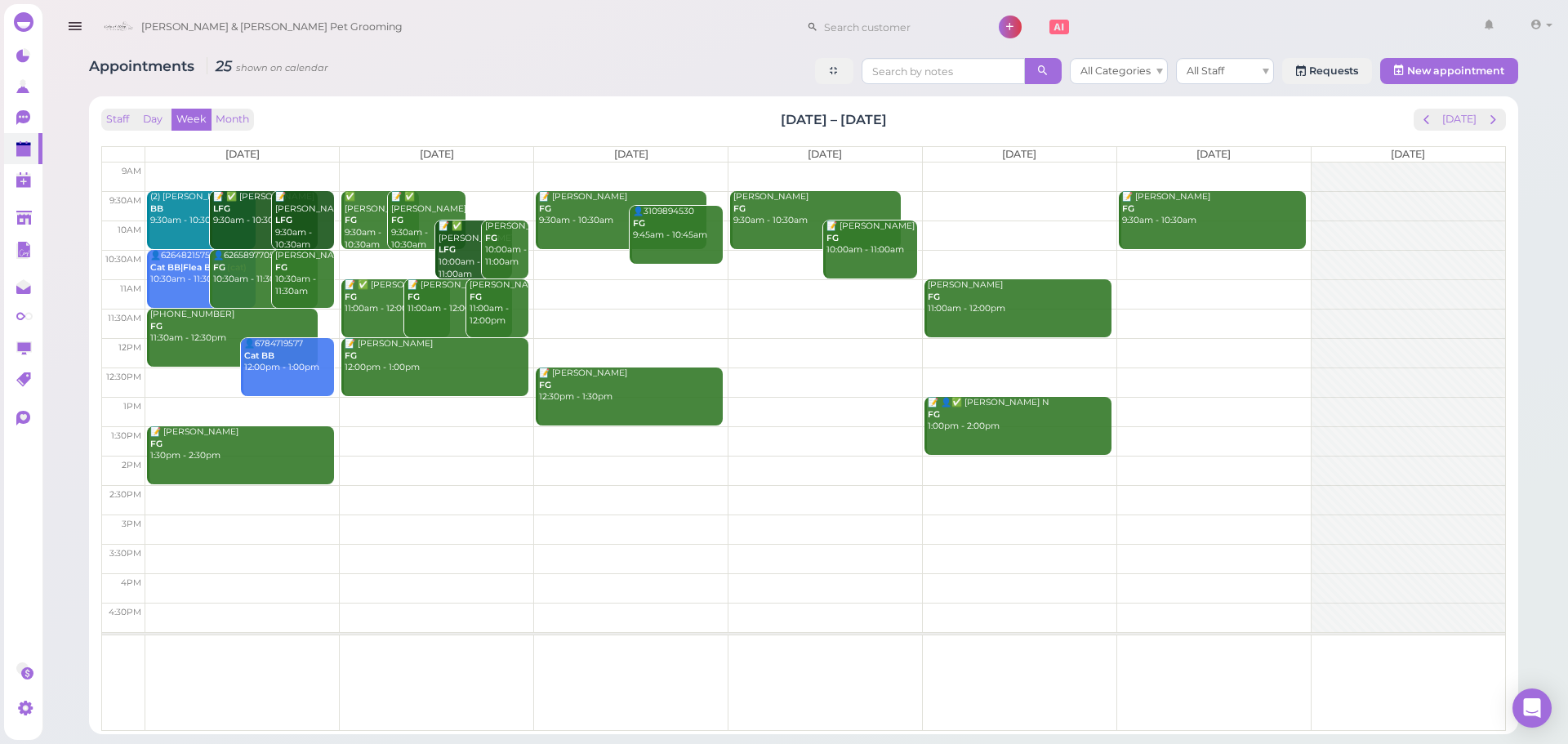
drag, startPoint x: 696, startPoint y: 122, endPoint x: 947, endPoint y: 124, distance: 251.0
click at [947, 124] on div "Staff Day Week Month [DATE] – [DATE] [DATE]" at bounding box center [804, 120] width 1405 height 22
click at [946, 124] on div "Staff Day Week Month [DATE] – [DATE] [DATE]" at bounding box center [804, 120] width 1405 height 22
drag, startPoint x: 946, startPoint y: 124, endPoint x: 647, endPoint y: 93, distance: 300.6
click at [647, 93] on div "Appointments 25 shown on calendar All Categories All Staff Requests New appoint…" at bounding box center [803, 390] width 1470 height 688
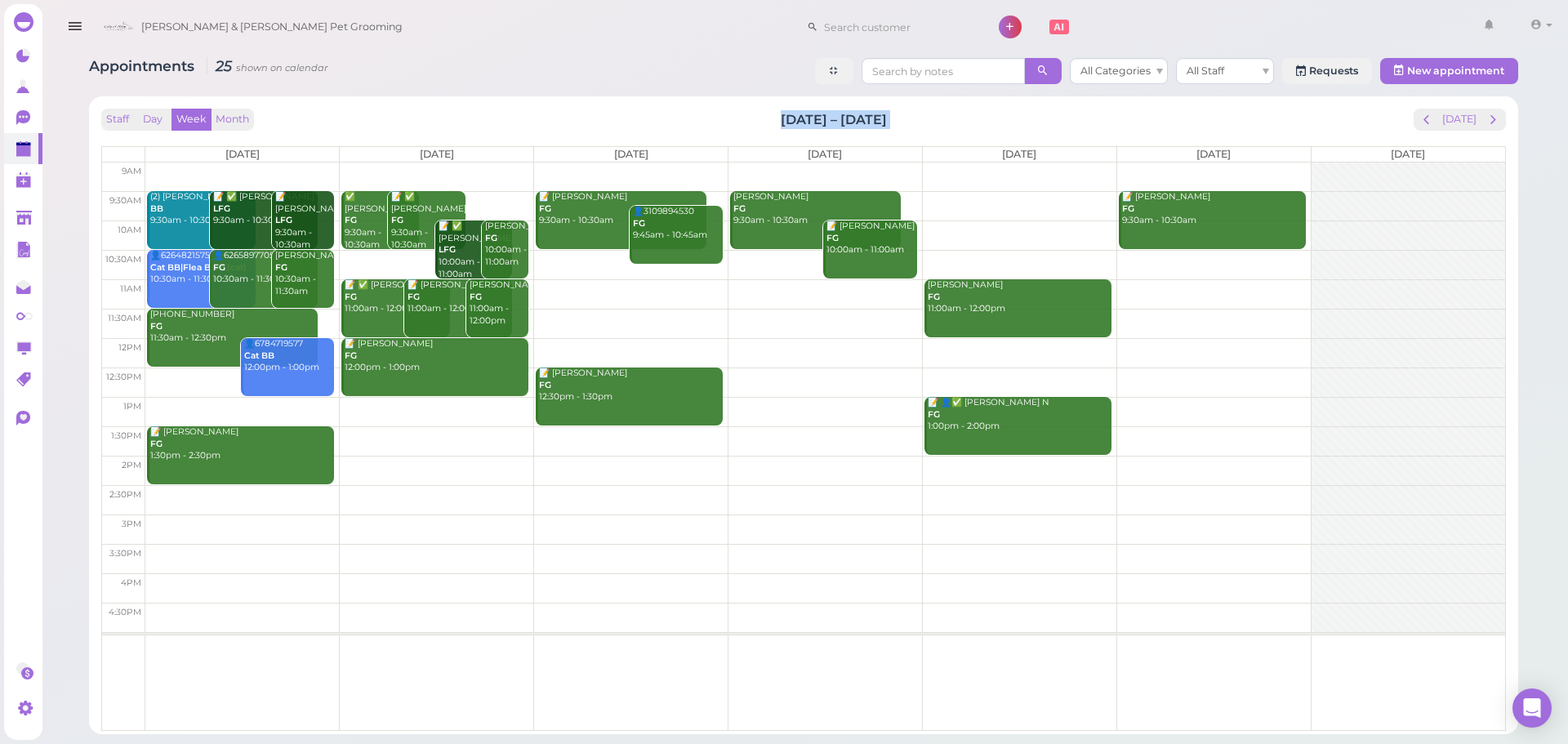
click at [647, 93] on div "Appointments 25 shown on calendar All Categories All Staff Requests New appoint…" at bounding box center [803, 390] width 1470 height 688
drag, startPoint x: 769, startPoint y: 120, endPoint x: 948, endPoint y: 133, distance: 179.5
click at [948, 133] on div "Staff Day Week Month [DATE] – [DATE] [DATE] [DATE] [DATE] [DATE] [DATE] [DATE] …" at bounding box center [804, 420] width 1405 height 623
click at [938, 121] on div "Staff Day Week Month [DATE] – [DATE] [DATE]" at bounding box center [804, 120] width 1405 height 22
drag, startPoint x: 938, startPoint y: 121, endPoint x: 767, endPoint y: 121, distance: 171.0
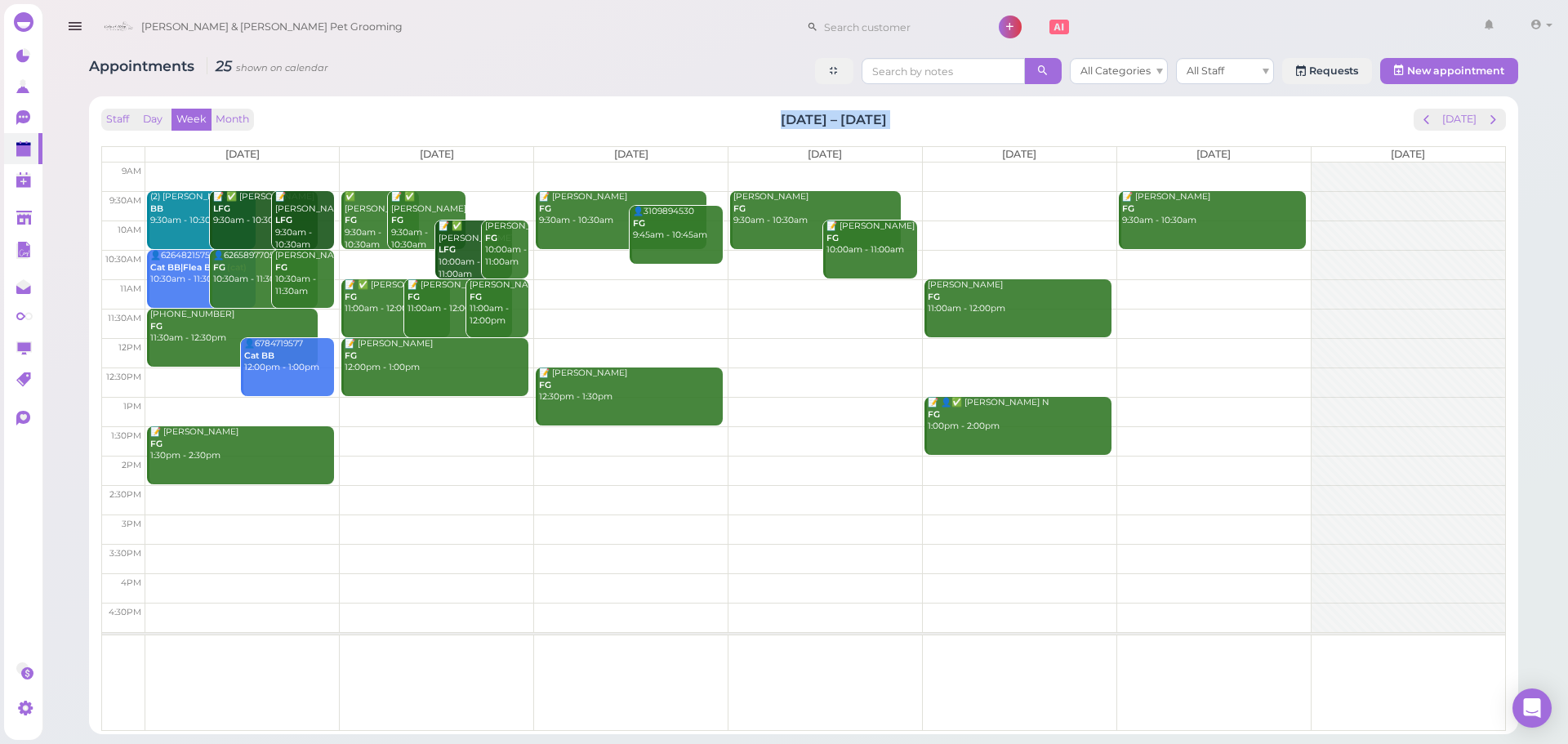
click at [767, 121] on div "Staff Day Week Month [DATE] – [DATE] [DATE]" at bounding box center [804, 120] width 1405 height 22
click at [889, 118] on div "Staff Day Week Month [DATE] – [DATE] [DATE]" at bounding box center [804, 120] width 1405 height 22
drag, startPoint x: 889, startPoint y: 118, endPoint x: 700, endPoint y: 115, distance: 189.0
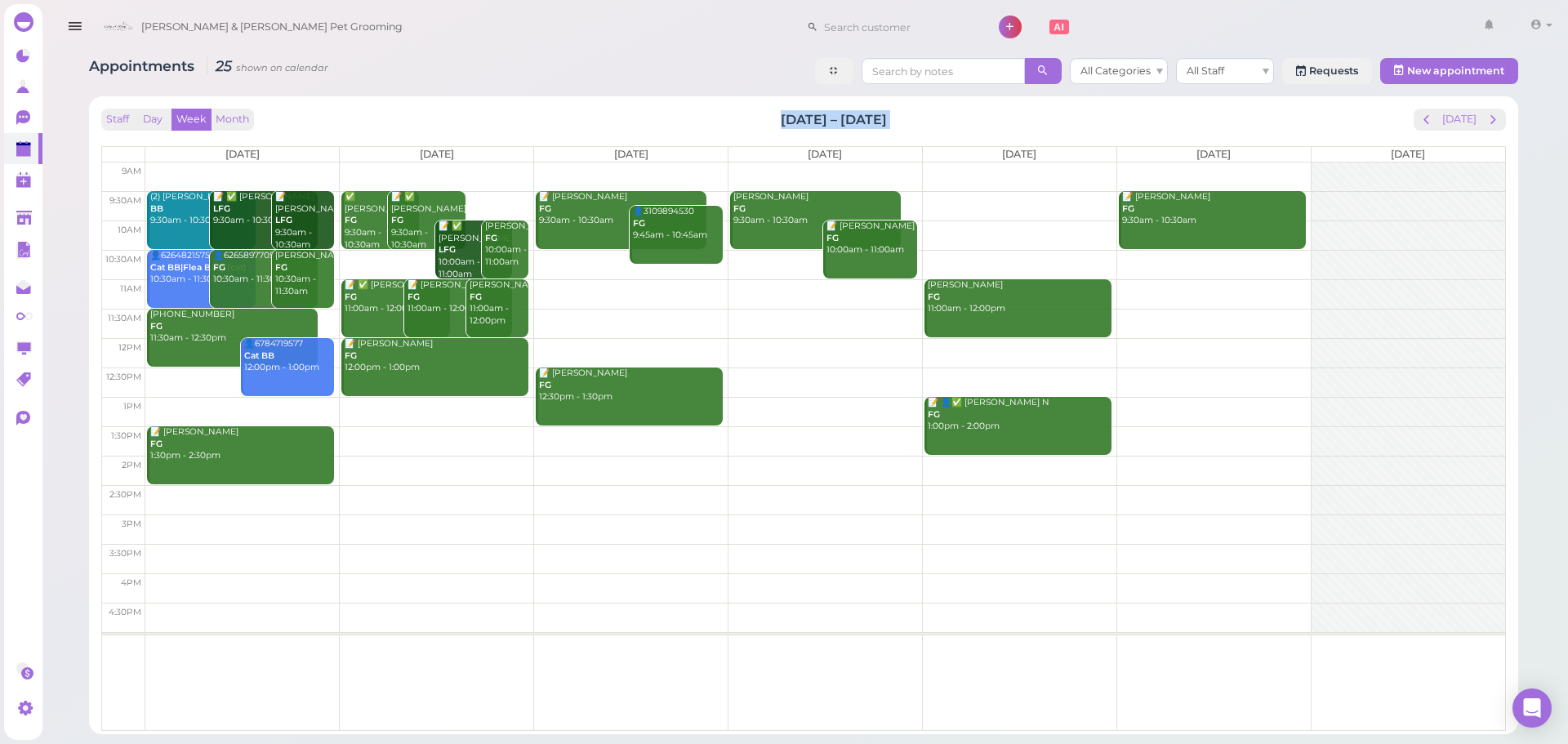
click at [700, 115] on div "Staff Day Week Month [DATE] – [DATE] [DATE]" at bounding box center [804, 120] width 1405 height 22
drag, startPoint x: 700, startPoint y: 115, endPoint x: 956, endPoint y: 120, distance: 256.0
click at [956, 120] on div "Staff Day Week Month [DATE] – [DATE] [DATE]" at bounding box center [804, 120] width 1405 height 22
click at [955, 120] on div "Staff Day Week Month [DATE] – [DATE] [DATE]" at bounding box center [804, 120] width 1405 height 22
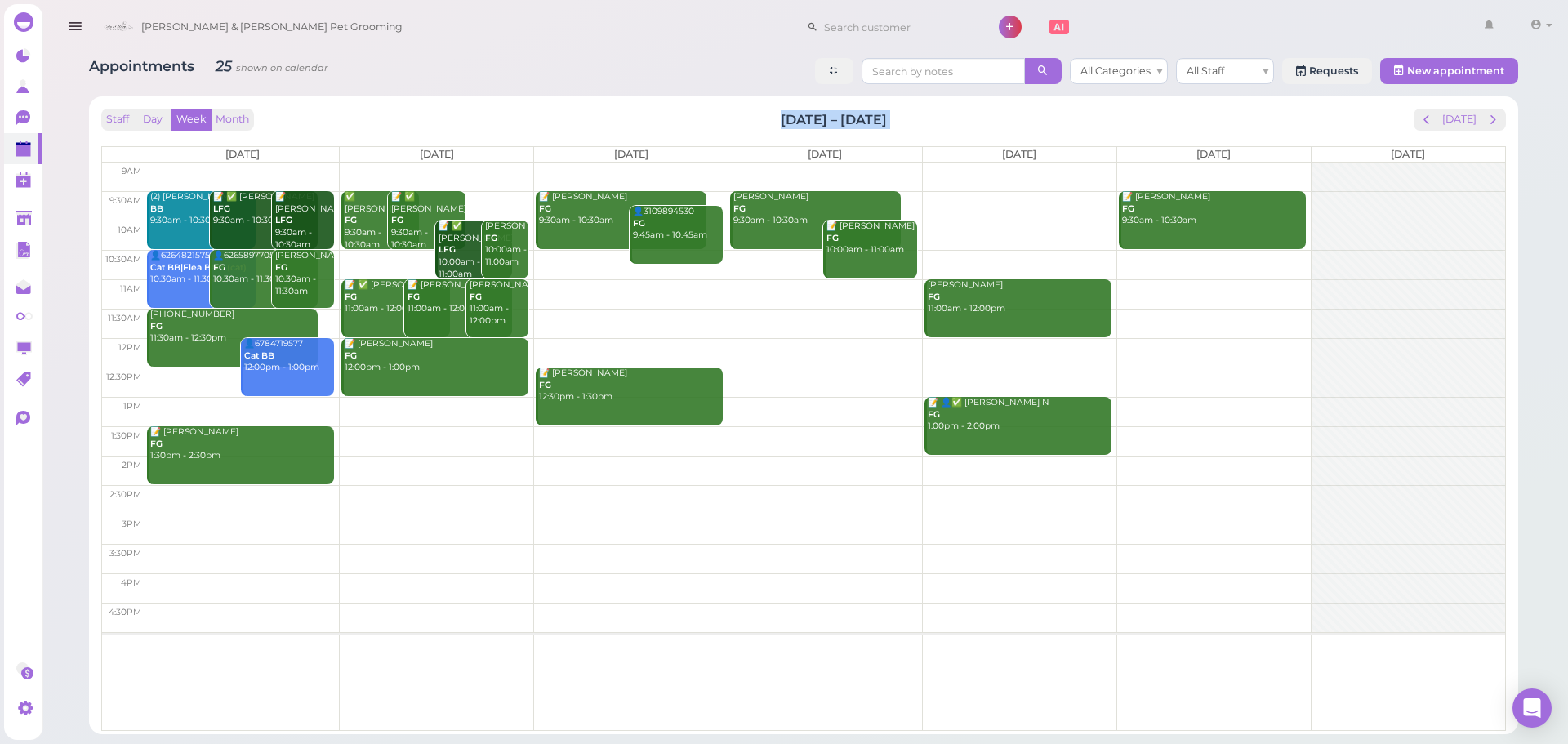
drag, startPoint x: 955, startPoint y: 120, endPoint x: 786, endPoint y: 114, distance: 169.1
click at [786, 114] on div "Staff Day Week Month [DATE] – [DATE] [DATE]" at bounding box center [804, 120] width 1405 height 22
click at [785, 114] on h2 "[DATE] – [DATE]" at bounding box center [833, 120] width 106 height 19
drag, startPoint x: 785, startPoint y: 114, endPoint x: 911, endPoint y: 115, distance: 126.0
click at [911, 115] on div "Staff Day Week Month [DATE] – [DATE] [DATE]" at bounding box center [804, 120] width 1405 height 22
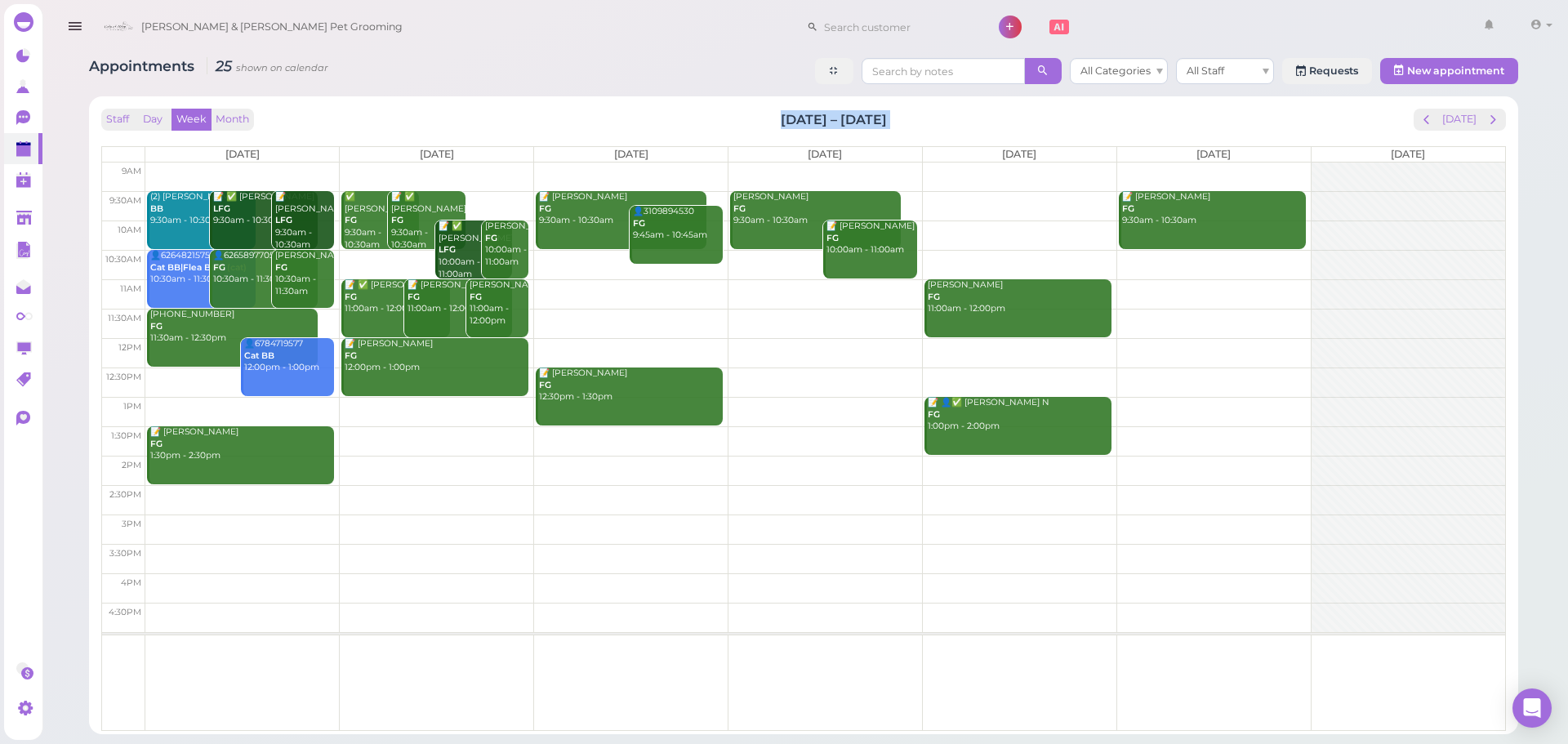
click at [910, 115] on div "Staff Day Week Month [DATE] – [DATE] [DATE]" at bounding box center [804, 120] width 1405 height 22
drag, startPoint x: 910, startPoint y: 115, endPoint x: 689, endPoint y: 115, distance: 221.0
click at [689, 115] on div "Staff Day Week Month [DATE] – [DATE] [DATE]" at bounding box center [804, 120] width 1405 height 22
click at [688, 115] on div "Staff Day Week Month [DATE] – [DATE] [DATE]" at bounding box center [804, 120] width 1405 height 22
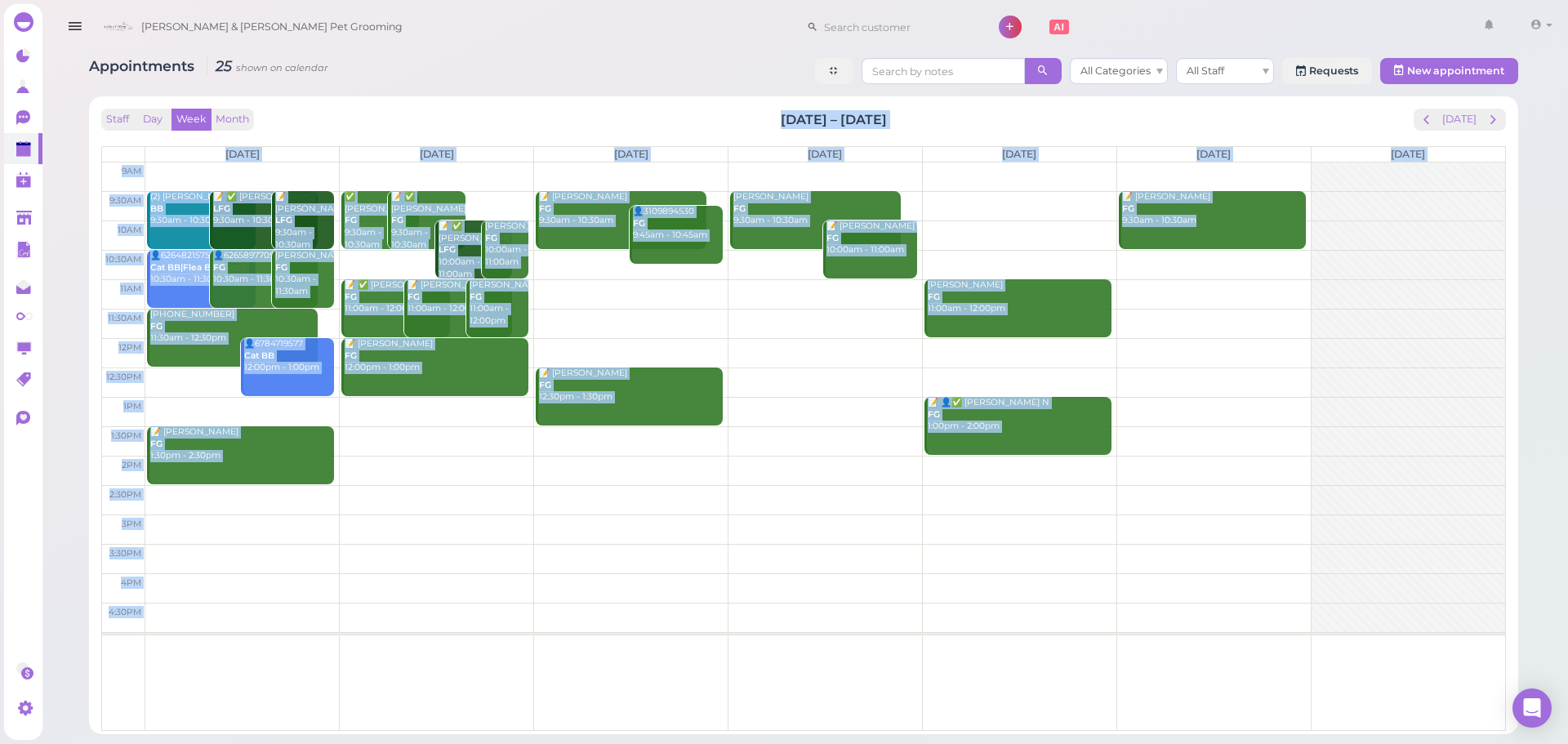
drag, startPoint x: 688, startPoint y: 115, endPoint x: 965, endPoint y: 136, distance: 277.8
click at [965, 136] on div "Staff Day Week Month [DATE] – [DATE] [DATE] [DATE] [DATE] [DATE] [DATE] [DATE] …" at bounding box center [804, 420] width 1405 height 623
click at [924, 118] on div "Staff Day Week Month [DATE] – [DATE] [DATE]" at bounding box center [804, 120] width 1405 height 22
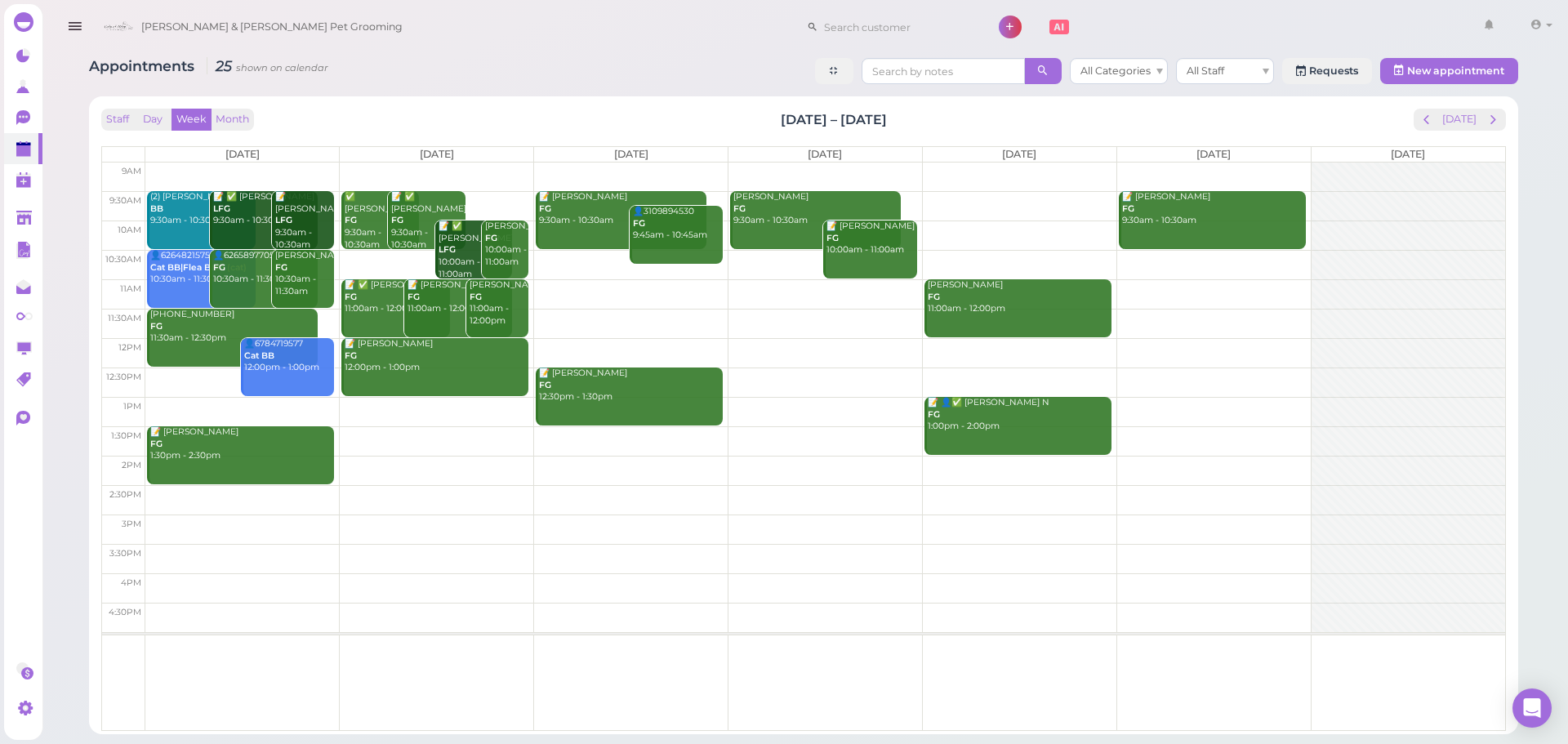
click at [433, 406] on td at bounding box center [825, 412] width 1360 height 30
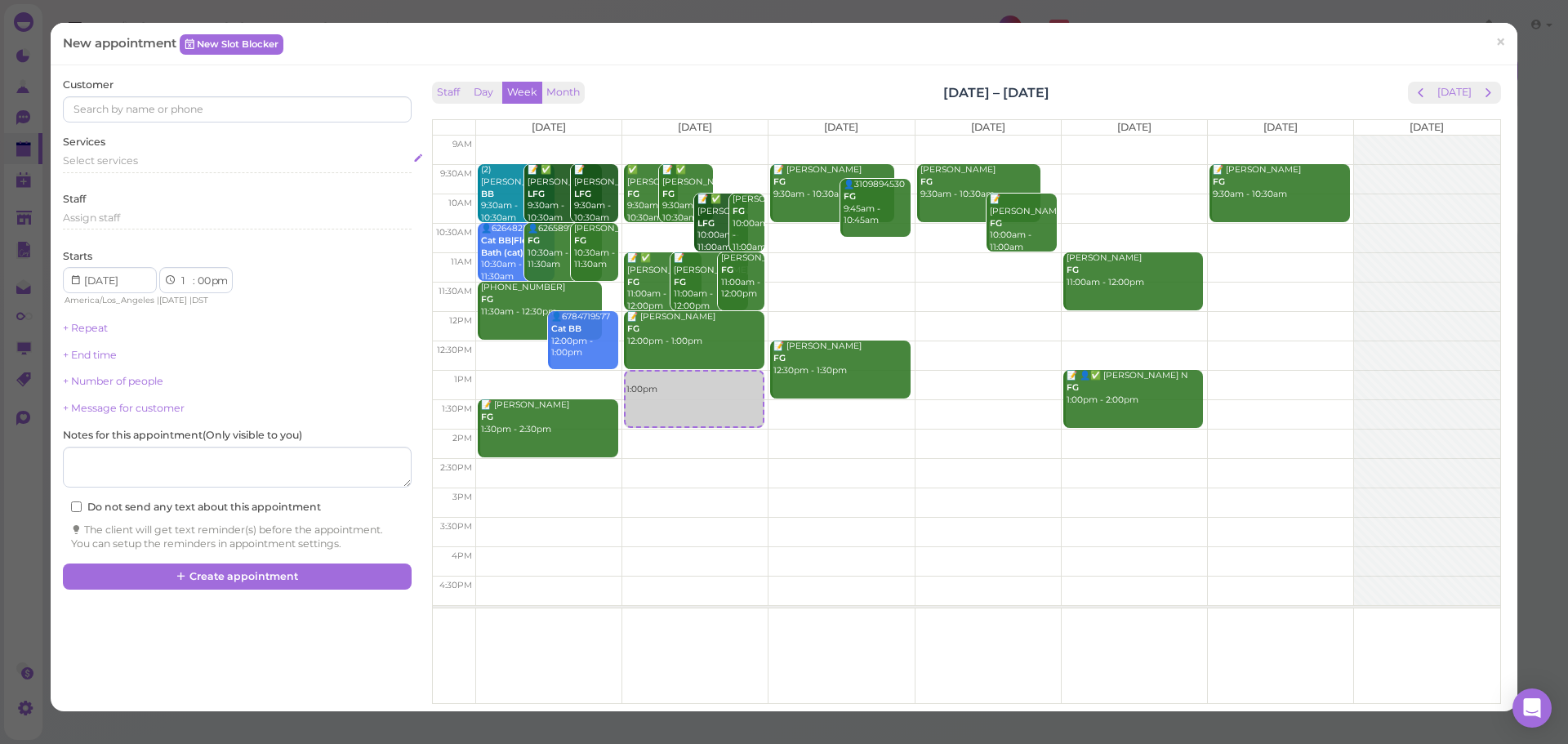
click at [192, 160] on div "Select services" at bounding box center [236, 161] width 348 height 14
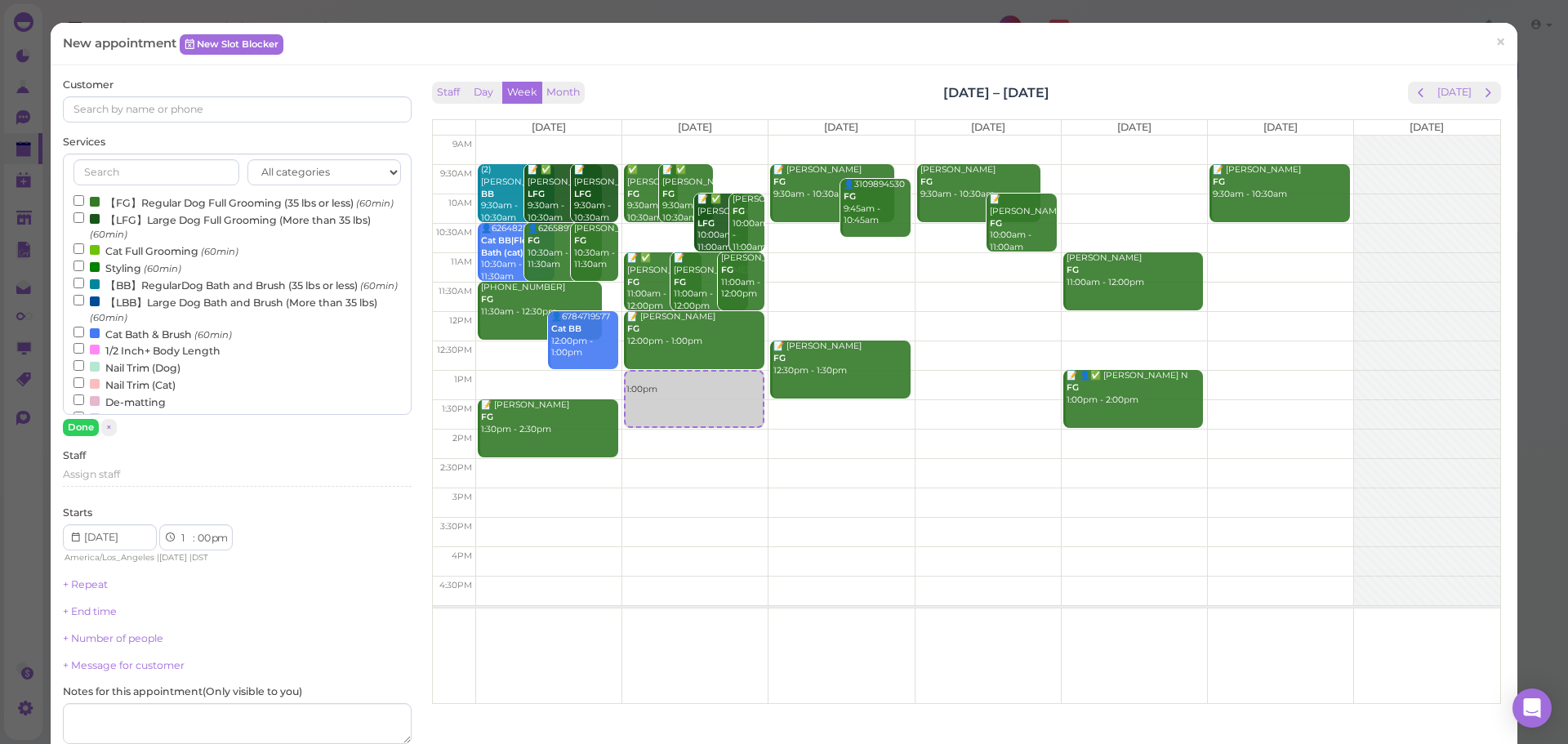
click at [143, 210] on label "【FG】Regular Dog Full Grooming (35 lbs or less) (60min)" at bounding box center [233, 201] width 320 height 17
click at [84, 206] on input "【FG】Regular Dog Full Grooming (35 lbs or less) (60min)" at bounding box center [79, 200] width 11 height 11
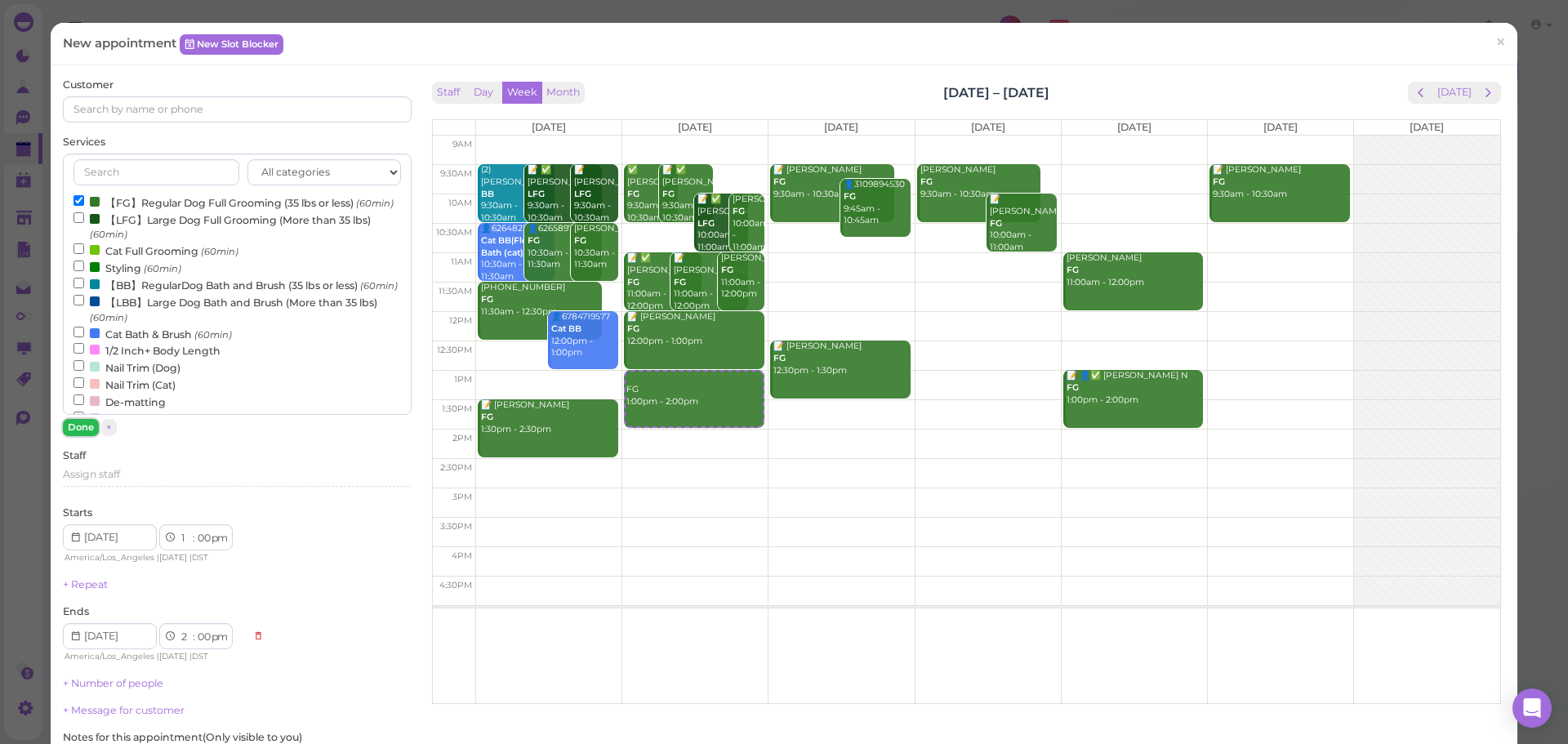
click at [68, 422] on button "Done" at bounding box center [81, 427] width 36 height 17
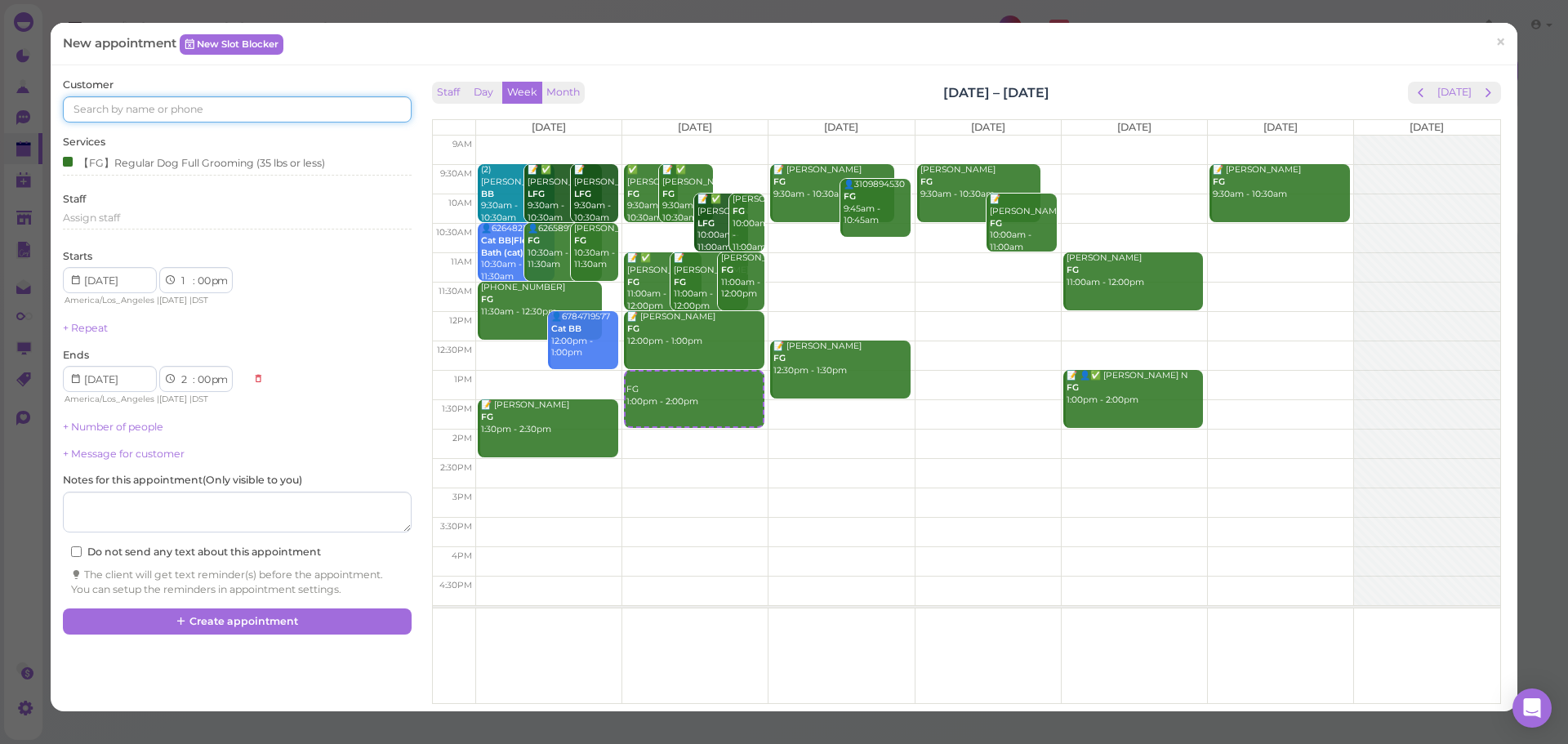
click at [241, 116] on input at bounding box center [236, 109] width 348 height 26
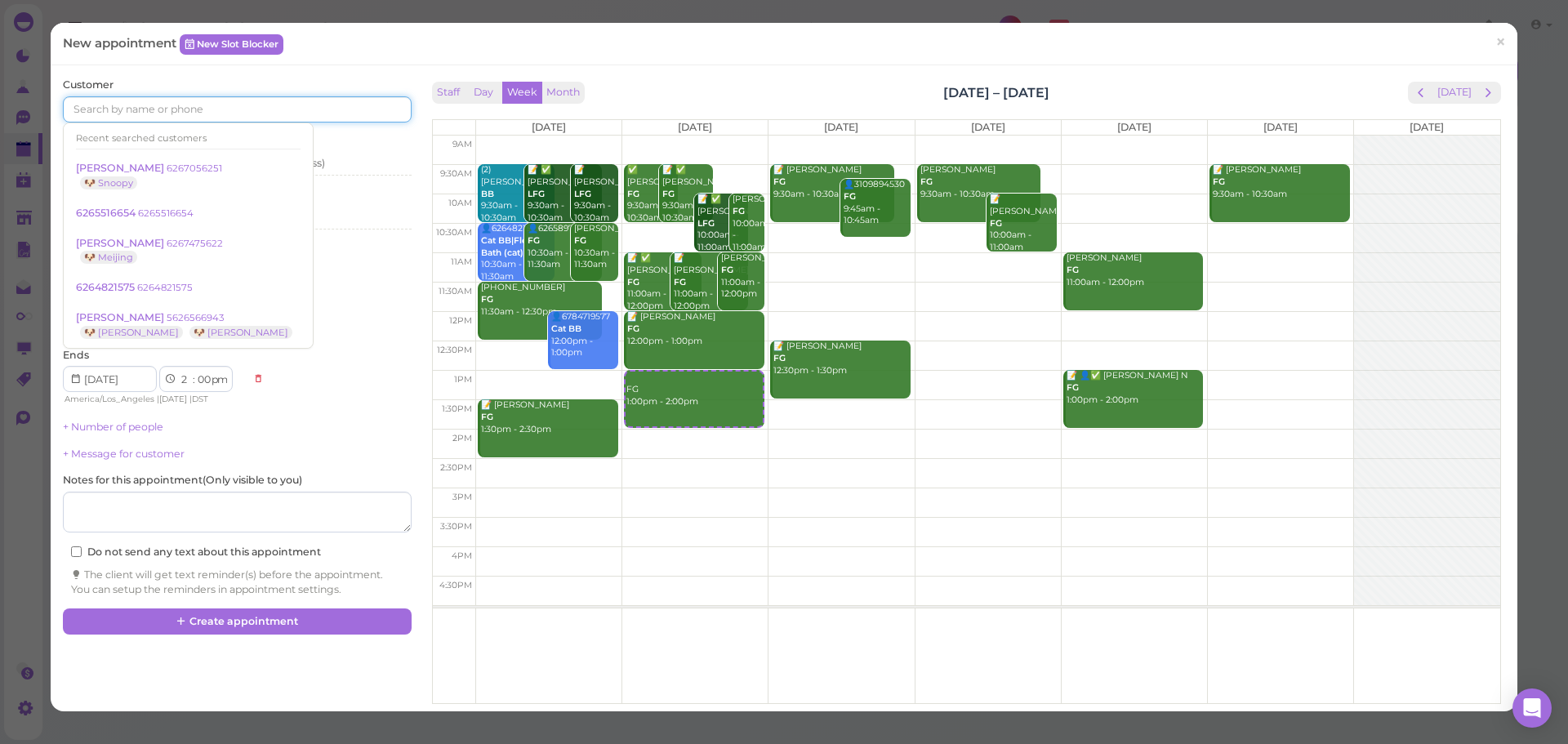
click at [334, 111] on input at bounding box center [236, 109] width 348 height 26
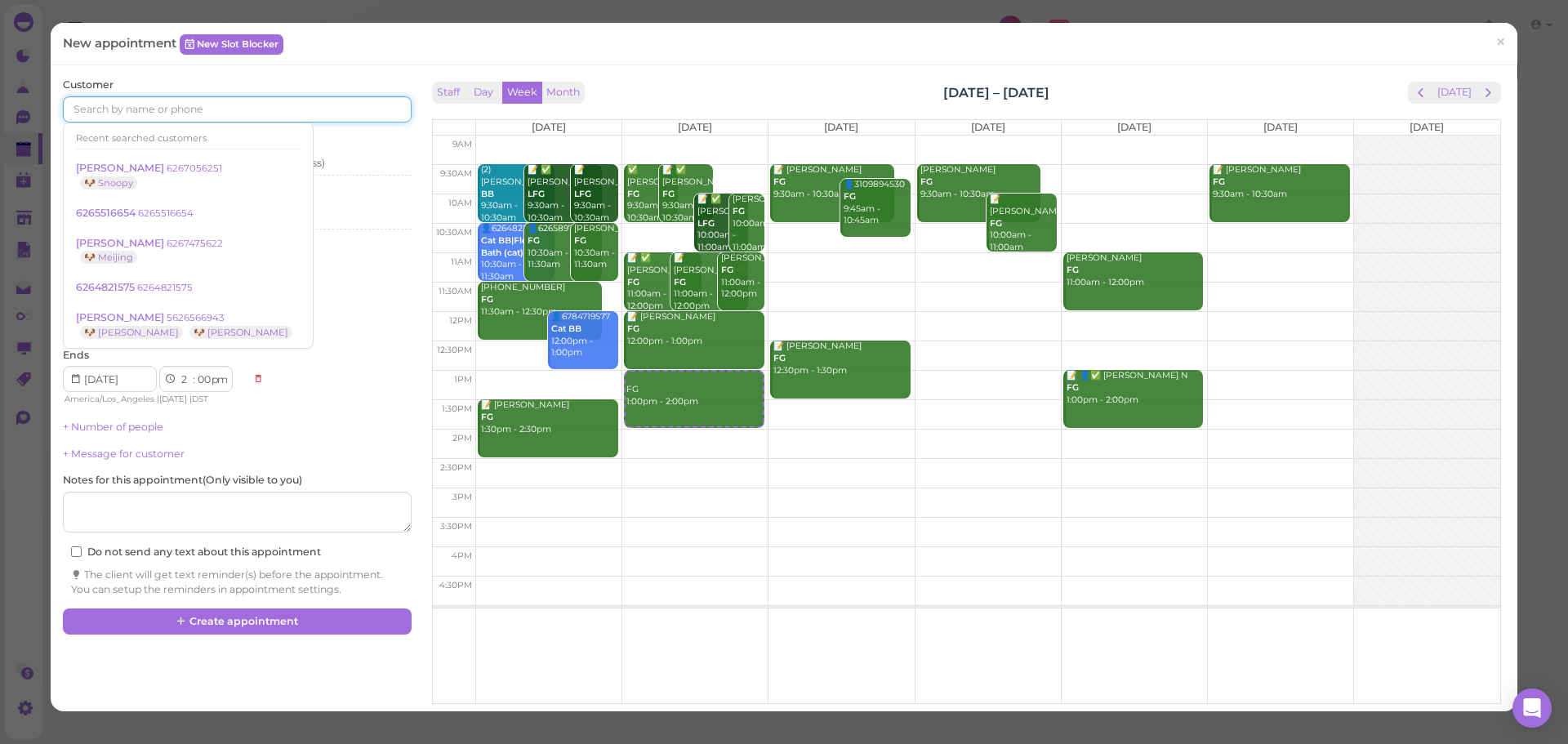
click at [334, 111] on input at bounding box center [236, 109] width 348 height 26
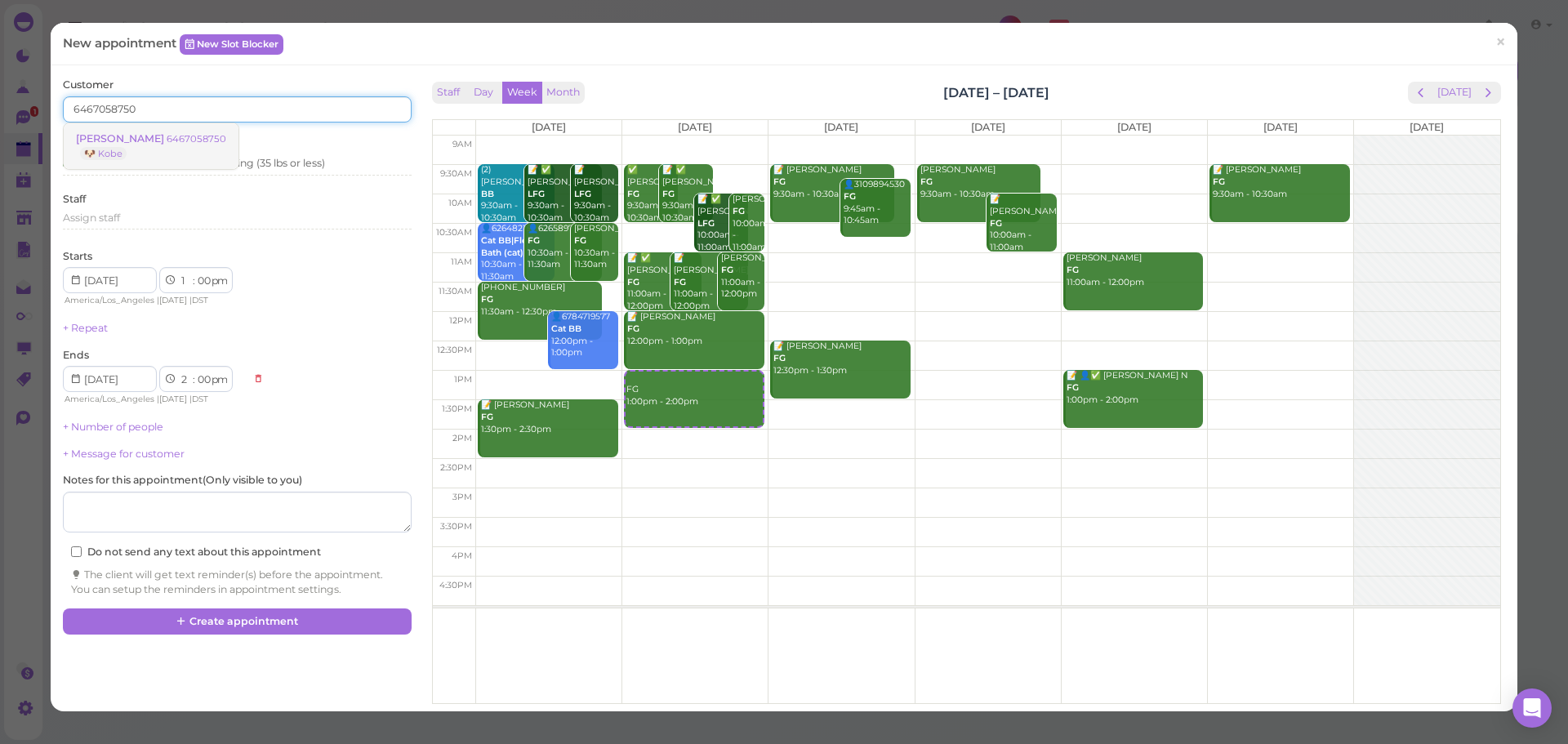
type input "6467058750"
click at [170, 147] on link "[PERSON_NAME] 6467058750 🐶 [GEOGRAPHIC_DATA]" at bounding box center [151, 146] width 175 height 46
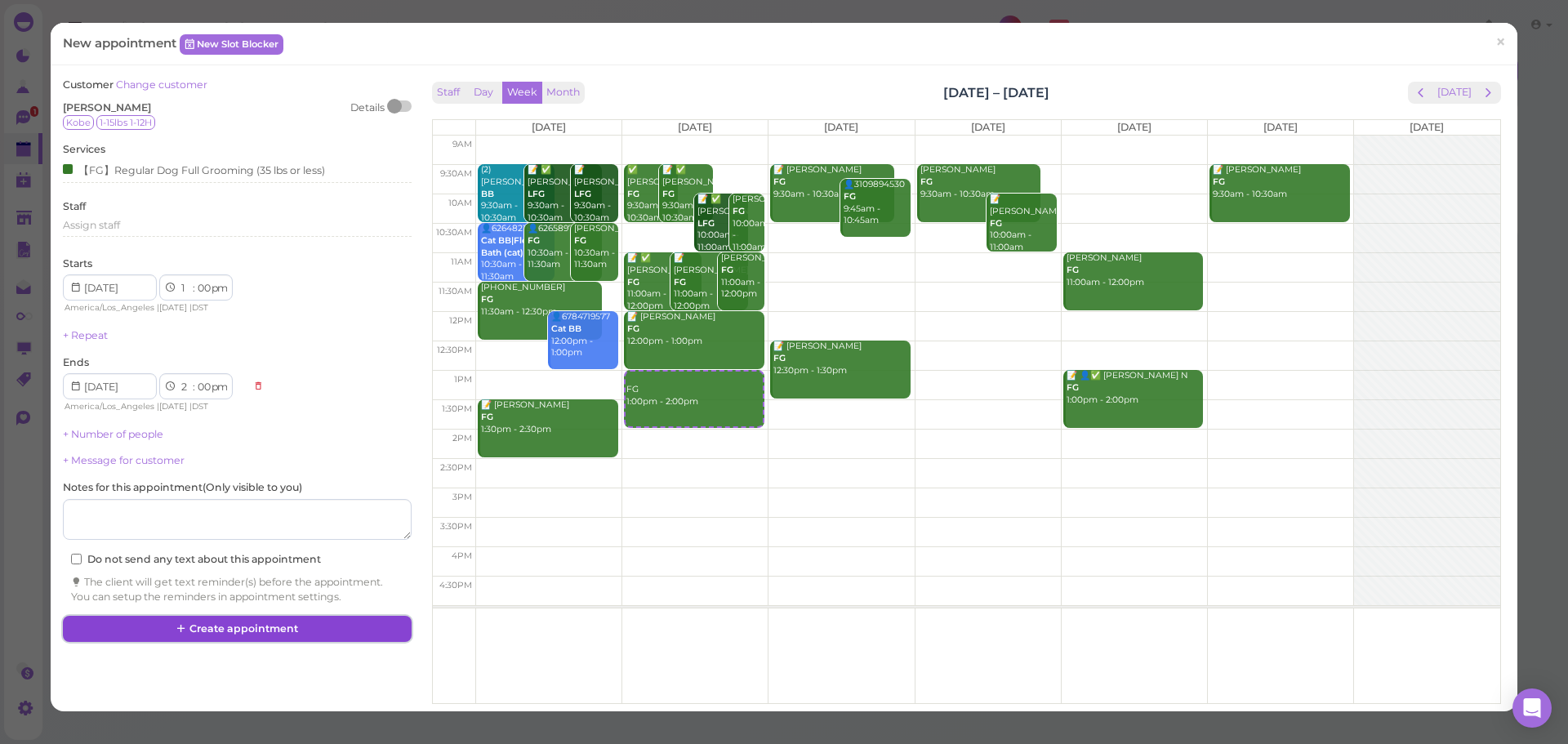
click at [324, 629] on button "Create appointment" at bounding box center [236, 629] width 348 height 26
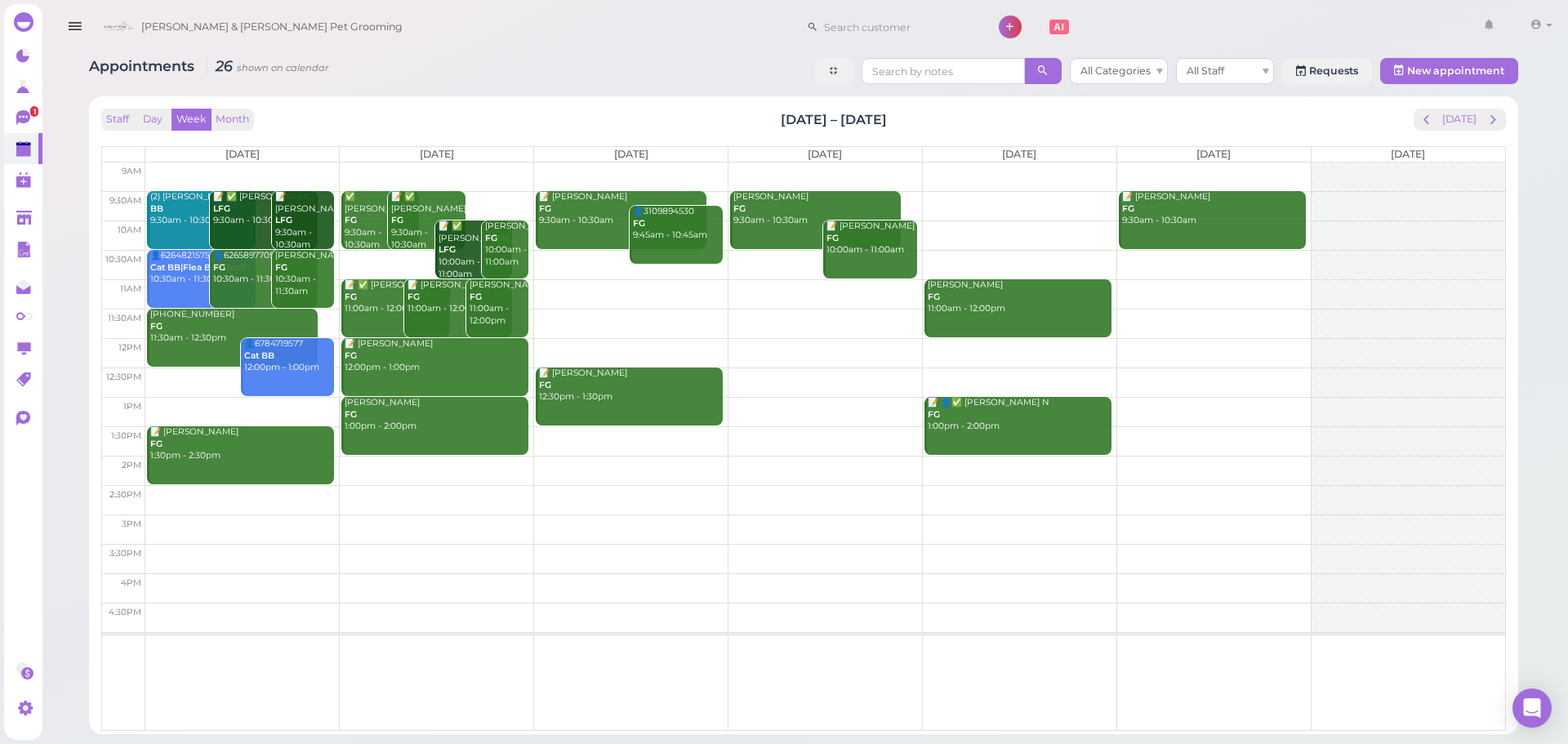
drag, startPoint x: 914, startPoint y: 117, endPoint x: 767, endPoint y: 112, distance: 147.1
click at [767, 112] on div "Staff Day Week Month [DATE] – [DATE] [DATE]" at bounding box center [804, 120] width 1405 height 22
drag, startPoint x: 767, startPoint y: 112, endPoint x: 938, endPoint y: 122, distance: 171.3
click at [938, 122] on div "Staff Day Week Month [DATE] – [DATE] [DATE]" at bounding box center [804, 120] width 1405 height 22
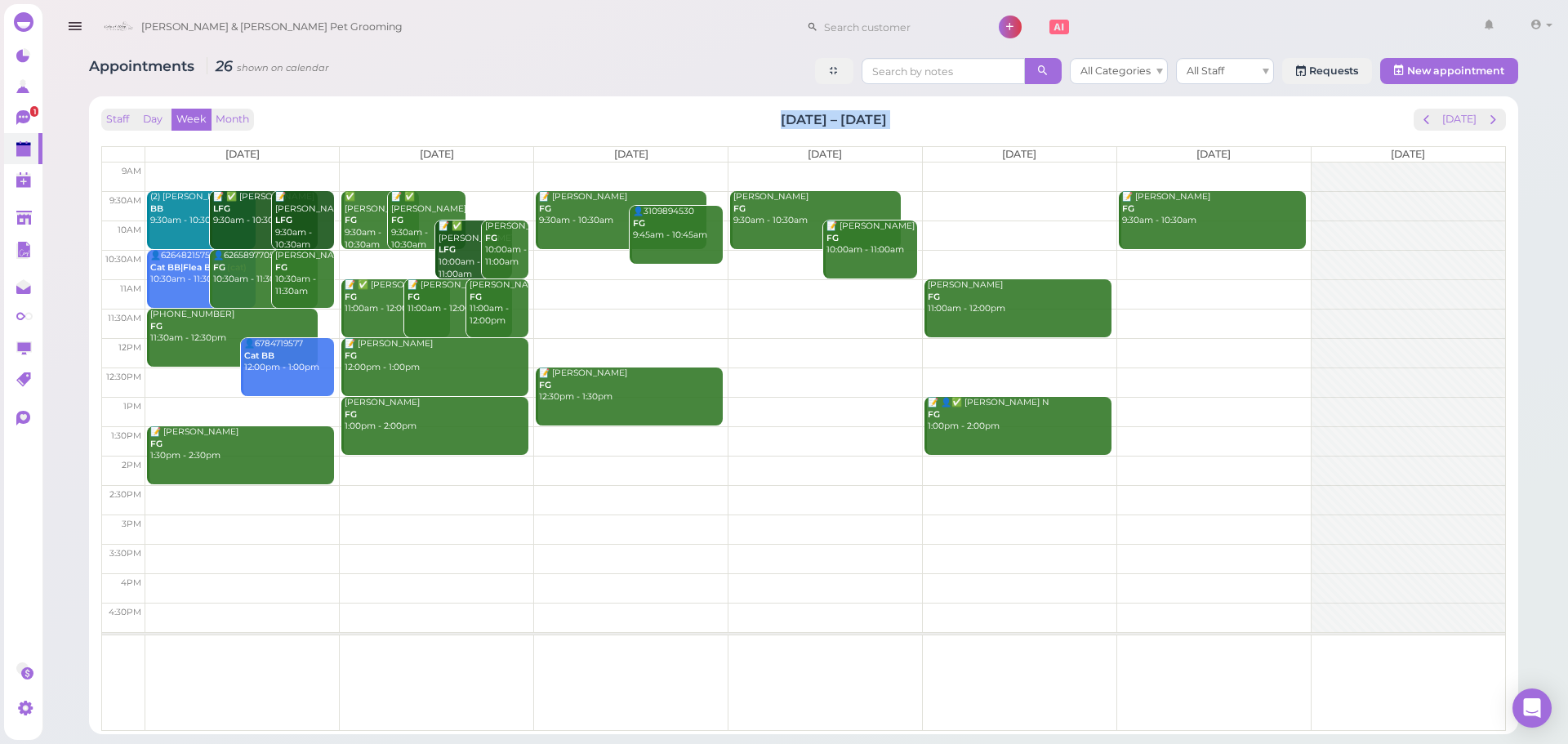
click at [938, 122] on div "Staff Day Week Month [DATE] – [DATE] [DATE]" at bounding box center [804, 120] width 1405 height 22
drag, startPoint x: 902, startPoint y: 119, endPoint x: 715, endPoint y: 109, distance: 187.3
click at [715, 109] on div "Staff Day Week Month [DATE] – [DATE] [DATE]" at bounding box center [804, 120] width 1405 height 22
click at [714, 110] on div "Staff Day Week Month [DATE] – [DATE] [DATE]" at bounding box center [804, 120] width 1405 height 22
drag, startPoint x: 714, startPoint y: 110, endPoint x: 1026, endPoint y: 113, distance: 312.0
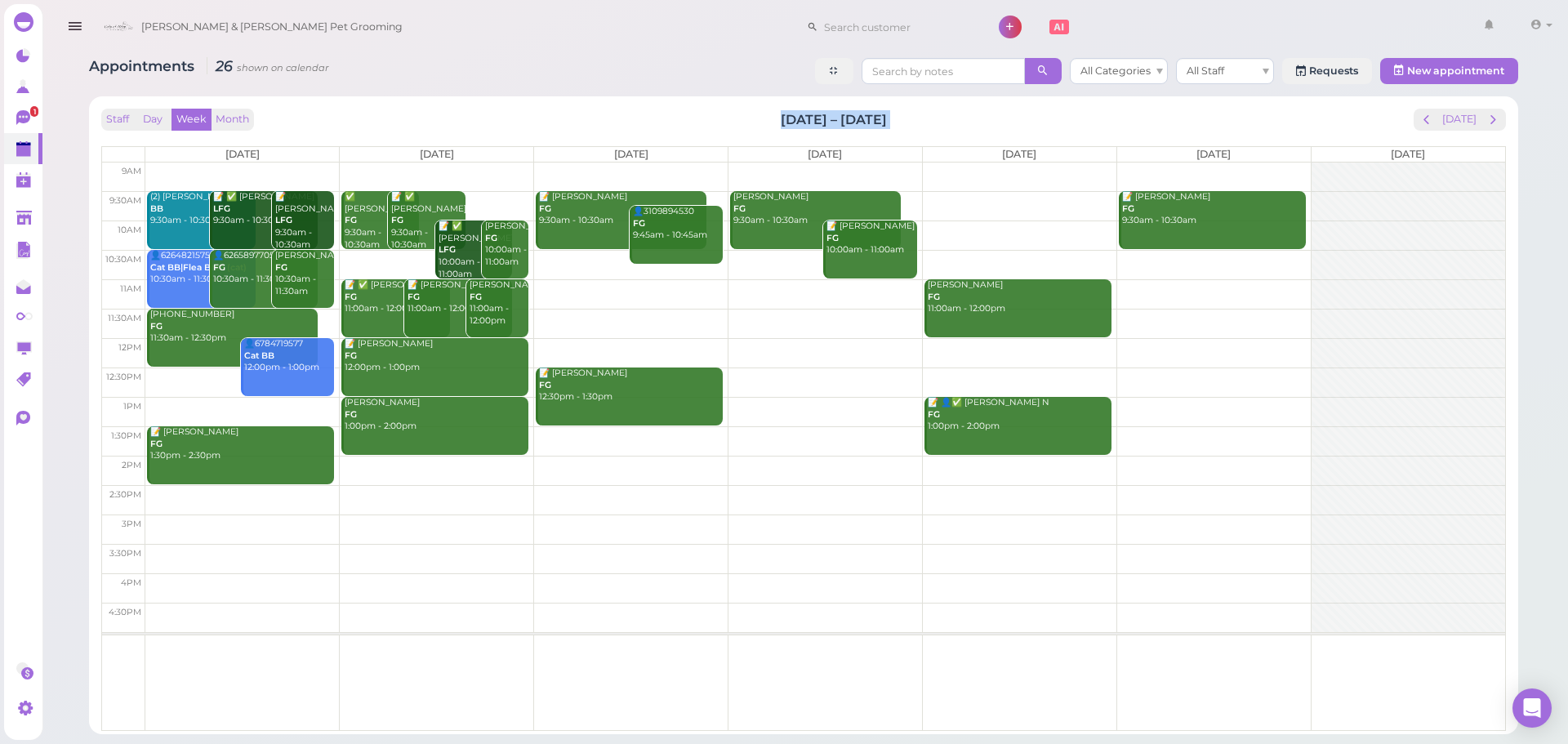
click at [1026, 113] on div "Staff Day Week Month [DATE] – [DATE] [DATE]" at bounding box center [804, 120] width 1405 height 22
click at [1025, 113] on div "Staff Day Week Month [DATE] – [DATE] [DATE]" at bounding box center [804, 120] width 1405 height 22
click at [1452, 120] on button "[DATE]" at bounding box center [1458, 120] width 44 height 22
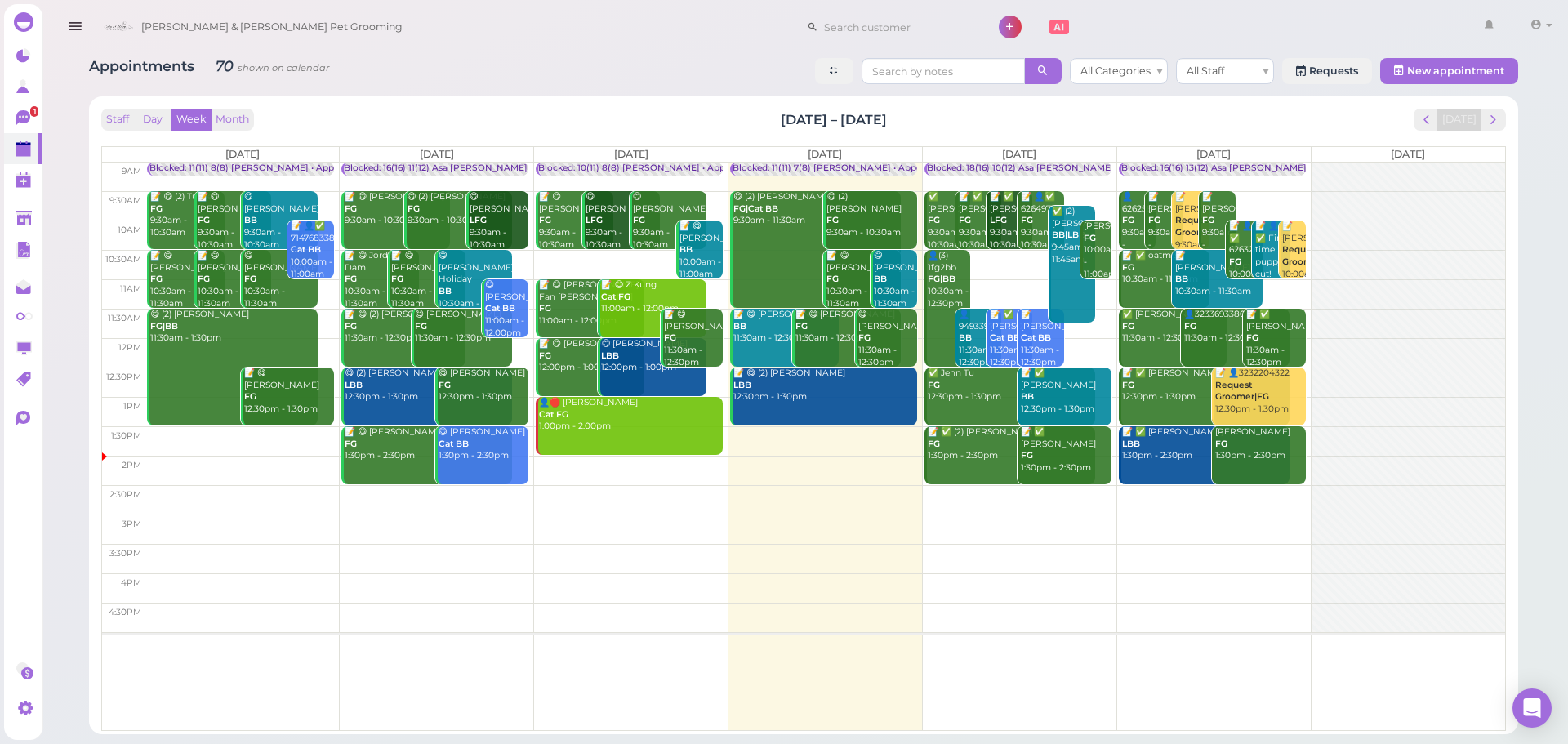
drag, startPoint x: 925, startPoint y: 120, endPoint x: 794, endPoint y: 112, distance: 131.2
click at [794, 112] on div "Staff Day Week Month [DATE] – [DATE] [DATE]" at bounding box center [804, 120] width 1405 height 22
click at [771, 112] on div "Staff Day Week Month [DATE] – [DATE] [DATE]" at bounding box center [804, 120] width 1405 height 22
drag, startPoint x: 771, startPoint y: 112, endPoint x: 934, endPoint y: 123, distance: 163.4
click at [934, 123] on div "Staff Day Week Month [DATE] – [DATE] [DATE]" at bounding box center [804, 120] width 1405 height 22
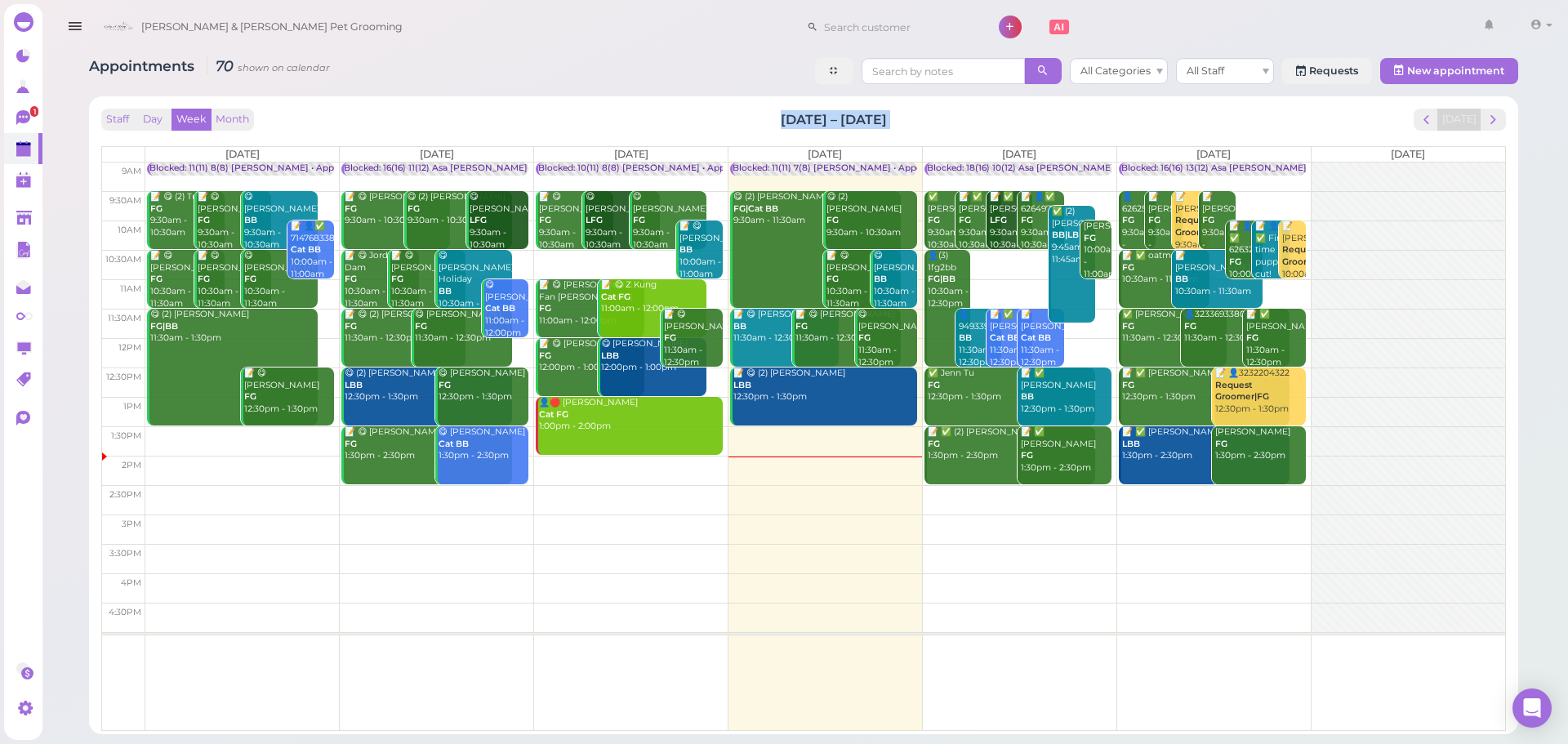
click at [931, 121] on div "Staff Day Week Month [DATE] – [DATE] [DATE]" at bounding box center [804, 120] width 1405 height 22
drag, startPoint x: 931, startPoint y: 121, endPoint x: 767, endPoint y: 113, distance: 164.2
click at [767, 113] on div "Staff Day Week Month [DATE] – [DATE] [DATE]" at bounding box center [804, 120] width 1405 height 22
drag, startPoint x: 767, startPoint y: 113, endPoint x: 947, endPoint y: 115, distance: 180.0
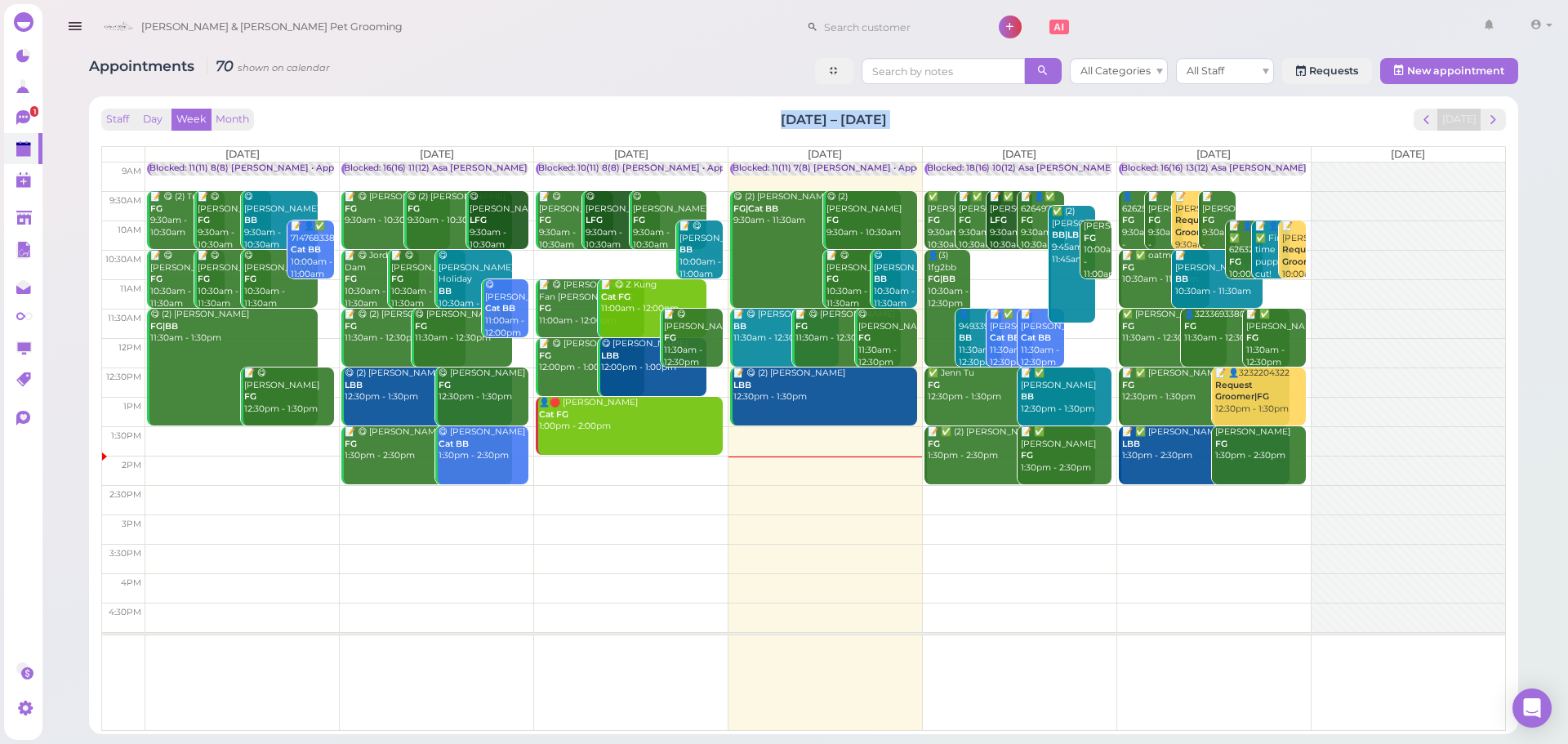
click at [947, 115] on div "Staff Day Week Month [DATE] – [DATE] [DATE]" at bounding box center [804, 120] width 1405 height 22
drag, startPoint x: 947, startPoint y: 115, endPoint x: 734, endPoint y: 113, distance: 213.0
click at [734, 113] on div "Staff Day Week Month [DATE] – [DATE] [DATE]" at bounding box center [804, 120] width 1405 height 22
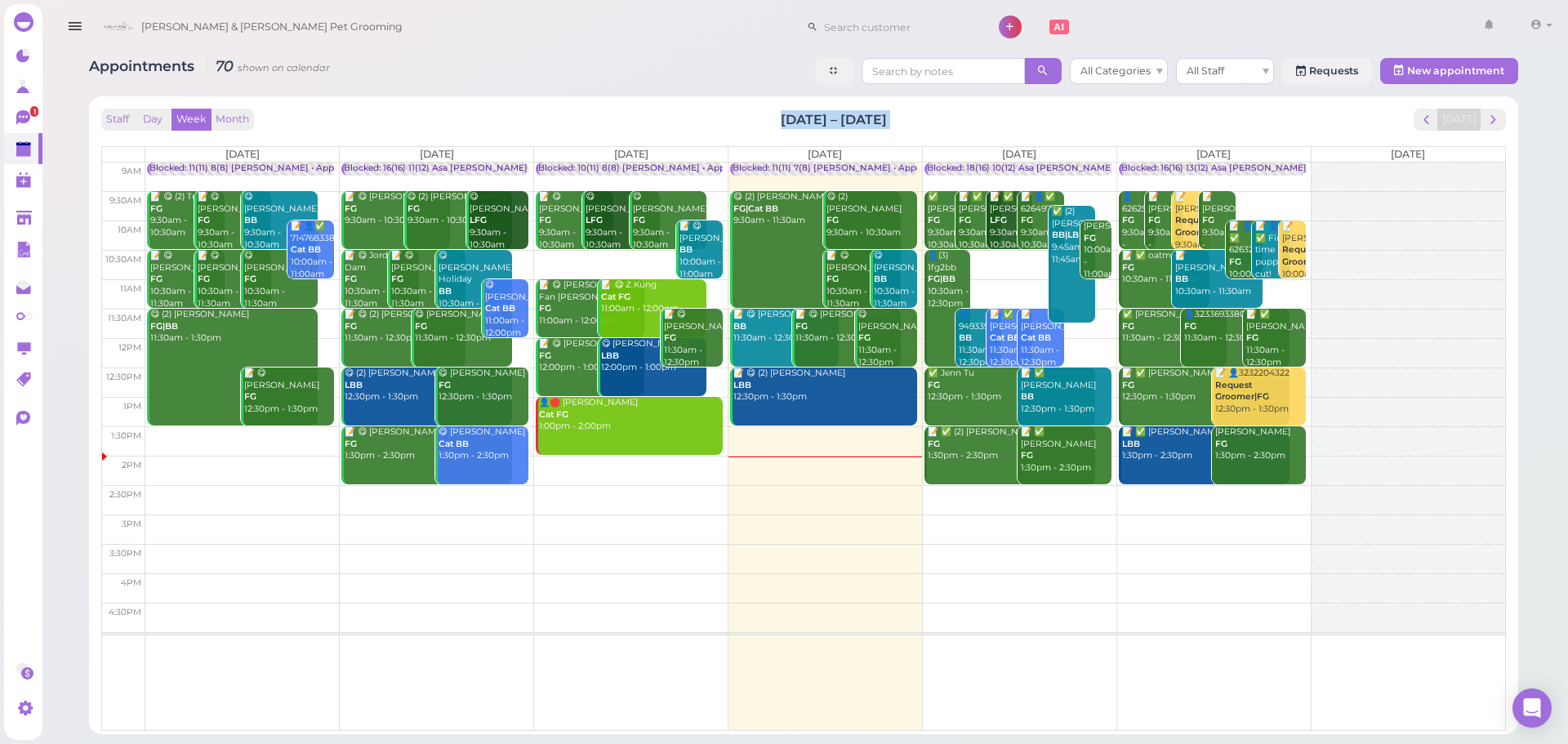
drag, startPoint x: 734, startPoint y: 113, endPoint x: 921, endPoint y: 121, distance: 187.2
click at [921, 121] on div "Staff Day Week Month [DATE] – [DATE] [DATE]" at bounding box center [804, 120] width 1405 height 22
drag, startPoint x: 921, startPoint y: 121, endPoint x: 745, endPoint y: 118, distance: 176.0
click at [745, 118] on div "Staff Day Week Month [DATE] – [DATE] [DATE]" at bounding box center [804, 120] width 1405 height 22
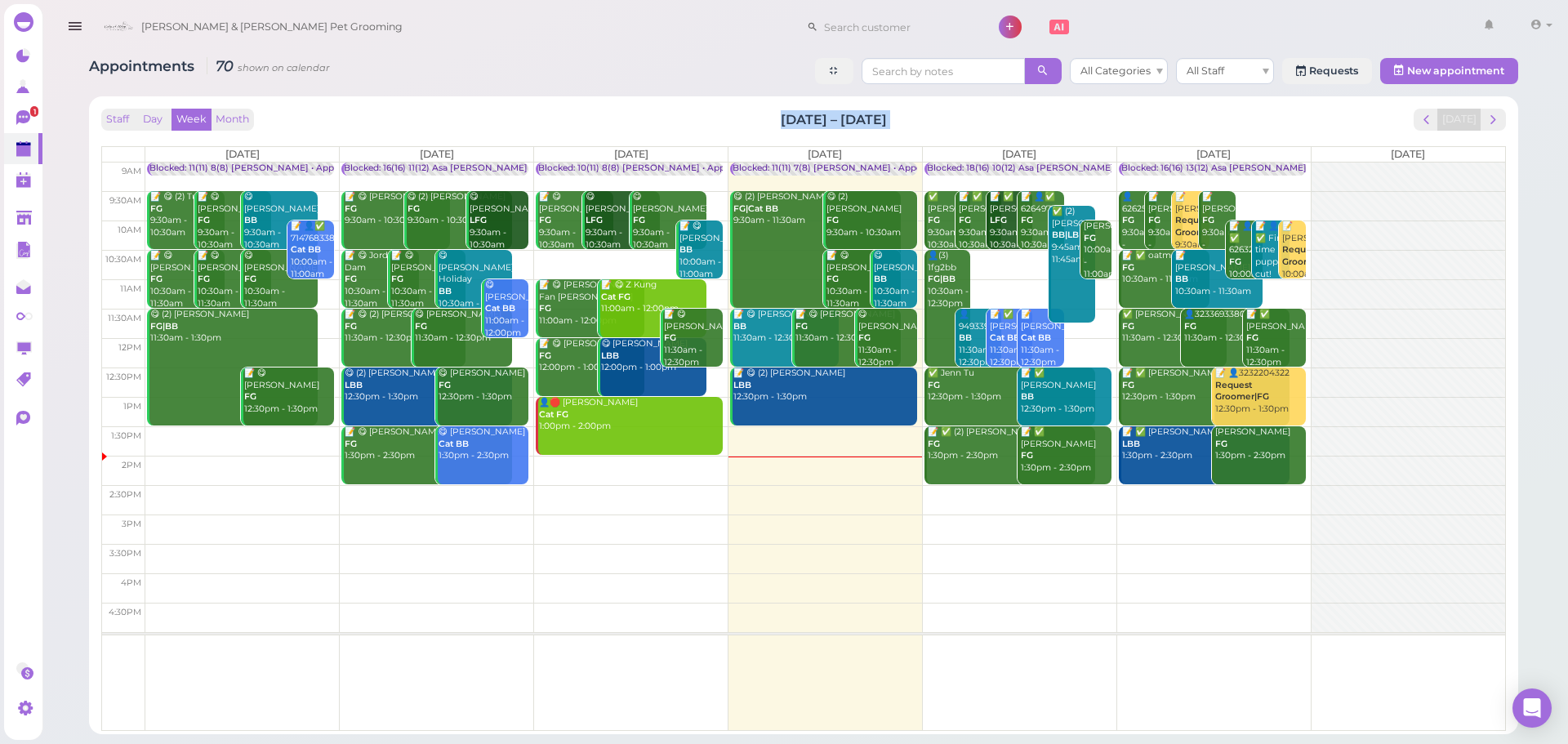
click at [745, 118] on div "Staff Day Week Month [DATE] – [DATE] [DATE]" at bounding box center [804, 120] width 1405 height 22
drag, startPoint x: 762, startPoint y: 117, endPoint x: 877, endPoint y: 117, distance: 115.0
click at [877, 117] on div "Staff Day Week Month [DATE] – [DATE] [DATE]" at bounding box center [804, 120] width 1405 height 22
click at [894, 117] on div "Staff Day Week Month [DATE] – [DATE] [DATE]" at bounding box center [804, 120] width 1405 height 22
drag, startPoint x: 894, startPoint y: 117, endPoint x: 778, endPoint y: 119, distance: 116.0
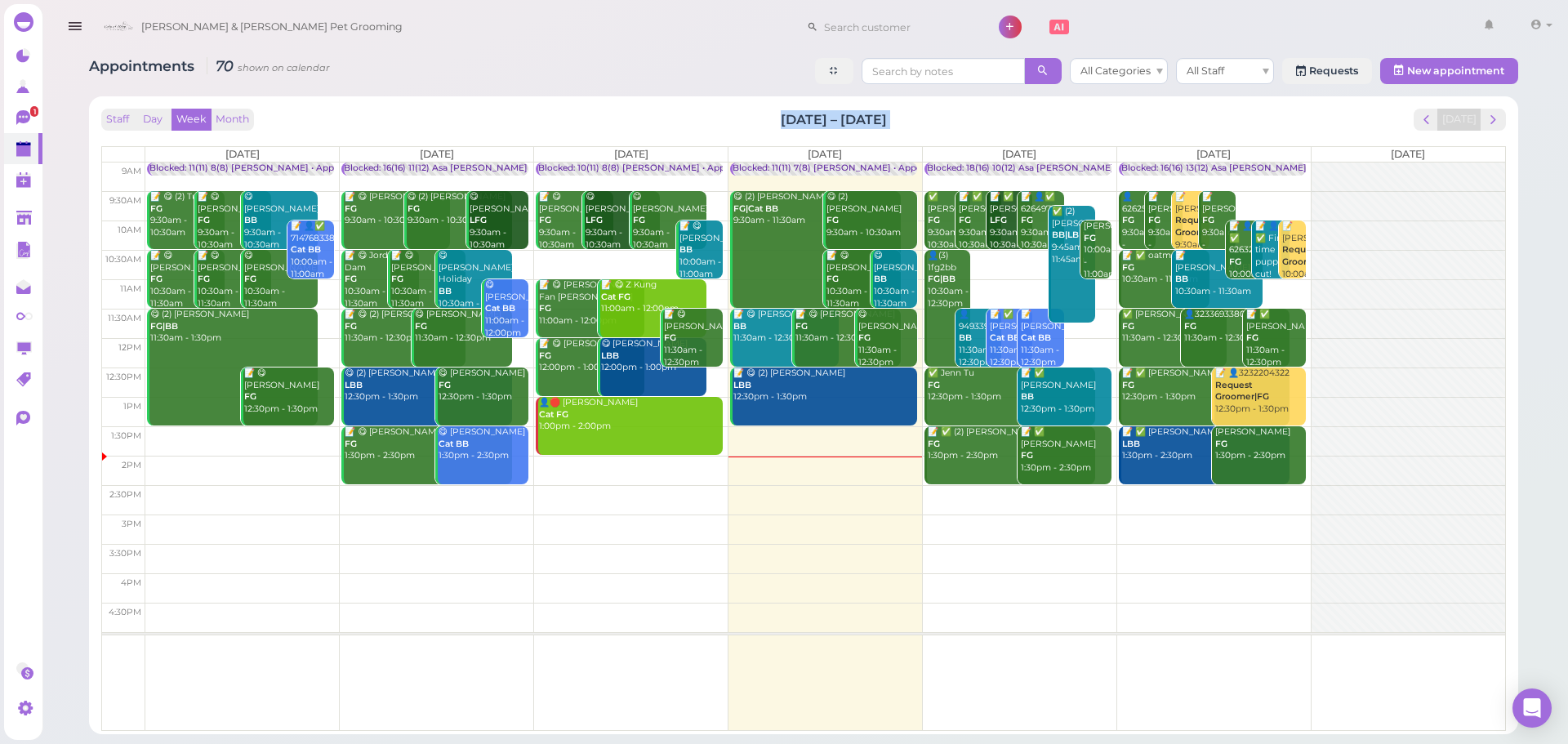
click at [778, 119] on div "Staff Day Week Month [DATE] – [DATE] [DATE]" at bounding box center [804, 120] width 1405 height 22
drag, startPoint x: 778, startPoint y: 119, endPoint x: 884, endPoint y: 120, distance: 106.0
click at [884, 120] on div "Staff Day Week Month [DATE] – [DATE] [DATE]" at bounding box center [804, 120] width 1405 height 22
click at [905, 122] on div "Staff Day Week Month [DATE] – [DATE] [DATE]" at bounding box center [804, 120] width 1405 height 22
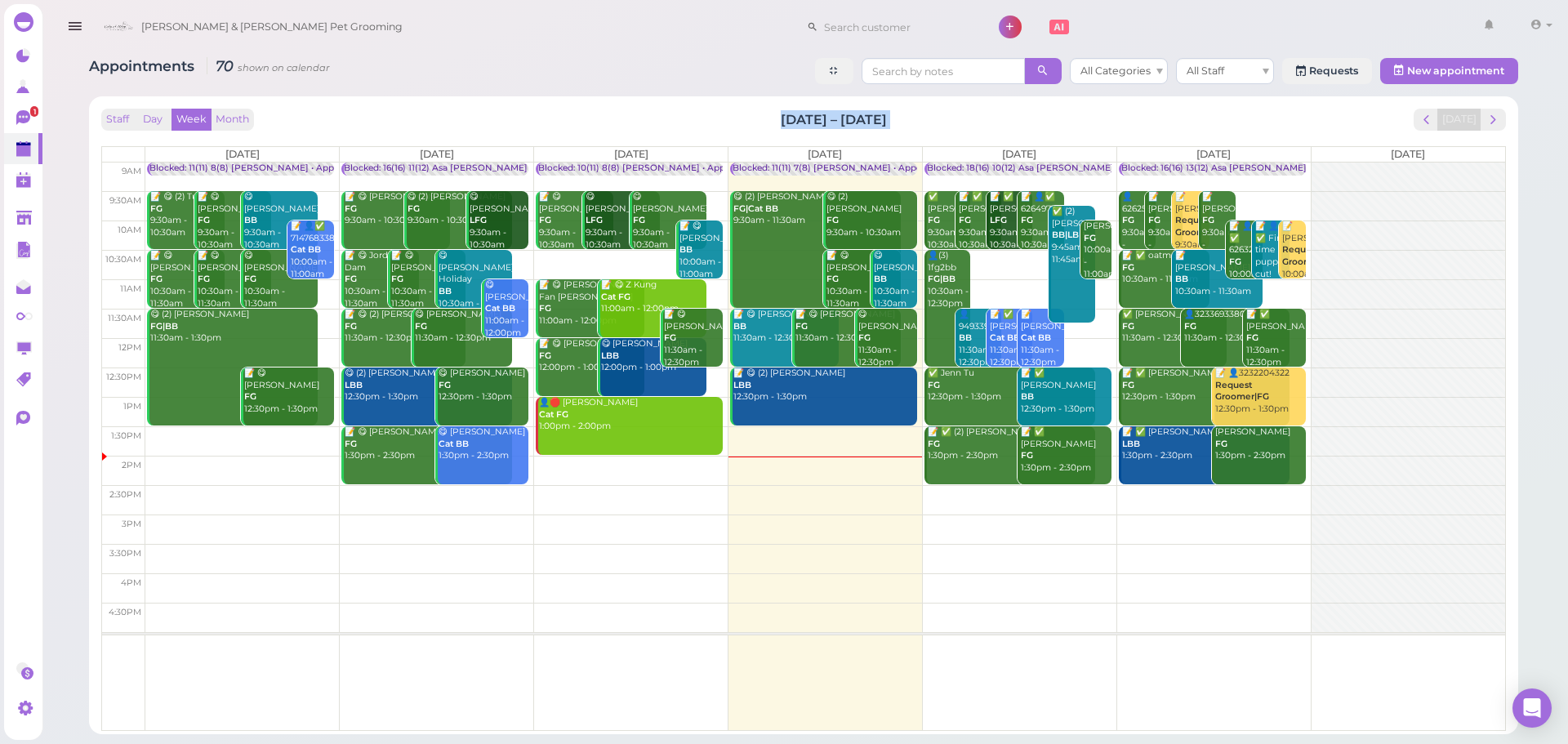
drag, startPoint x: 905, startPoint y: 122, endPoint x: 759, endPoint y: 132, distance: 146.3
click at [759, 132] on div "Staff Day Week Month [DATE] – [DATE] [DATE] [DATE] [DATE] [DATE] [DATE] [DATE] …" at bounding box center [804, 420] width 1405 height 623
click at [759, 113] on div "Staff Day Week Month [DATE] – [DATE] [DATE]" at bounding box center [804, 120] width 1405 height 22
drag, startPoint x: 759, startPoint y: 113, endPoint x: 877, endPoint y: 123, distance: 118.4
click at [877, 123] on div "Staff Day Week Month [DATE] – [DATE] [DATE]" at bounding box center [804, 120] width 1405 height 22
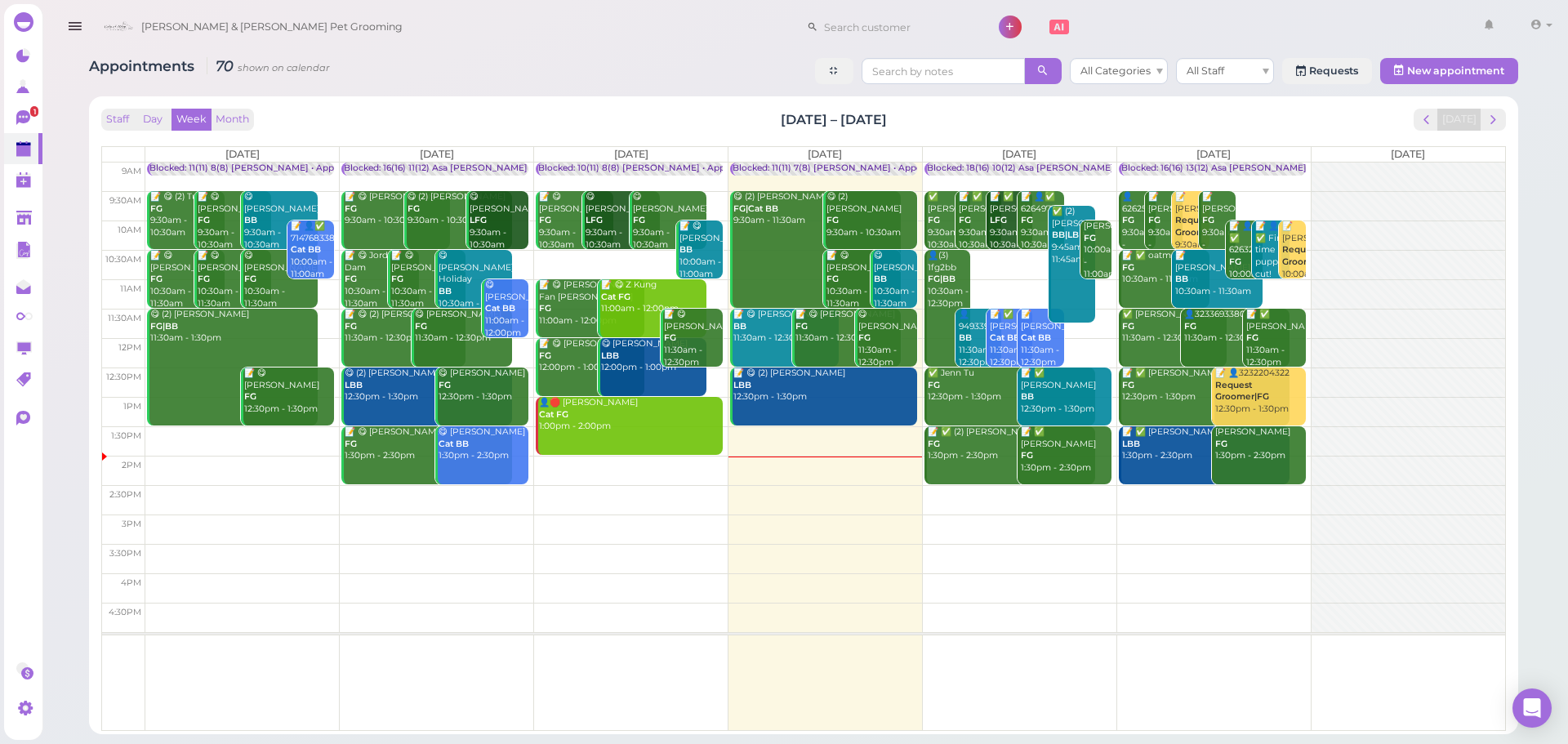
click at [899, 119] on div "Staff Day Week Month [DATE] – [DATE] [DATE]" at bounding box center [804, 120] width 1405 height 22
drag, startPoint x: 899, startPoint y: 119, endPoint x: 752, endPoint y: 107, distance: 147.5
click at [752, 107] on div "Staff Day Week Month [DATE] – [DATE] [DATE] [DATE] [DATE] [DATE] [DATE] [DATE] …" at bounding box center [803, 415] width 1413 height 622
drag, startPoint x: 748, startPoint y: 111, endPoint x: 926, endPoint y: 112, distance: 178.0
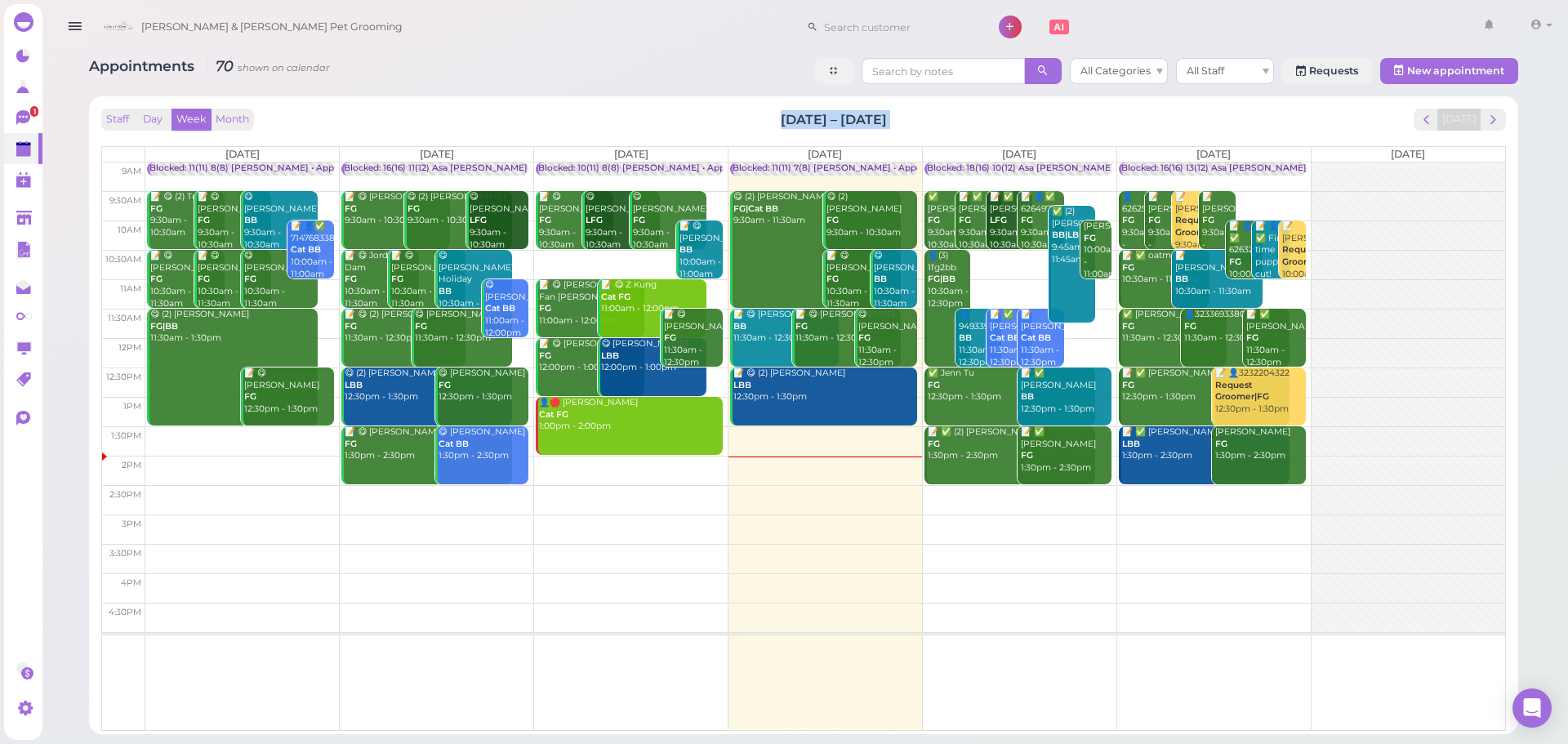
click at [926, 112] on div "Staff Day Week Month [DATE] – [DATE] [DATE]" at bounding box center [804, 120] width 1405 height 22
drag, startPoint x: 958, startPoint y: 135, endPoint x: 952, endPoint y: 128, distance: 9.2
click at [957, 135] on div "Staff Day Week Month [DATE] – [DATE] [DATE] [DATE] [DATE] [DATE] [DATE] [DATE] …" at bounding box center [804, 420] width 1405 height 623
drag, startPoint x: 952, startPoint y: 118, endPoint x: 739, endPoint y: 117, distance: 213.0
click at [739, 117] on div "Staff Day Week Month [DATE] – [DATE] [DATE]" at bounding box center [804, 120] width 1405 height 22
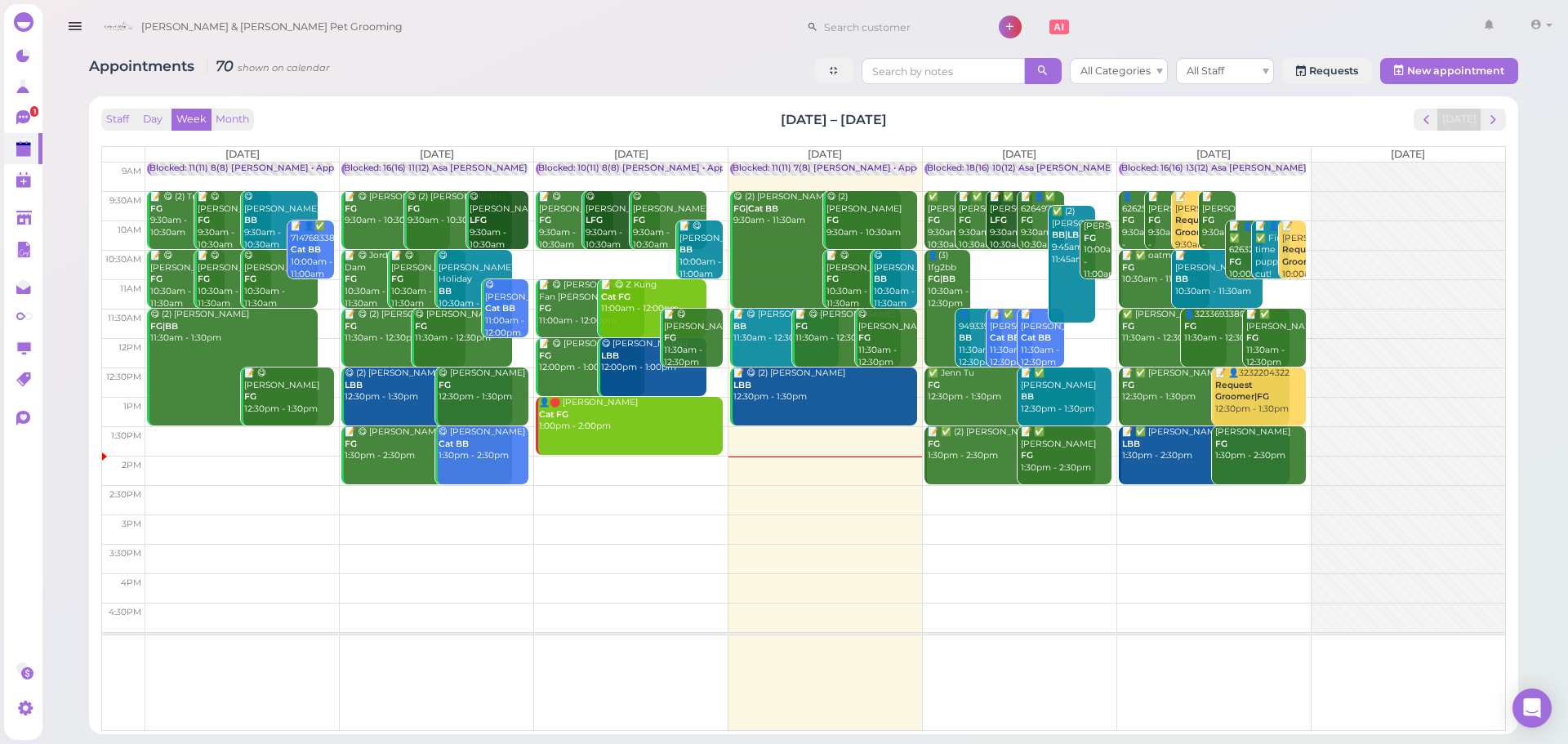
click at [739, 117] on div "Staff Day Week Month [DATE] – [DATE] [DATE]" at bounding box center [804, 120] width 1405 height 22
drag, startPoint x: 739, startPoint y: 117, endPoint x: 926, endPoint y: 123, distance: 187.1
click at [926, 123] on div "Staff Day Week Month [DATE] – [DATE] [DATE]" at bounding box center [804, 120] width 1405 height 22
click at [1489, 121] on span "next" at bounding box center [1493, 120] width 15 height 15
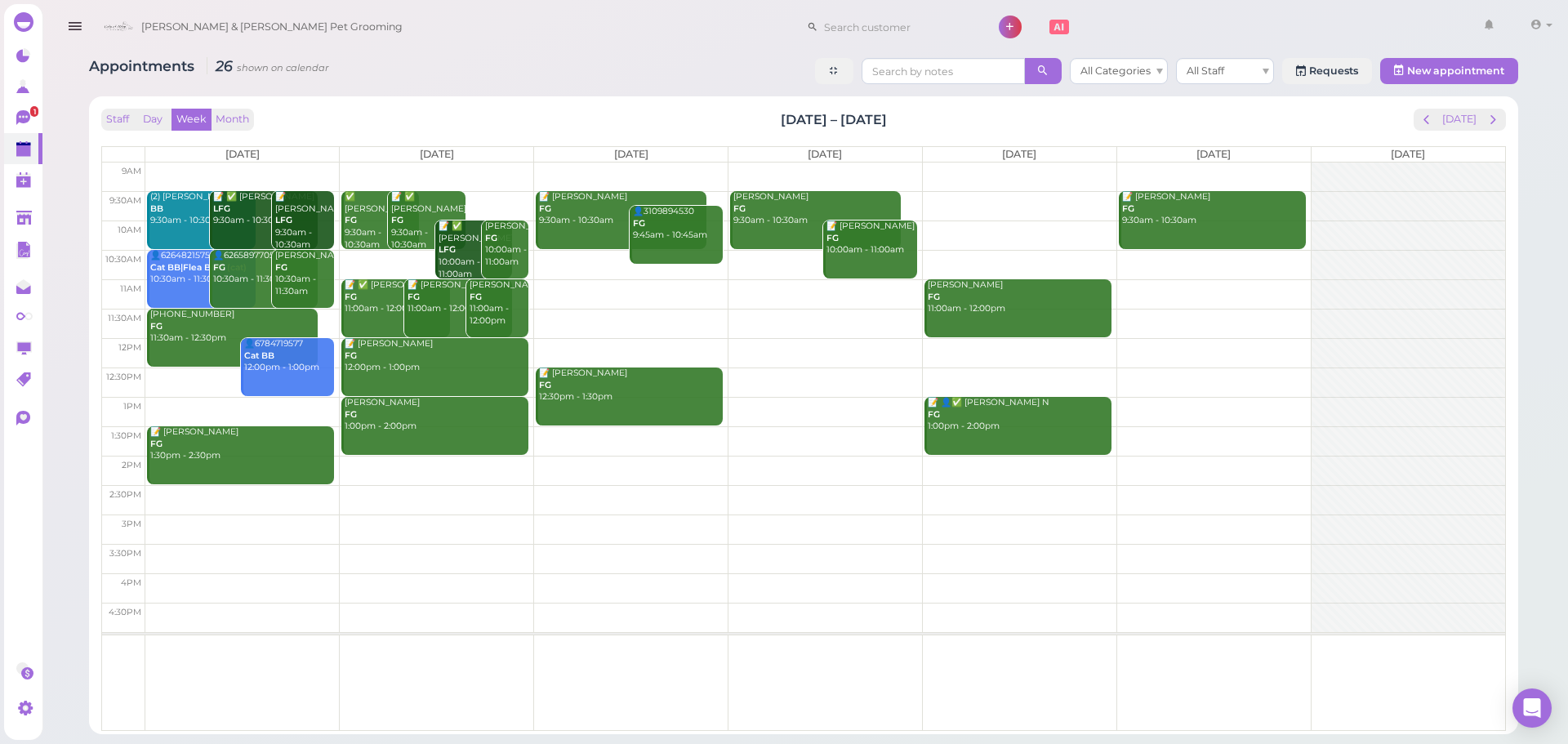
click at [251, 164] on td at bounding box center [825, 177] width 1360 height 30
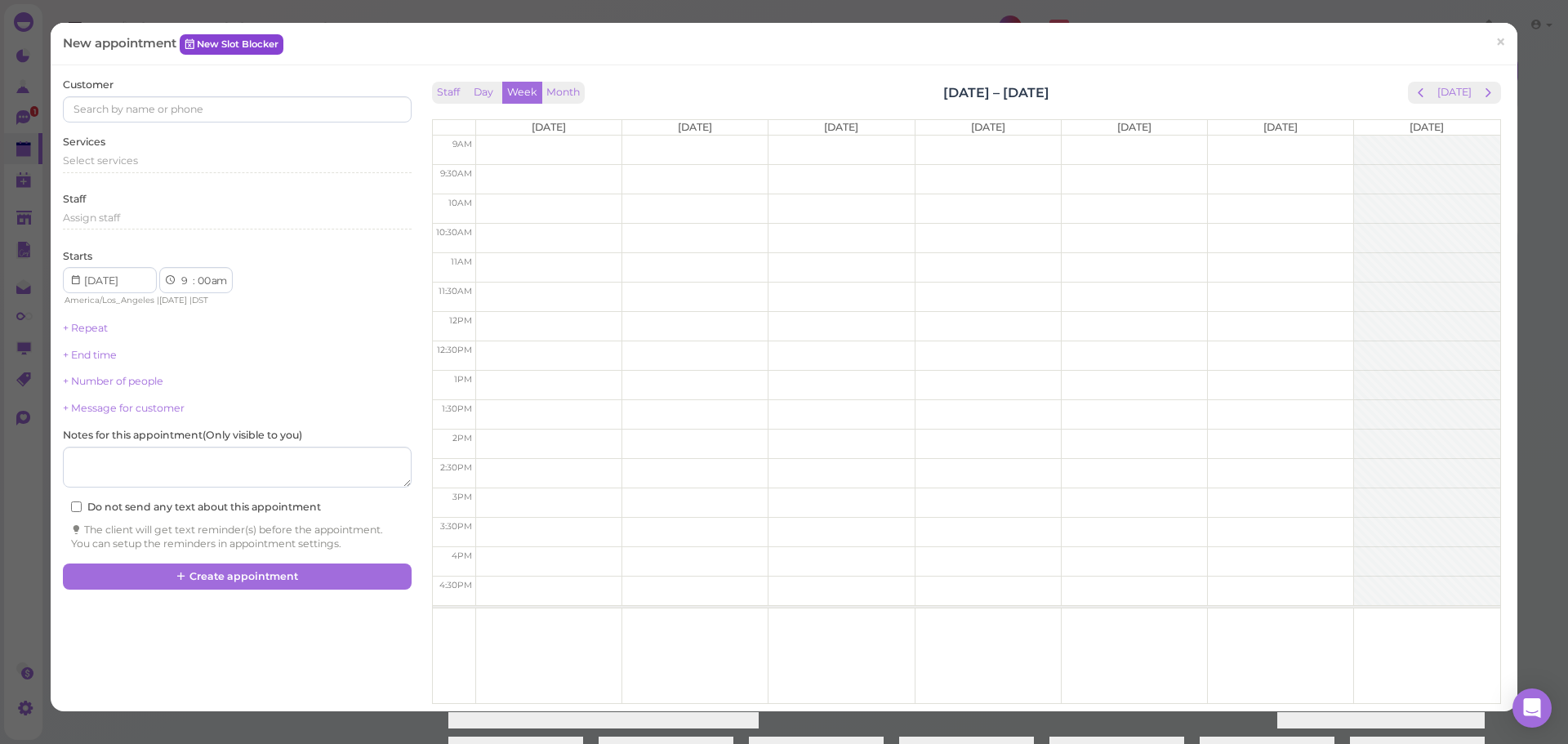
click at [256, 51] on link "New Slot Blocker" at bounding box center [231, 44] width 103 height 20
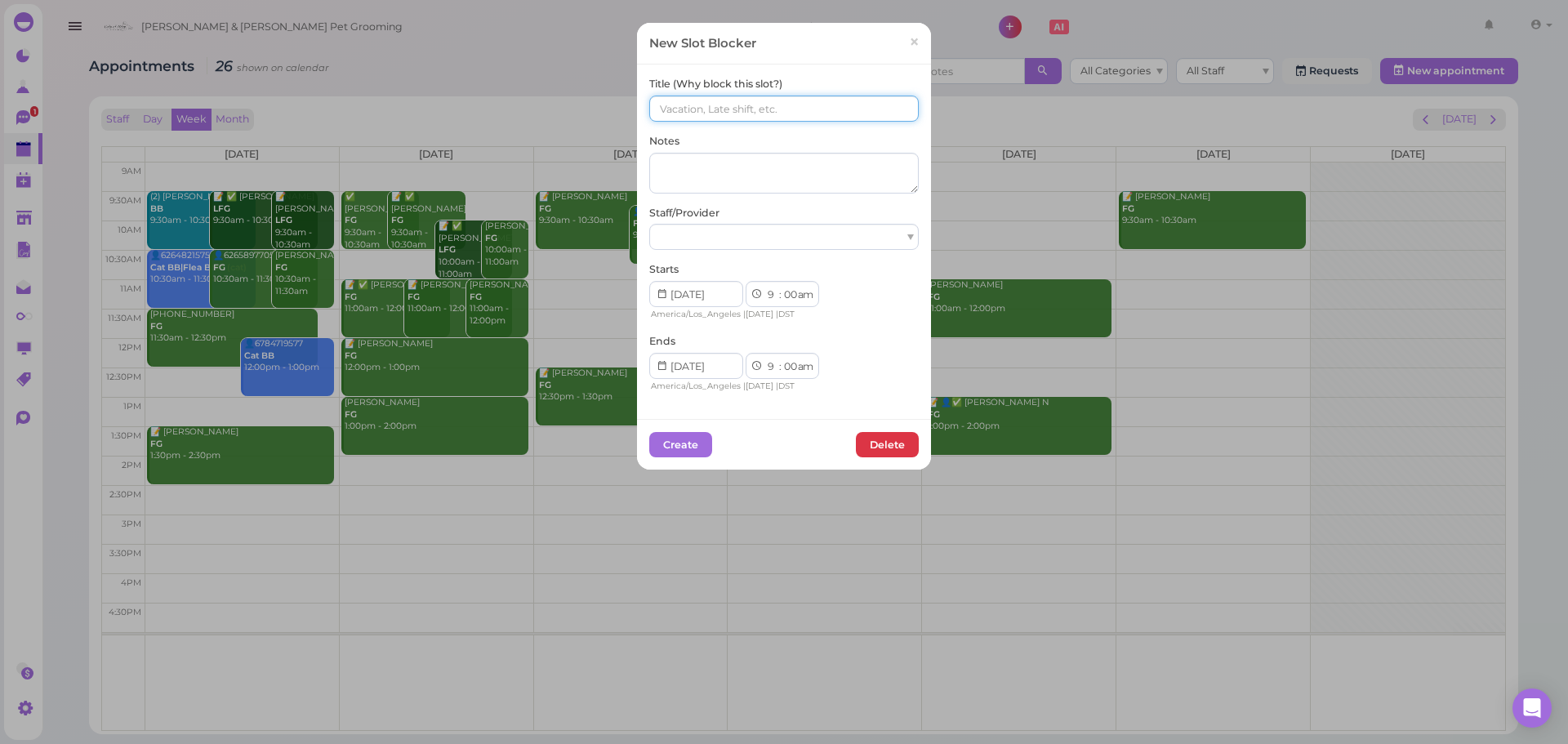
click at [689, 101] on input at bounding box center [784, 108] width 269 height 26
type input "11(11) 7(8) [PERSON_NAME]"
click at [733, 239] on div at bounding box center [784, 237] width 269 height 26
click at [788, 376] on select "00 05 10 15 20 25 30 35 40 45 50 55" at bounding box center [789, 368] width 16 height 17
select select "15"
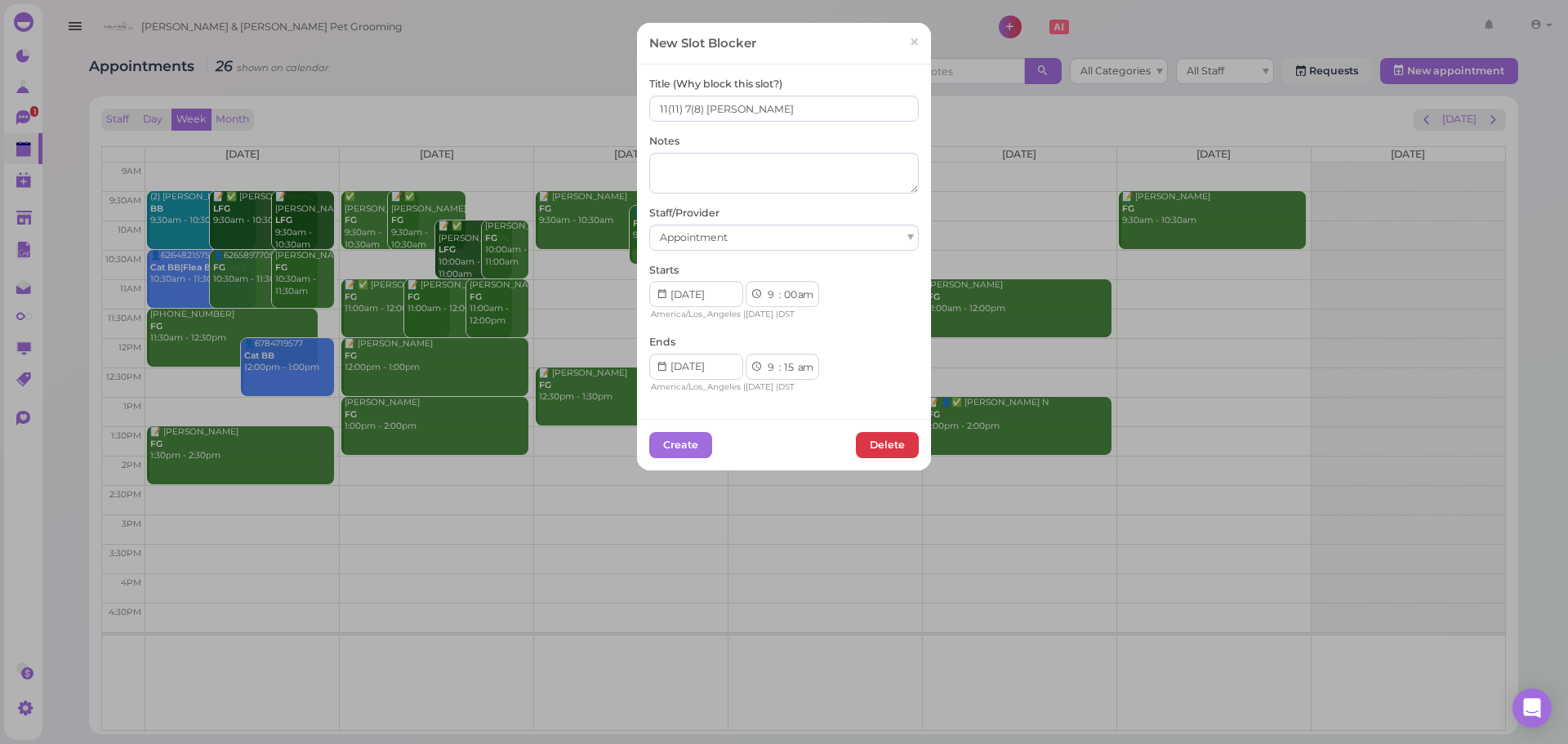
click at [781, 359] on select "00 05 10 15 20 25 30 35 40 45 50 55" at bounding box center [789, 368] width 16 height 17
click at [688, 451] on button "Create" at bounding box center [681, 445] width 63 height 26
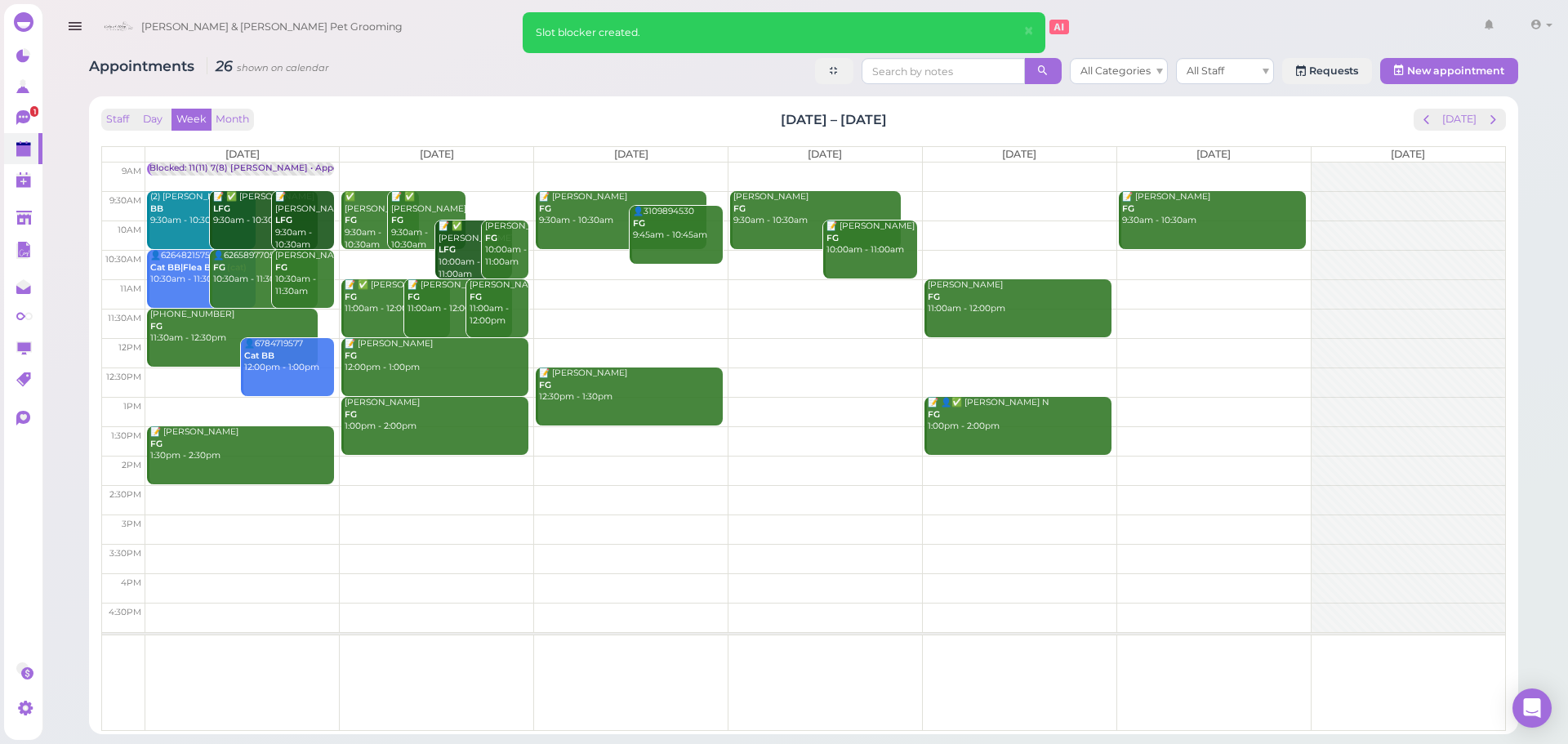
drag, startPoint x: 891, startPoint y: 118, endPoint x: 735, endPoint y: 116, distance: 156.0
click at [735, 116] on div "Staff Day Week Month [DATE] – [DATE] [DATE]" at bounding box center [804, 120] width 1405 height 22
click at [734, 116] on div "Staff Day Week Month [DATE] – [DATE] [DATE]" at bounding box center [804, 120] width 1405 height 22
drag, startPoint x: 734, startPoint y: 116, endPoint x: 899, endPoint y: 112, distance: 165.0
click at [899, 112] on div "Staff Day Week Month [DATE] – [DATE] [DATE]" at bounding box center [804, 120] width 1405 height 22
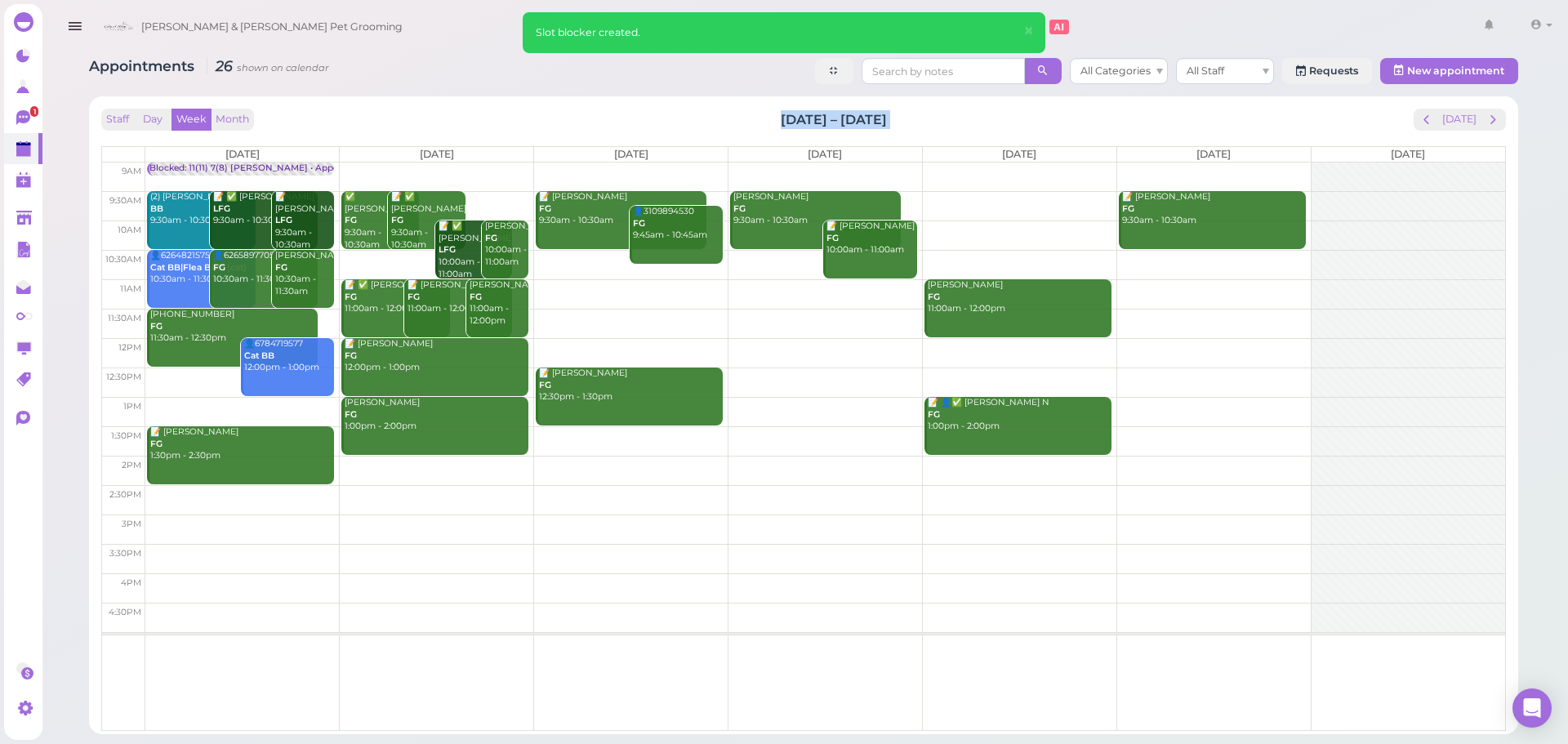
click at [899, 112] on div "Staff Day Week Month [DATE] – [DATE] [DATE]" at bounding box center [804, 120] width 1405 height 22
drag, startPoint x: 899, startPoint y: 112, endPoint x: 765, endPoint y: 114, distance: 134.0
click at [765, 114] on div "Staff Day Week Month [DATE] – [DATE] [DATE]" at bounding box center [804, 120] width 1405 height 22
click at [764, 114] on div "Staff Day Week Month [DATE] – [DATE] [DATE]" at bounding box center [804, 120] width 1405 height 22
drag, startPoint x: 764, startPoint y: 114, endPoint x: 964, endPoint y: 112, distance: 200.0
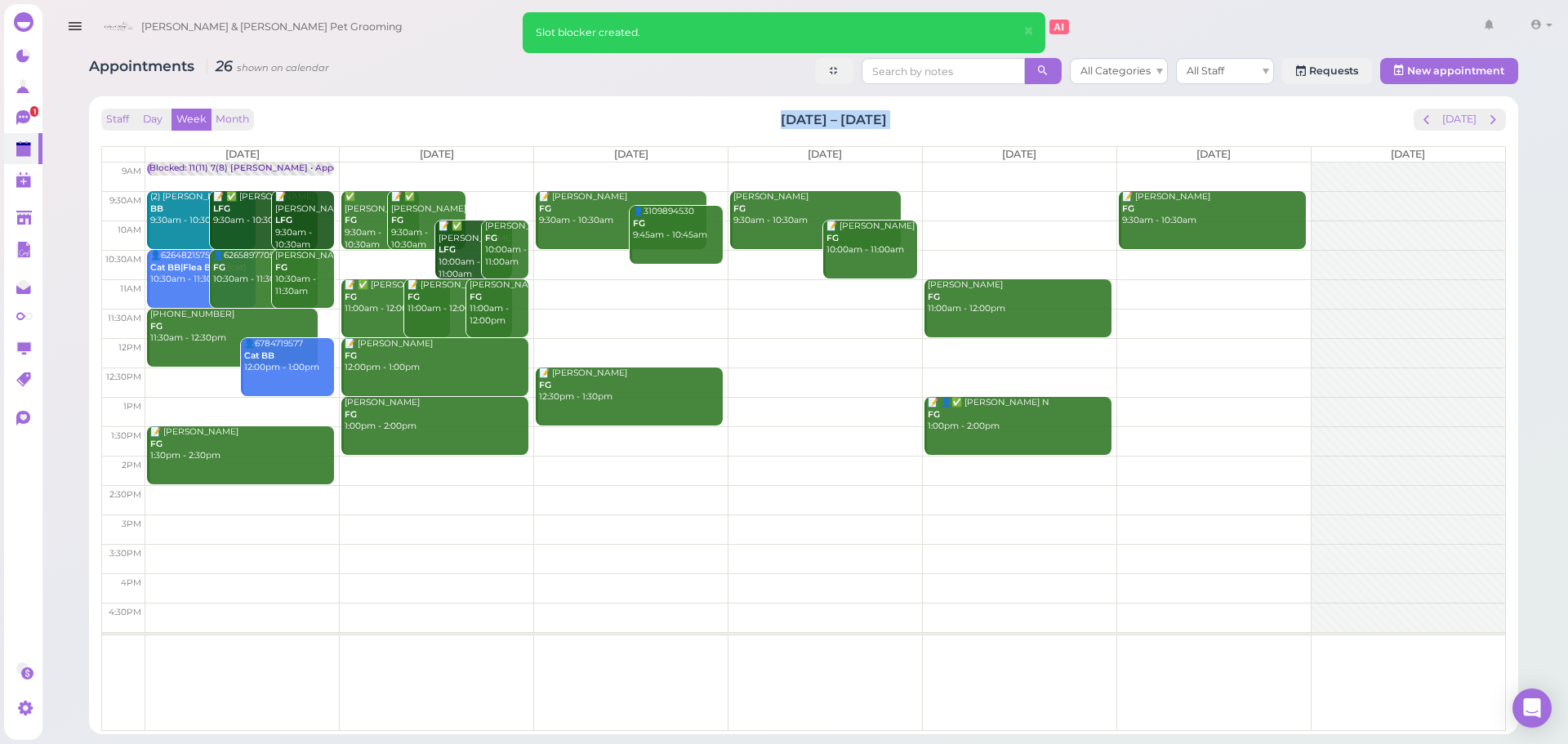
click at [964, 112] on div "Staff Day Week Month [DATE] – [DATE] [DATE]" at bounding box center [804, 120] width 1405 height 22
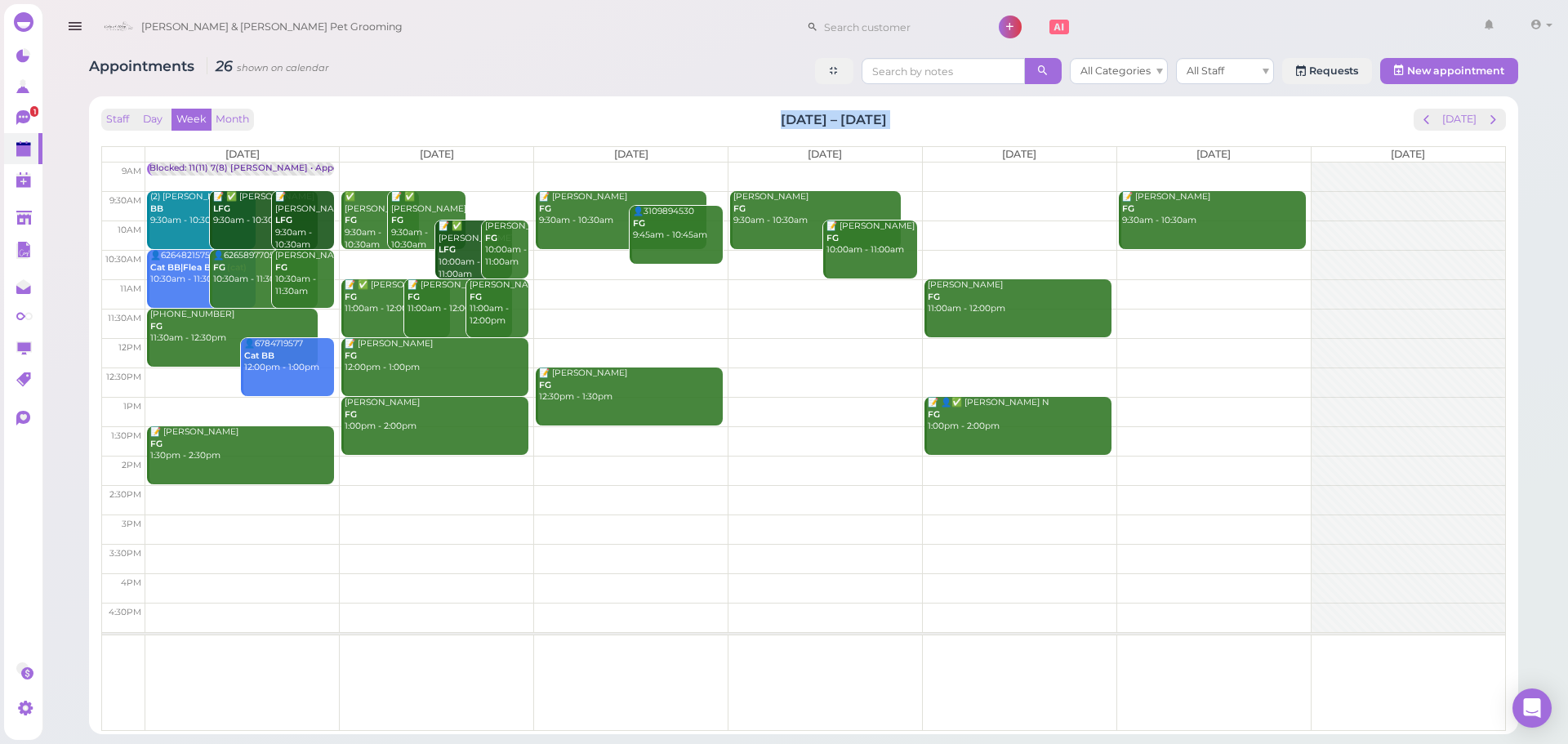
click at [407, 166] on td at bounding box center [825, 177] width 1360 height 30
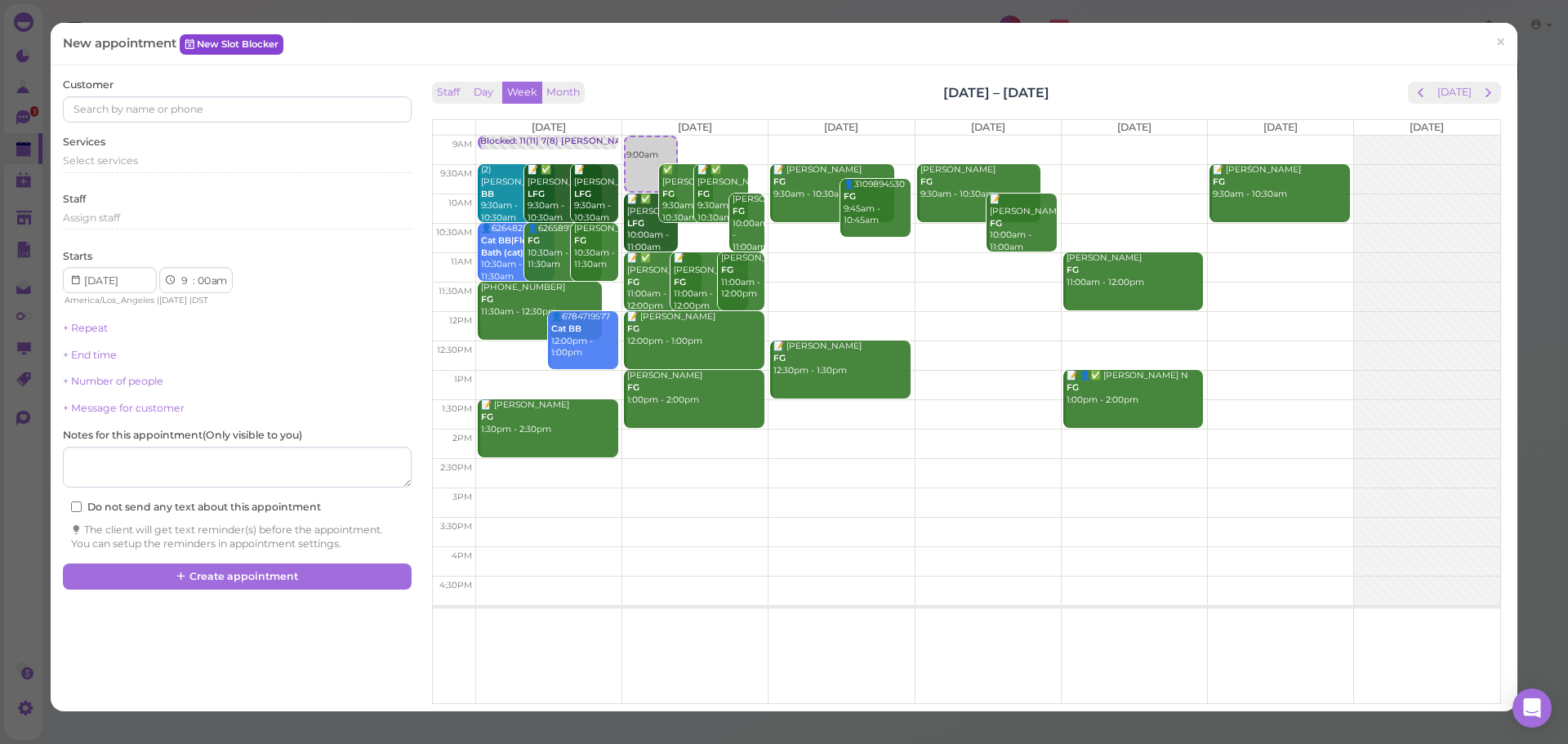
click at [272, 38] on link "New Slot Blocker" at bounding box center [231, 44] width 103 height 20
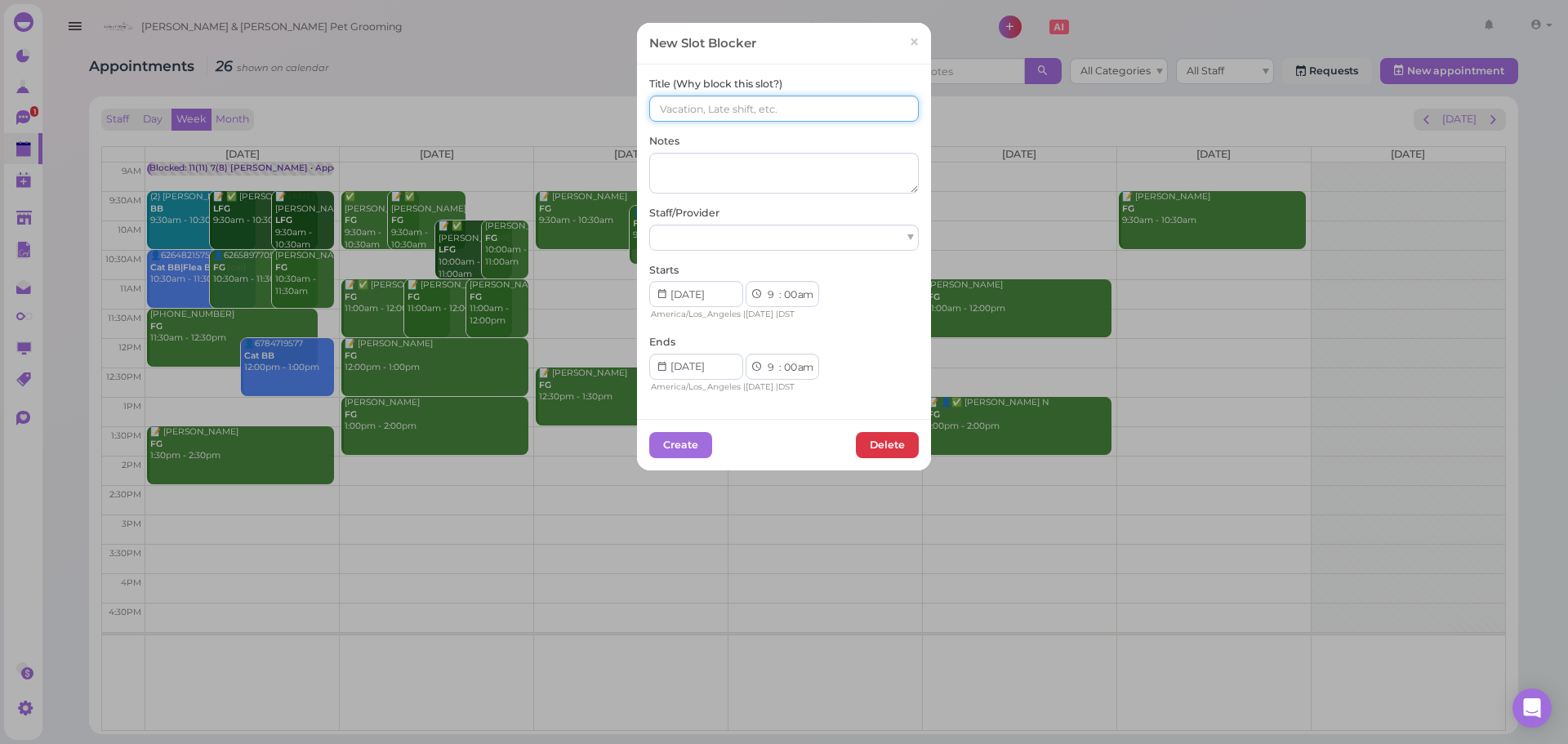
click at [741, 110] on input at bounding box center [784, 108] width 269 height 26
type input "(16) 9(12) Asa [PERSON_NAME] [PERSON_NAME]"
click at [810, 244] on div at bounding box center [784, 237] width 269 height 26
click at [787, 371] on select "00 05 10 15 20 25 30 35 40 45 50 55" at bounding box center [789, 368] width 16 height 17
select select "15"
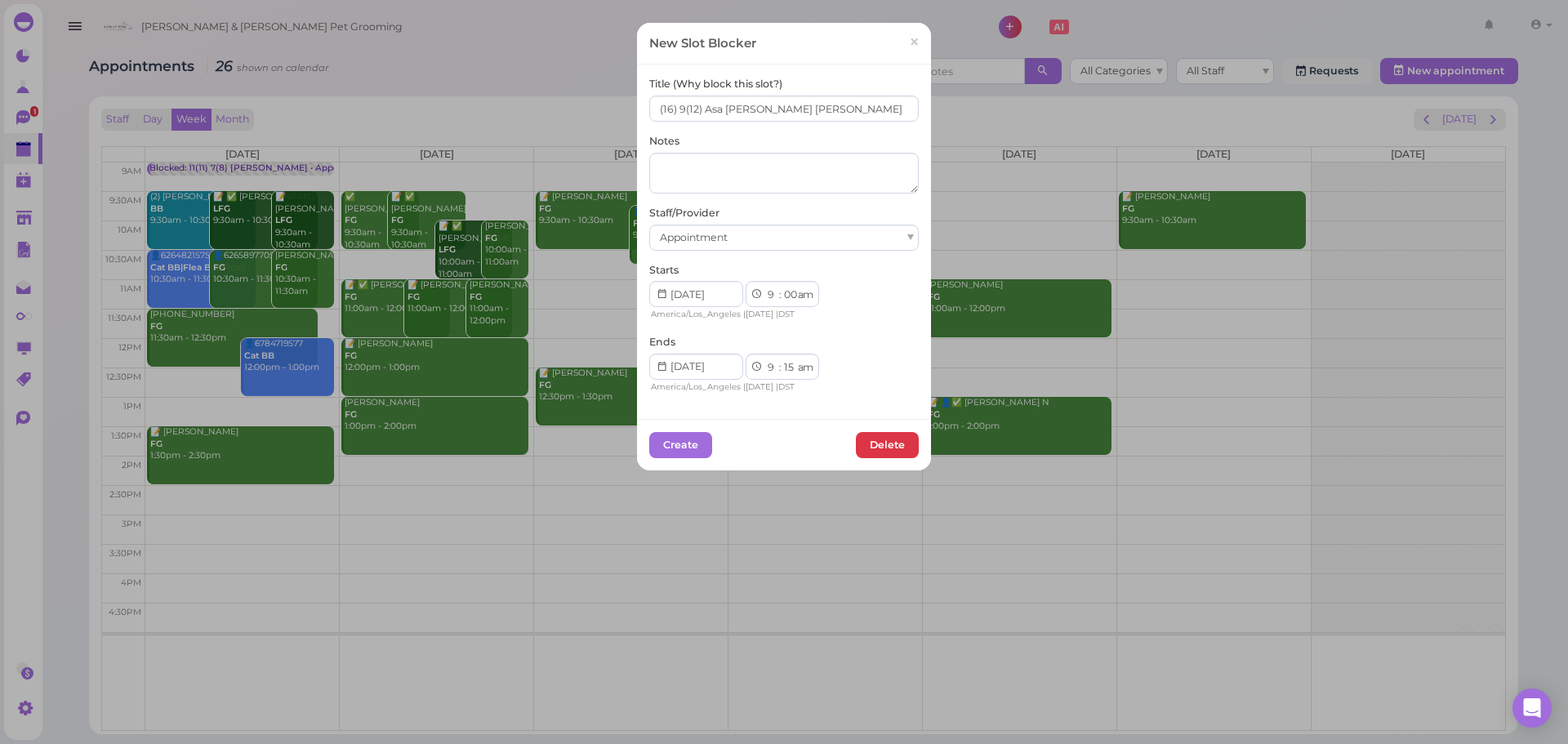
click at [781, 359] on select "00 05 10 15 20 25 30 35 40 45 50 55" at bounding box center [789, 368] width 16 height 17
click at [703, 443] on button "Create" at bounding box center [681, 445] width 63 height 26
